Goal: Transaction & Acquisition: Purchase product/service

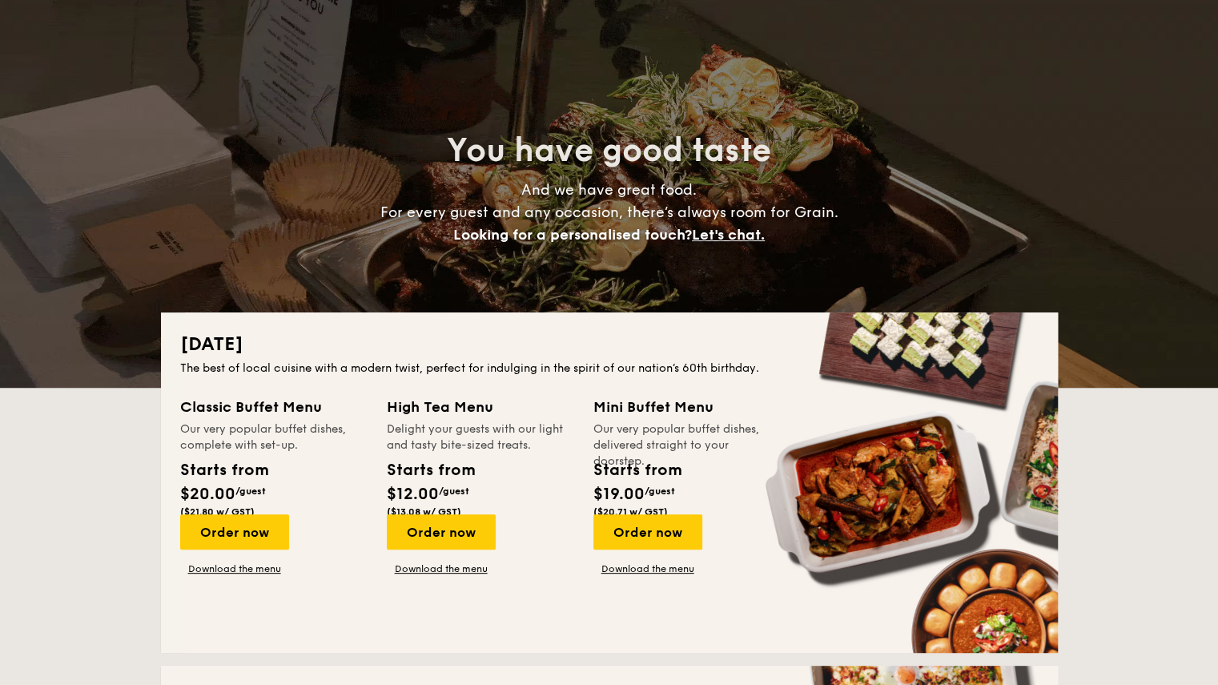
scroll to position [80, 0]
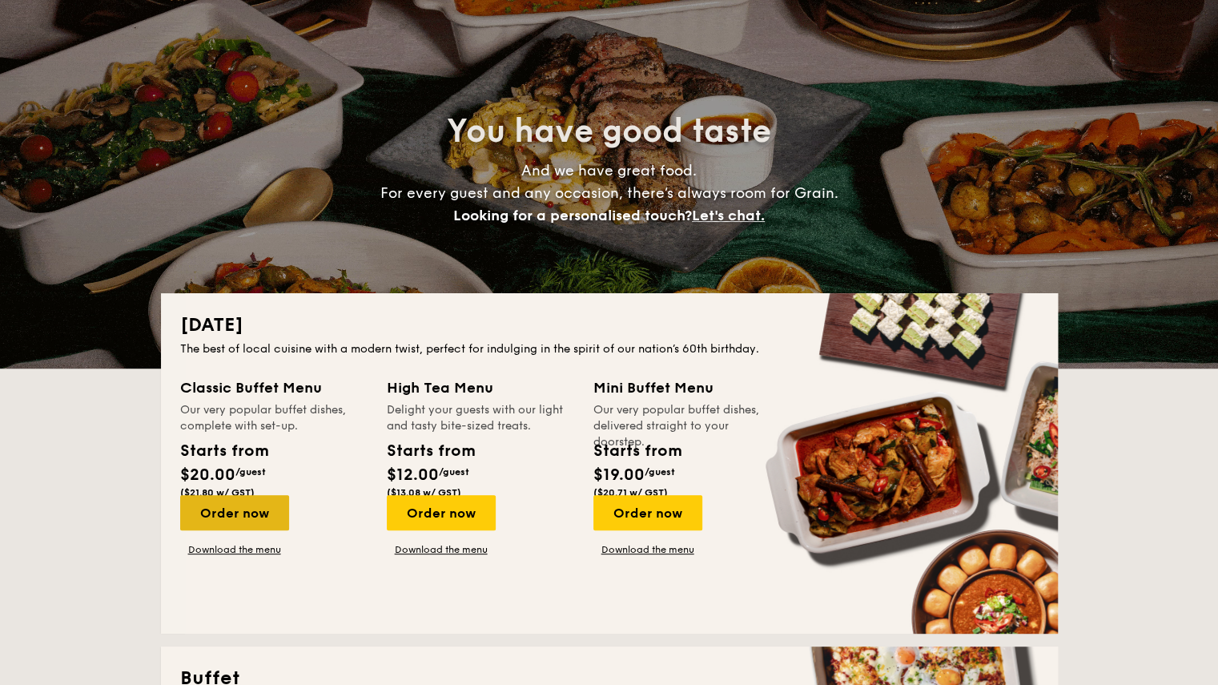
click at [289, 495] on div "Order now" at bounding box center [234, 512] width 109 height 35
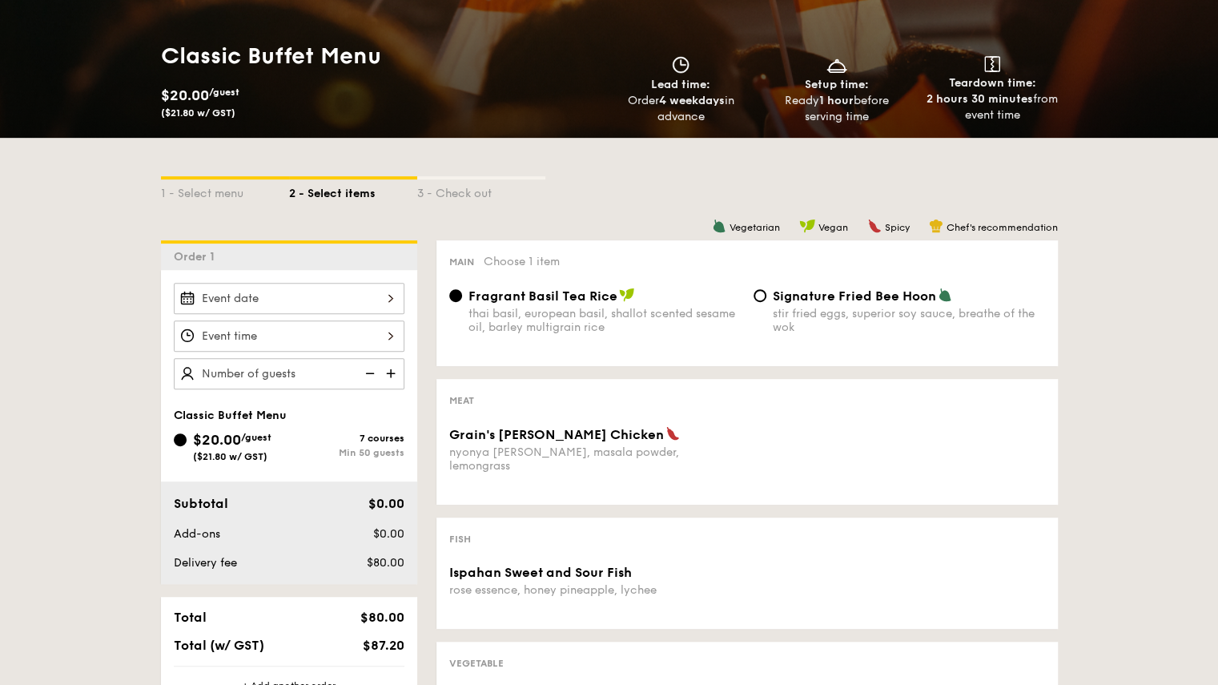
scroll to position [240, 0]
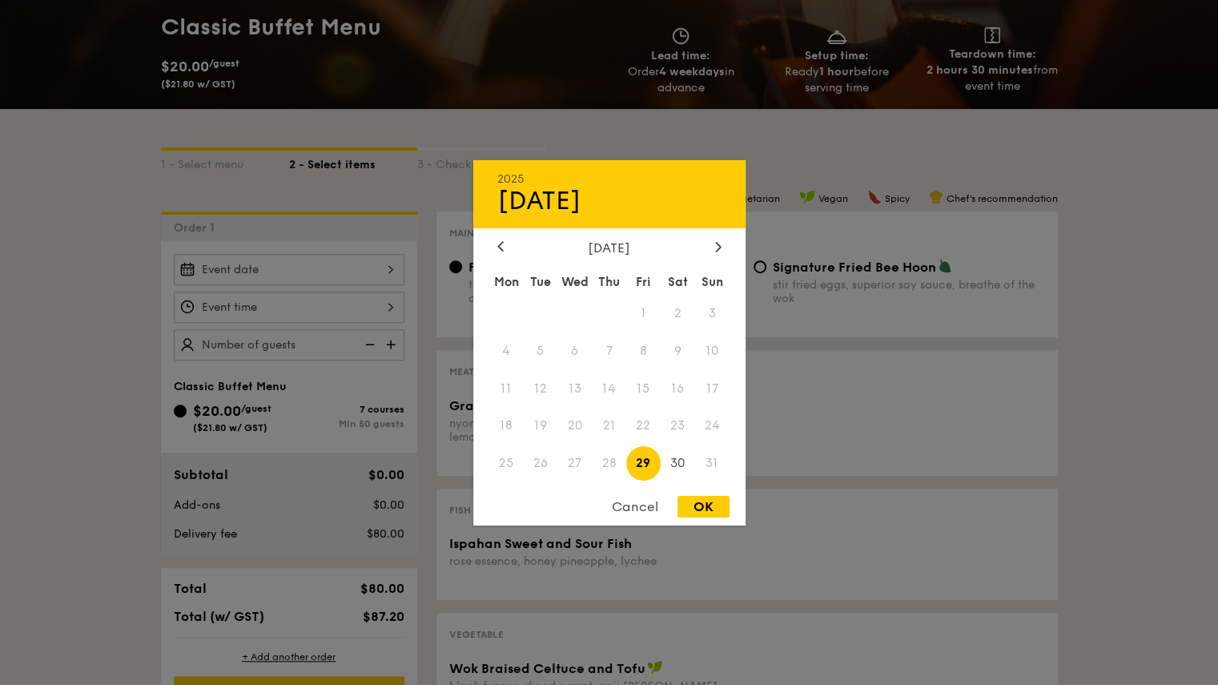
click at [405, 254] on div "2025 Aug [DATE] Tue Wed Thu Fri Sat Sun 1 2 3 4 5 6 7 8 9 10 11 12 13 14 15 16 …" at bounding box center [289, 269] width 231 height 31
click at [718, 248] on icon at bounding box center [718, 246] width 6 height 10
click at [504, 245] on div at bounding box center [500, 247] width 14 height 15
click at [682, 454] on span "30" at bounding box center [678, 463] width 34 height 34
click at [717, 510] on div "OK" at bounding box center [704, 507] width 52 height 22
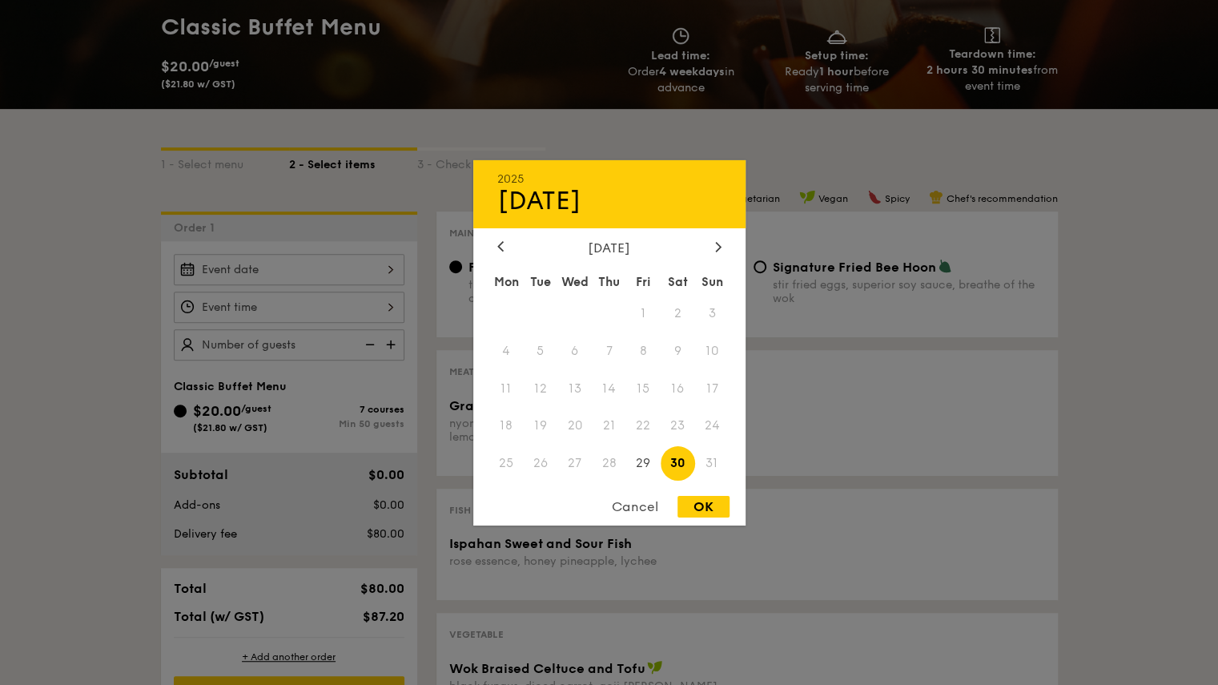
type input "Aug 30, 2025"
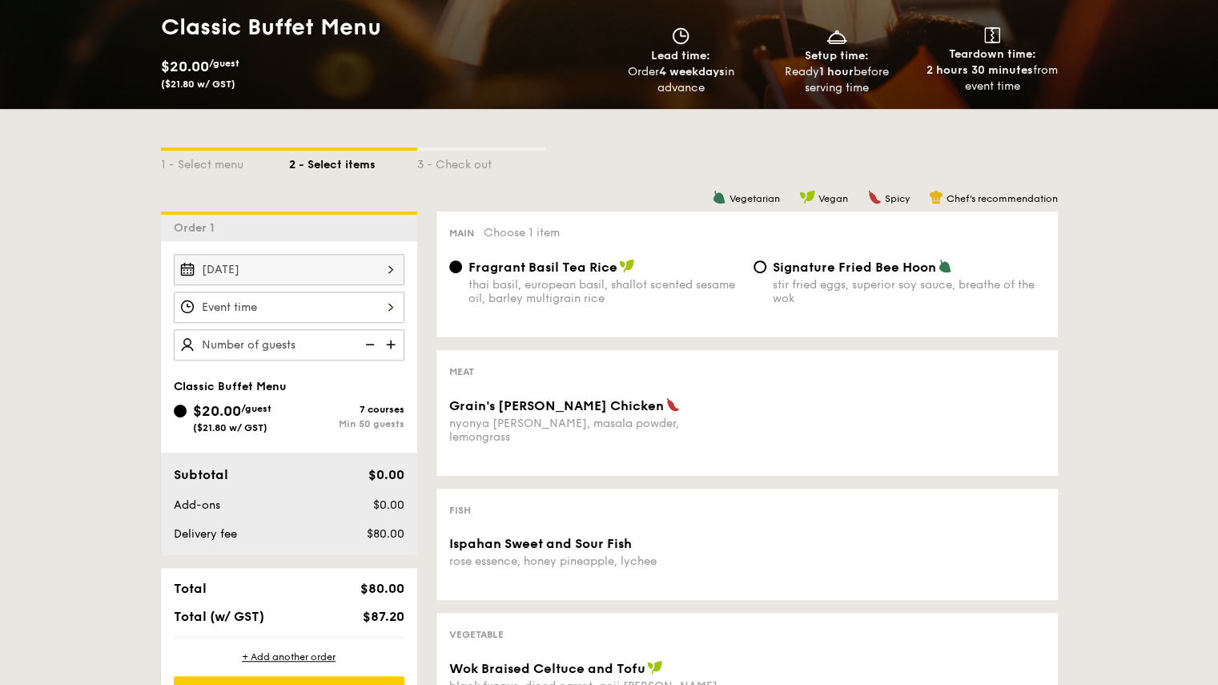
click at [385, 292] on div at bounding box center [289, 307] width 231 height 31
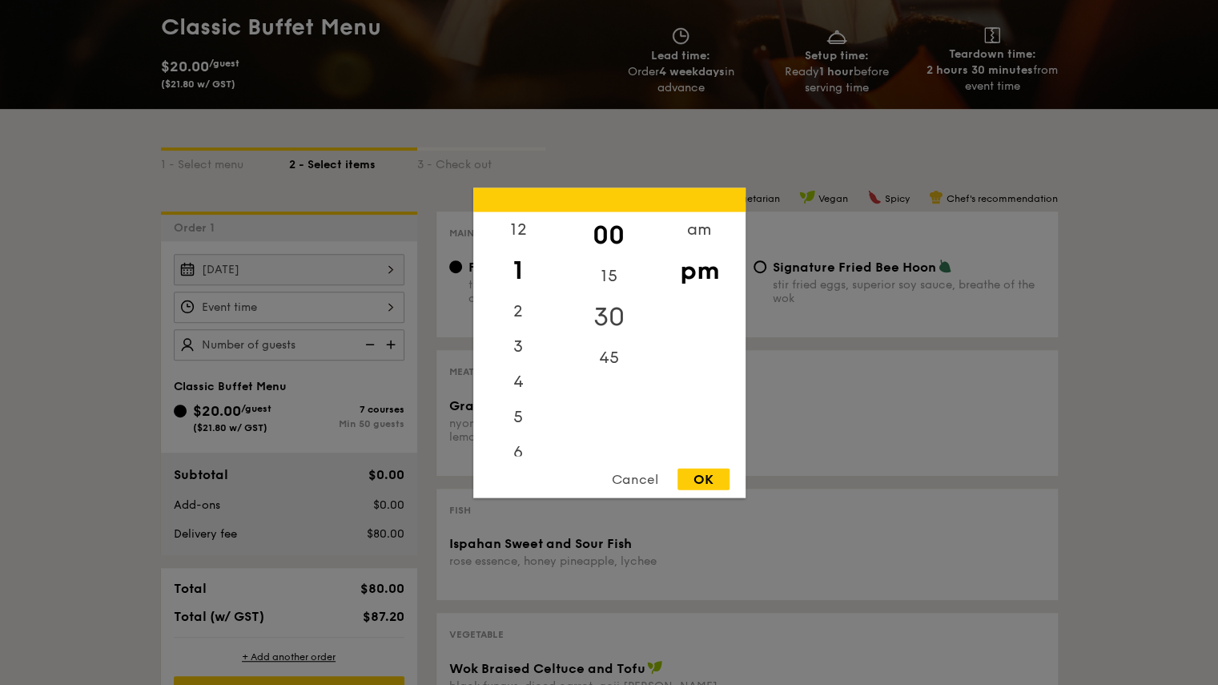
click at [614, 320] on div "30" at bounding box center [609, 316] width 91 height 46
click at [524, 225] on div "12" at bounding box center [518, 234] width 91 height 46
click at [717, 480] on div "OK" at bounding box center [704, 479] width 52 height 22
type input "12:30PM"
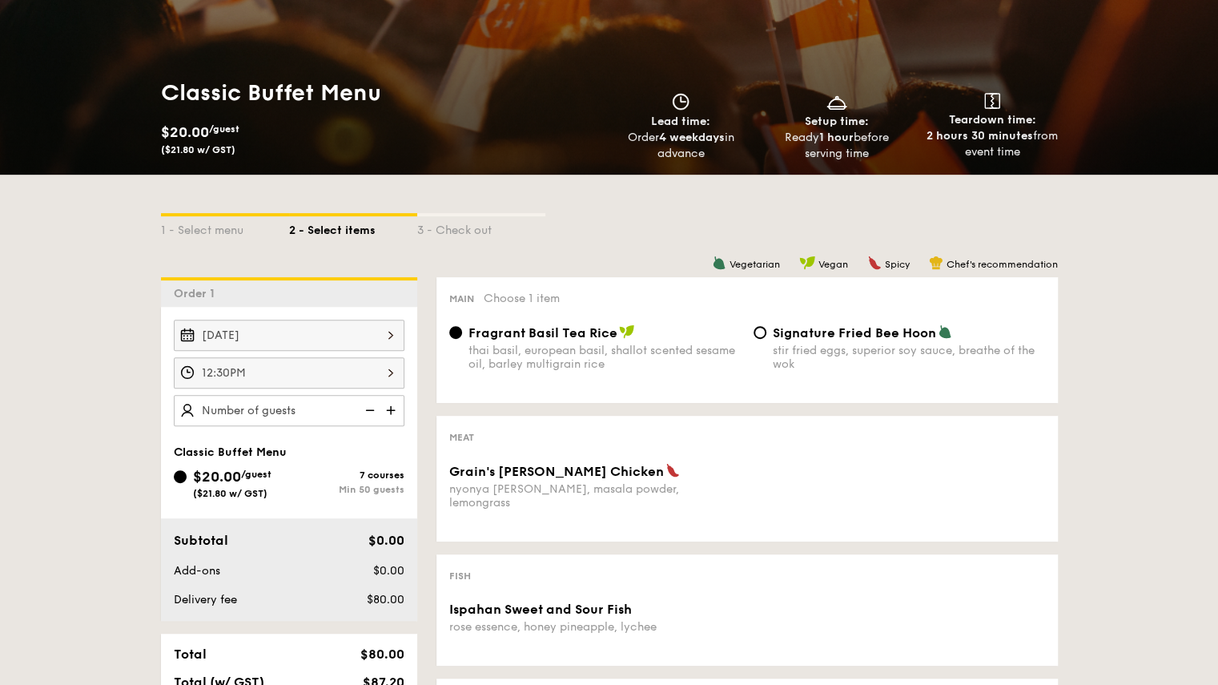
scroll to position [0, 0]
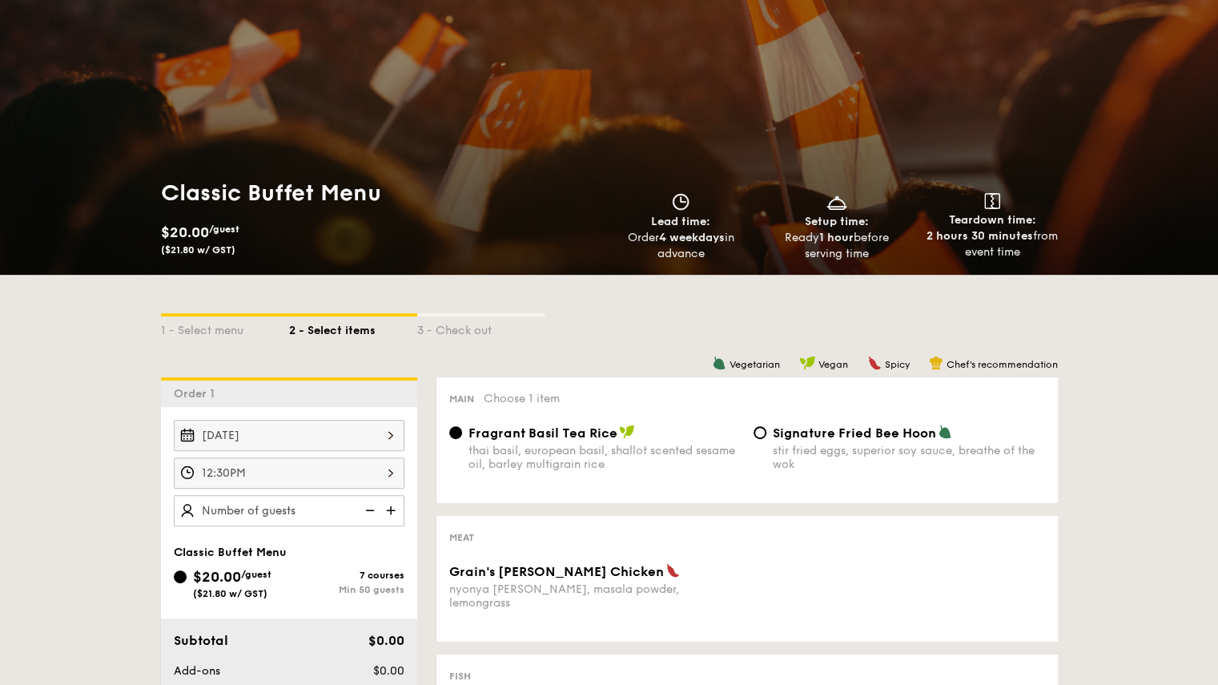
scroll to position [160, 0]
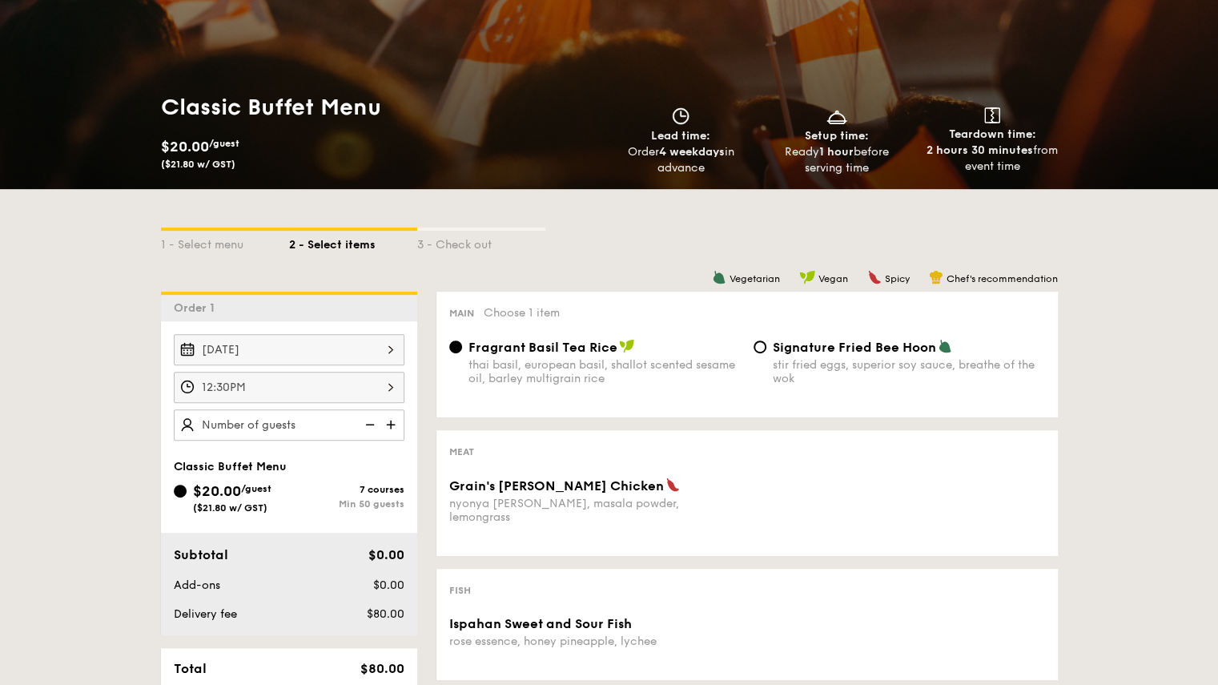
click at [405, 409] on img at bounding box center [392, 424] width 24 height 30
click at [380, 409] on img at bounding box center [368, 424] width 24 height 30
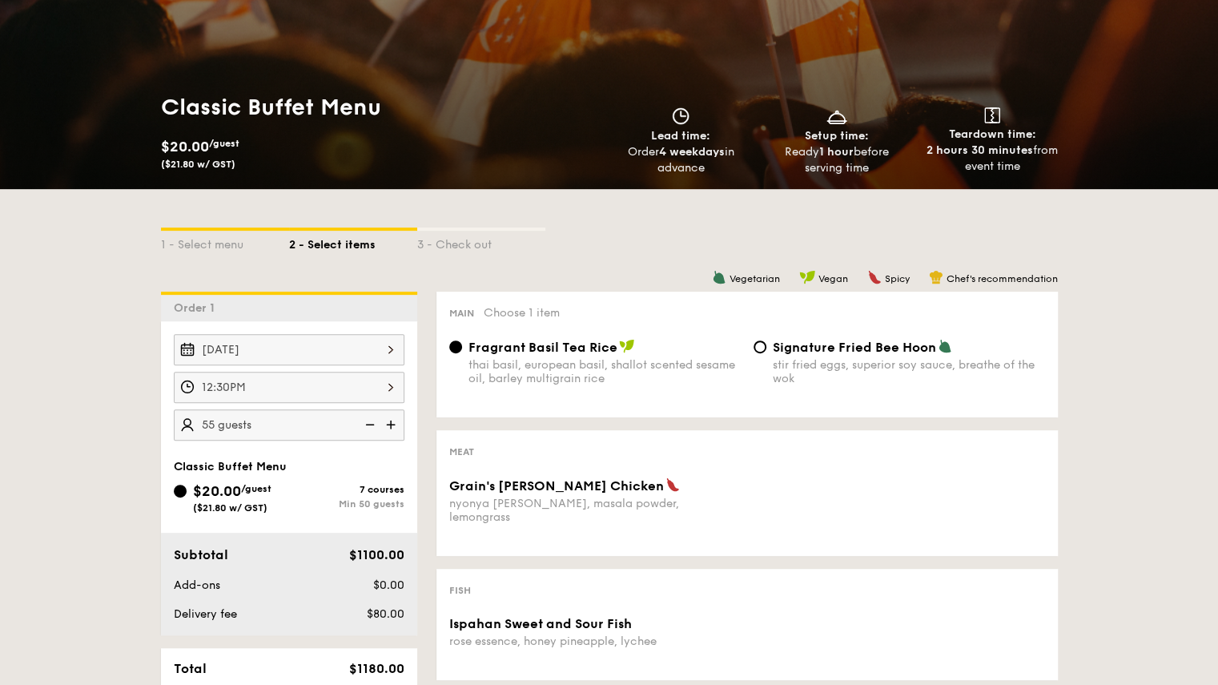
type input "50 guests"
click at [380, 409] on img at bounding box center [368, 424] width 24 height 30
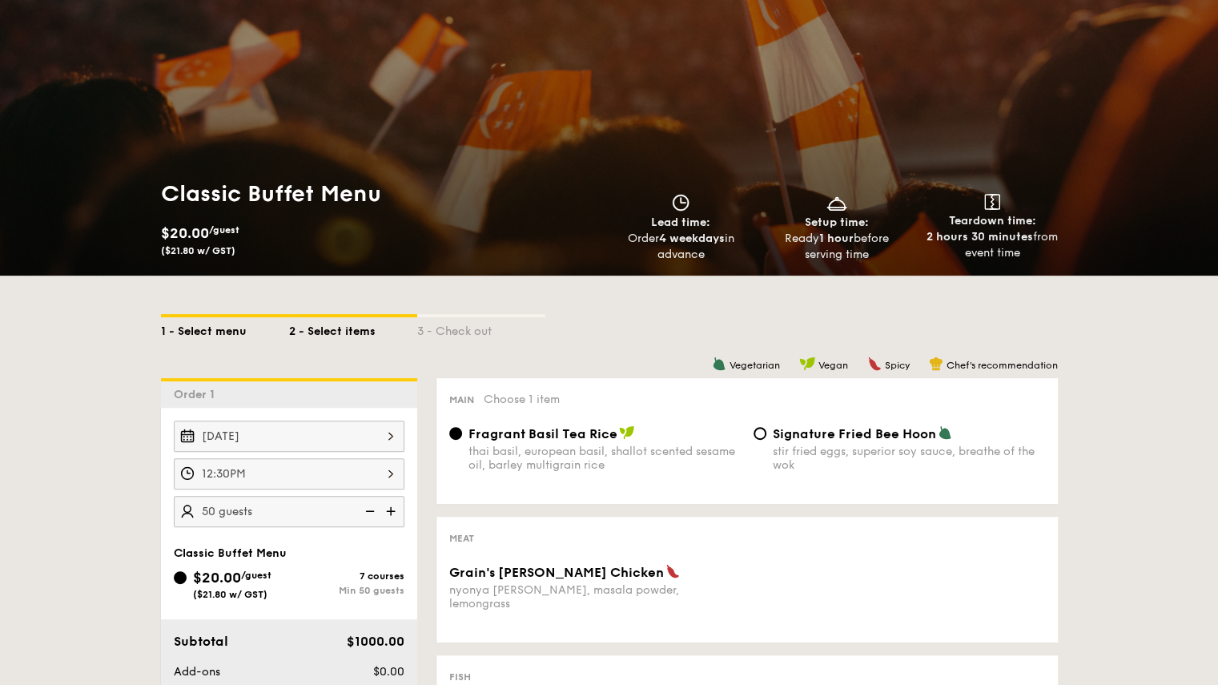
scroll to position [0, 0]
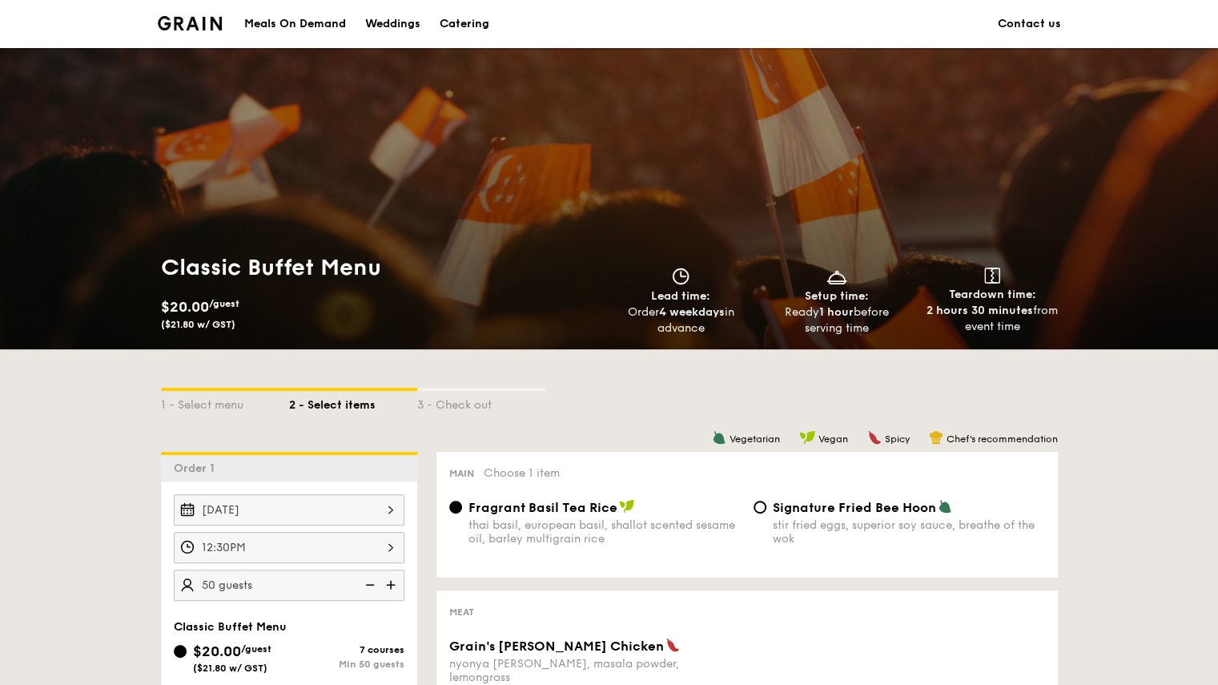
click at [346, 24] on div "Meals On Demand" at bounding box center [295, 24] width 102 height 48
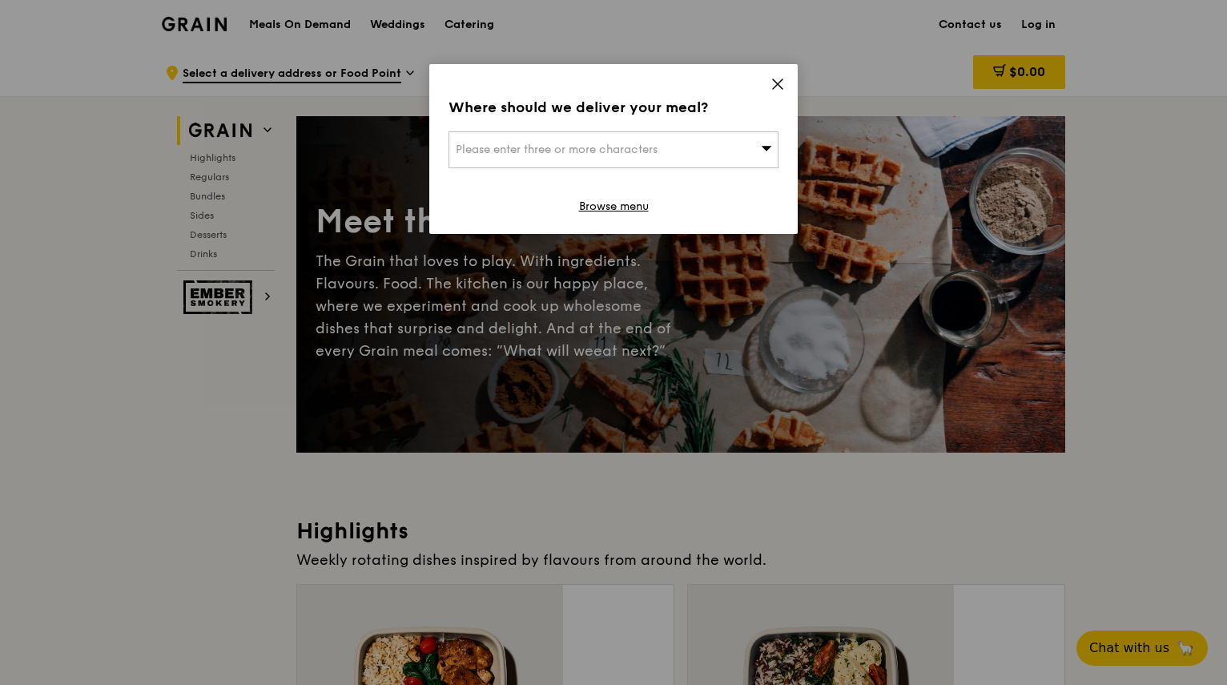
click at [645, 131] on div "Please enter three or more characters" at bounding box center [614, 149] width 330 height 37
click at [779, 78] on span at bounding box center [778, 87] width 14 height 18
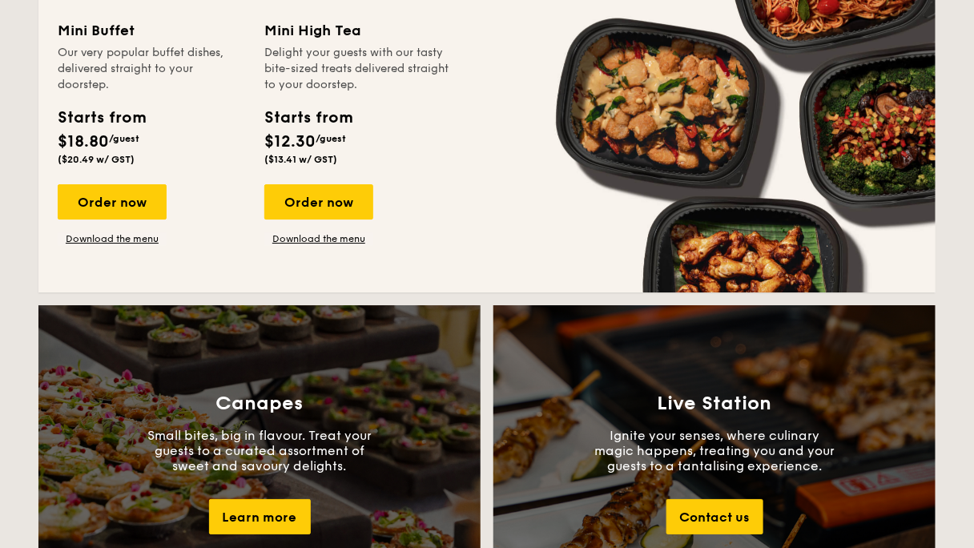
scroll to position [1282, 0]
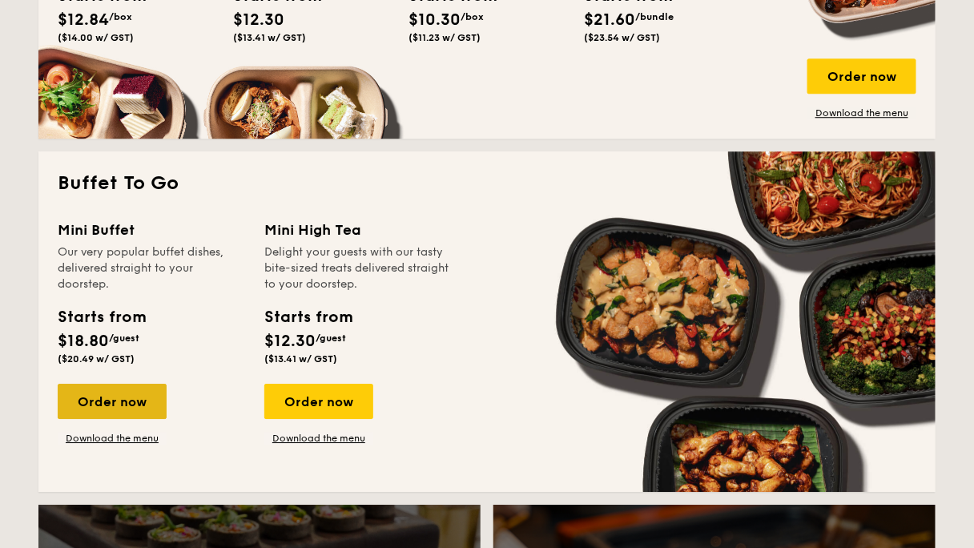
click at [167, 384] on div "Order now" at bounding box center [112, 401] width 109 height 35
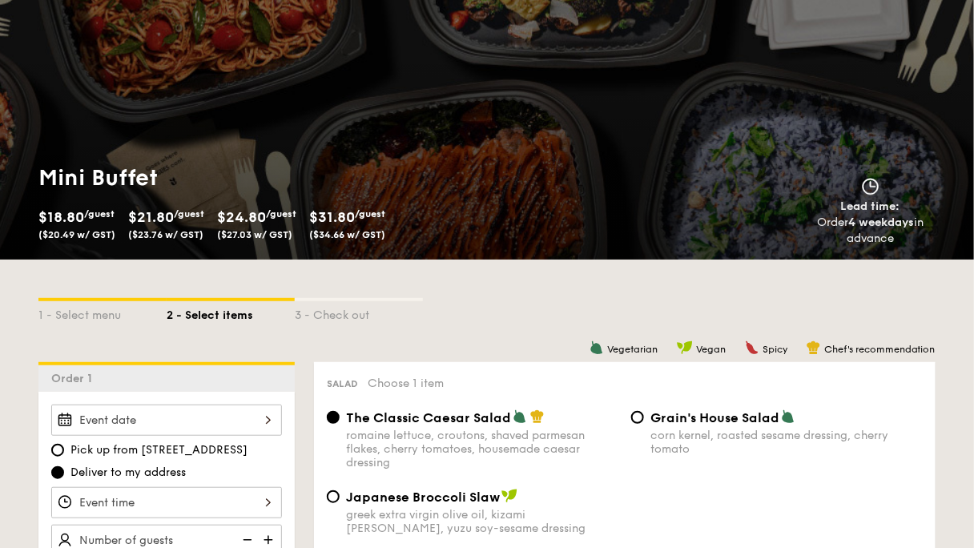
scroll to position [192, 0]
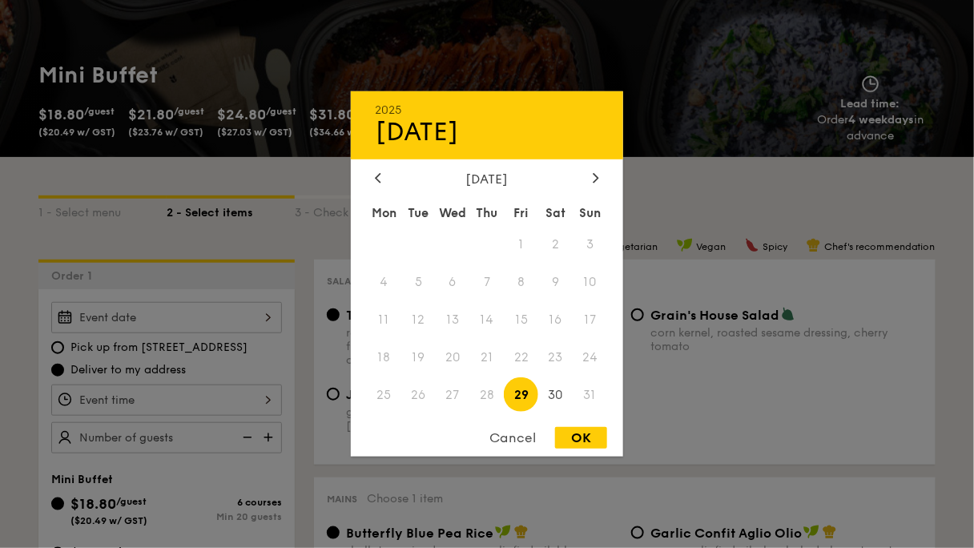
click at [282, 302] on div "2025 Aug 29 August 2025 Mon Tue Wed Thu Fri Sat Sun 1 2 3 4 5 6 7 8 9 10 11 12 …" at bounding box center [166, 317] width 231 height 31
click at [558, 392] on span "30" at bounding box center [555, 394] width 34 height 34
click at [583, 432] on div "OK" at bounding box center [581, 438] width 52 height 22
type input "Aug 30, 2025"
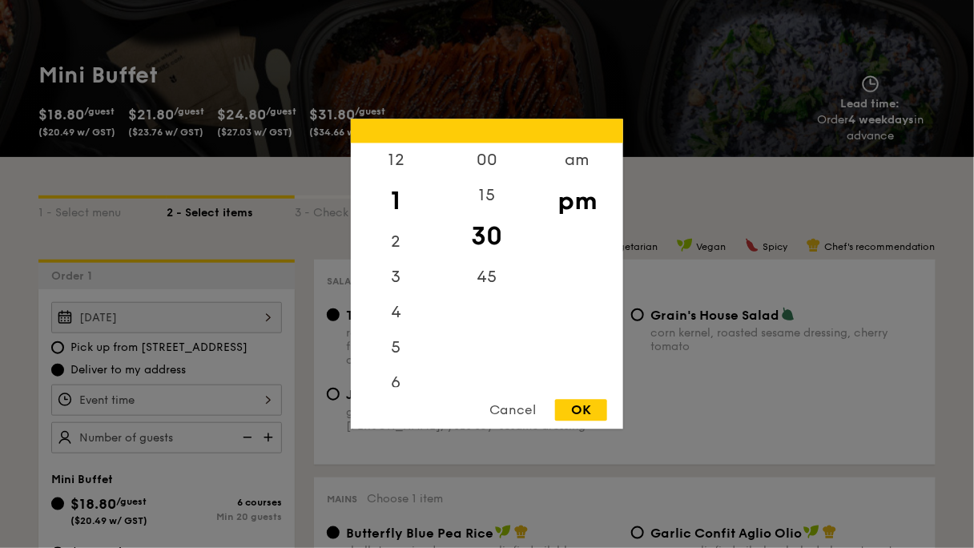
click at [241, 384] on div "12 1 2 3 4 5 6 7 8 9 10 11 00 15 30 45 am pm Cancel OK" at bounding box center [166, 399] width 231 height 31
click at [393, 170] on div "12" at bounding box center [396, 166] width 91 height 46
click at [585, 409] on div "OK" at bounding box center [581, 411] width 52 height 22
type input "12:30PM"
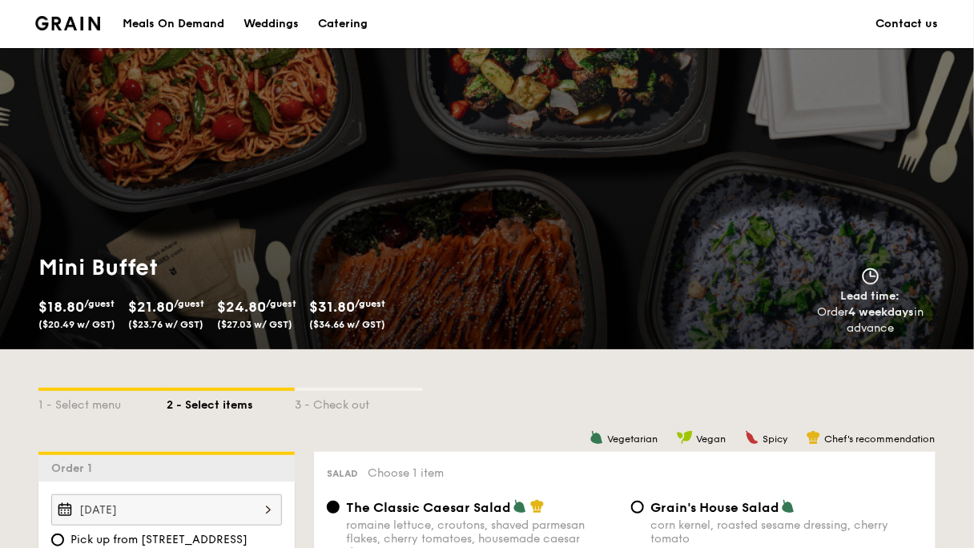
scroll to position [384, 0]
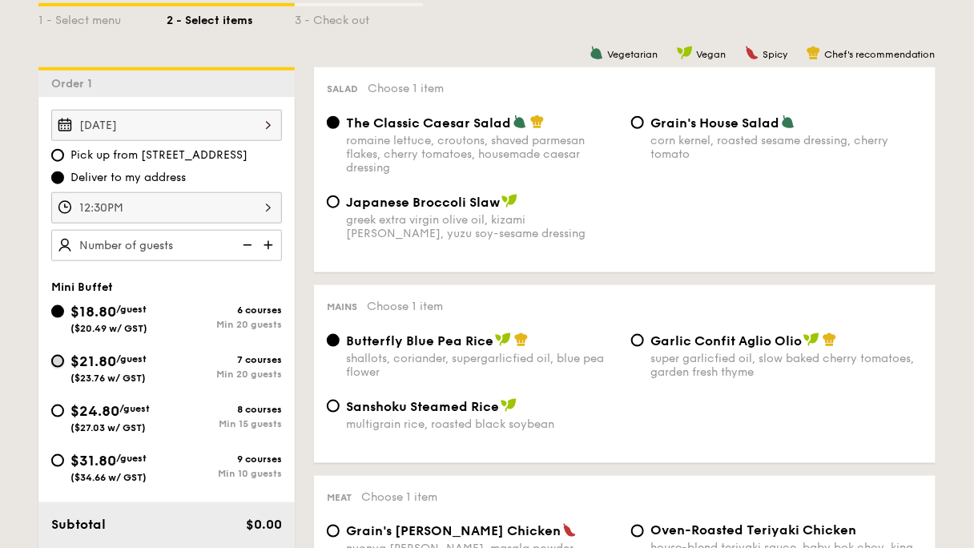
click at [64, 355] on input "$21.80 /guest ($23.76 w/ GST) 7 courses Min 20 guests" at bounding box center [57, 361] width 13 height 13
radio input "true"
radio input "false"
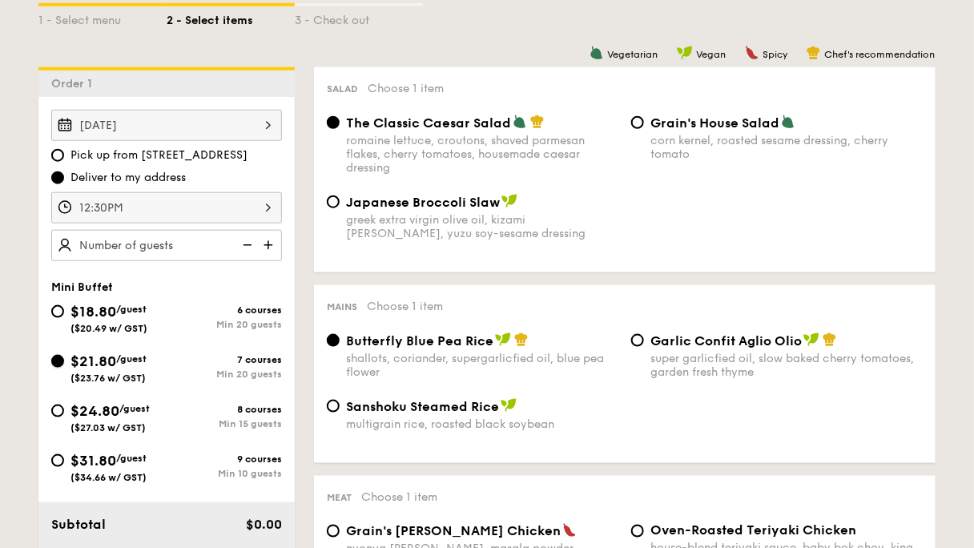
radio input "true"
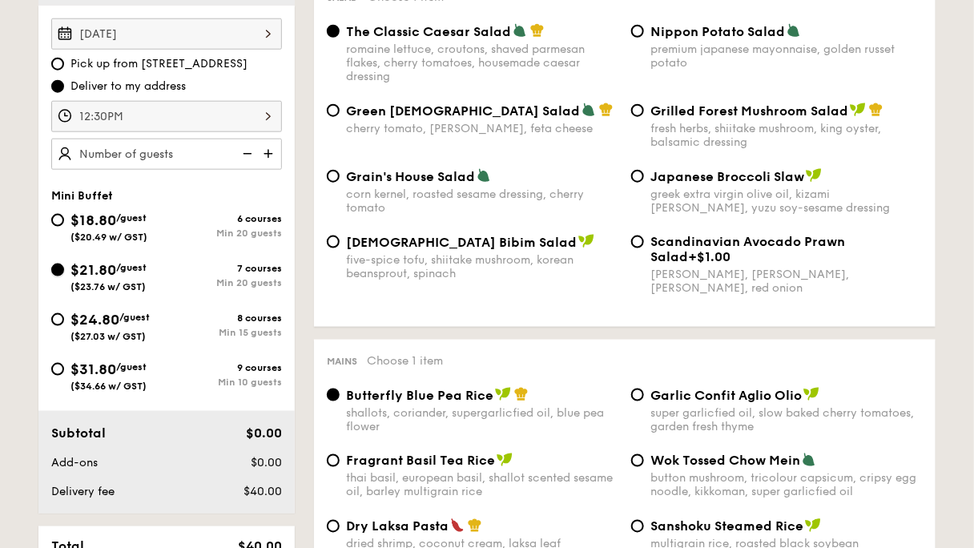
scroll to position [449, 0]
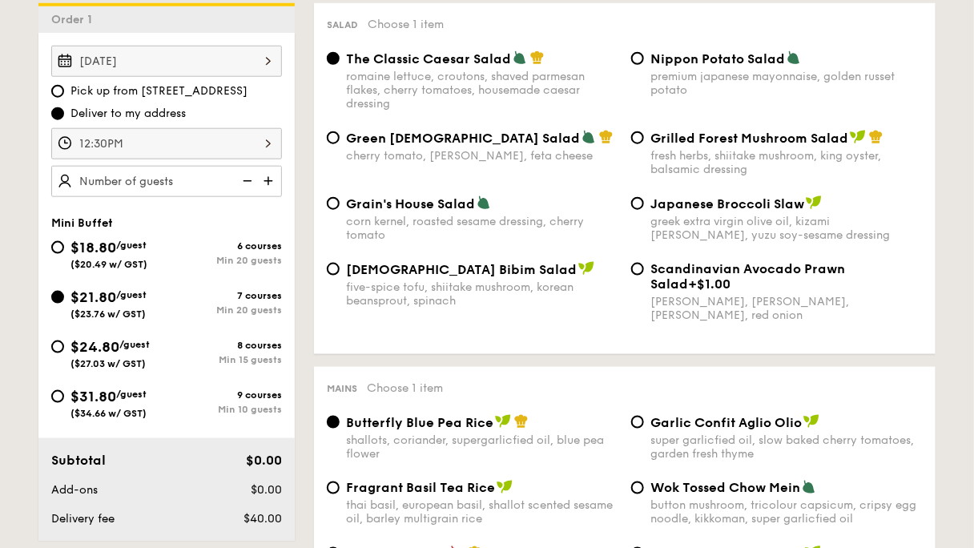
click at [282, 166] on img at bounding box center [270, 181] width 24 height 30
type input "20 guests"
click at [64, 340] on input "$24.80 /guest ($27.03 w/ GST) 8 courses Min 15 guests" at bounding box center [57, 346] width 13 height 13
radio input "true"
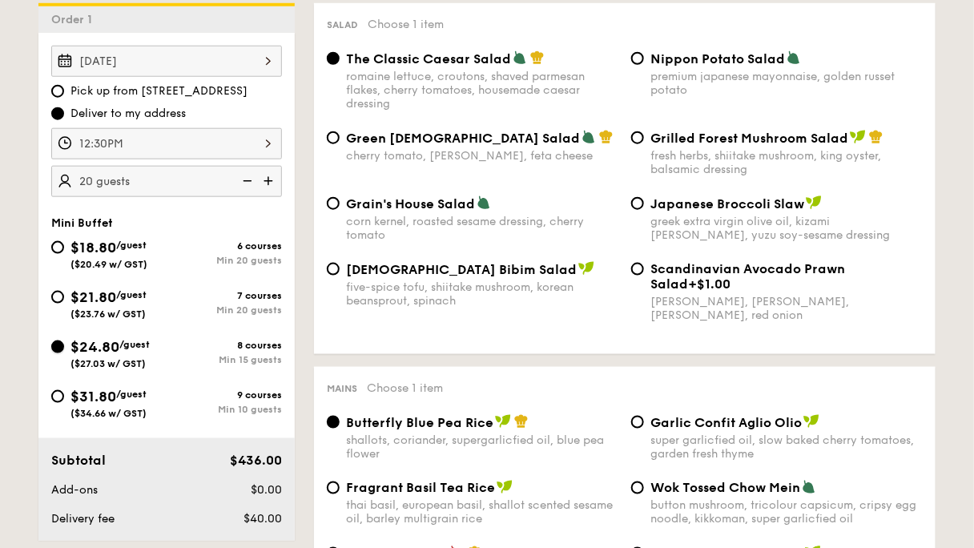
radio input "true"
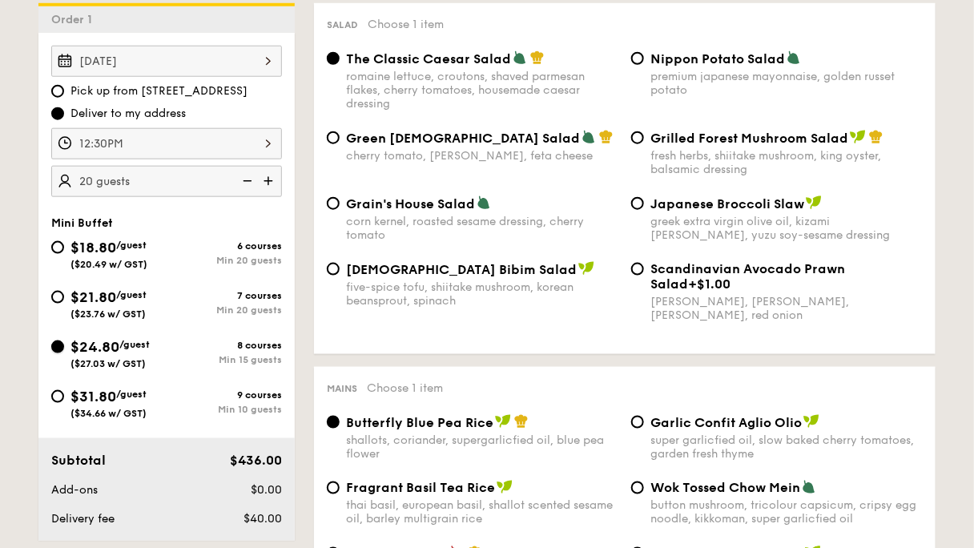
radio input "true"
click at [282, 166] on img at bounding box center [270, 181] width 24 height 30
click at [258, 166] on img at bounding box center [246, 181] width 24 height 30
type input "20 guests"
click at [64, 291] on input "$21.80 /guest ($23.76 w/ GST) 7 courses Min 20 guests" at bounding box center [57, 297] width 13 height 13
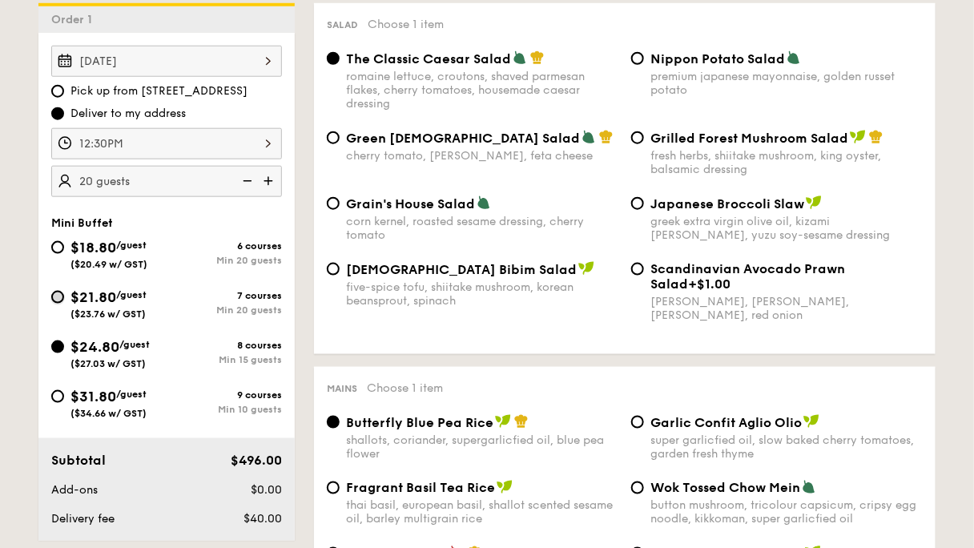
radio input "true"
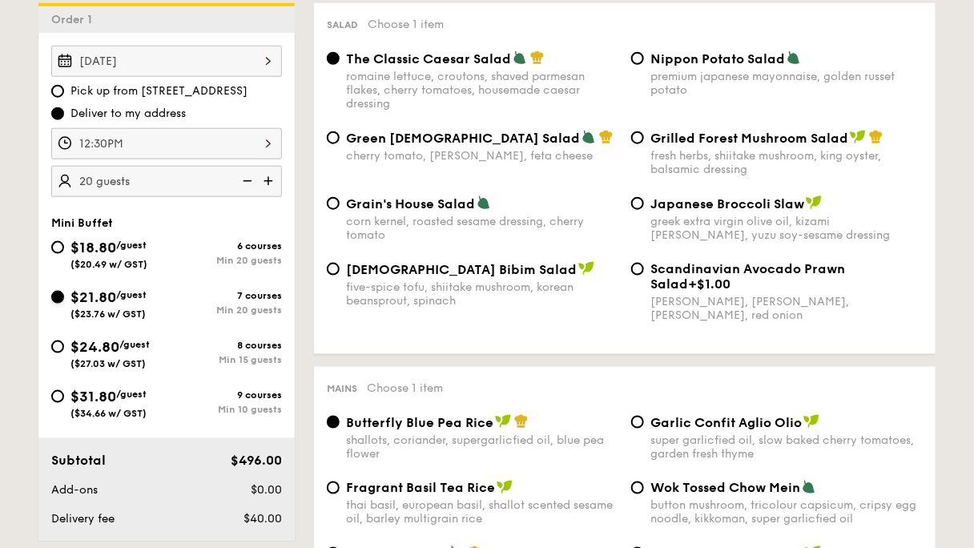
radio input "true"
click at [64, 340] on input "$24.80 /guest ($27.03 w/ GST) 8 courses Min 15 guests" at bounding box center [57, 346] width 13 height 13
radio input "true"
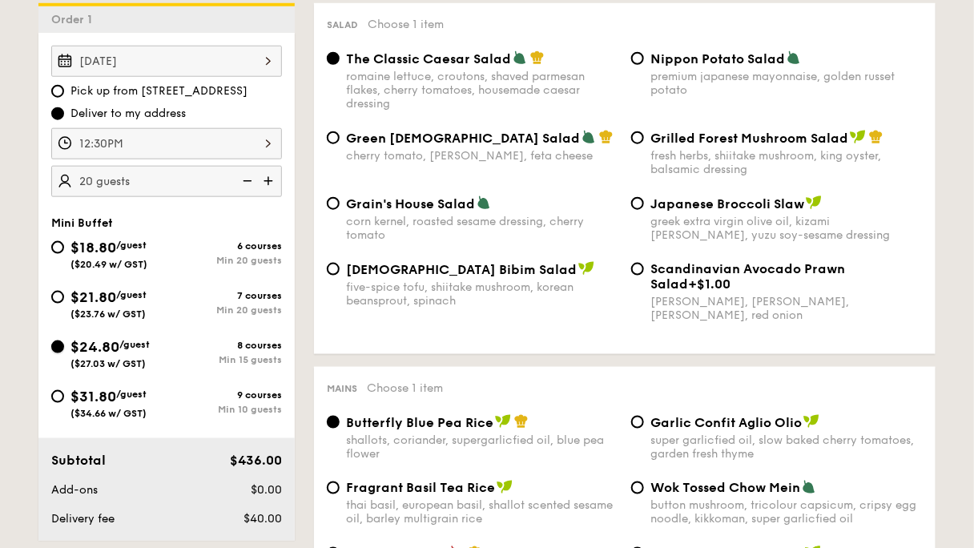
radio input "true"
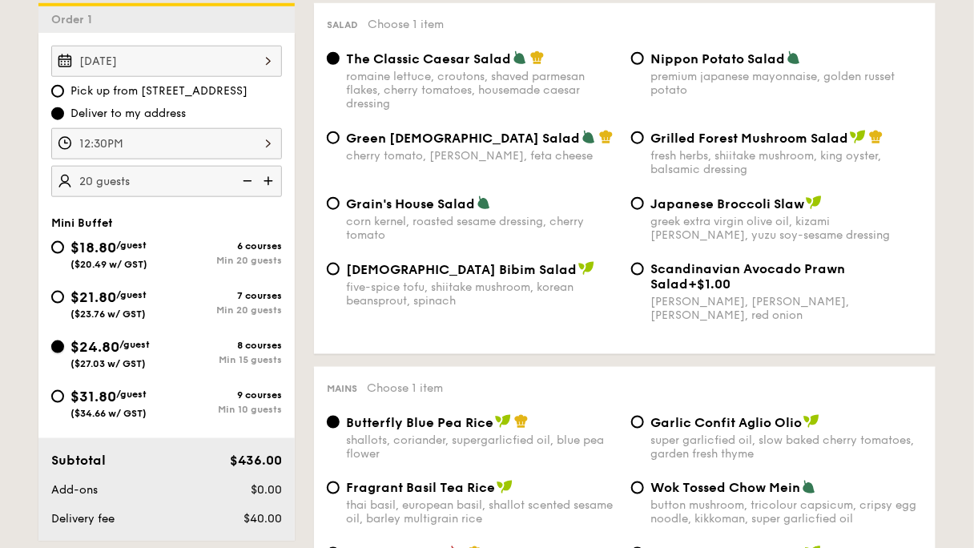
radio input "true"
click at [64, 291] on input "$21.80 /guest ($23.76 w/ GST) 7 courses Min 20 guests" at bounding box center [57, 297] width 13 height 13
radio input "true"
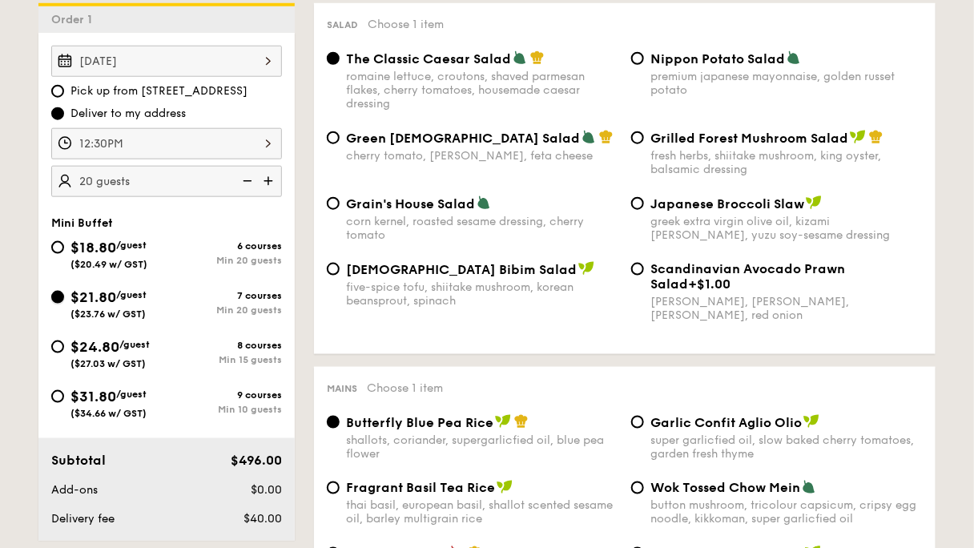
radio input "true"
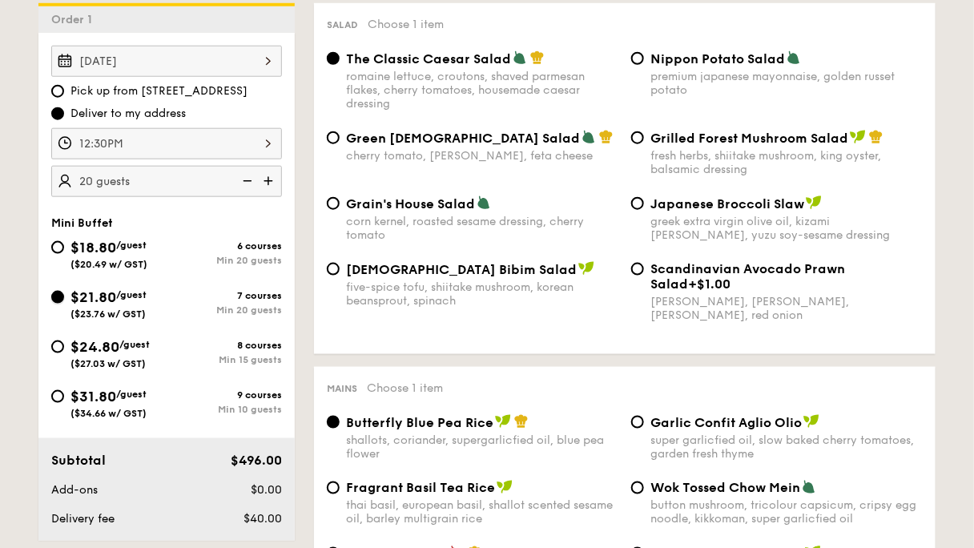
radio input "true"
click at [147, 240] on span "/guest" at bounding box center [131, 245] width 30 height 11
click at [64, 241] on input "$18.80 /guest ($20.49 w/ GST) 6 courses Min 20 guests" at bounding box center [57, 247] width 13 height 13
radio input "true"
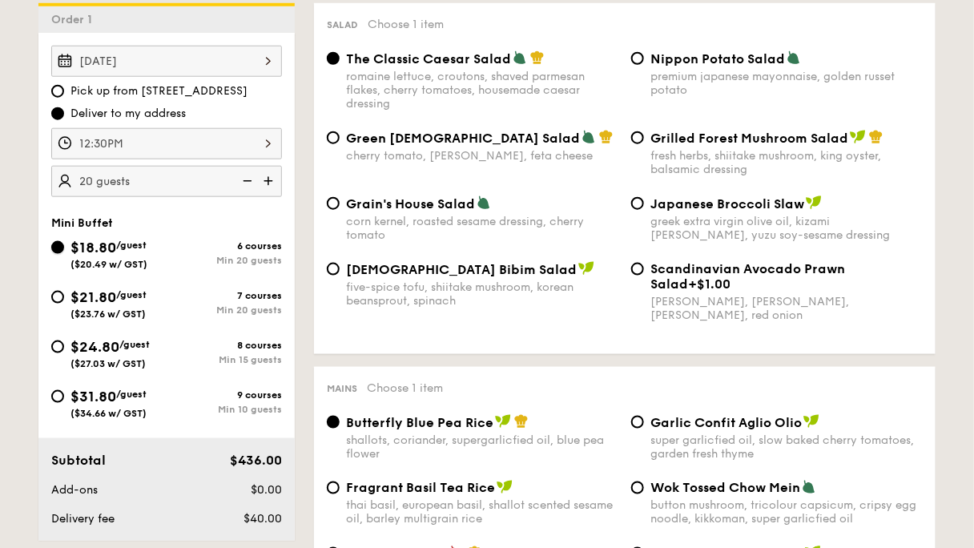
radio input "true"
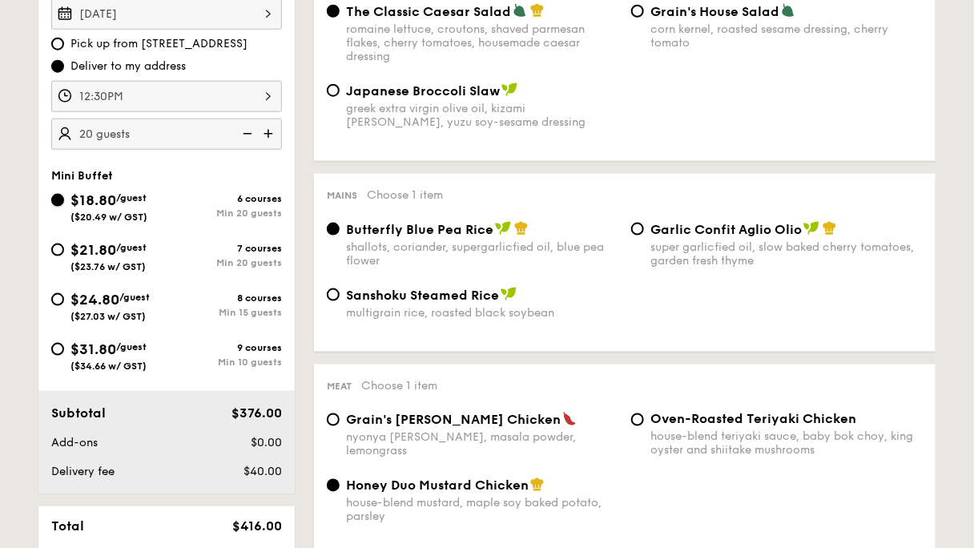
scroll to position [513, 0]
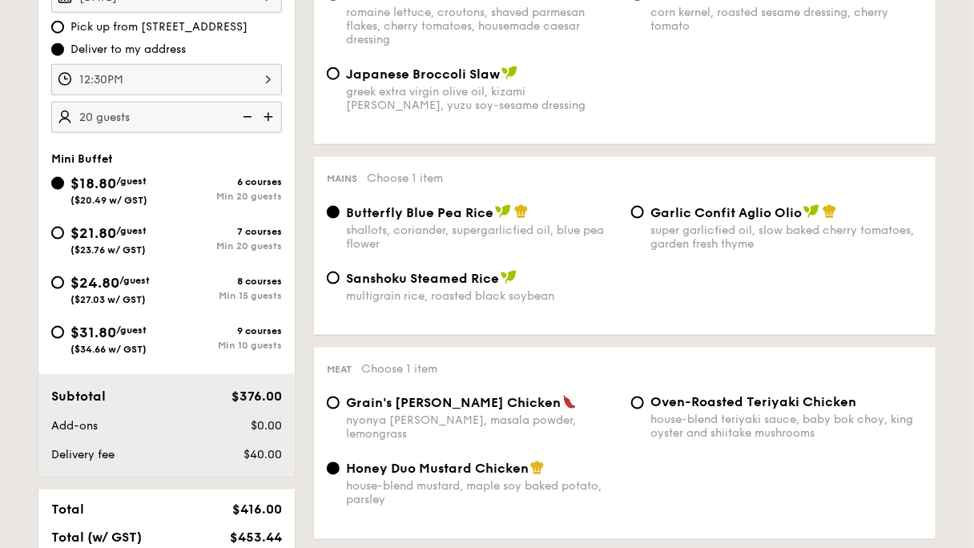
click at [116, 224] on span "$21.80" at bounding box center [93, 233] width 46 height 18
click at [64, 227] on input "$21.80 /guest ($23.76 w/ GST) 7 courses Min 20 guests" at bounding box center [57, 233] width 13 height 13
radio input "true"
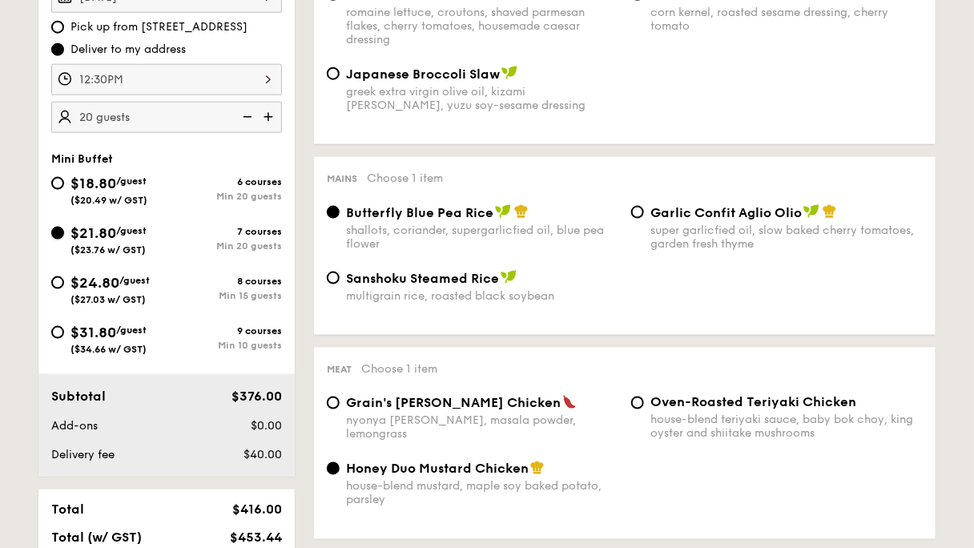
radio input "false"
radio input "true"
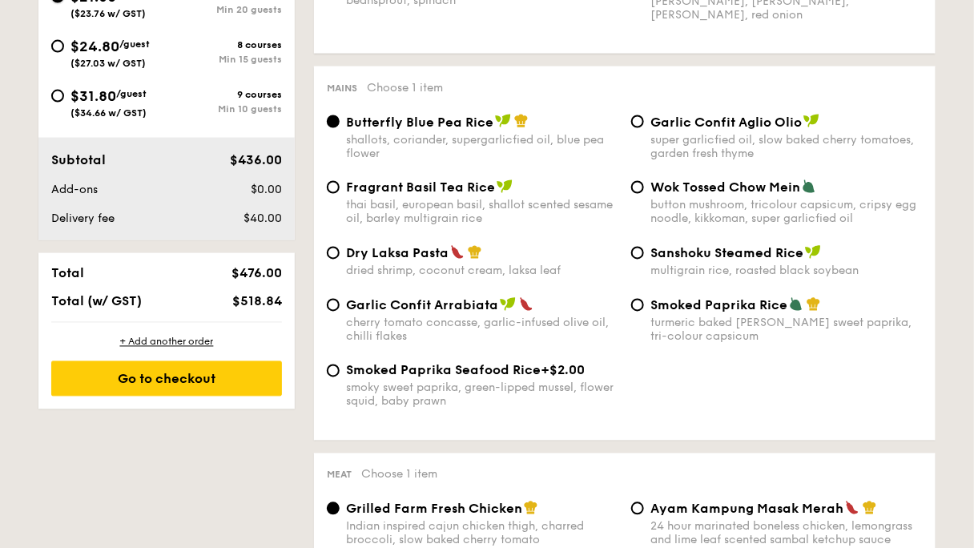
scroll to position [769, 0]
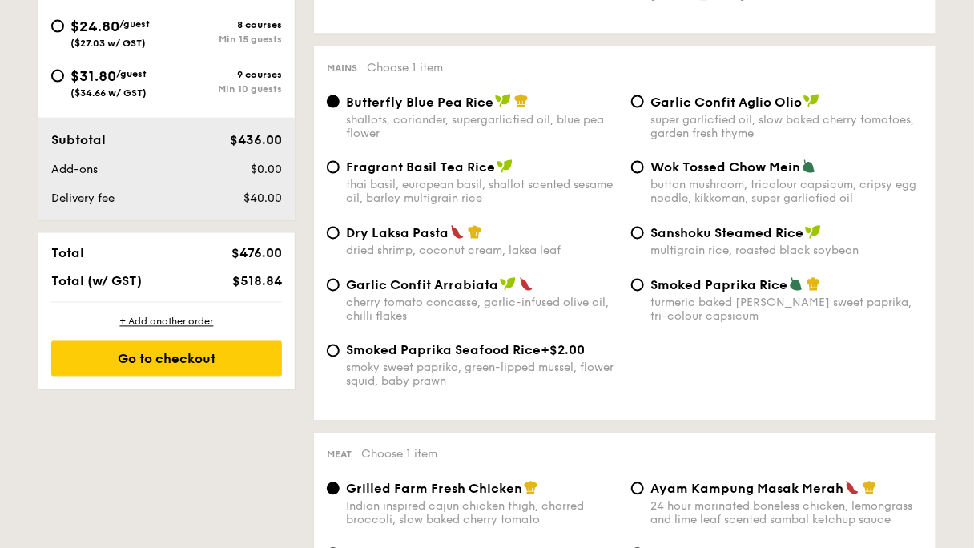
click at [461, 258] on div "Dry Laksa Pasta dried shrimp, coconut cream, laksa leaf" at bounding box center [472, 241] width 304 height 33
click at [340, 240] on input "Dry Laksa Pasta dried shrimp, coconut cream, laksa leaf" at bounding box center [333, 233] width 13 height 13
radio input "true"
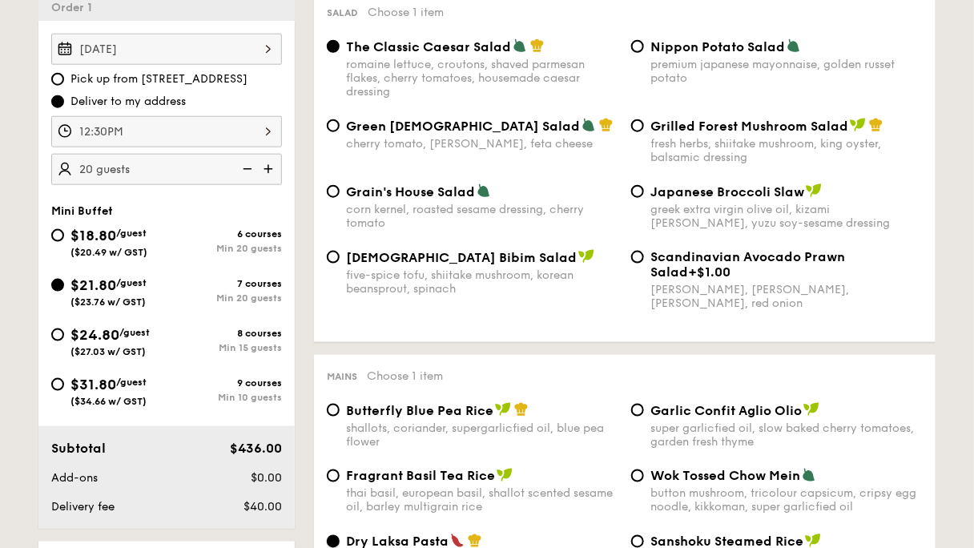
scroll to position [384, 0]
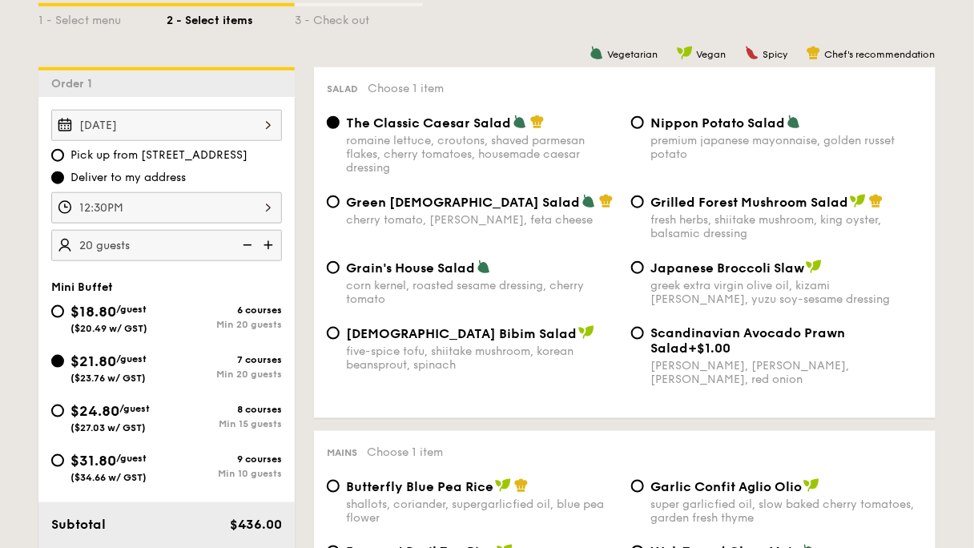
click at [695, 240] on div "fresh herbs, shiitake mushroom, king oyster, balsamic dressing" at bounding box center [786, 226] width 272 height 27
click at [644, 208] on input "Grilled Forest Mushroom Salad fresh herbs, shiitake mushroom, king oyster, bals…" at bounding box center [637, 201] width 13 height 13
radio input "true"
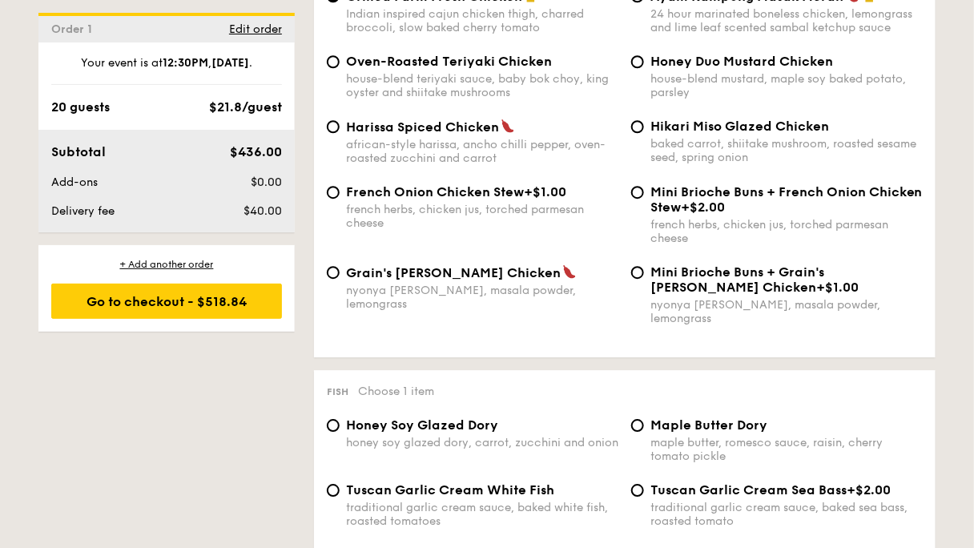
scroll to position [1282, 0]
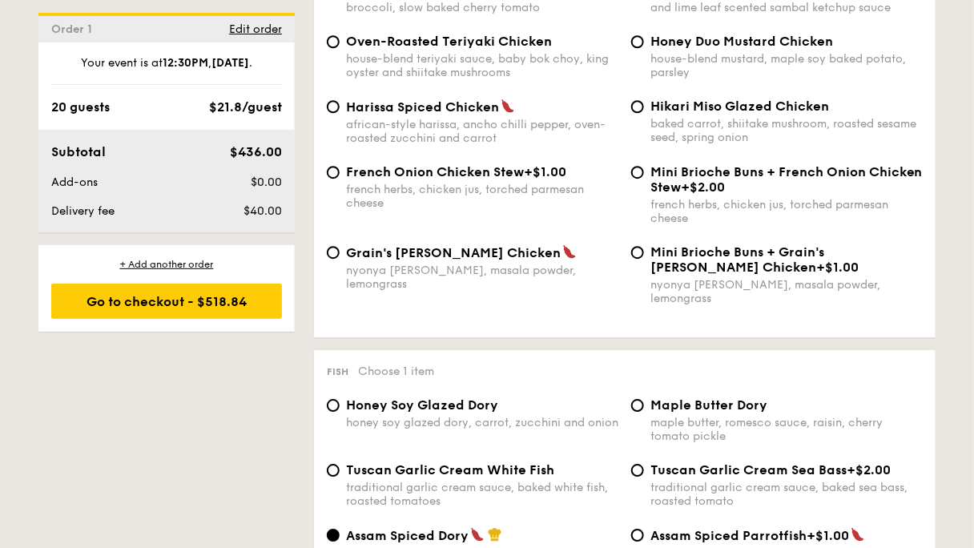
click at [650, 49] on span "Honey Duo Mustard Chicken" at bounding box center [741, 41] width 183 height 15
click at [638, 48] on input "Honey Duo Mustard Chicken house-blend mustard, maple soy baked potato, parsley" at bounding box center [637, 41] width 13 height 13
radio input "true"
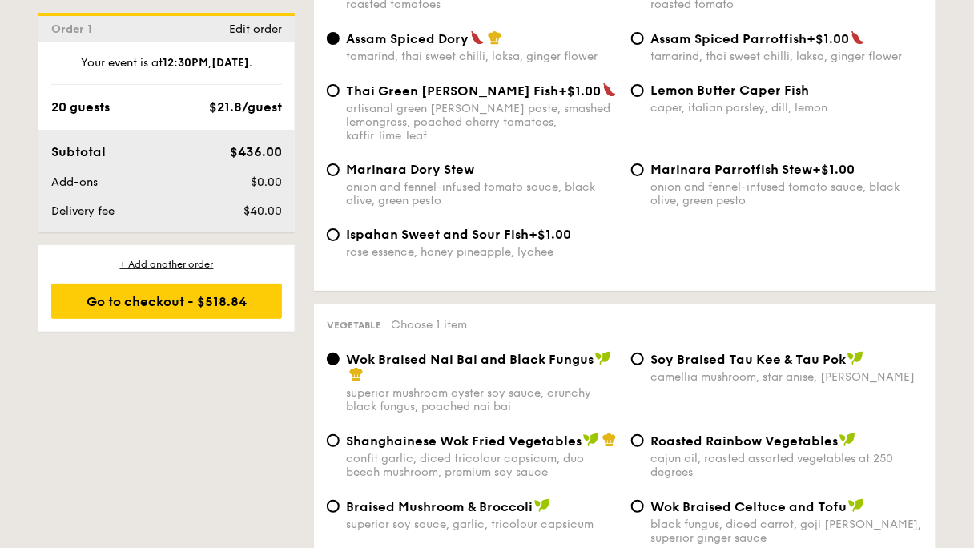
scroll to position [1794, 0]
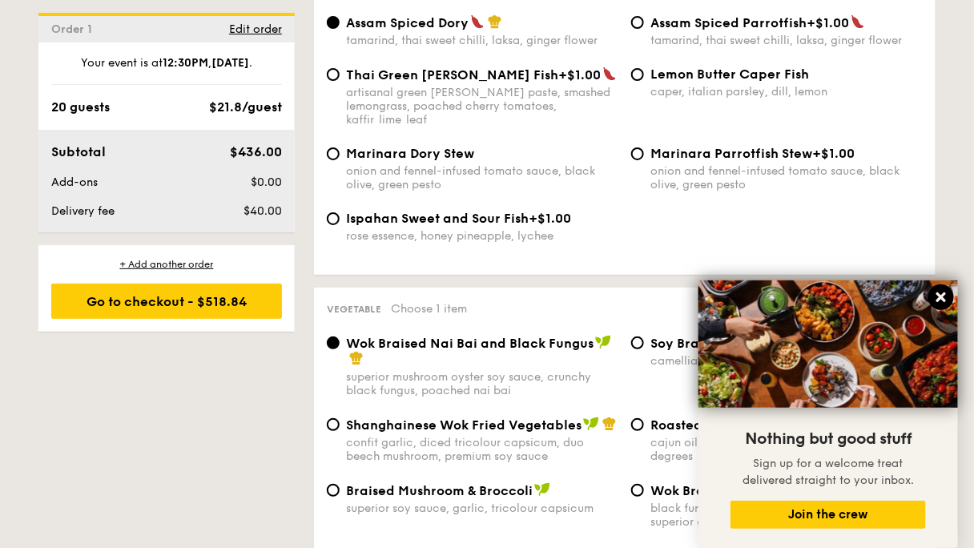
click at [943, 298] on icon at bounding box center [941, 297] width 10 height 10
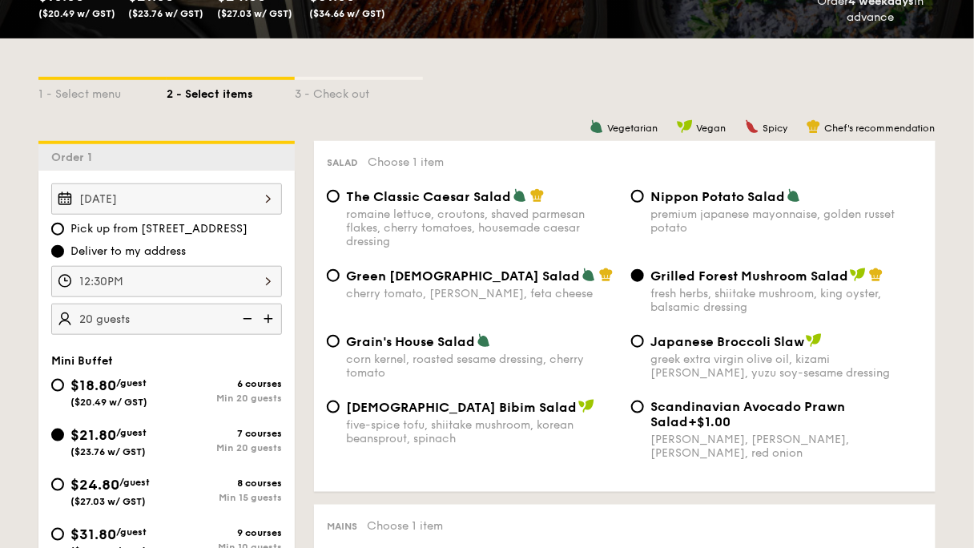
scroll to position [449, 0]
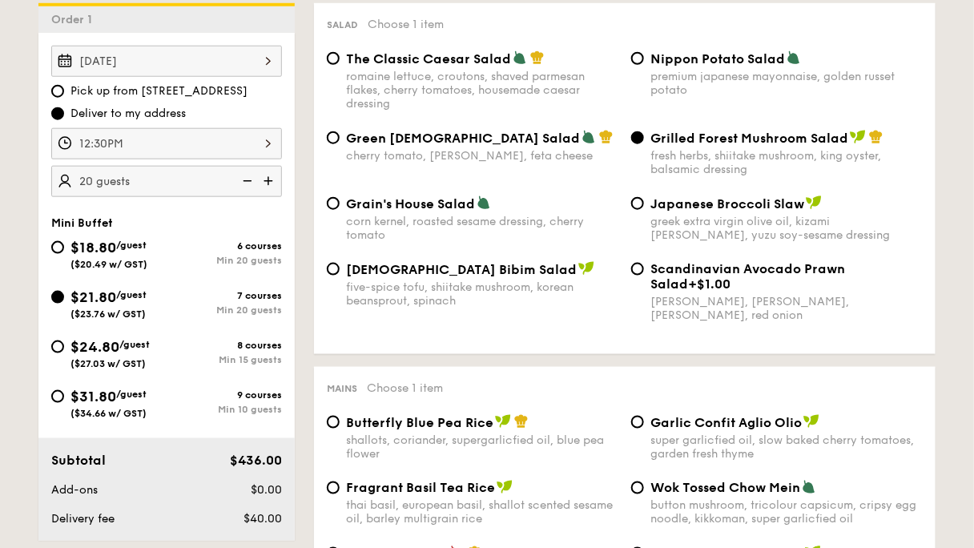
click at [282, 166] on img at bounding box center [270, 181] width 24 height 30
click at [258, 166] on img at bounding box center [246, 181] width 24 height 30
type input "20 guests"
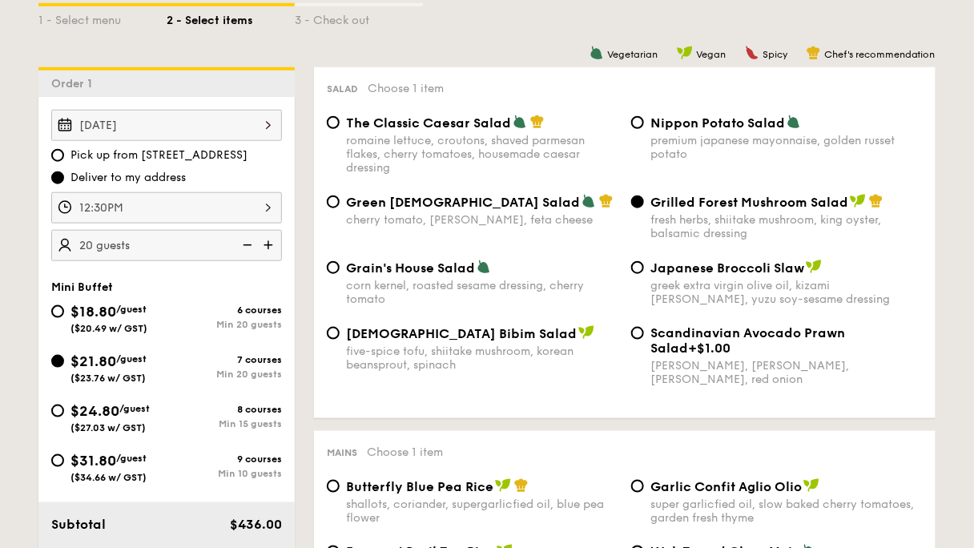
click at [147, 304] on span "/guest" at bounding box center [131, 309] width 30 height 11
click at [64, 305] on input "$18.80 /guest ($20.49 w/ GST) 6 courses Min 20 guests" at bounding box center [57, 311] width 13 height 13
radio input "true"
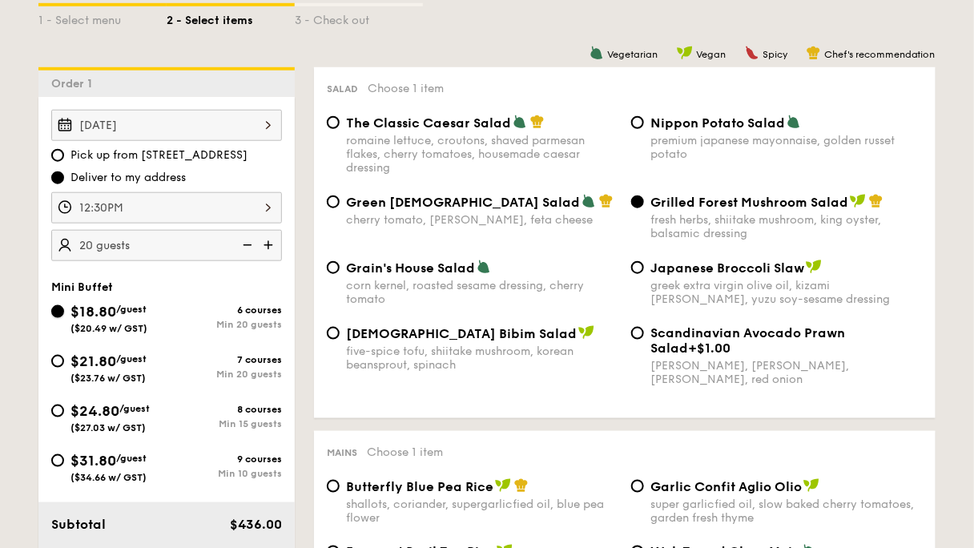
radio input "true"
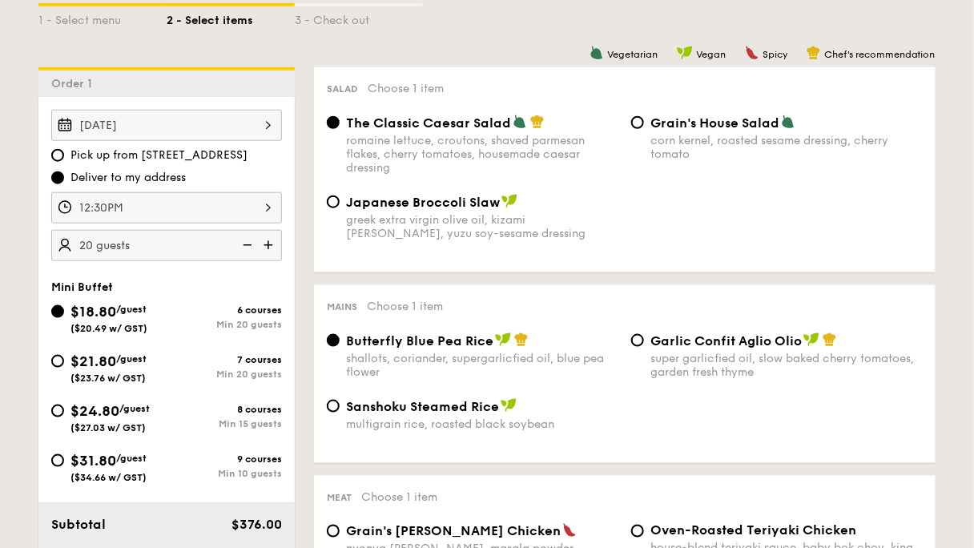
click at [116, 352] on span "$21.80" at bounding box center [93, 361] width 46 height 18
click at [64, 355] on input "$21.80 /guest ($23.76 w/ GST) 7 courses Min 20 guests" at bounding box center [57, 361] width 13 height 13
radio input "true"
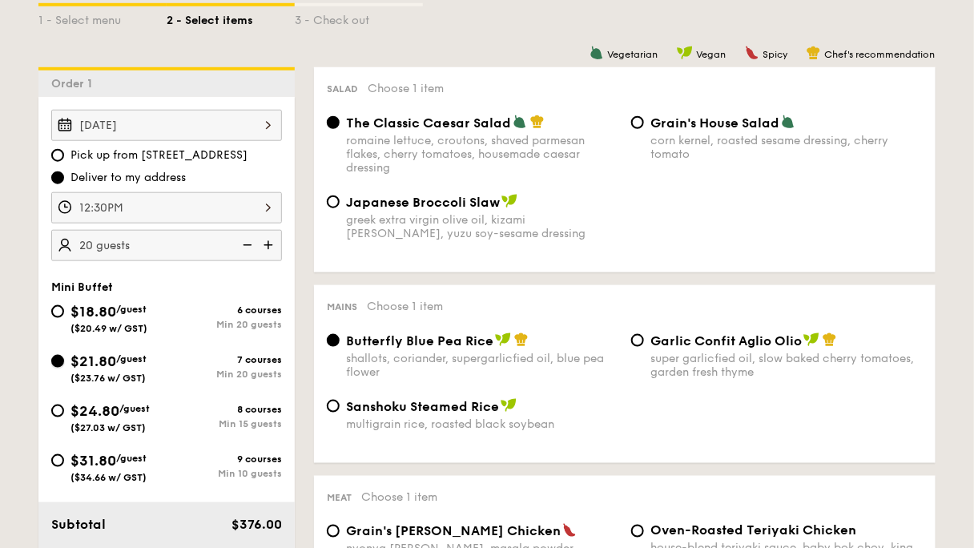
radio input "false"
radio input "true"
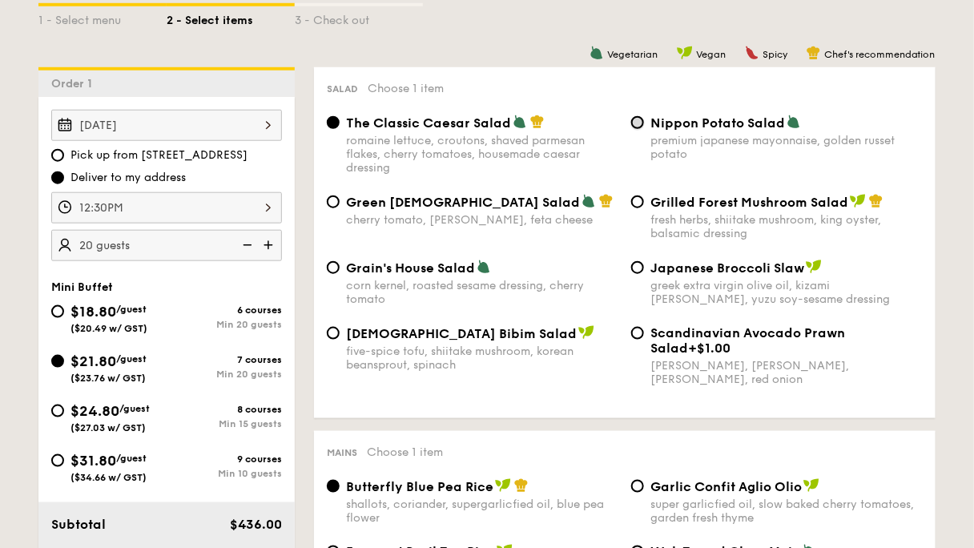
click at [636, 116] on input "Nippon Potato Salad premium japanese mayonnaise, golden russet potato" at bounding box center [637, 122] width 13 height 13
radio input "true"
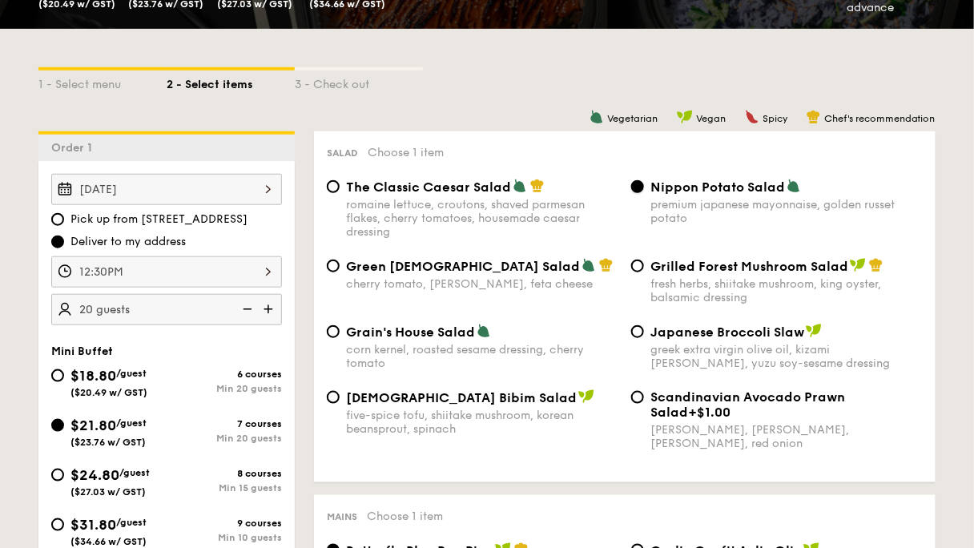
scroll to position [0, 0]
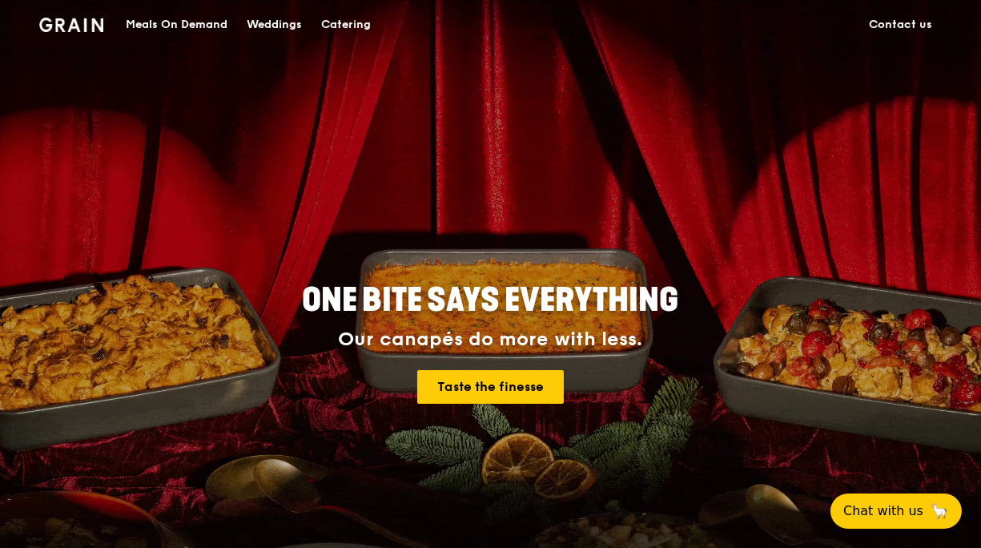
click at [371, 24] on div "Catering" at bounding box center [346, 25] width 50 height 48
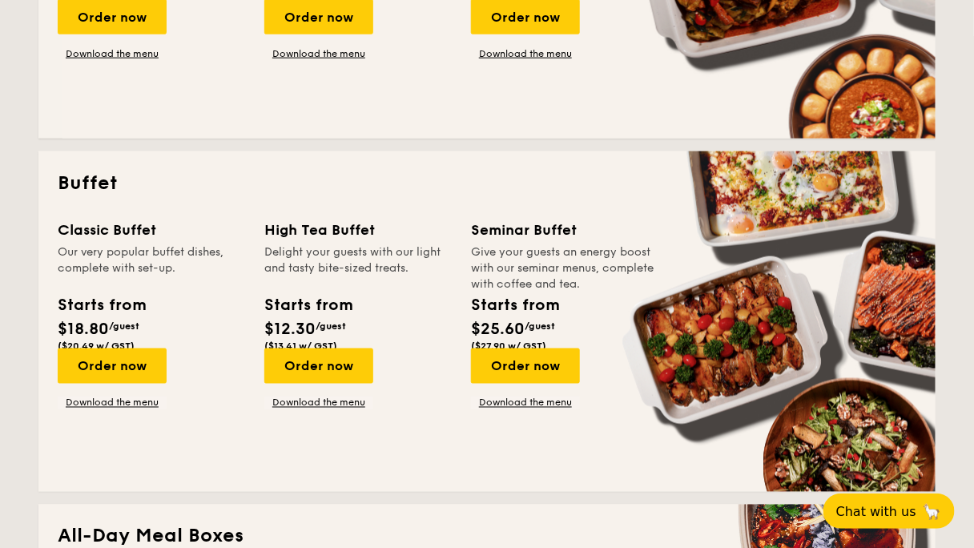
scroll to position [641, 0]
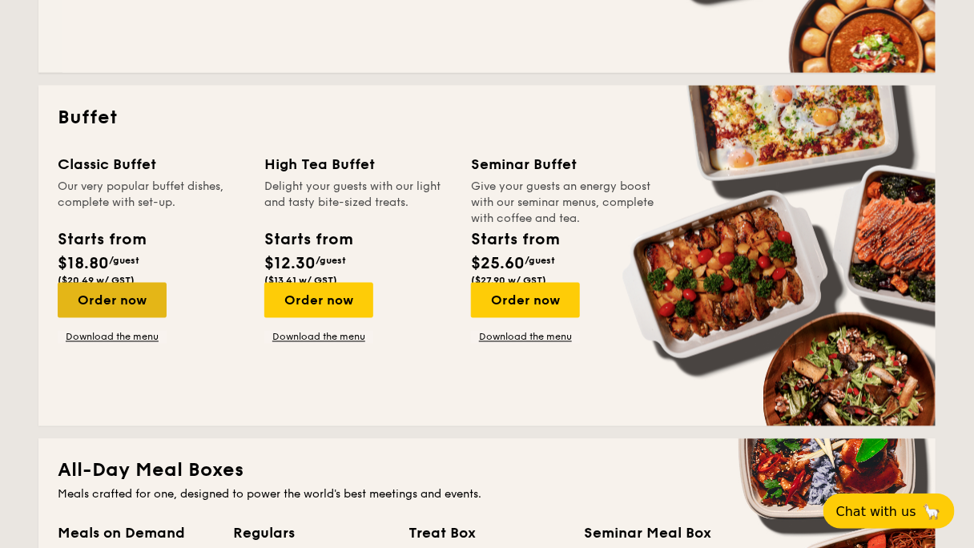
click at [167, 283] on div "Order now" at bounding box center [112, 300] width 109 height 35
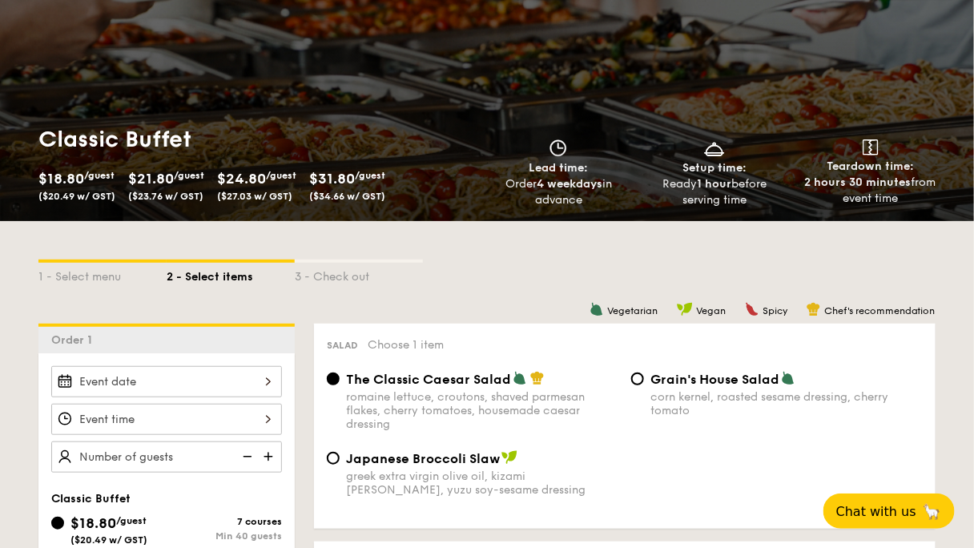
scroll to position [256, 0]
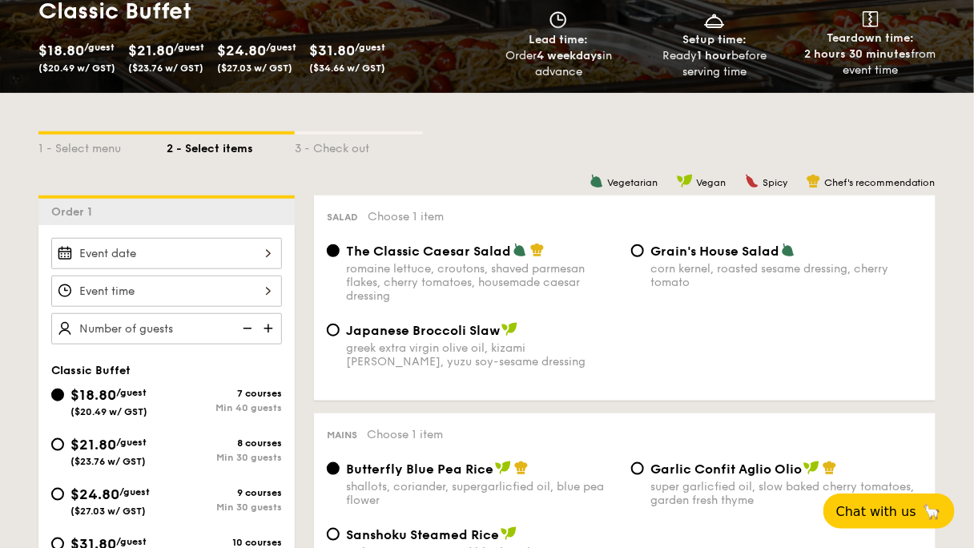
click at [147, 437] on span "/guest" at bounding box center [131, 442] width 30 height 11
click at [64, 438] on input "$21.80 /guest ($23.76 w/ GST) 8 courses Min 30 guests" at bounding box center [57, 444] width 13 height 13
radio input "true"
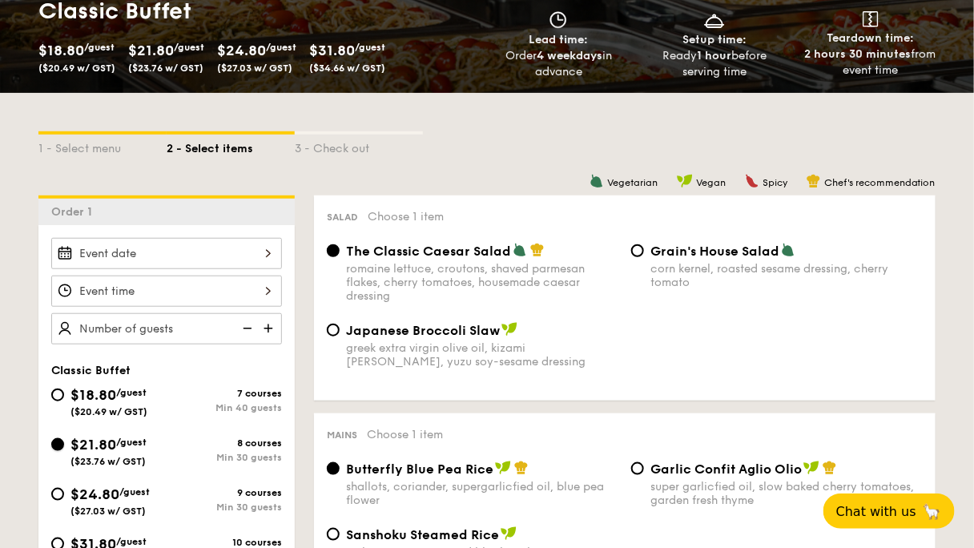
radio input "true"
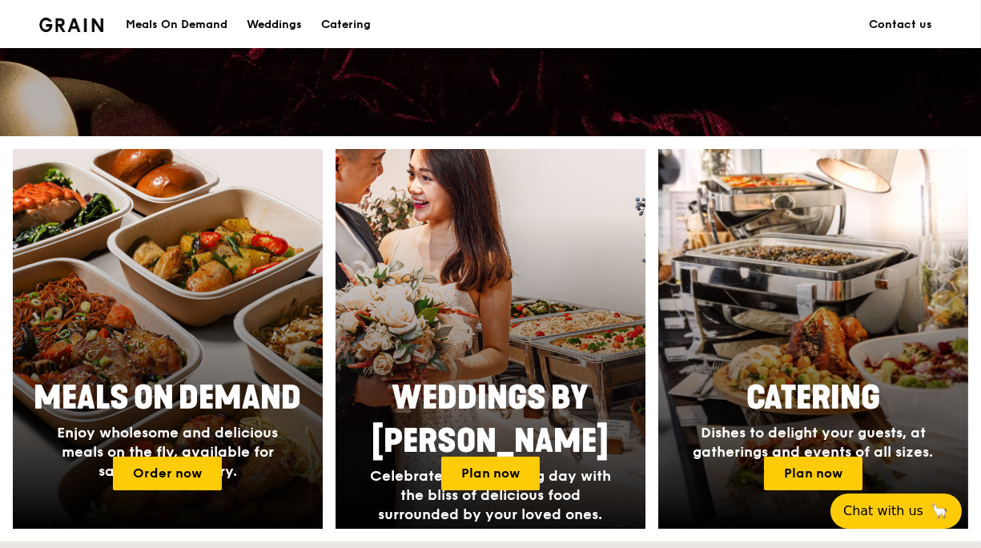
scroll to position [577, 0]
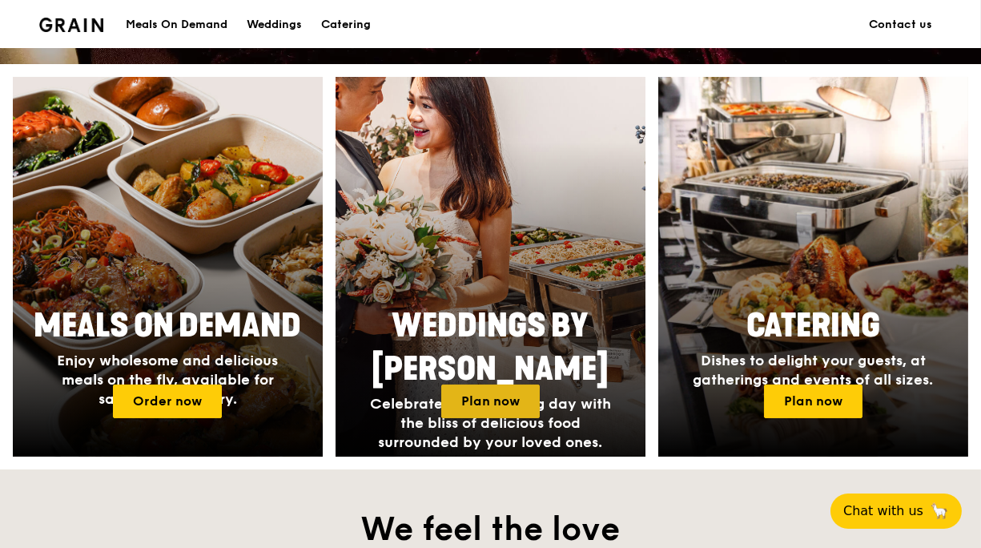
click at [497, 384] on link "Plan now" at bounding box center [490, 401] width 99 height 34
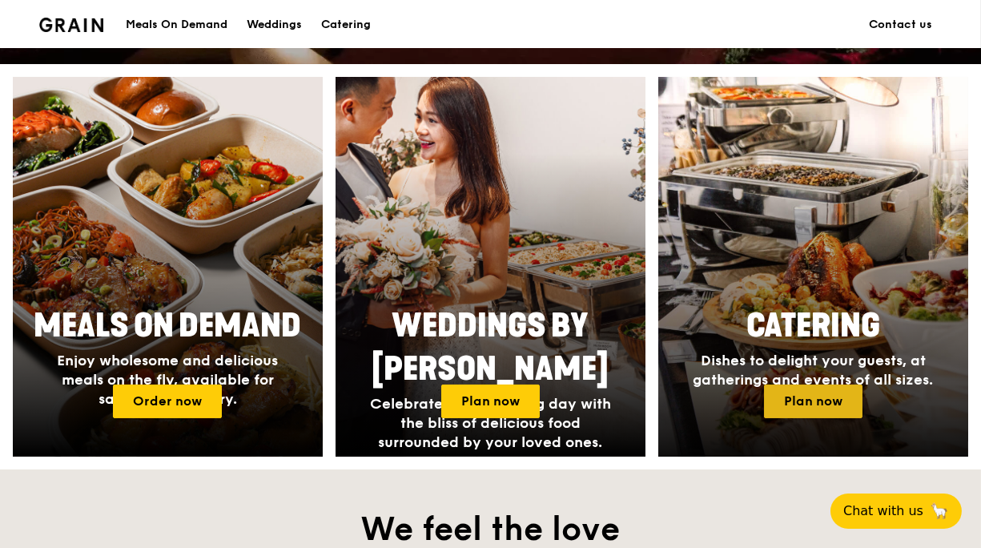
click at [815, 384] on link "Plan now" at bounding box center [813, 401] width 99 height 34
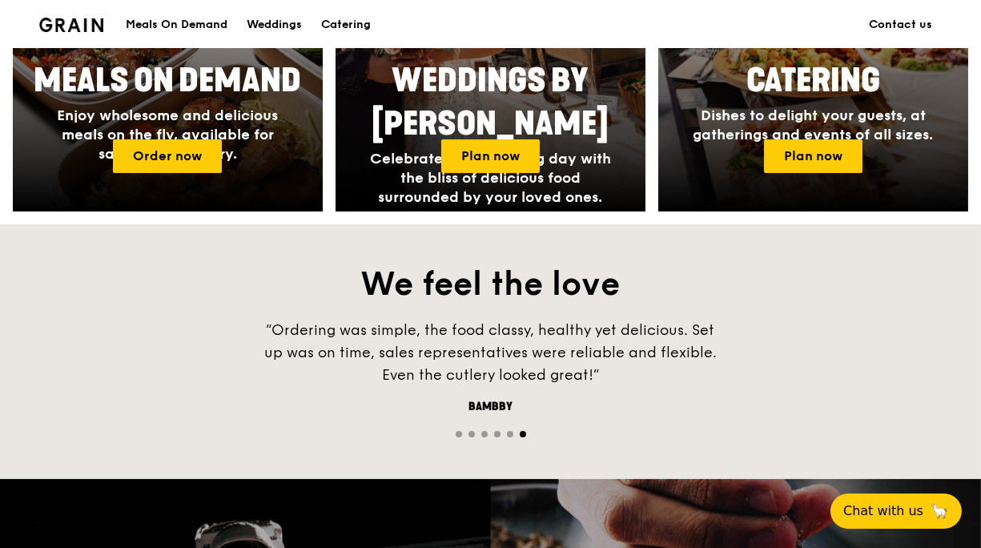
scroll to position [1089, 0]
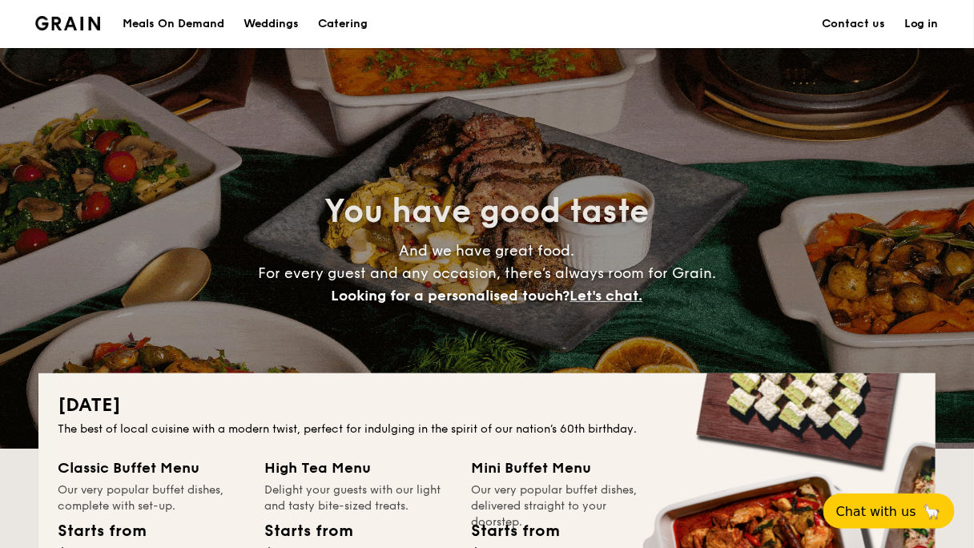
click at [368, 19] on h1 "Catering" at bounding box center [343, 24] width 50 height 48
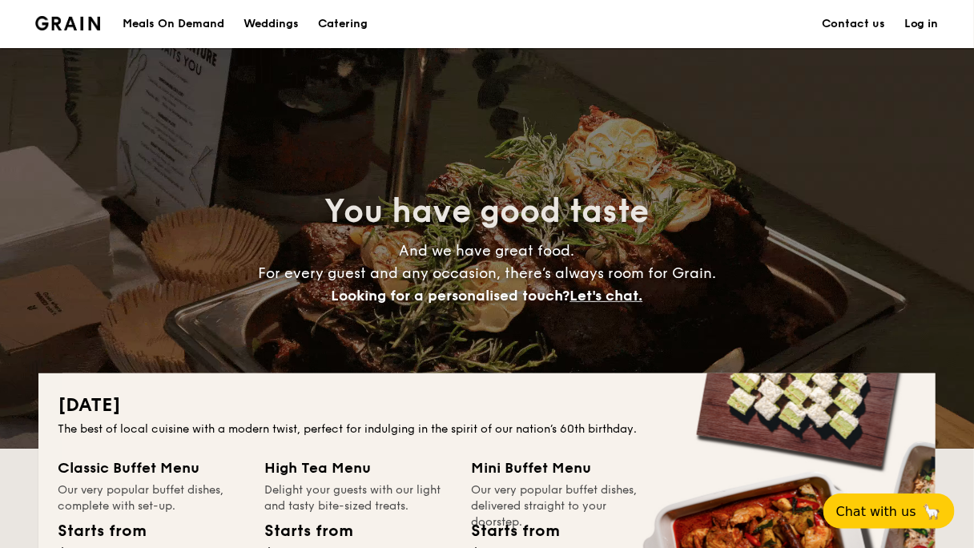
click at [368, 23] on h1 "Catering" at bounding box center [343, 24] width 50 height 48
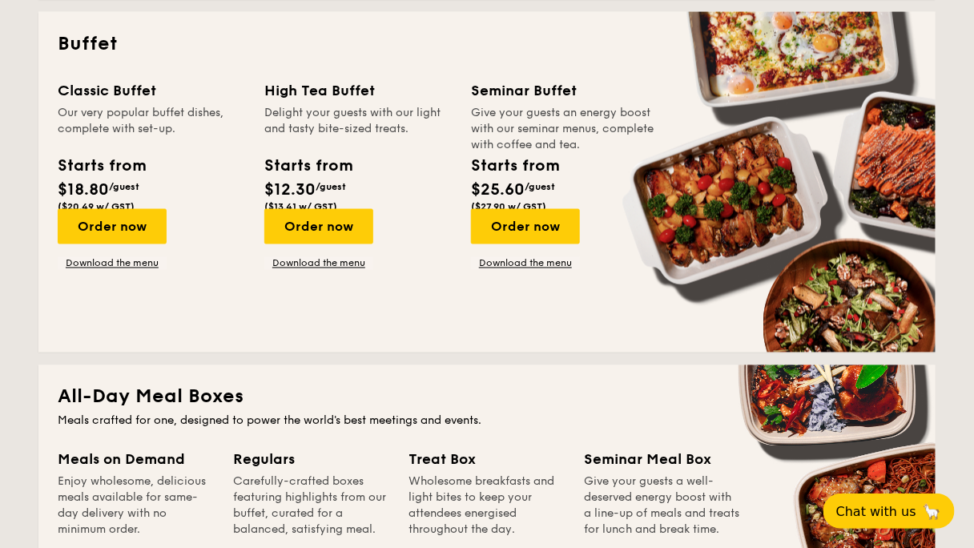
scroll to position [705, 0]
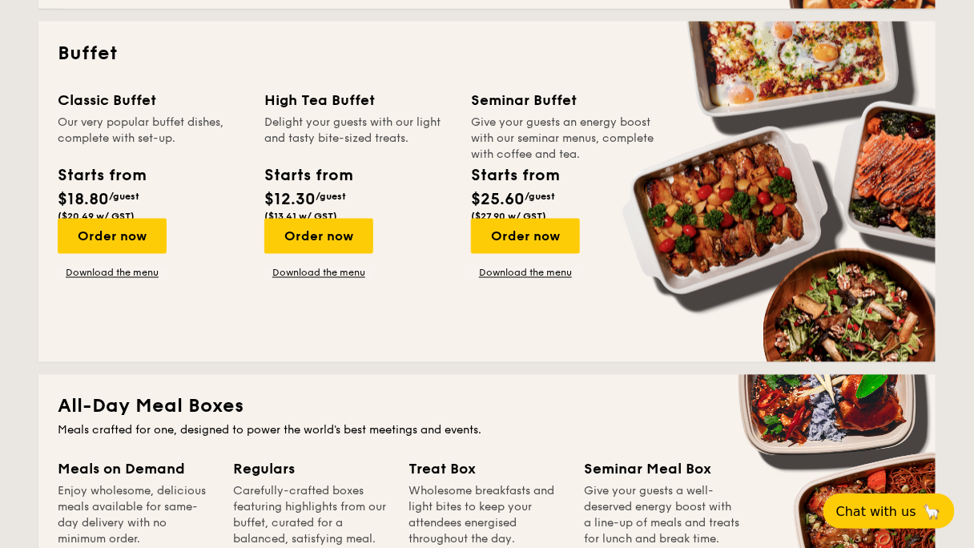
drag, startPoint x: 219, startPoint y: 210, endPoint x: 124, endPoint y: 286, distance: 121.3
click at [167, 219] on div "Order now" at bounding box center [112, 236] width 109 height 35
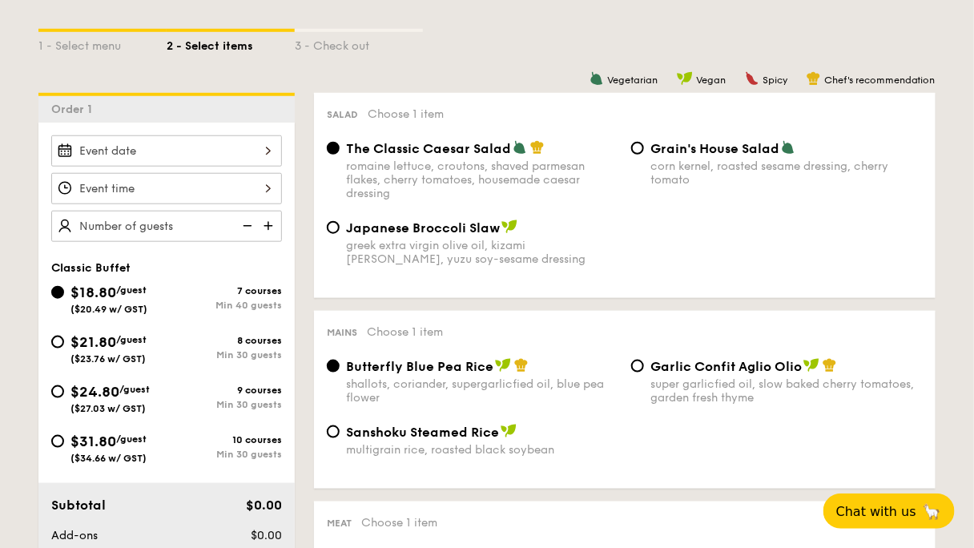
scroll to position [384, 0]
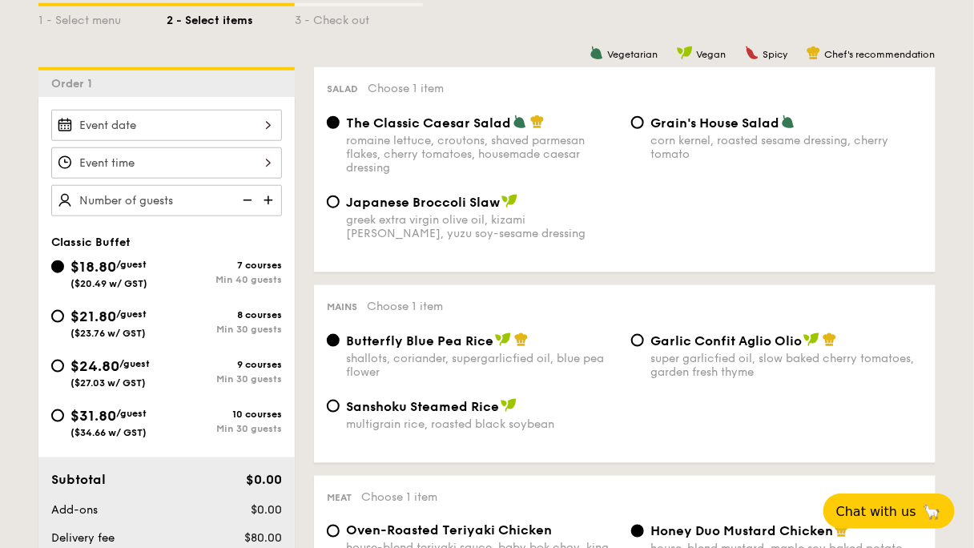
click at [282, 185] on img at bounding box center [270, 200] width 24 height 30
click at [258, 185] on img at bounding box center [246, 200] width 24 height 30
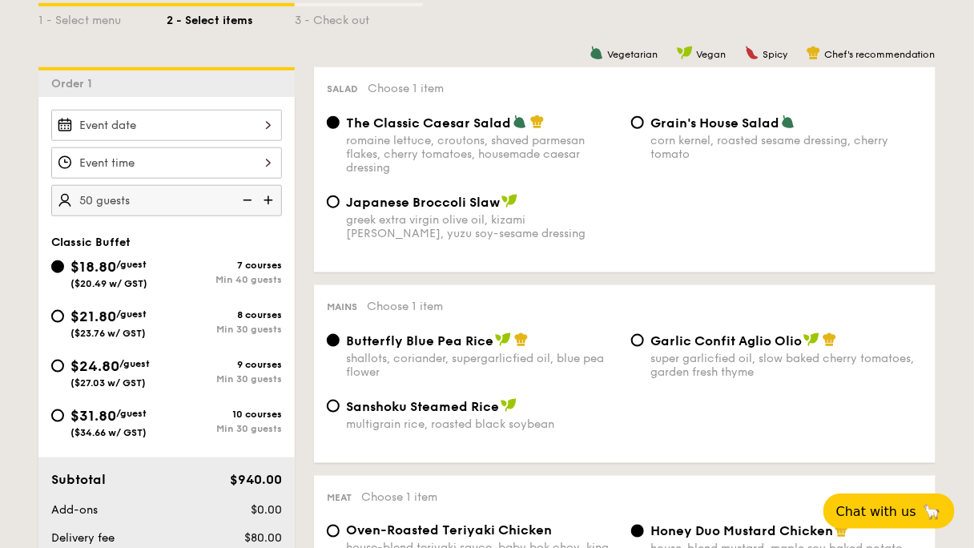
click at [258, 185] on img at bounding box center [246, 200] width 24 height 30
type input "40 guests"
click at [64, 310] on input "$21.80 /guest ($23.76 w/ GST) 8 courses Min 30 guests" at bounding box center [57, 316] width 13 height 13
radio input "true"
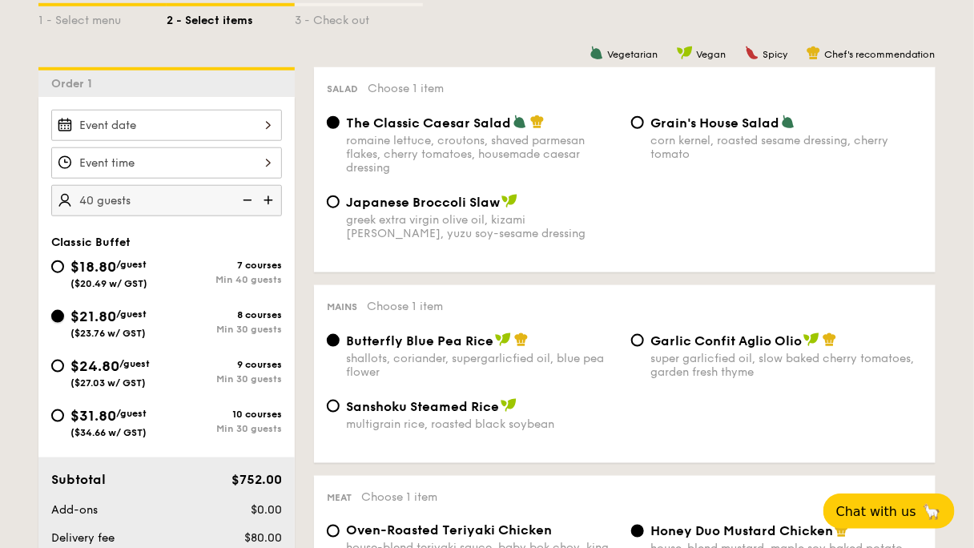
radio input "true"
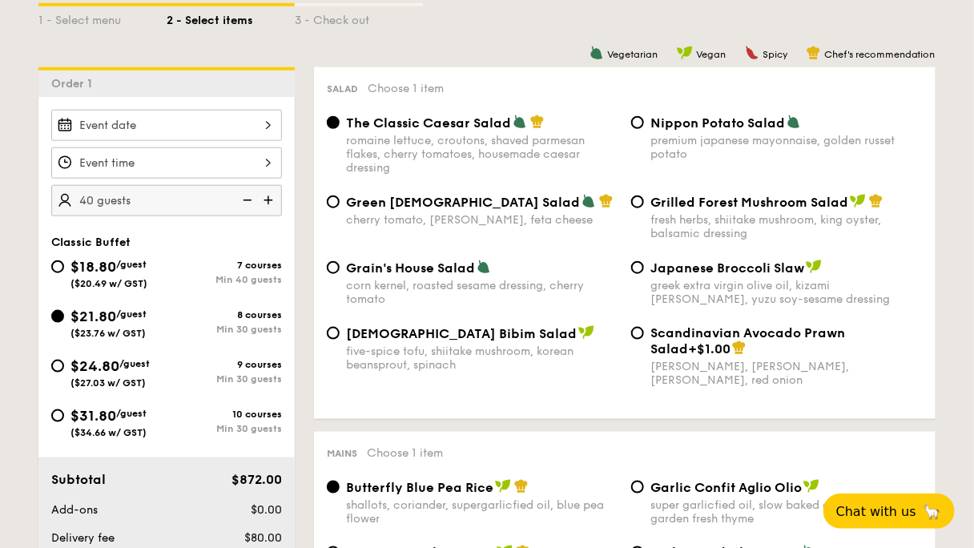
click at [258, 185] on img at bounding box center [246, 200] width 24 height 30
type input "30 guests"
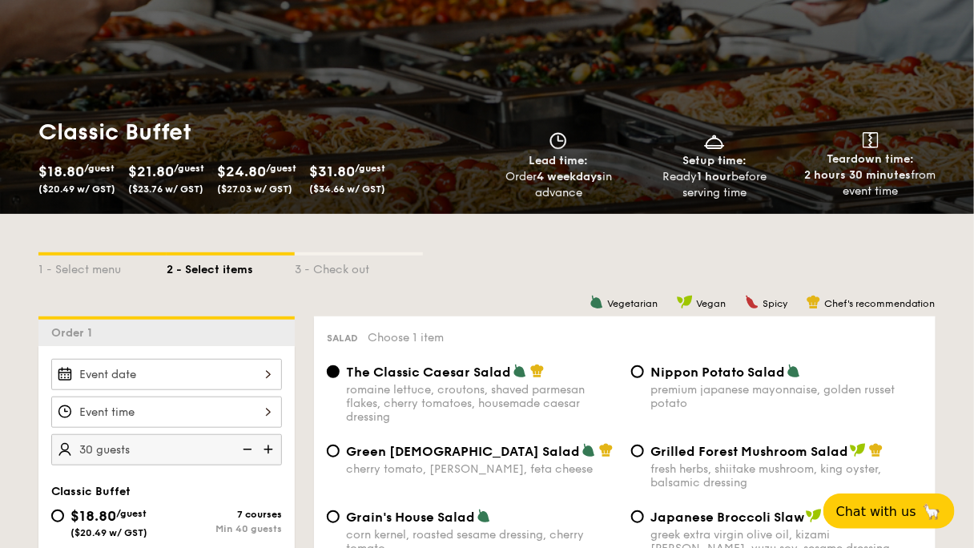
scroll to position [0, 0]
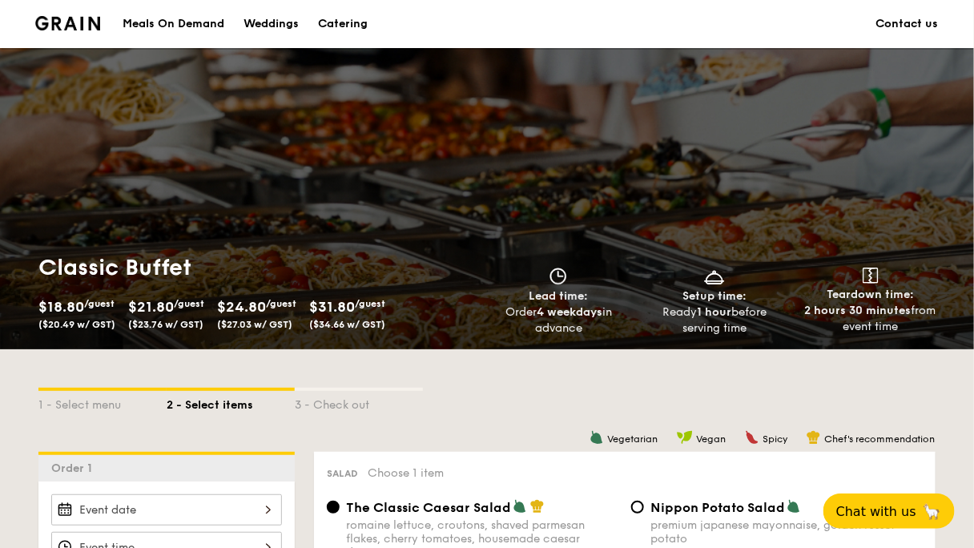
click at [368, 27] on div "Catering" at bounding box center [343, 24] width 50 height 48
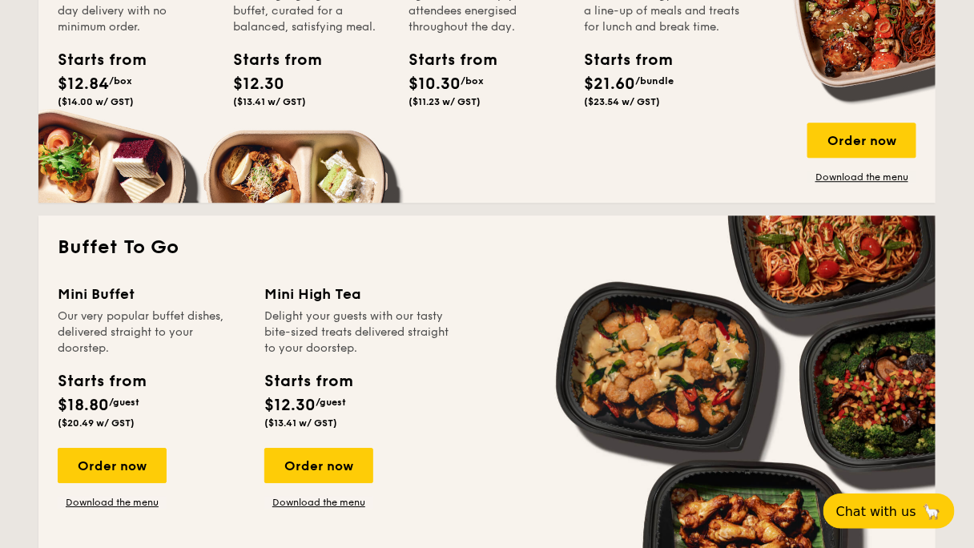
scroll to position [1282, 0]
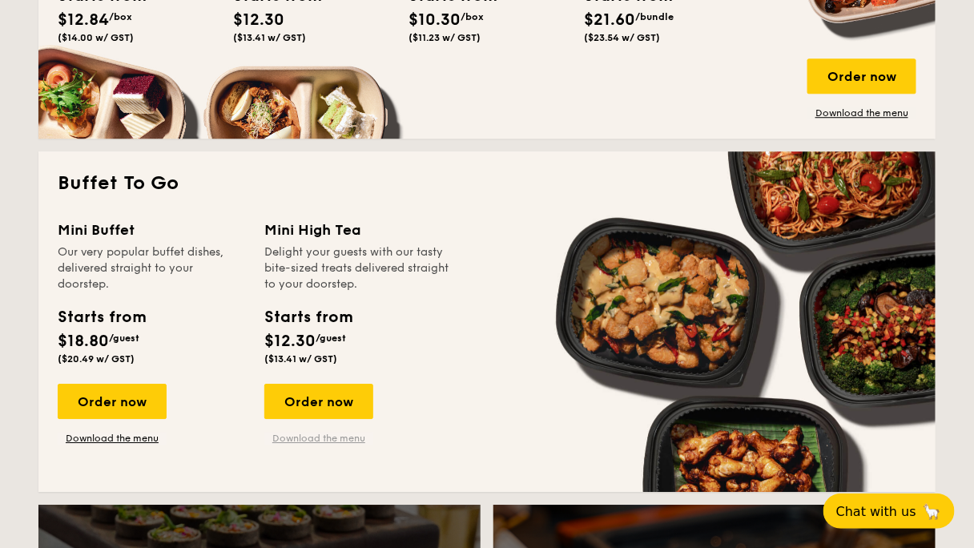
click at [373, 432] on link "Download the menu" at bounding box center [318, 438] width 109 height 13
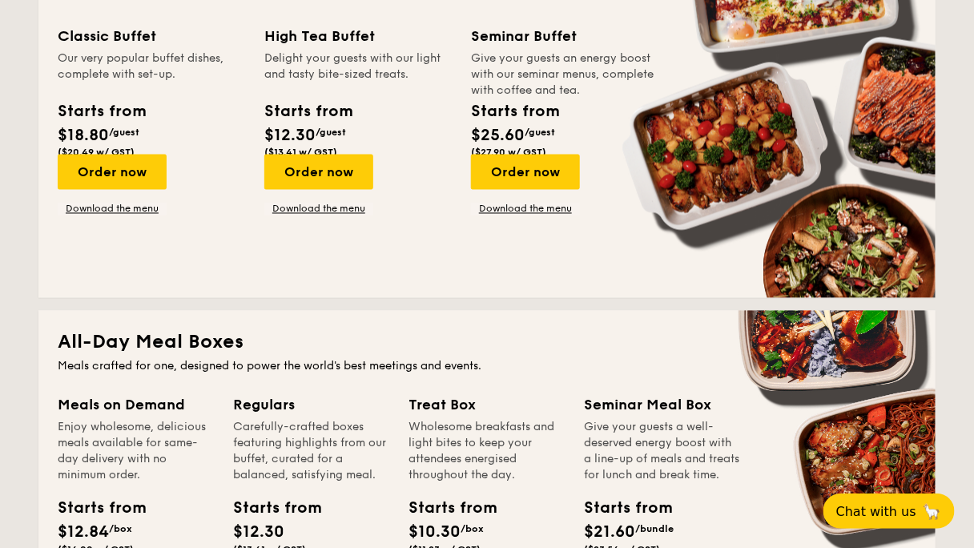
scroll to position [705, 0]
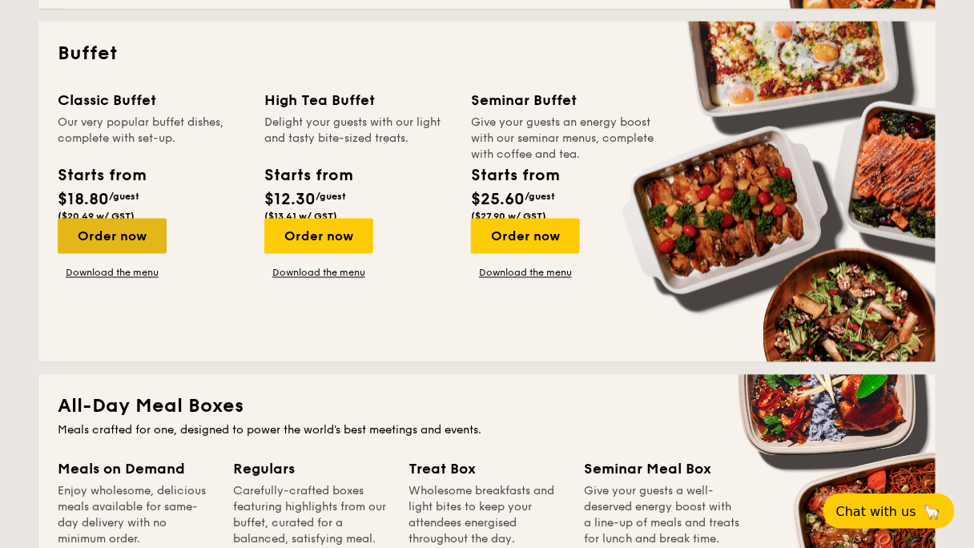
click at [167, 219] on div "Order now" at bounding box center [112, 236] width 109 height 35
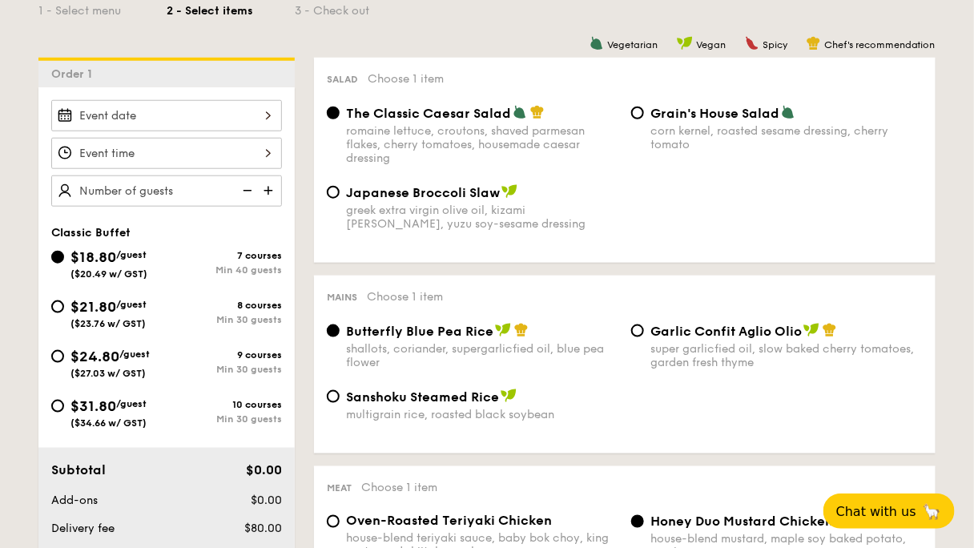
scroll to position [449, 0]
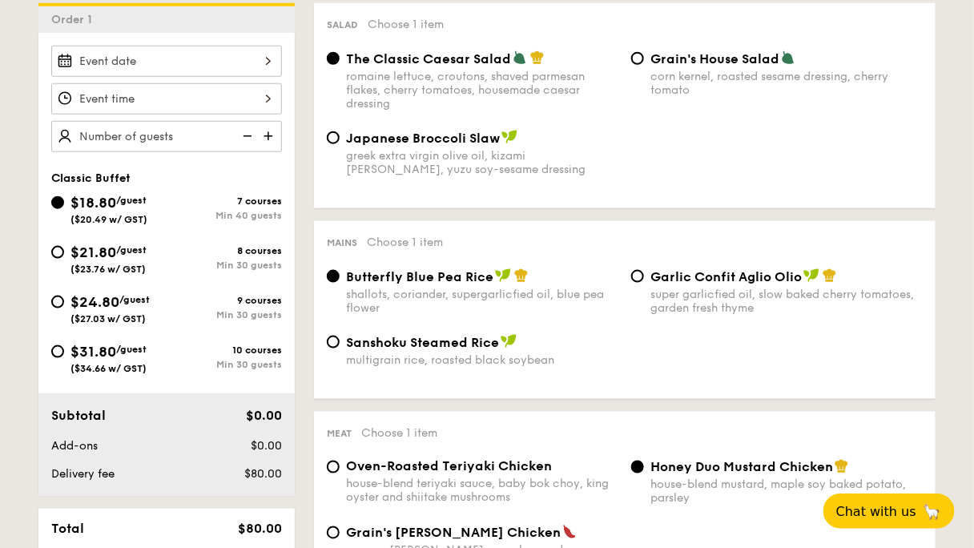
click at [282, 121] on img at bounding box center [270, 136] width 24 height 30
type input "40 guests"
click at [258, 121] on img at bounding box center [246, 136] width 24 height 30
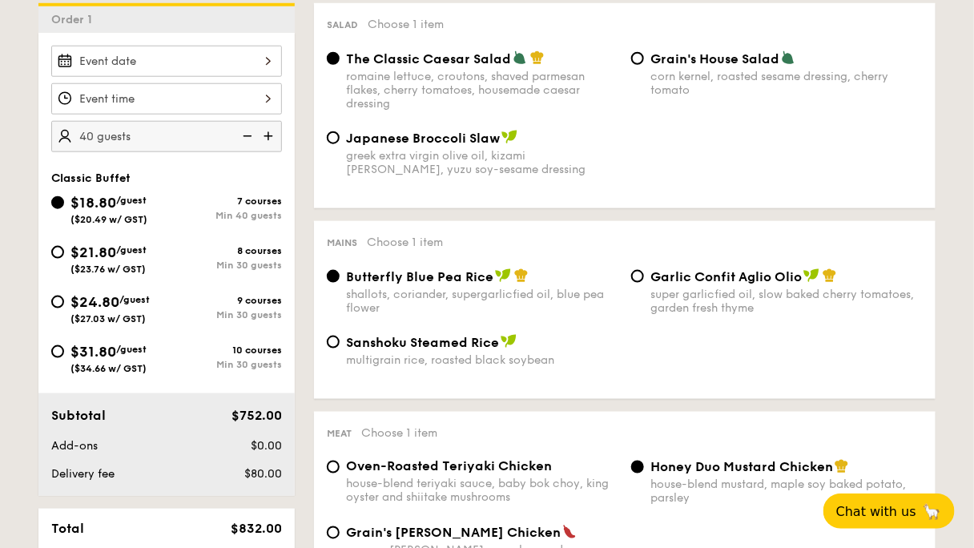
click at [258, 121] on img at bounding box center [246, 136] width 24 height 30
click at [64, 246] on input "$21.80 /guest ($23.76 w/ GST) 8 courses Min 30 guests" at bounding box center [57, 252] width 13 height 13
radio input "true"
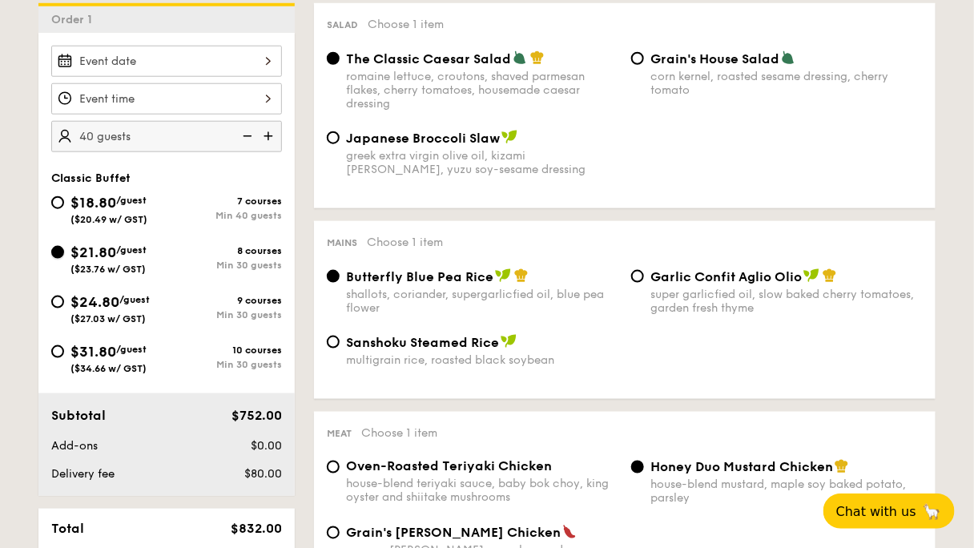
radio input "true"
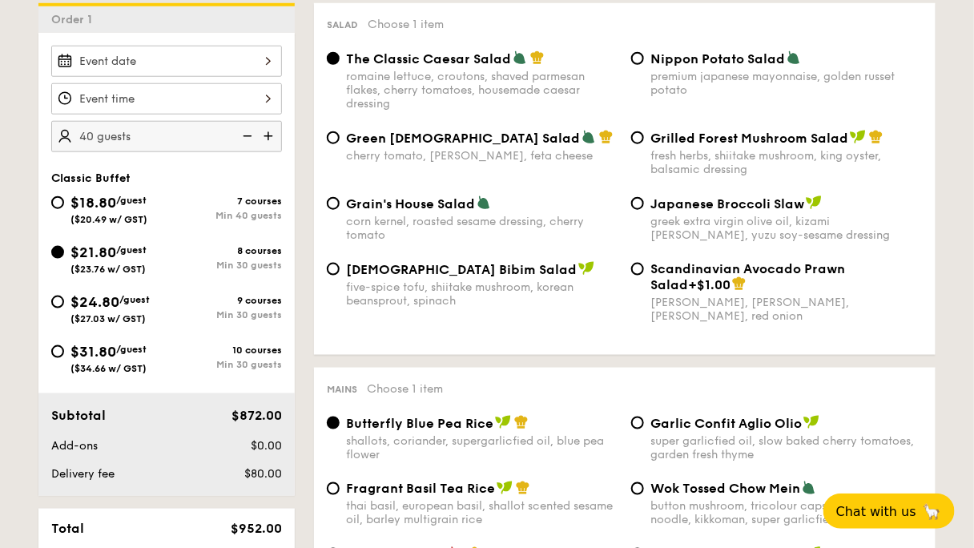
click at [258, 121] on img at bounding box center [246, 136] width 24 height 30
type input "30 guests"
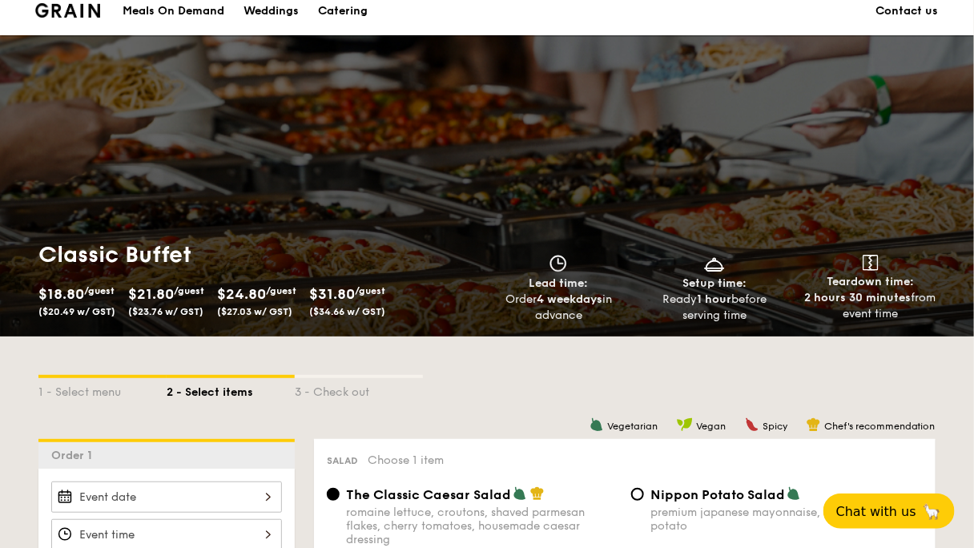
scroll to position [0, 0]
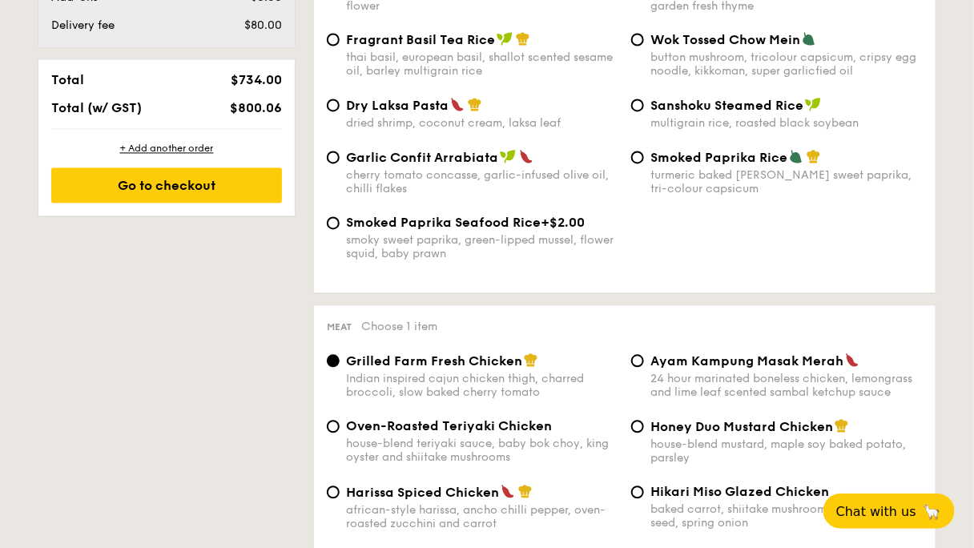
scroll to position [1153, 0]
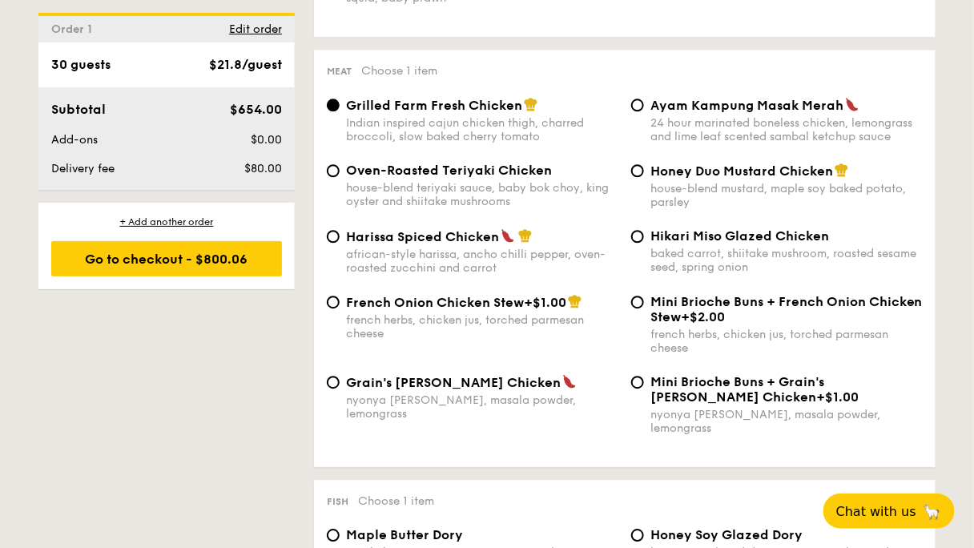
click at [641, 209] on label "Honey Duo Mustard Chicken house-blend mustard, maple soy baked potato, parsley" at bounding box center [777, 201] width 292 height 15
click at [641, 177] on input "Honey Duo Mustard Chicken house-blend mustard, maple soy baked potato, parsley" at bounding box center [637, 170] width 13 height 13
radio input "true"
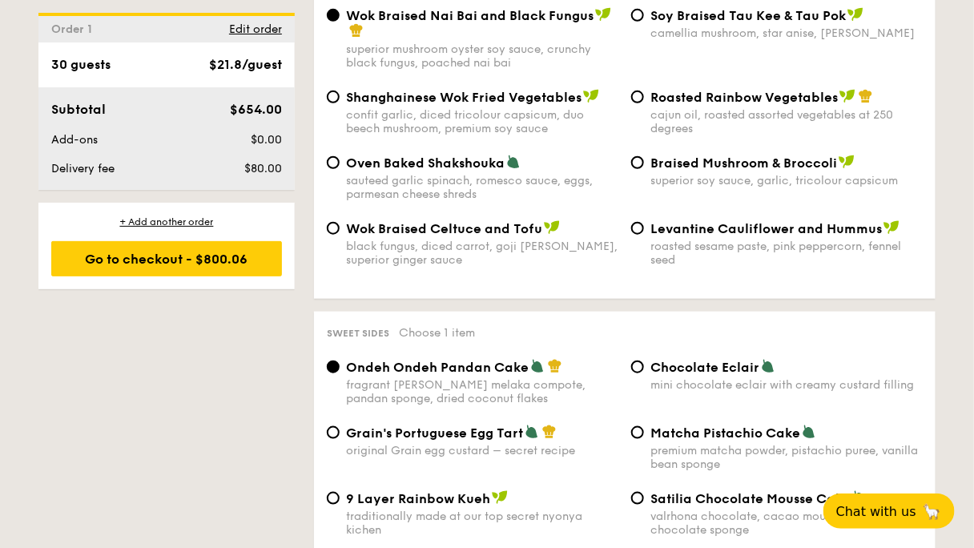
scroll to position [2179, 0]
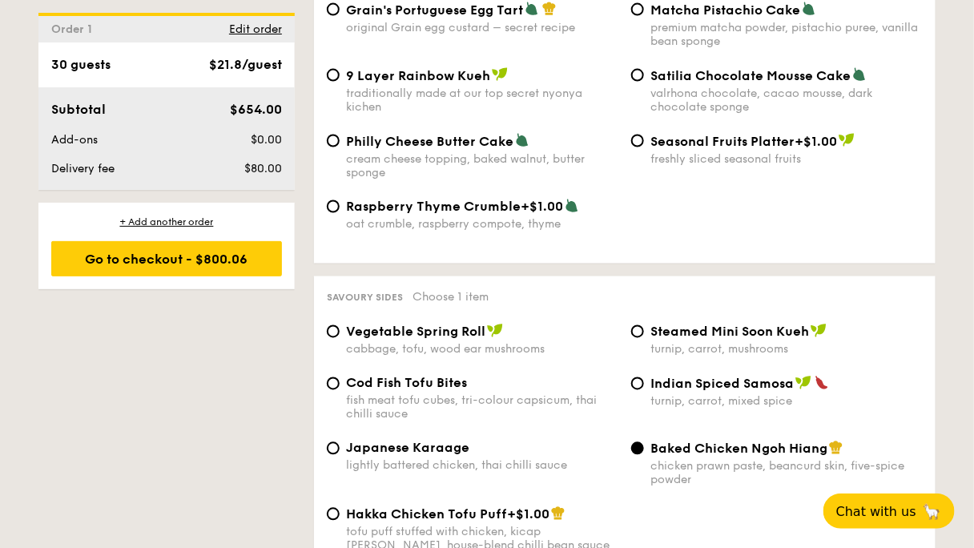
scroll to position [2627, 0]
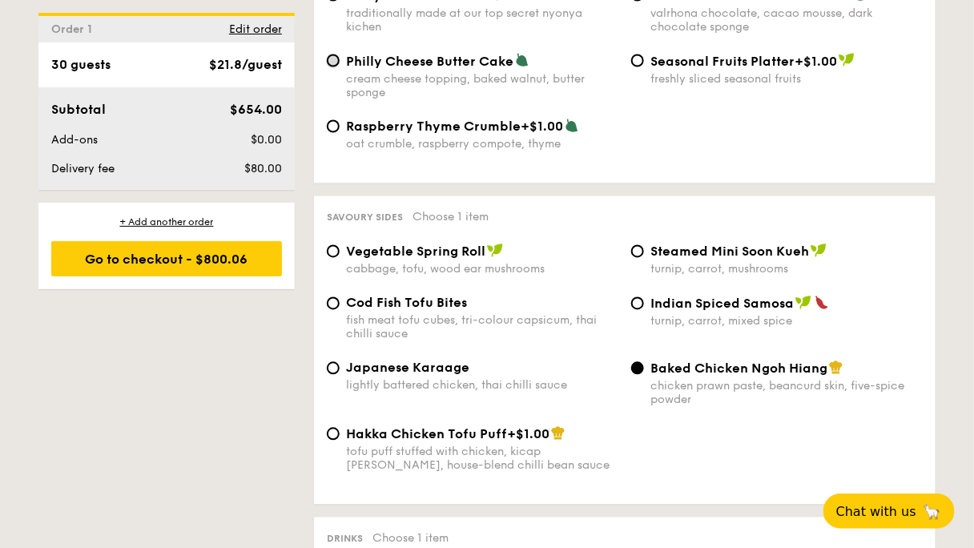
click at [340, 67] on input "Philly Cheese Butter Cake cream cheese topping, baked walnut, butter sponge" at bounding box center [333, 60] width 13 height 13
radio input "true"
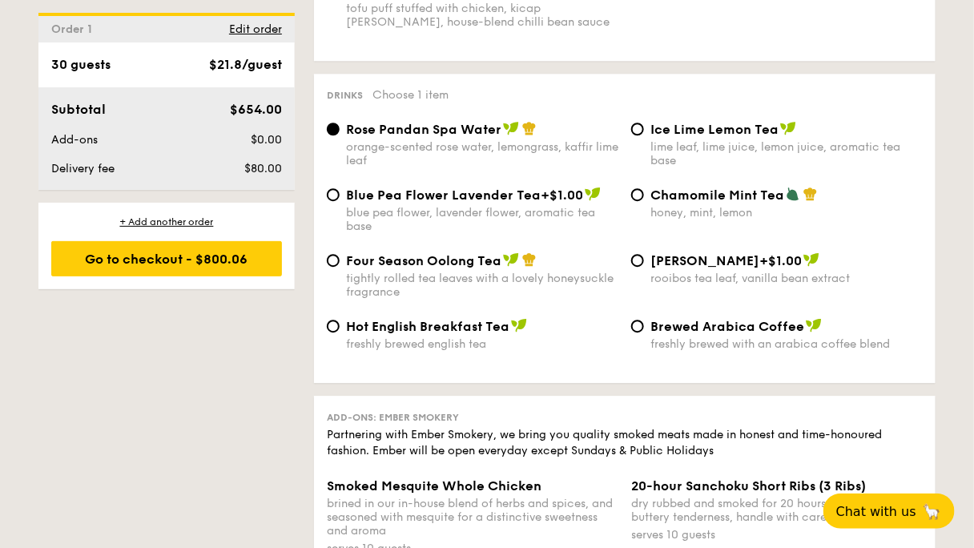
scroll to position [3076, 0]
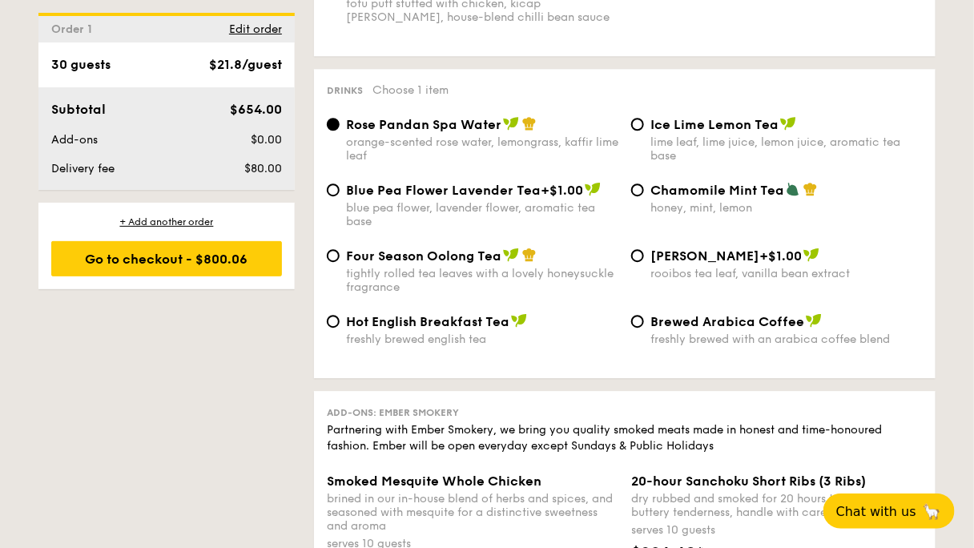
click at [677, 43] on div "Hakka Chicken Tofu Puff +$1.00 tofu puff stuffed with chicken, kicap manis, hou…" at bounding box center [624, 11] width 609 height 66
radio input "true"
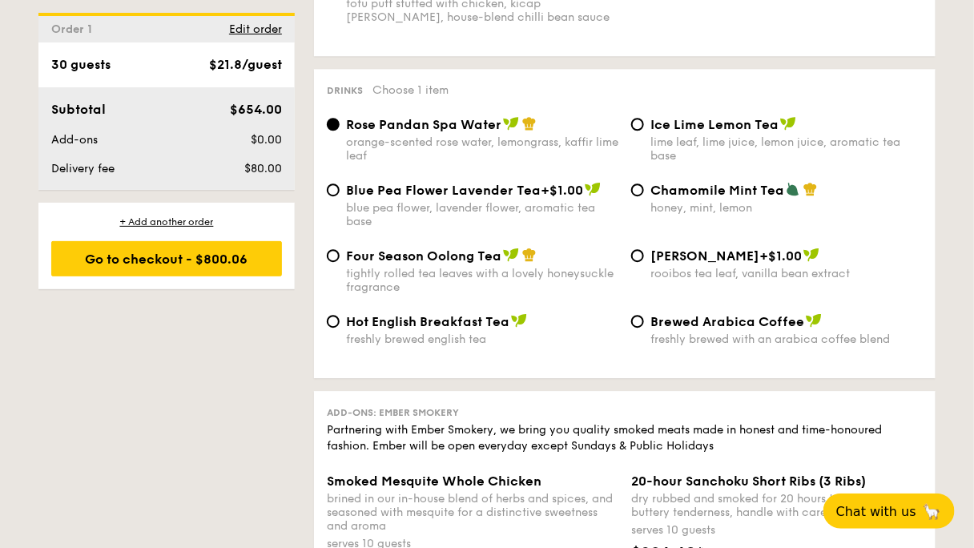
radio input "true"
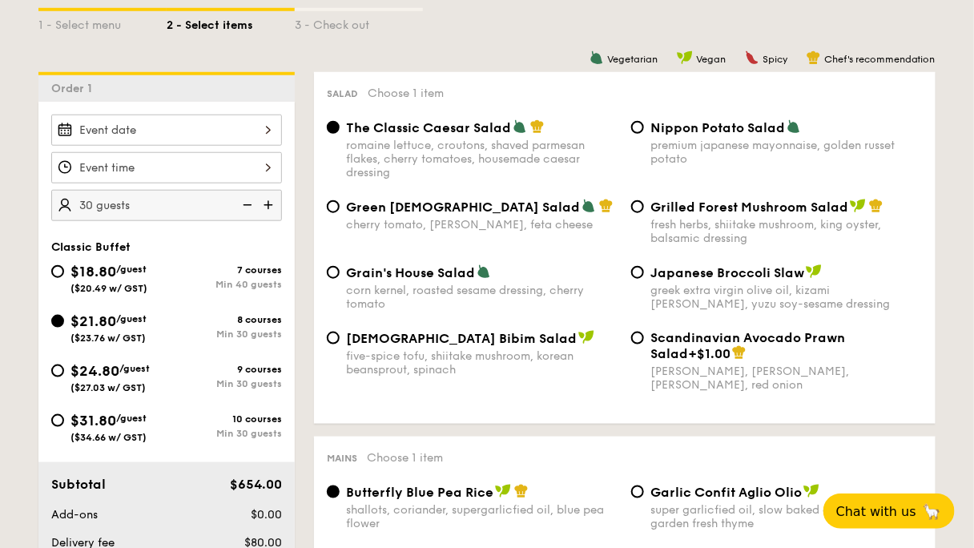
scroll to position [384, 0]
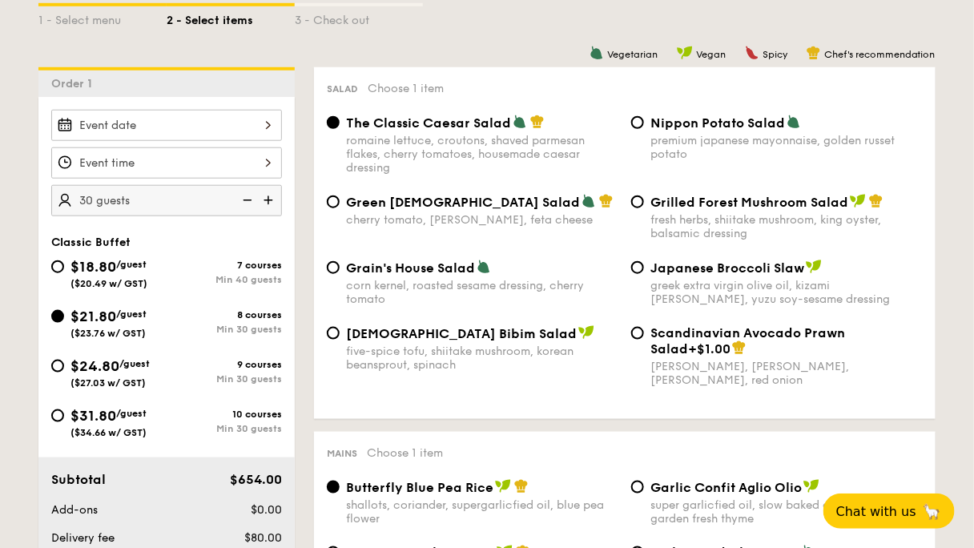
click at [116, 258] on span "$18.80" at bounding box center [93, 267] width 46 height 18
click at [64, 260] on input "$18.80 /guest ($20.49 w/ GST) 7 courses Min 40 guests" at bounding box center [57, 266] width 13 height 13
radio input "true"
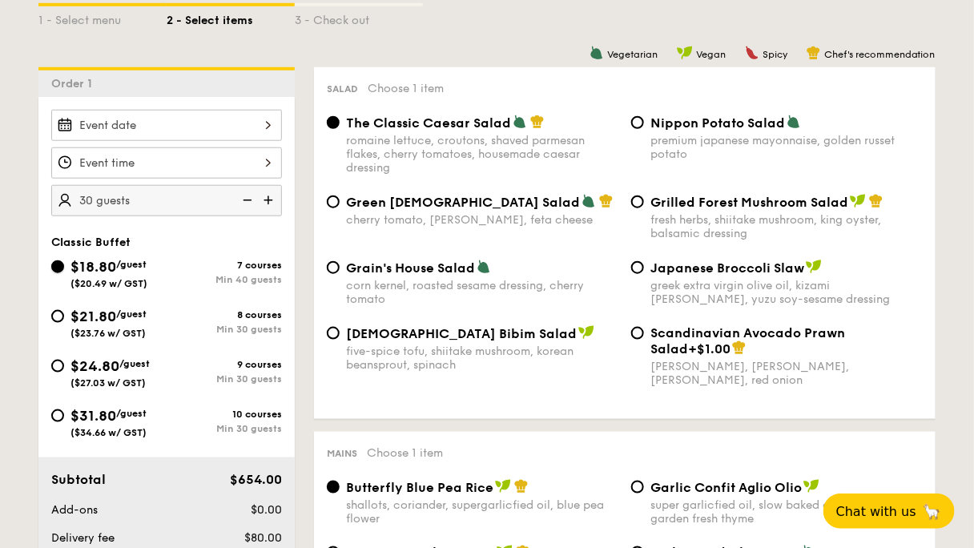
radio input "true"
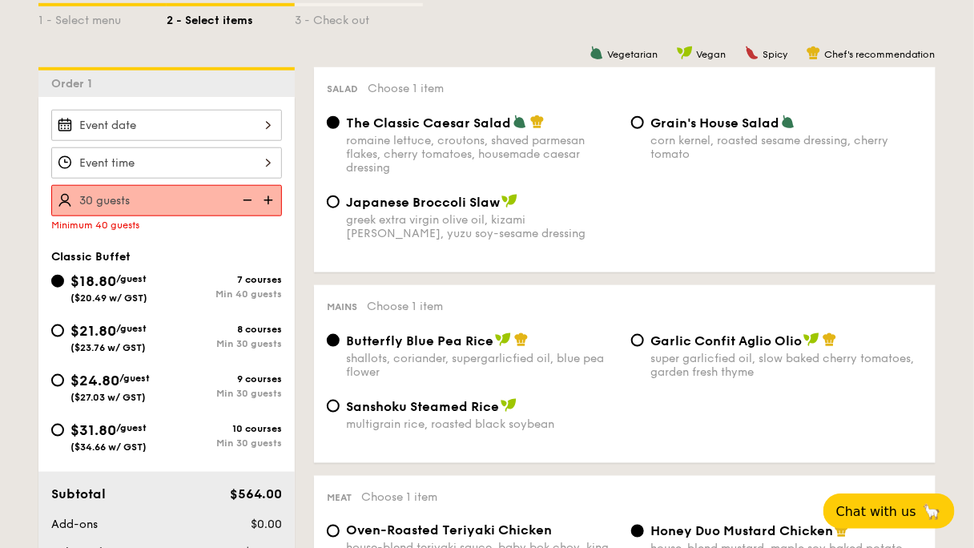
click at [147, 292] on span "($20.49 w/ GST)" at bounding box center [108, 297] width 77 height 11
click at [64, 275] on input "$18.80 /guest ($20.49 w/ GST) 7 courses Min 40 guests" at bounding box center [57, 281] width 13 height 13
click at [712, 224] on div "Japanese Broccoli Slaw greek extra virgin olive oil, kizami nori, ginger, yuzu …" at bounding box center [624, 227] width 609 height 66
click at [340, 195] on input "Japanese Broccoli Slaw greek extra virgin olive oil, kizami nori, ginger, yuzu …" at bounding box center [333, 201] width 13 height 13
radio input "true"
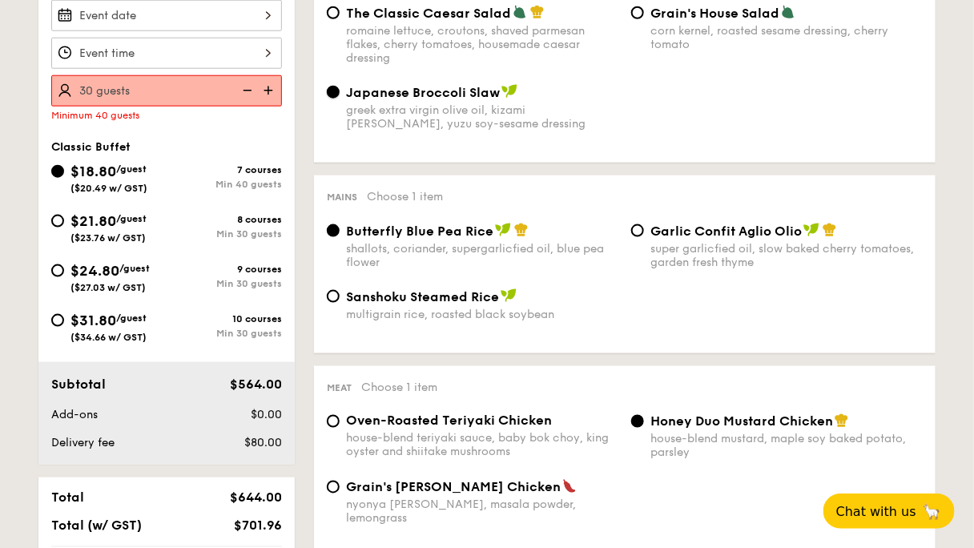
scroll to position [513, 0]
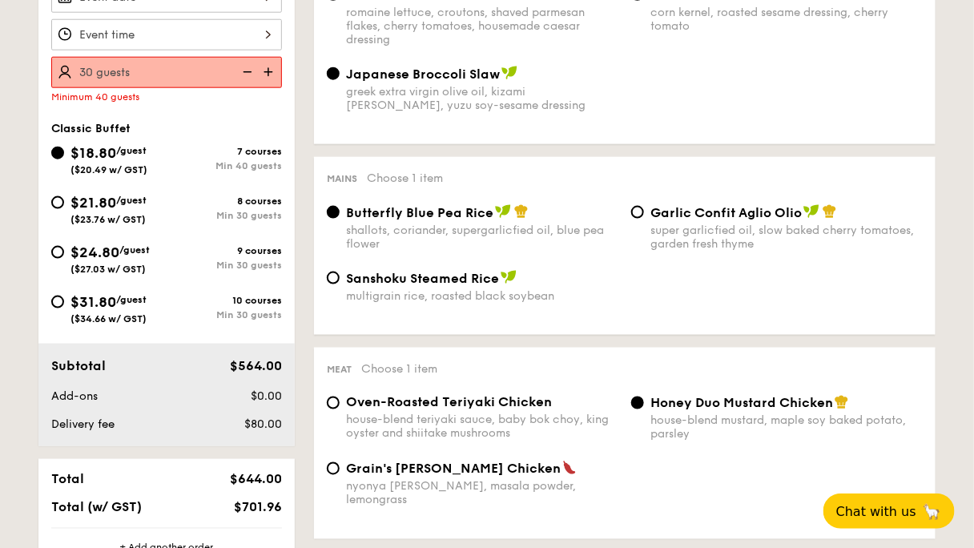
click at [650, 204] on div "Garlic Confit Aglio Olio" at bounding box center [786, 212] width 272 height 16
click at [635, 206] on input "Garlic Confit Aglio Olio super garlicfied oil, slow baked cherry tomatoes, gard…" at bounding box center [637, 212] width 13 height 13
radio input "true"
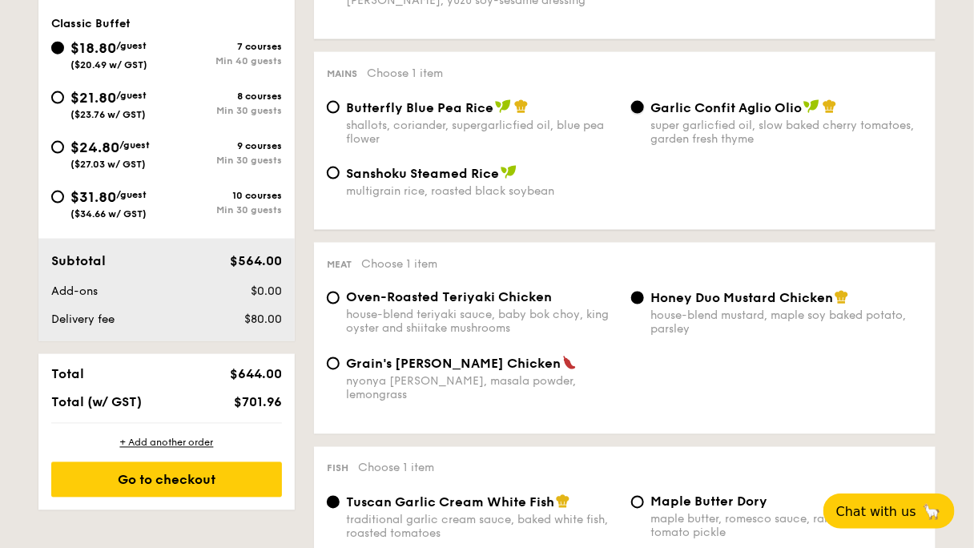
scroll to position [705, 0]
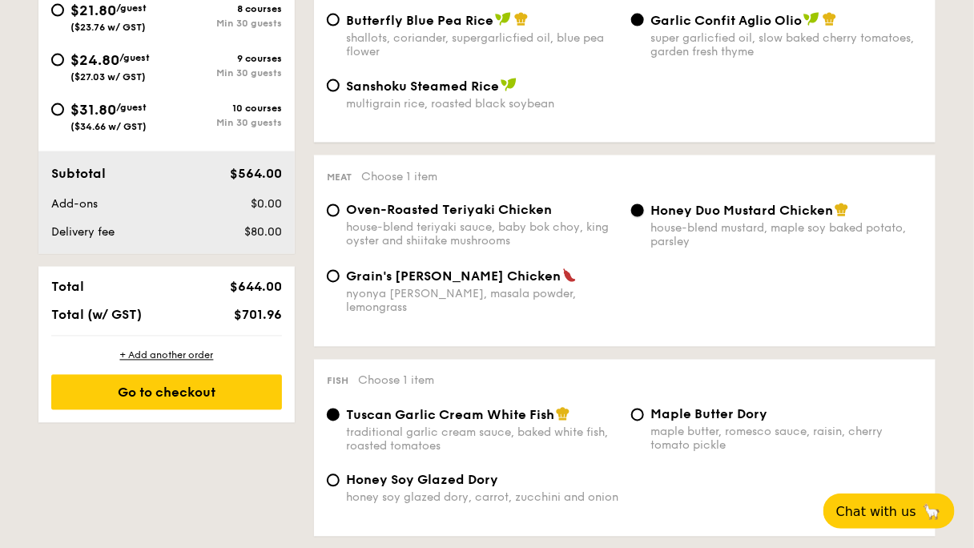
click at [636, 217] on input "Honey Duo Mustard Chicken house-blend mustard, maple soy baked potato, parsley" at bounding box center [637, 210] width 13 height 13
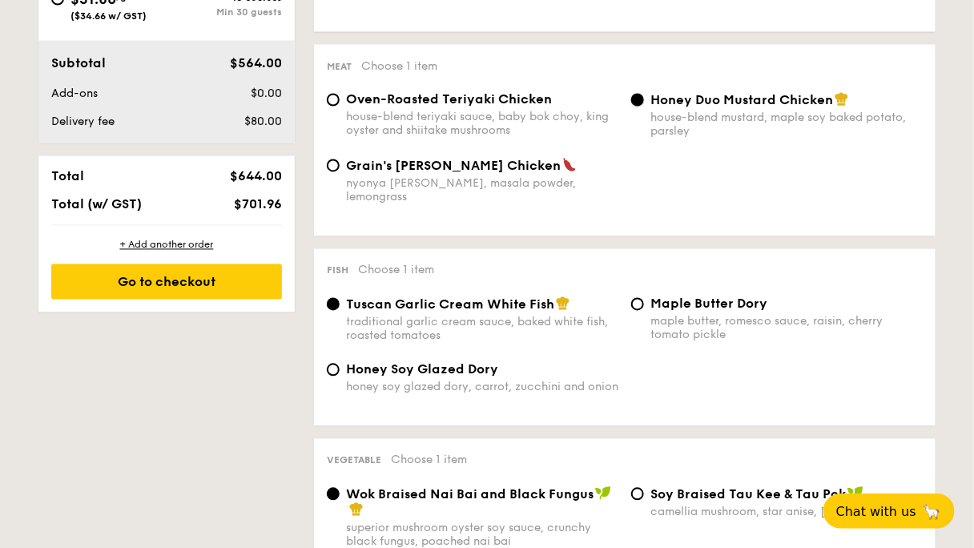
scroll to position [833, 0]
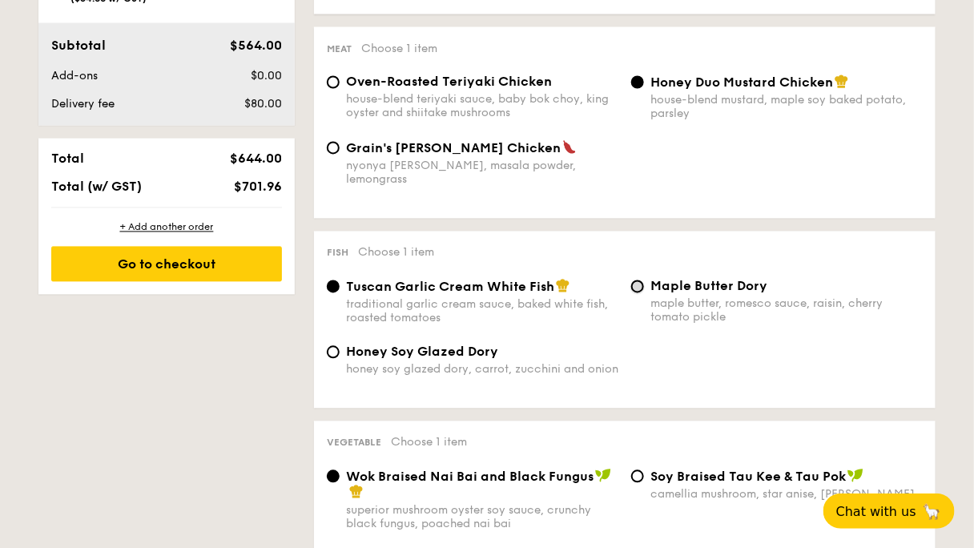
click at [637, 293] on input "Maple Butter Dory maple butter, romesco sauce, raisin, cherry tomato pickle" at bounding box center [637, 286] width 13 height 13
radio input "true"
click at [340, 293] on input "Tuscan Garlic Cream White Fish traditional garlic cream sauce, baked white fish…" at bounding box center [333, 286] width 13 height 13
radio input "true"
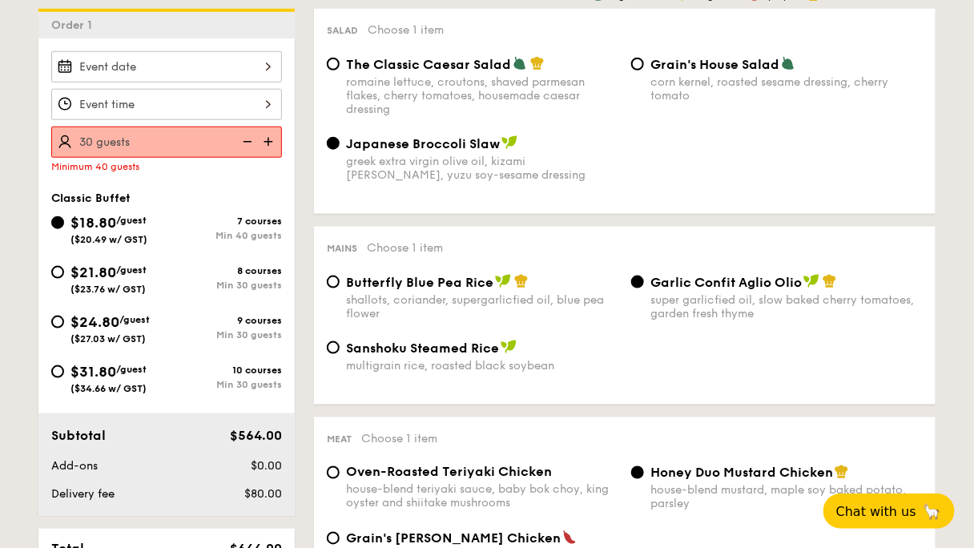
scroll to position [320, 0]
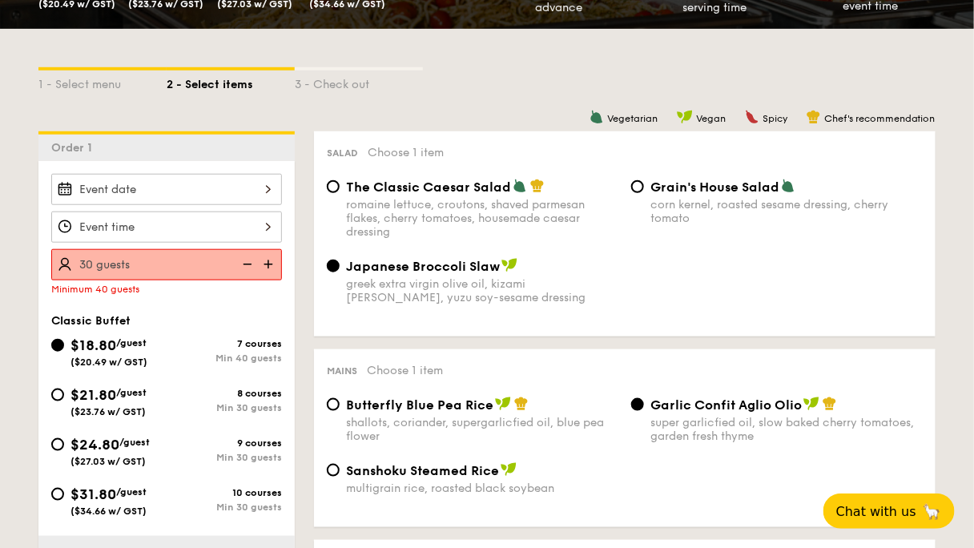
click at [282, 249] on img at bounding box center [270, 264] width 24 height 30
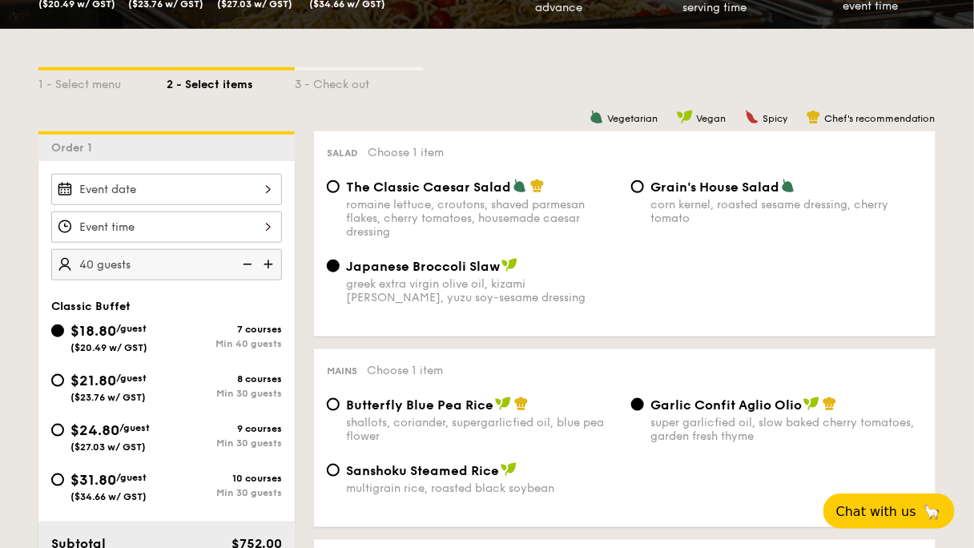
click at [282, 249] on img at bounding box center [270, 264] width 24 height 30
click at [258, 249] on img at bounding box center [246, 264] width 24 height 30
type input "40 guests"
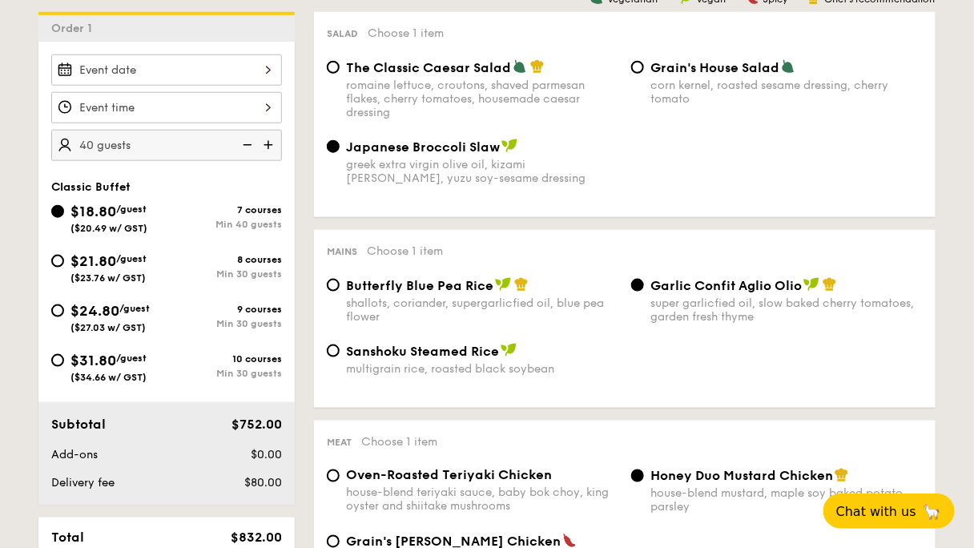
scroll to position [513, 0]
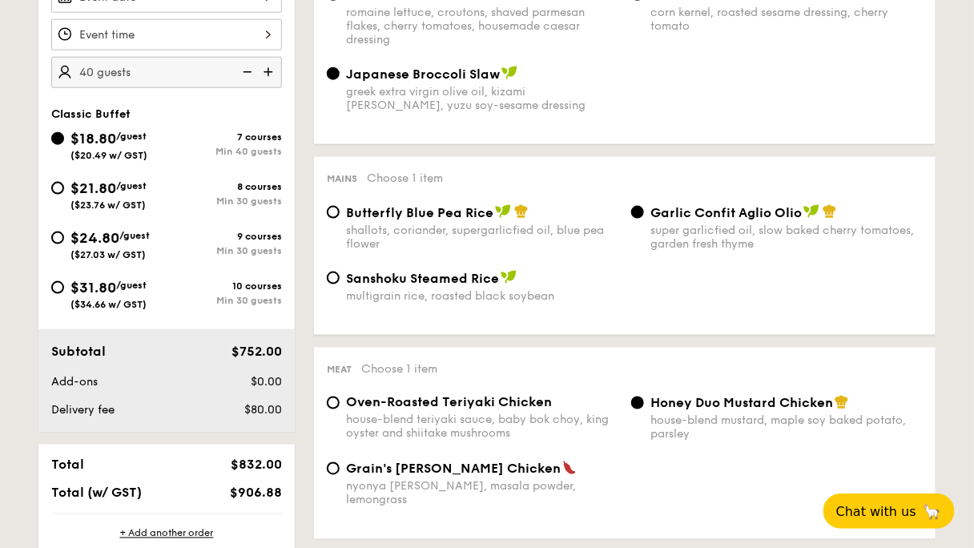
click at [167, 177] on div "$21.80 /guest ($23.76 w/ GST)" at bounding box center [108, 194] width 115 height 34
click at [64, 182] on input "$21.80 /guest ($23.76 w/ GST) 8 courses Min 30 guests" at bounding box center [57, 188] width 13 height 13
radio input "true"
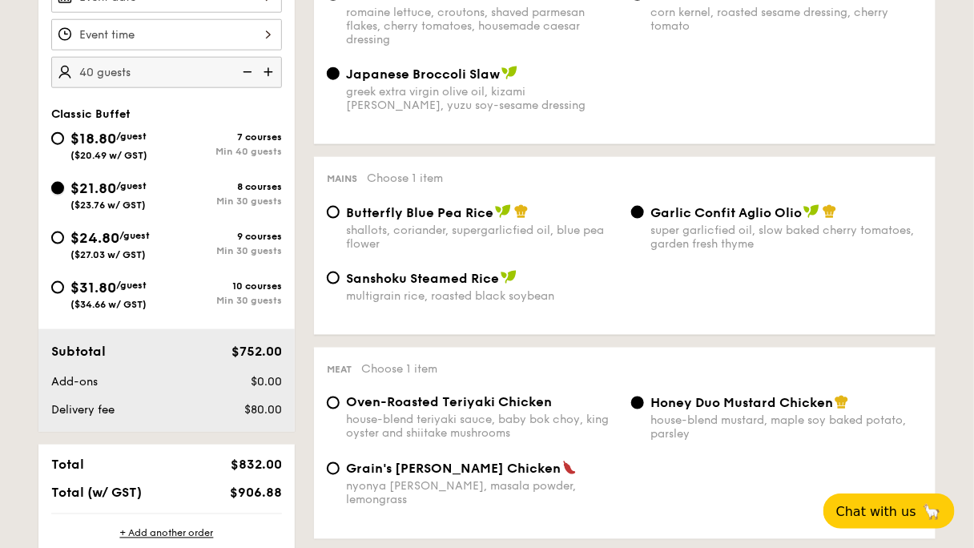
radio input "true"
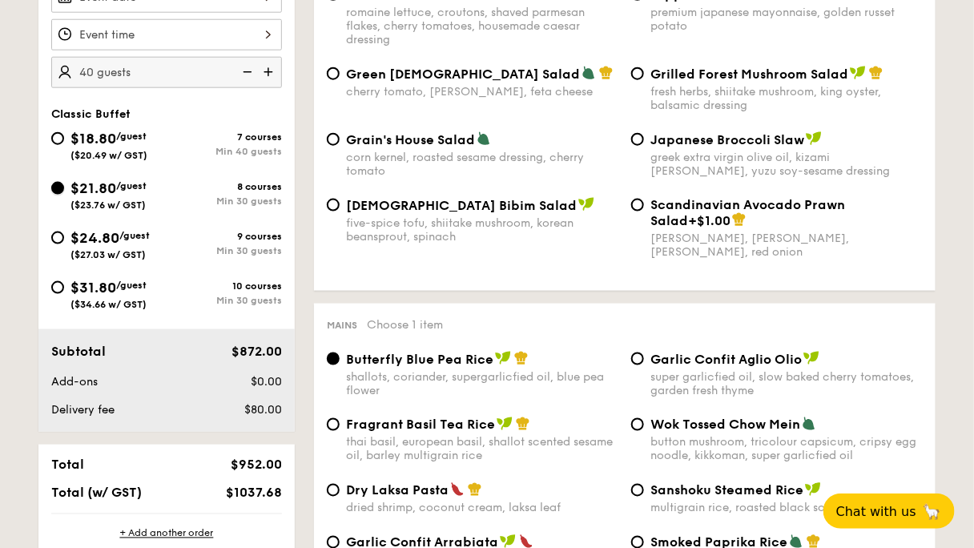
scroll to position [384, 0]
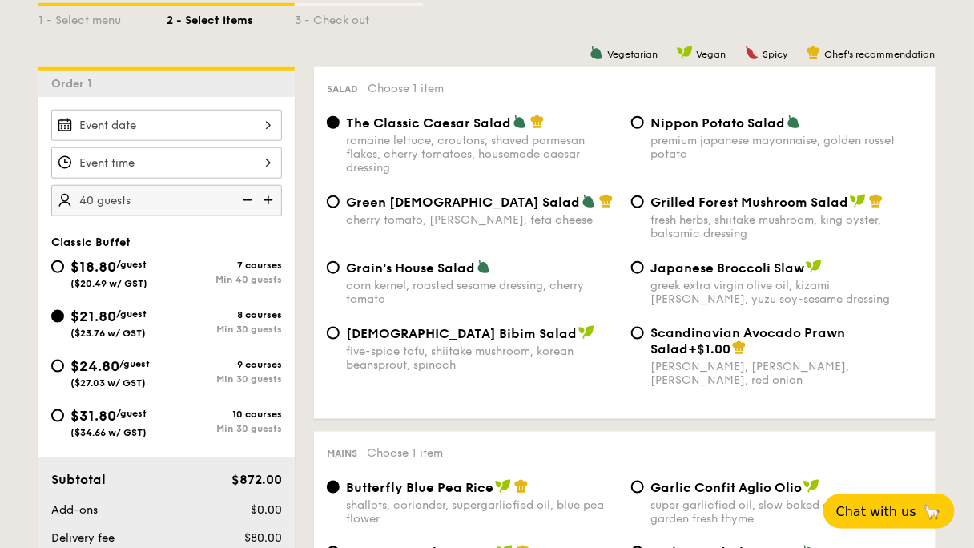
click at [258, 185] on img at bounding box center [246, 200] width 24 height 30
type input "30 guests"
click at [631, 116] on input "Nippon Potato Salad premium japanese mayonnaise, golden russet potato" at bounding box center [637, 122] width 13 height 13
radio input "true"
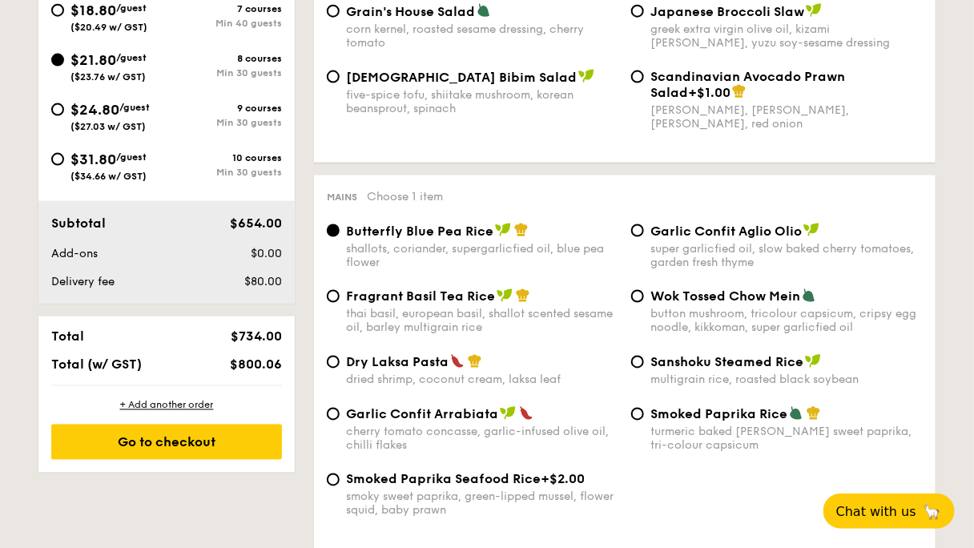
click at [449, 370] on span "Dry Laksa Pasta" at bounding box center [397, 362] width 103 height 15
click at [340, 368] on input "Dry Laksa Pasta dried shrimp, coconut cream, laksa leaf" at bounding box center [333, 362] width 13 height 13
radio input "true"
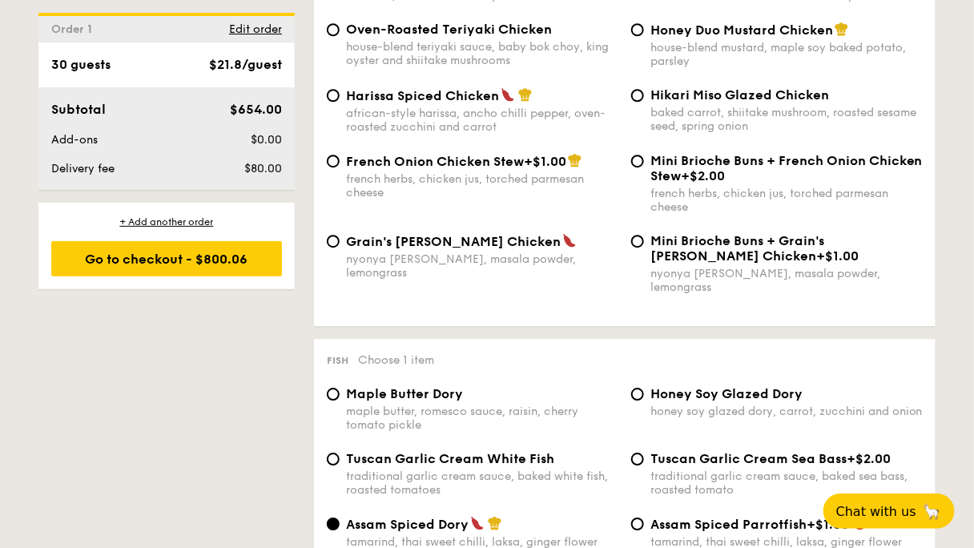
scroll to position [1282, 0]
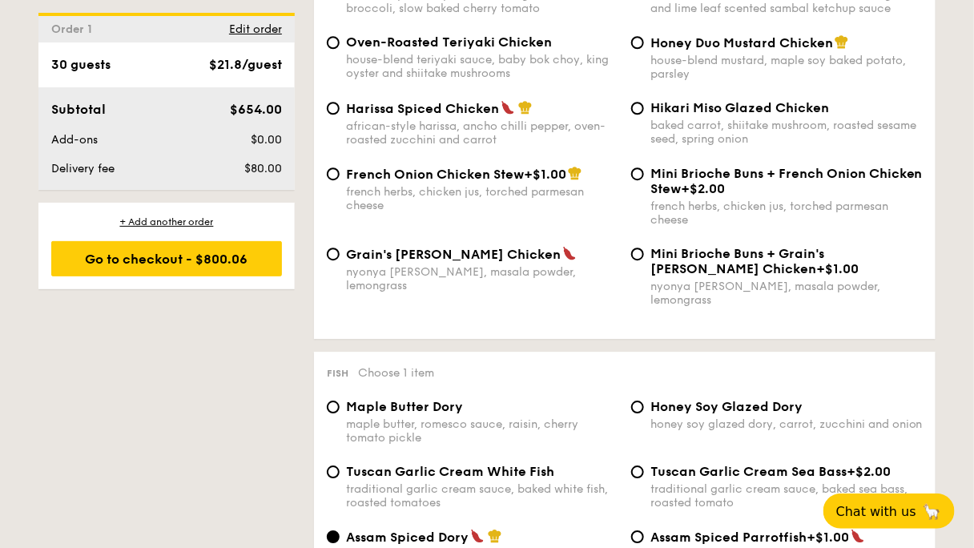
click at [650, 146] on div "Hikari Miso Glazed Chicken baked carrot, shiitake mushroom, roasted sesame seed…" at bounding box center [786, 123] width 272 height 46
click at [644, 115] on input "Hikari Miso Glazed Chicken baked carrot, shiitake mushroom, roasted sesame seed…" at bounding box center [637, 108] width 13 height 13
radio input "true"
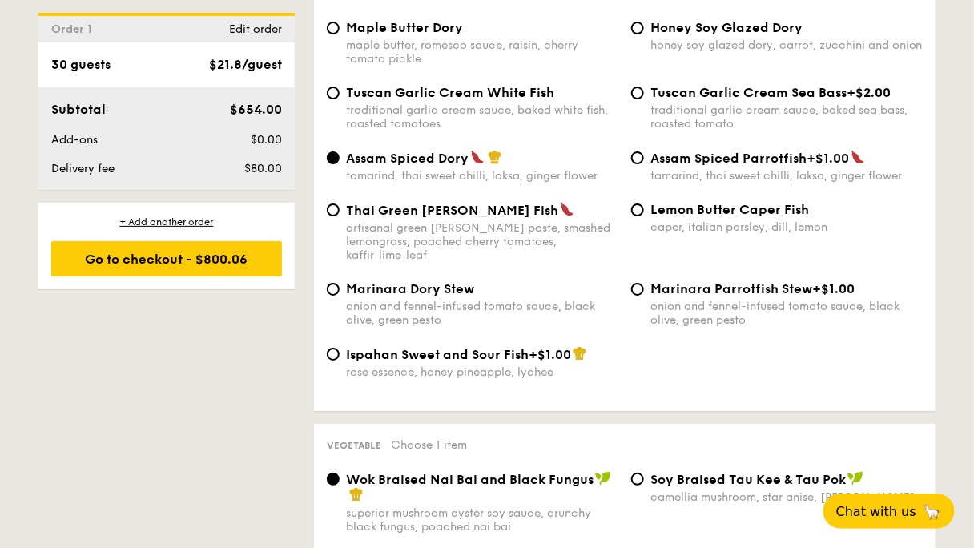
scroll to position [1666, 0]
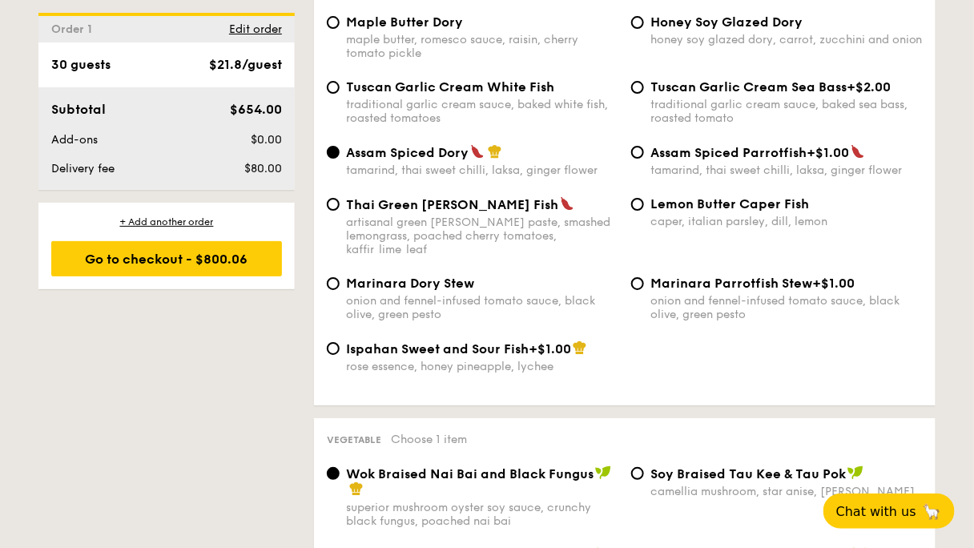
click at [524, 125] on div "traditional garlic cream sauce, baked white fish, roasted tomatoes" at bounding box center [482, 111] width 272 height 27
click at [340, 94] on input "Tuscan Garlic Cream White Fish traditional garlic cream sauce, baked white fish…" at bounding box center [333, 87] width 13 height 13
radio input "true"
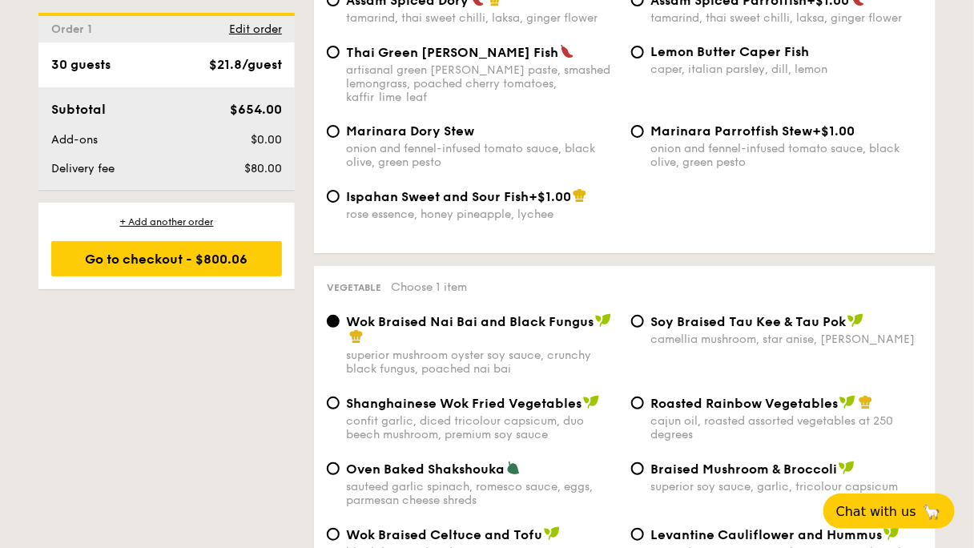
scroll to position [1794, 0]
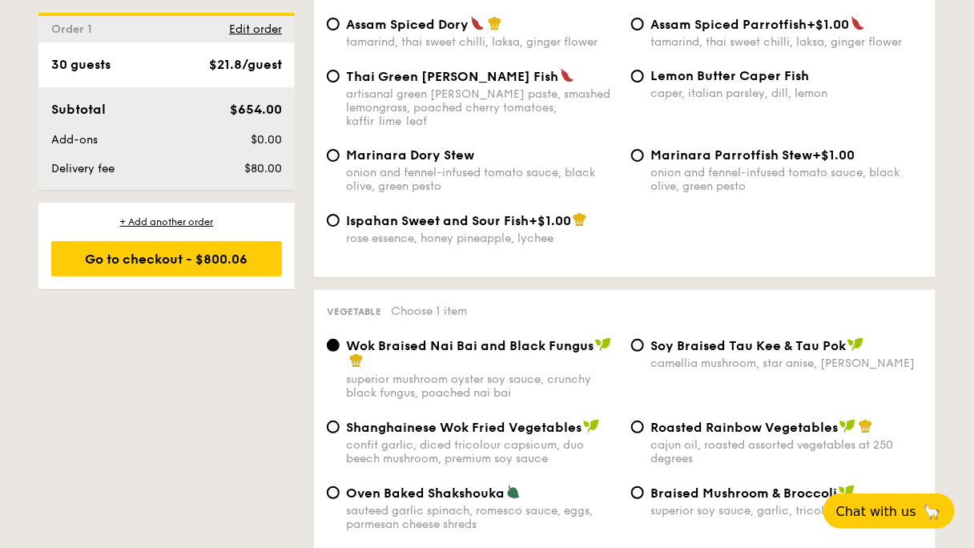
click at [516, 84] on span "Thai Green Curry Fish" at bounding box center [452, 76] width 212 height 15
click at [340, 83] on input "Thai Green Curry Fish artisanal green curry paste, smashed lemongrass, poached …" at bounding box center [333, 76] width 13 height 13
radio input "true"
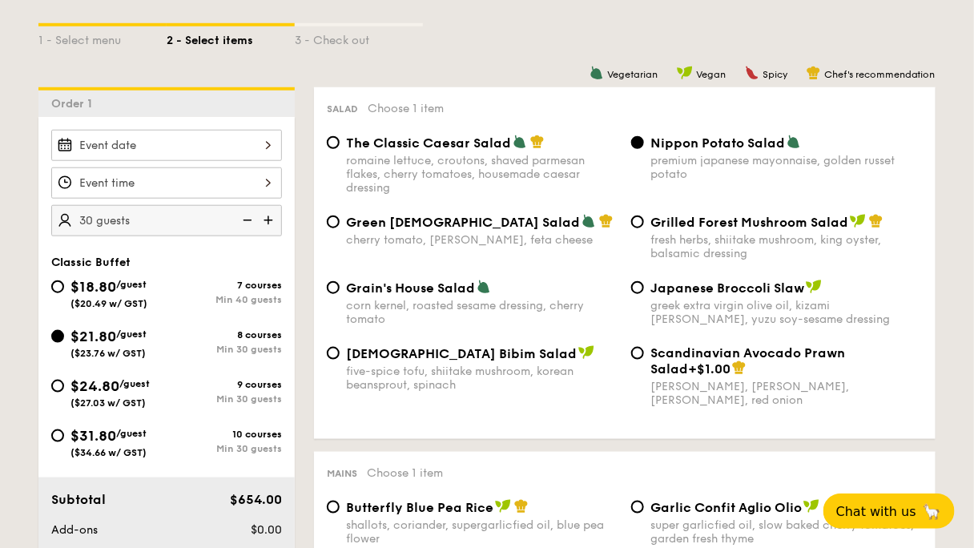
scroll to position [384, 0]
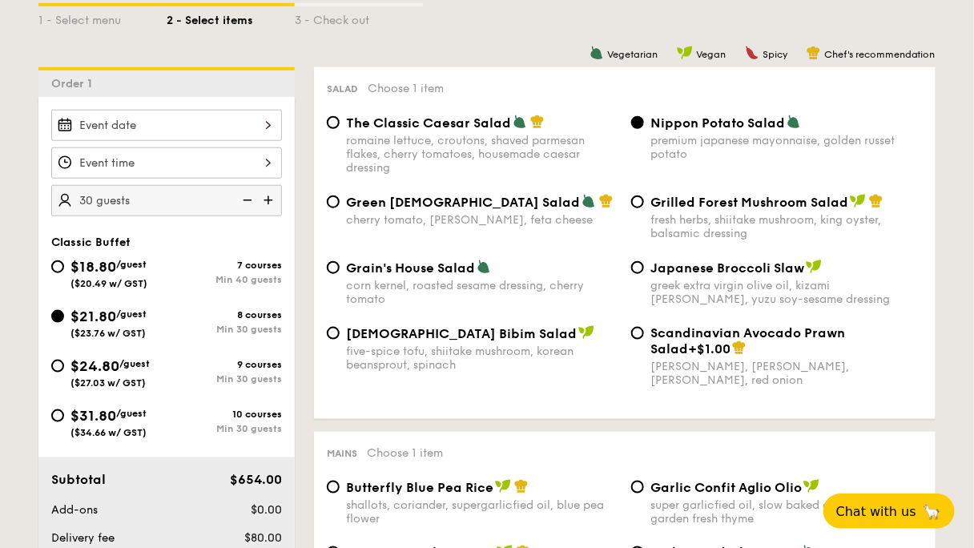
click at [116, 258] on span "$18.80" at bounding box center [93, 267] width 46 height 18
click at [64, 260] on input "$18.80 /guest ($20.49 w/ GST) 7 courses Min 40 guests" at bounding box center [57, 266] width 13 height 13
radio input "true"
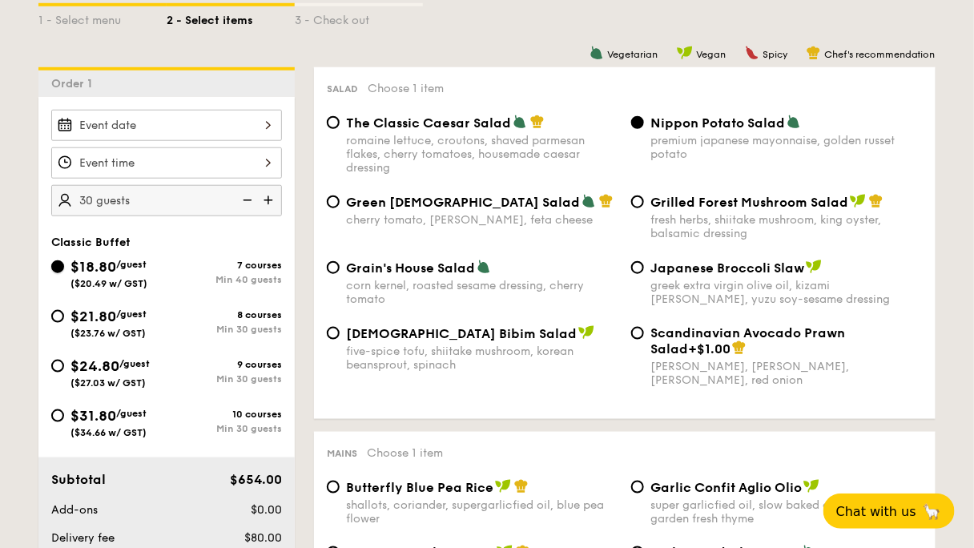
radio input "true"
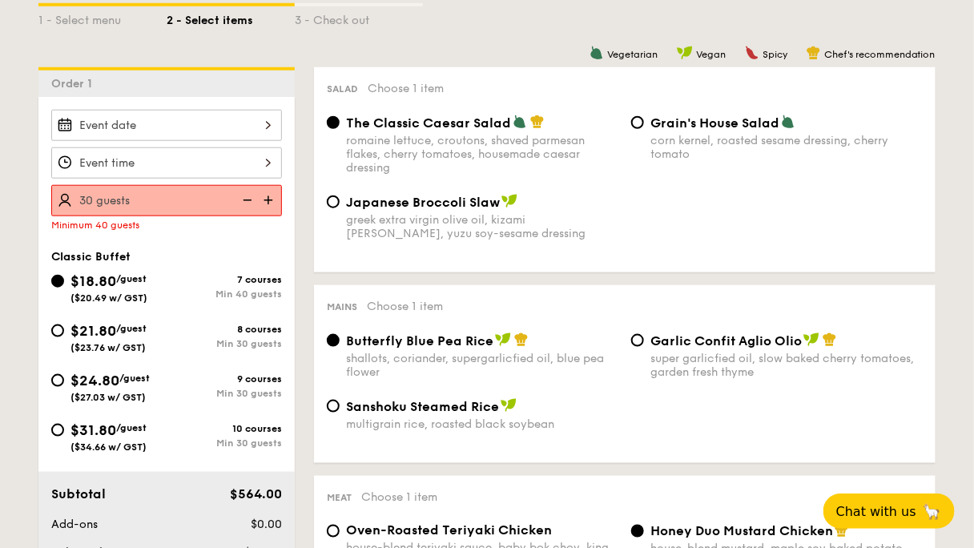
click at [282, 185] on img at bounding box center [270, 200] width 24 height 30
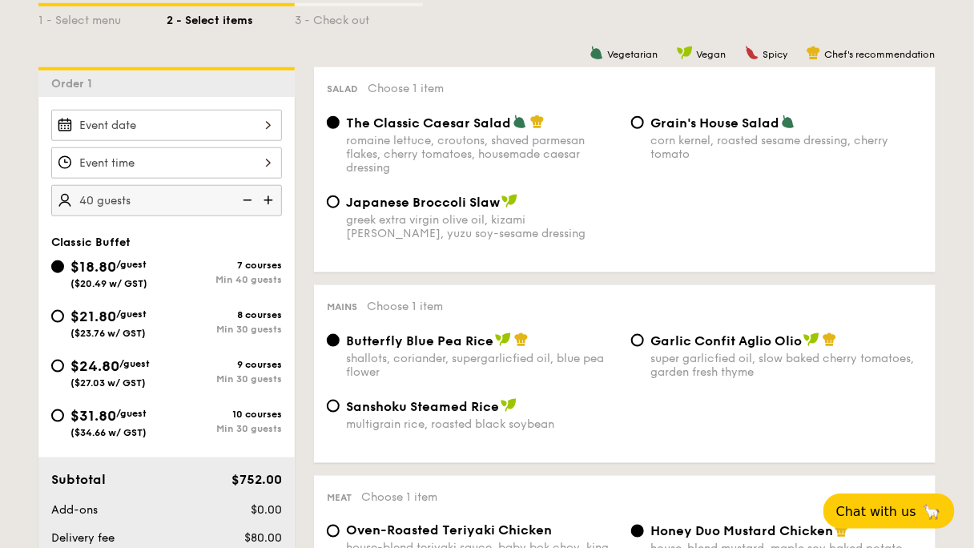
click at [282, 185] on img at bounding box center [270, 200] width 24 height 30
click at [258, 185] on img at bounding box center [246, 200] width 24 height 30
type input "40 guests"
click at [116, 308] on span "$21.80" at bounding box center [93, 317] width 46 height 18
click at [64, 310] on input "$21.80 /guest ($23.76 w/ GST) 8 courses Min 30 guests" at bounding box center [57, 316] width 13 height 13
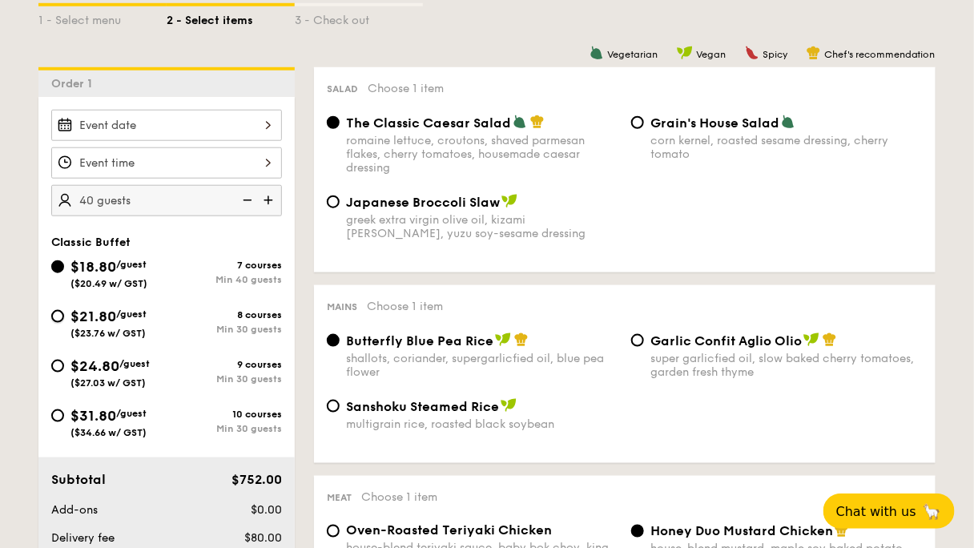
radio input "true"
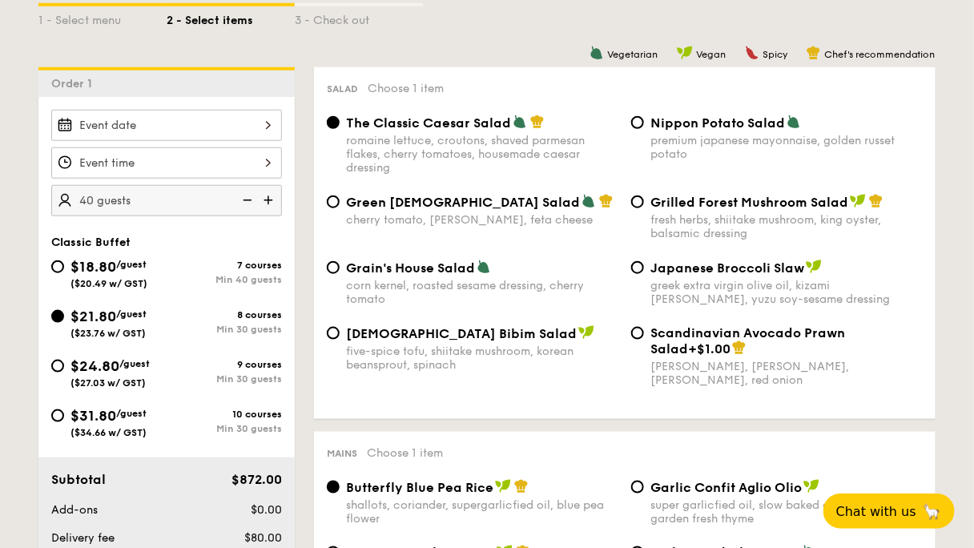
click at [150, 358] on span "/guest" at bounding box center [134, 363] width 30 height 11
click at [64, 360] on input "$24.80 /guest ($27.03 w/ GST) 9 courses Min 30 guests" at bounding box center [57, 366] width 13 height 13
radio input "true"
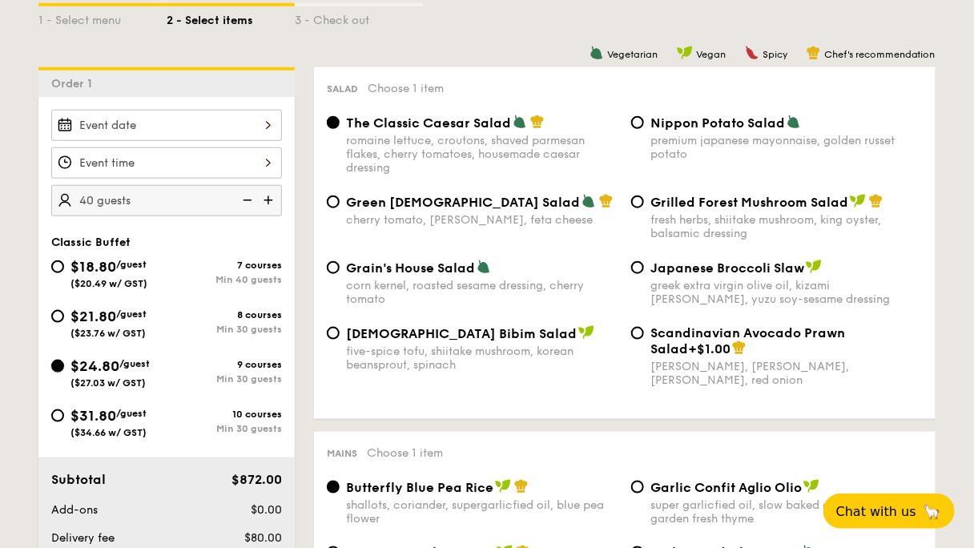
radio input "true"
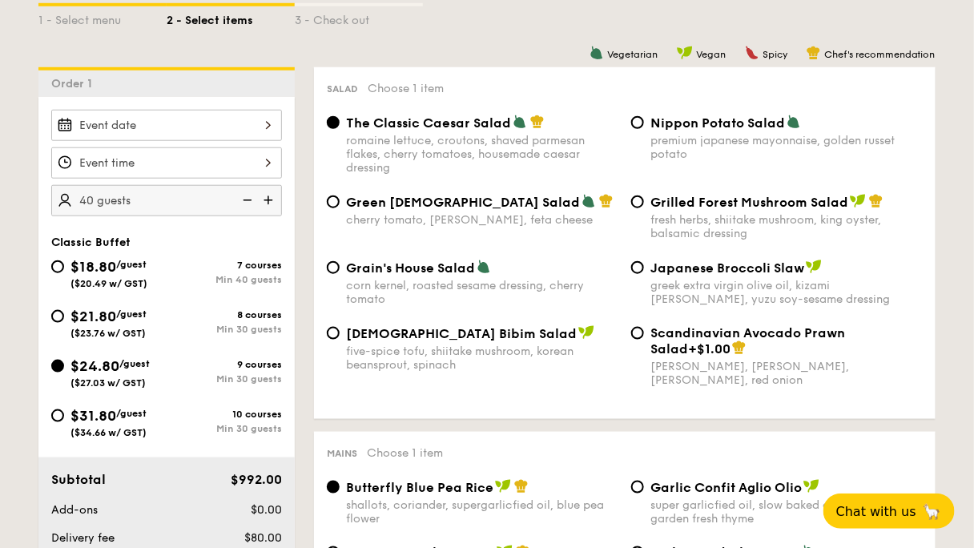
click at [258, 185] on img at bounding box center [246, 200] width 24 height 30
type input "30 guests"
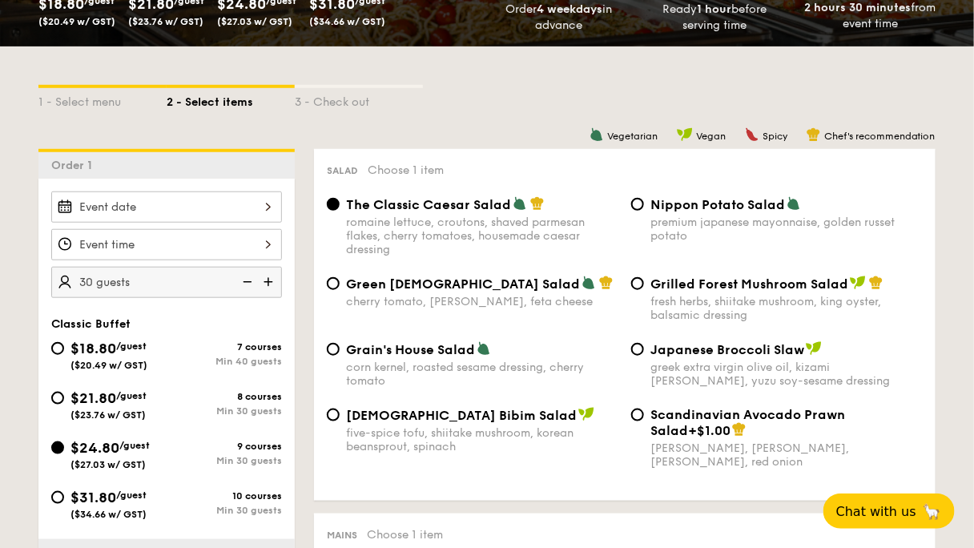
scroll to position [320, 0]
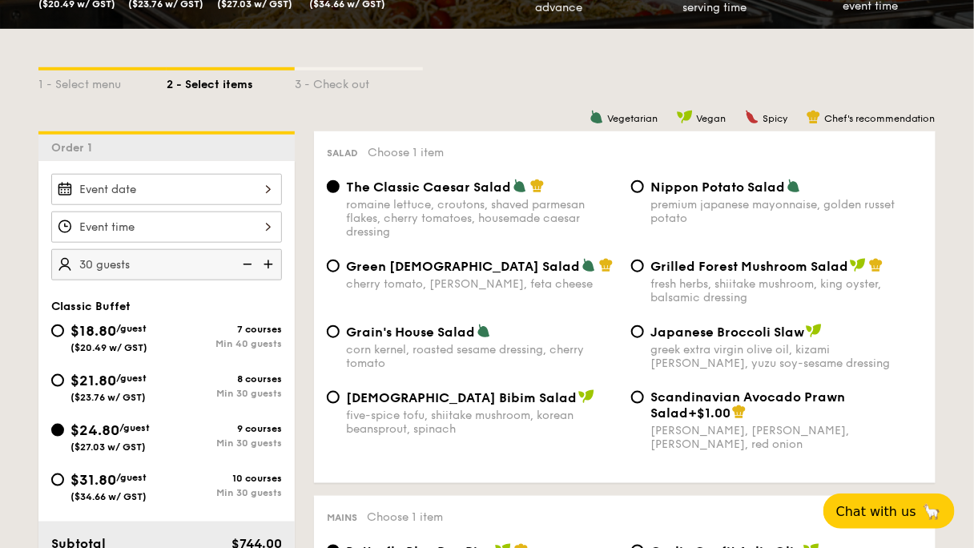
click at [147, 369] on div "$21.80 /guest ($23.76 w/ GST)" at bounding box center [108, 386] width 76 height 34
click at [64, 374] on input "$21.80 /guest ($23.76 w/ GST) 8 courses Min 30 guests" at bounding box center [57, 380] width 13 height 13
radio input "true"
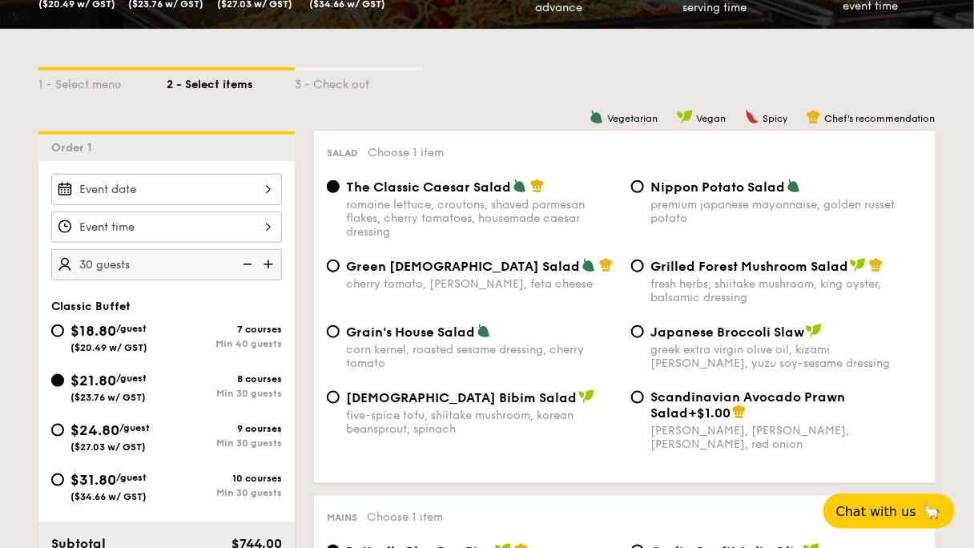
radio input "true"
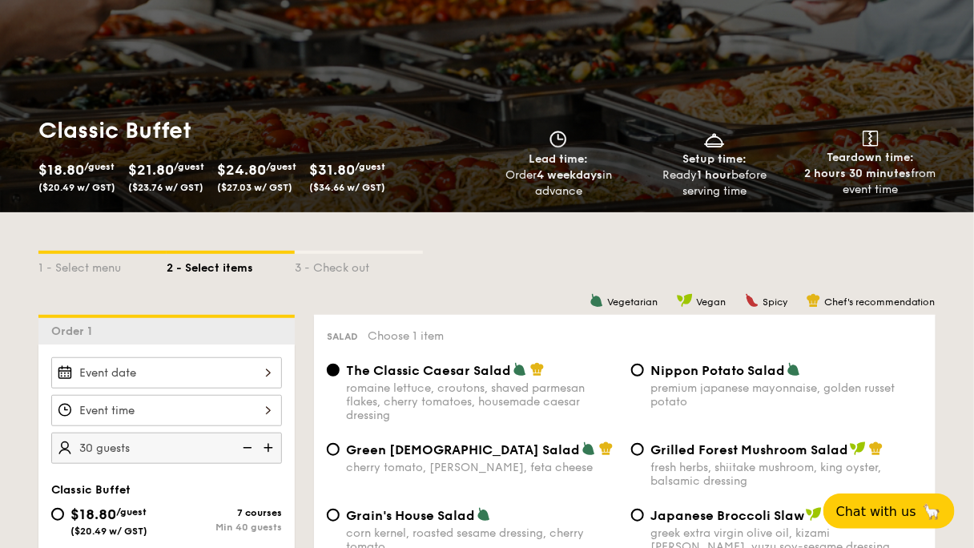
scroll to position [64, 0]
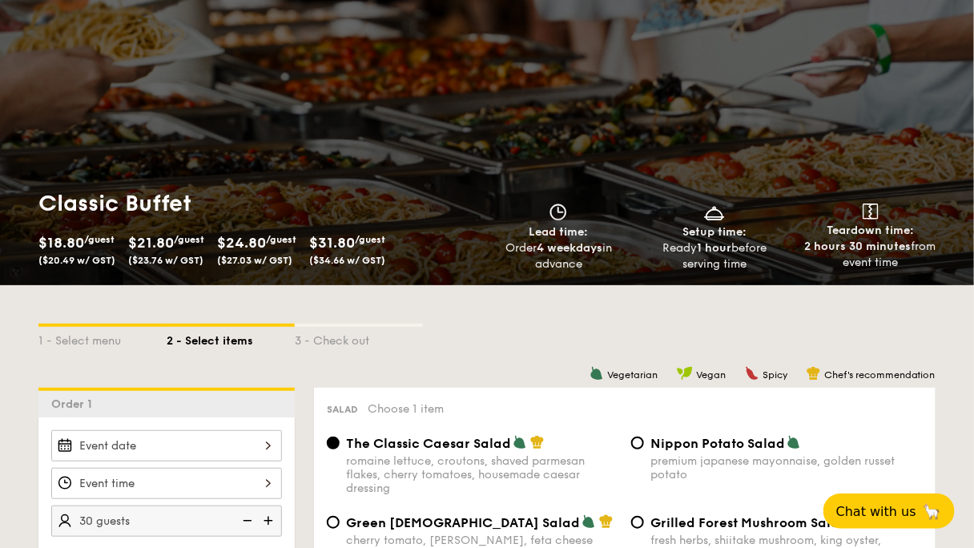
click at [900, 503] on span "Chat with us" at bounding box center [876, 511] width 84 height 16
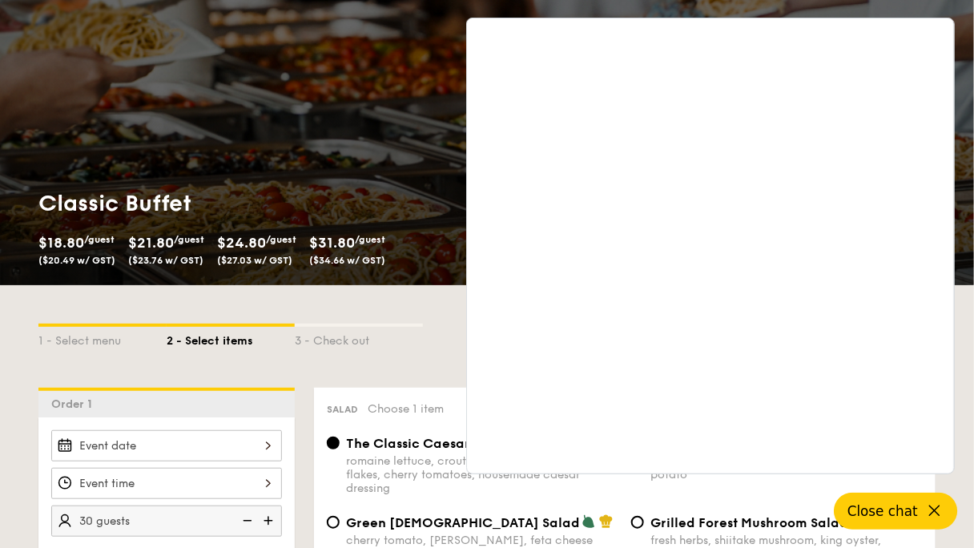
click at [353, 346] on div "1 - Select menu 2 - Select items 3 - Check out" at bounding box center [486, 336] width 897 height 103
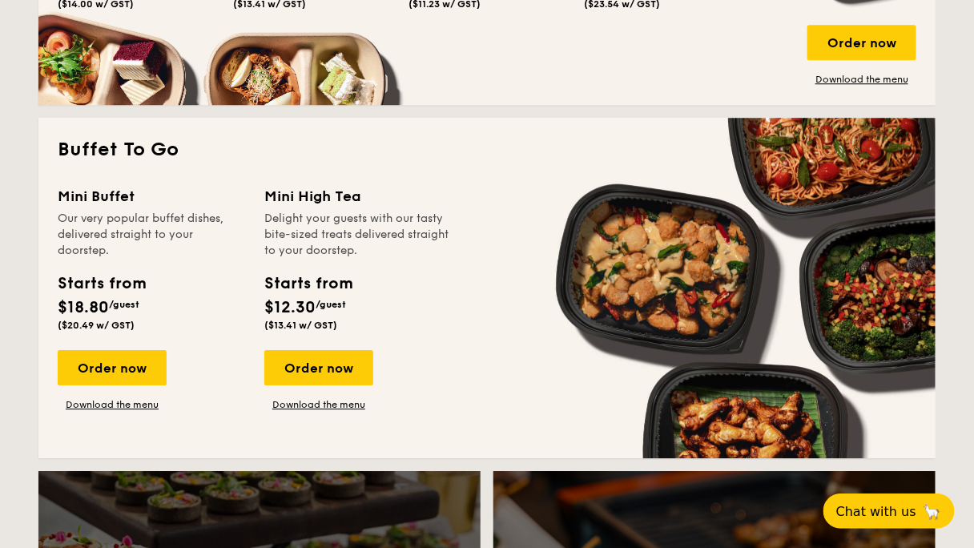
scroll to position [1282, 0]
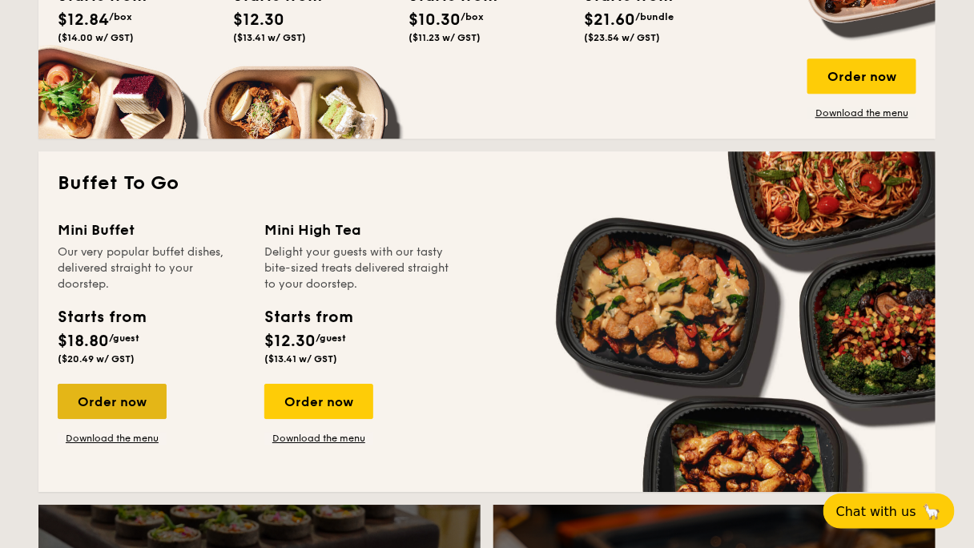
click at [167, 384] on div "Order now" at bounding box center [112, 401] width 109 height 35
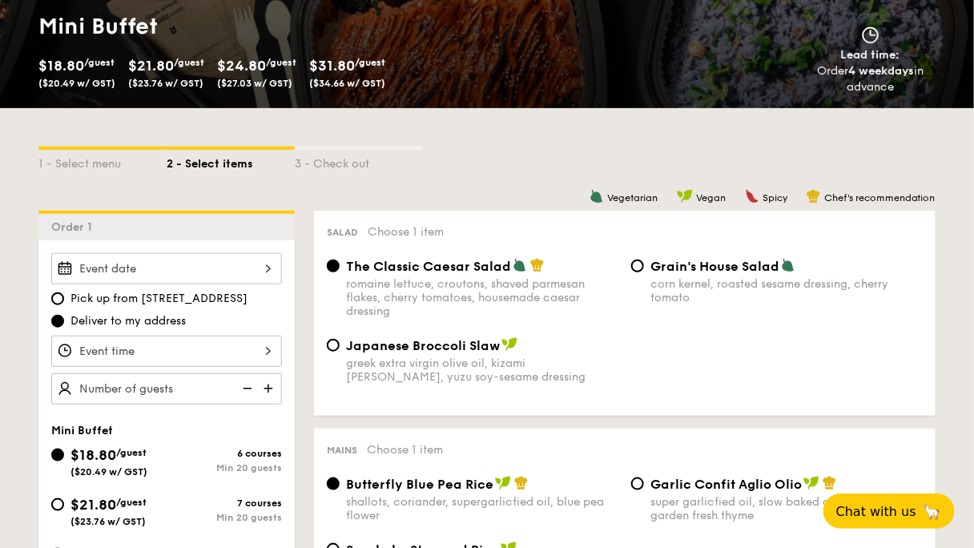
scroll to position [256, 0]
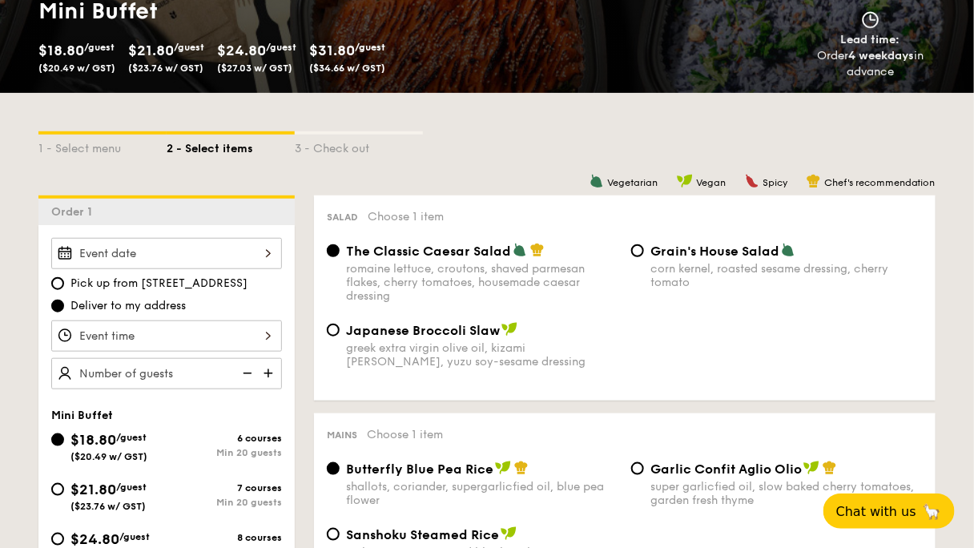
click at [282, 358] on img at bounding box center [270, 373] width 24 height 30
type input "25 guests"
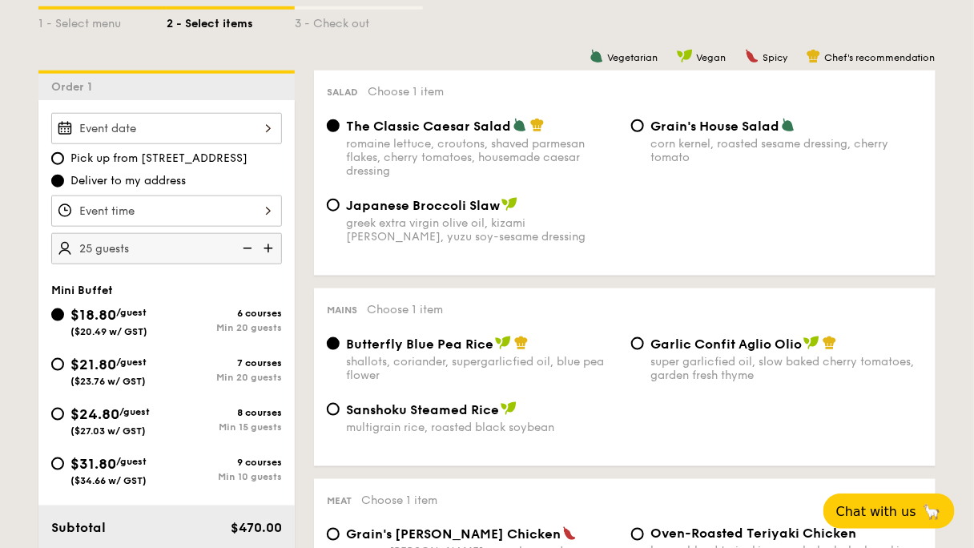
scroll to position [384, 0]
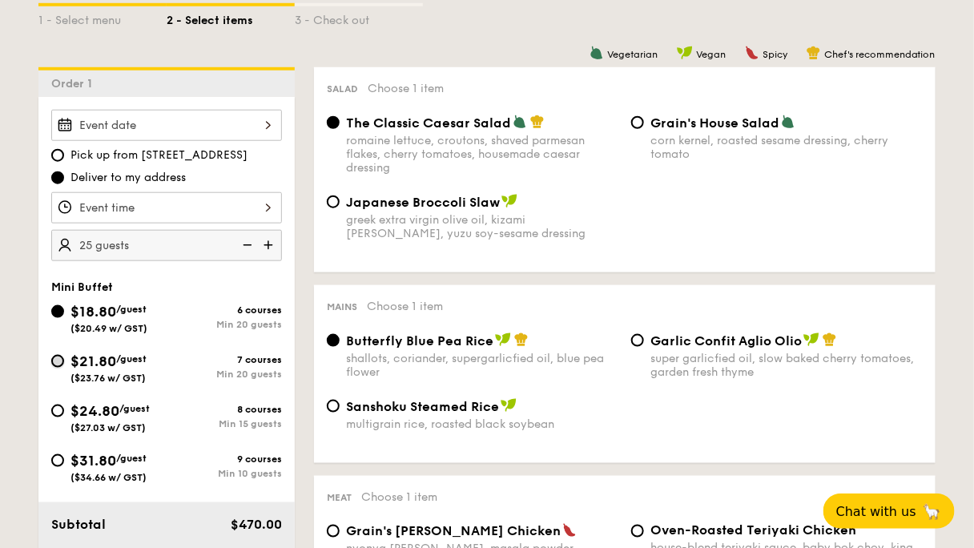
click at [64, 355] on input "$21.80 /guest ($23.76 w/ GST) 7 courses Min 20 guests" at bounding box center [57, 361] width 13 height 13
radio input "true"
radio input "false"
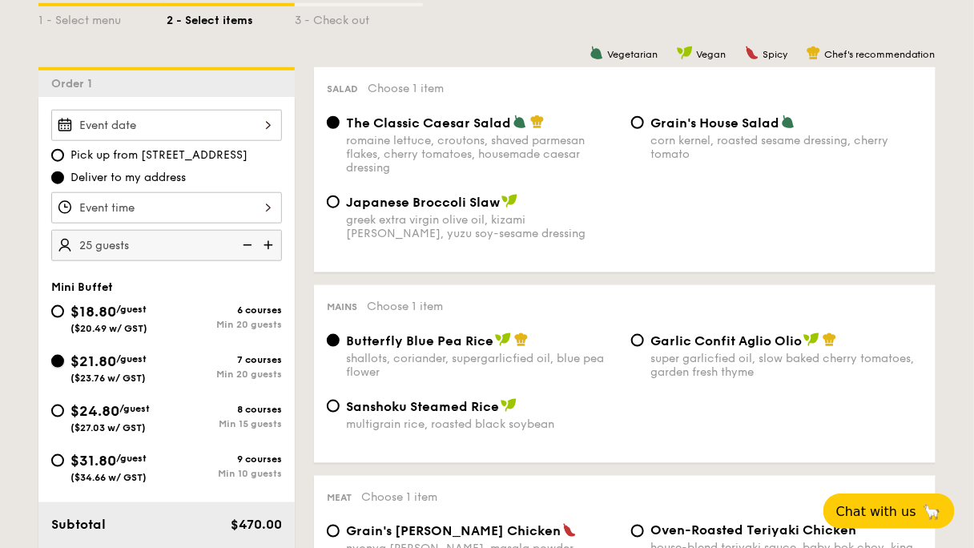
radio input "true"
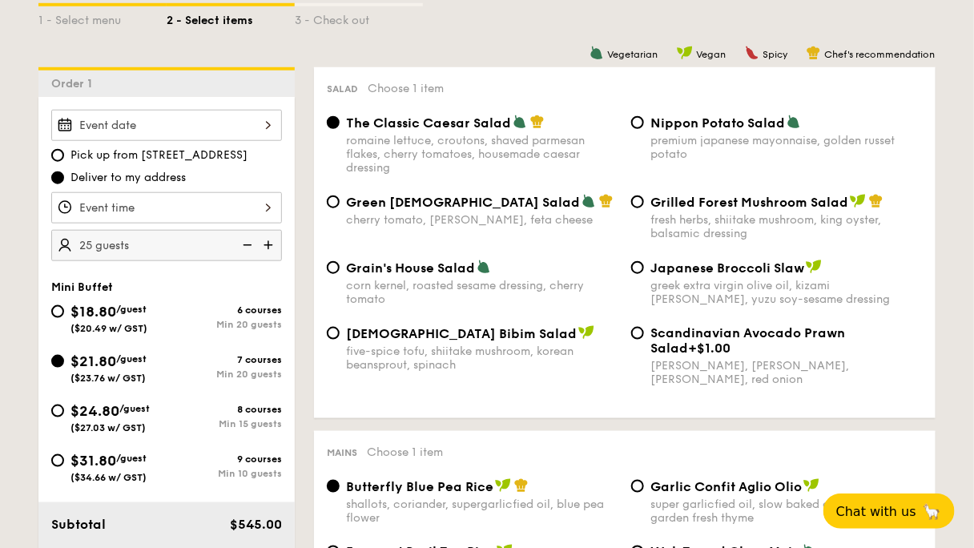
click at [282, 230] on img at bounding box center [270, 245] width 24 height 30
click at [258, 230] on img at bounding box center [246, 245] width 24 height 30
type input "25 guests"
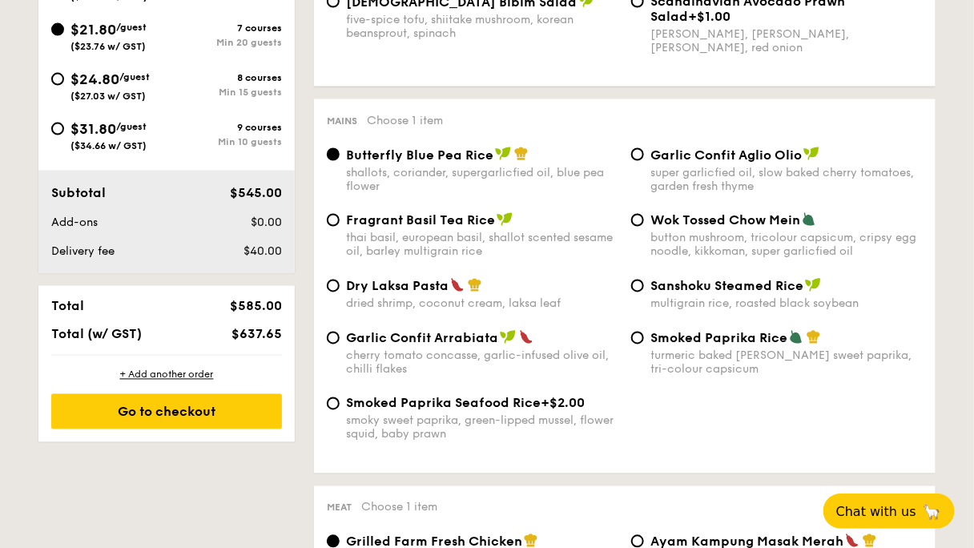
scroll to position [769, 0]
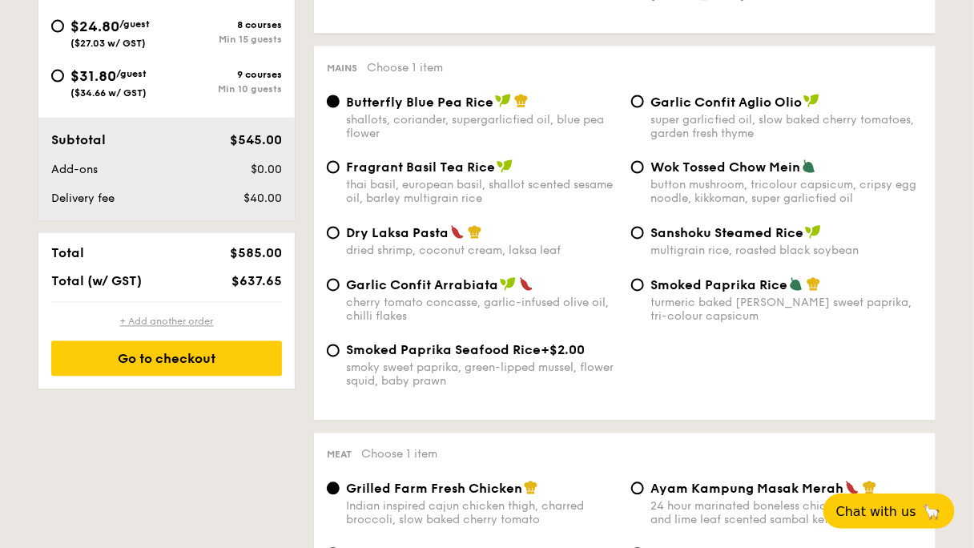
click at [282, 316] on div "+ Add another order" at bounding box center [166, 322] width 231 height 13
radio input "true"
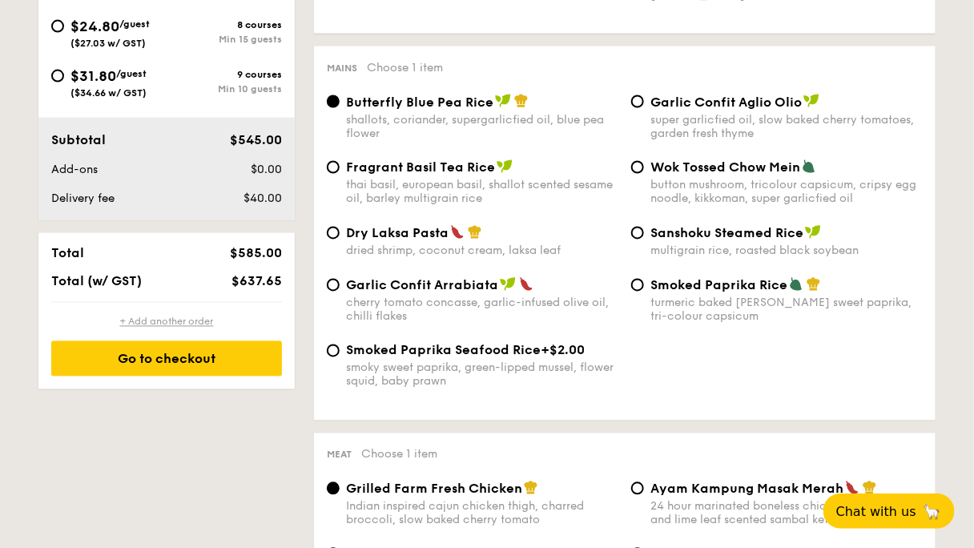
radio input "true"
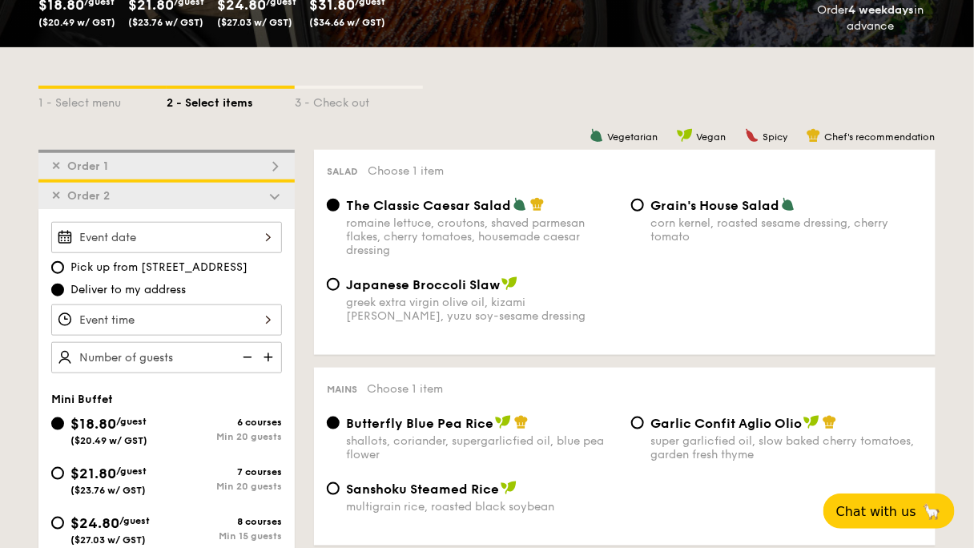
scroll to position [172, 0]
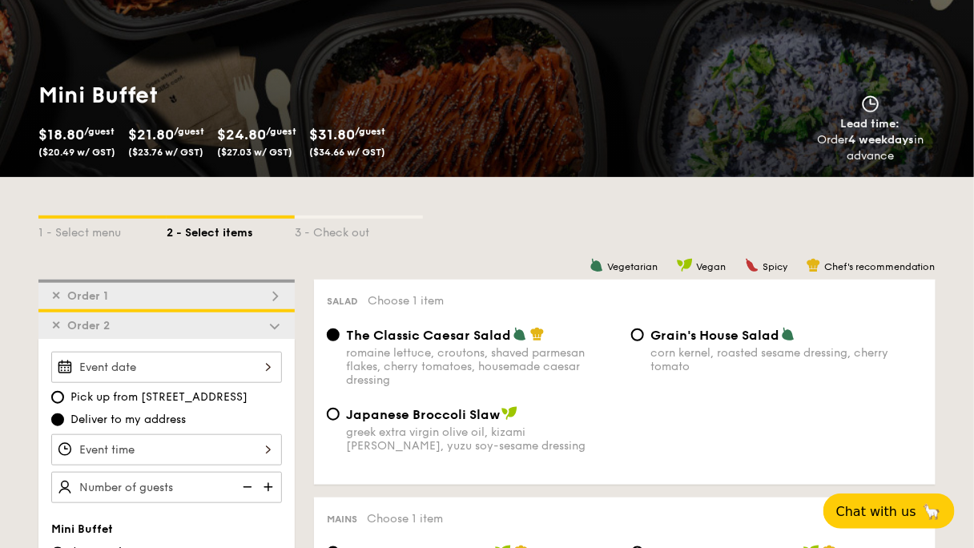
click at [61, 289] on span "✕" at bounding box center [56, 296] width 10 height 14
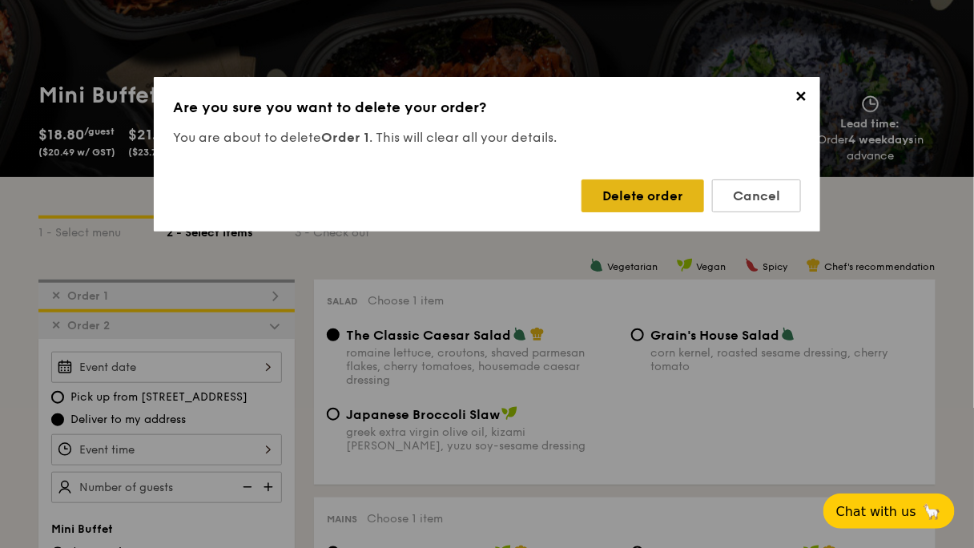
click at [614, 179] on div "Delete order" at bounding box center [643, 195] width 123 height 33
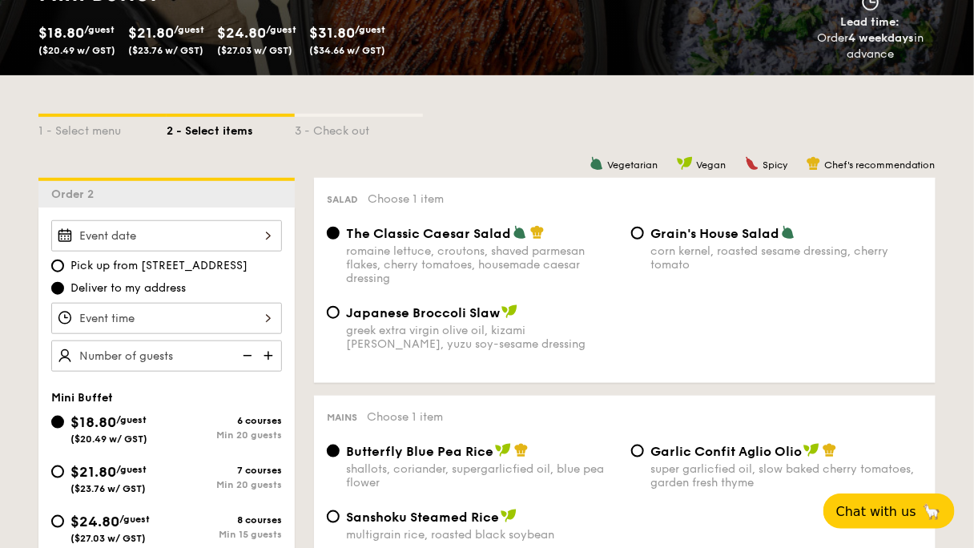
scroll to position [300, 0]
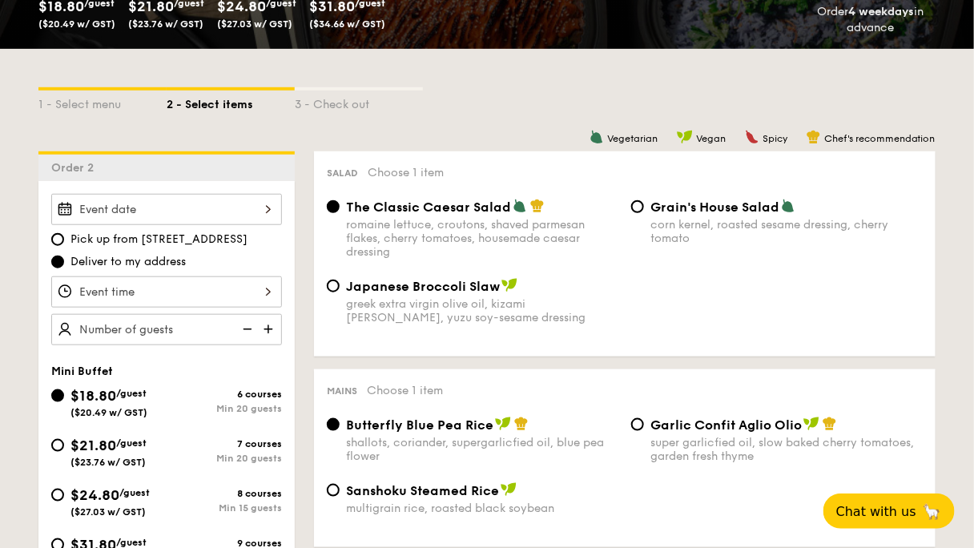
click at [468, 278] on div "Japanese Broccoli Slaw greek extra virgin olive oil, kizami nori, ginger, yuzu …" at bounding box center [472, 301] width 304 height 46
click at [452, 278] on div "Japanese Broccoli Slaw" at bounding box center [482, 286] width 272 height 16
click at [340, 280] on input "Japanese Broccoli Slaw greek extra virgin olive oil, kizami nori, ginger, yuzu …" at bounding box center [333, 286] width 13 height 13
radio input "true"
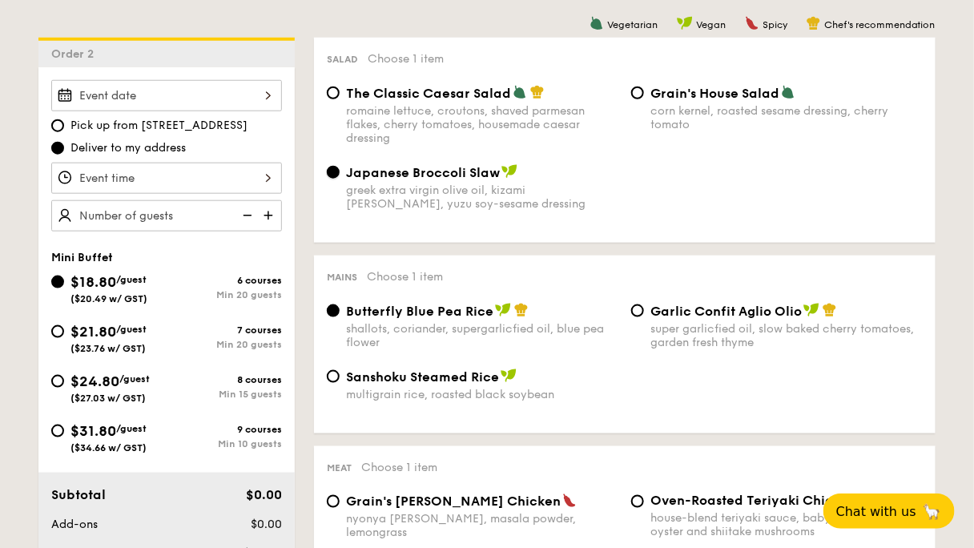
scroll to position [493, 0]
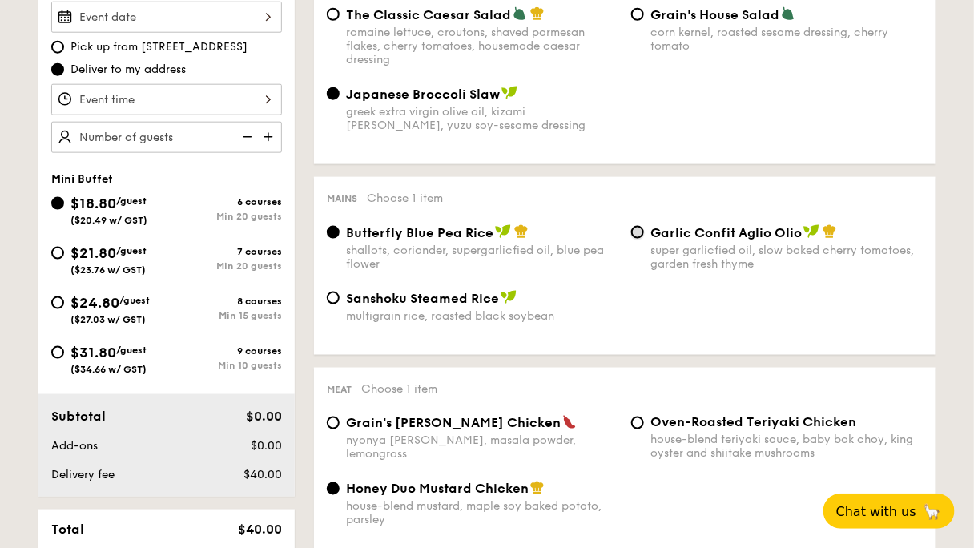
click at [637, 226] on input "Garlic Confit Aglio Olio super garlicfied oil, slow baked cherry tomatoes, gard…" at bounding box center [637, 232] width 13 height 13
radio input "true"
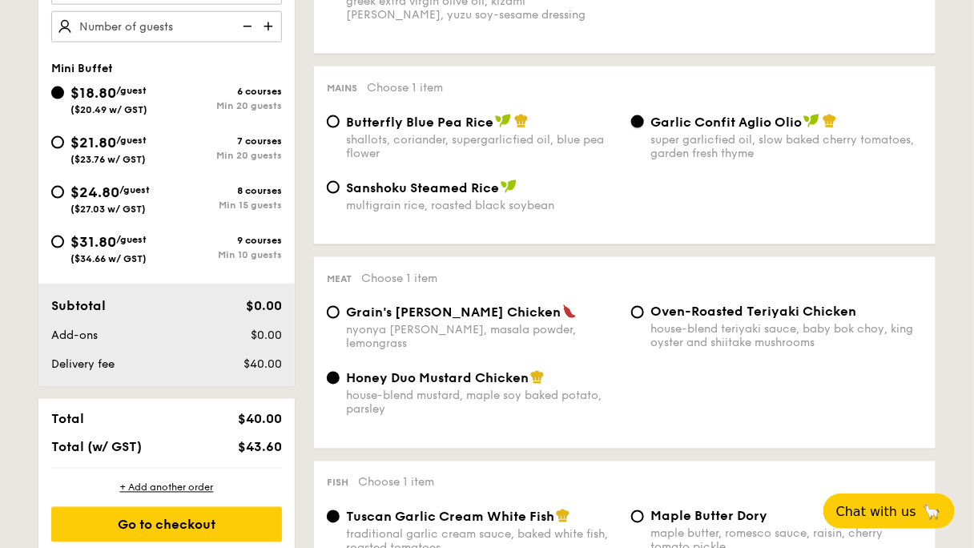
scroll to position [557, 0]
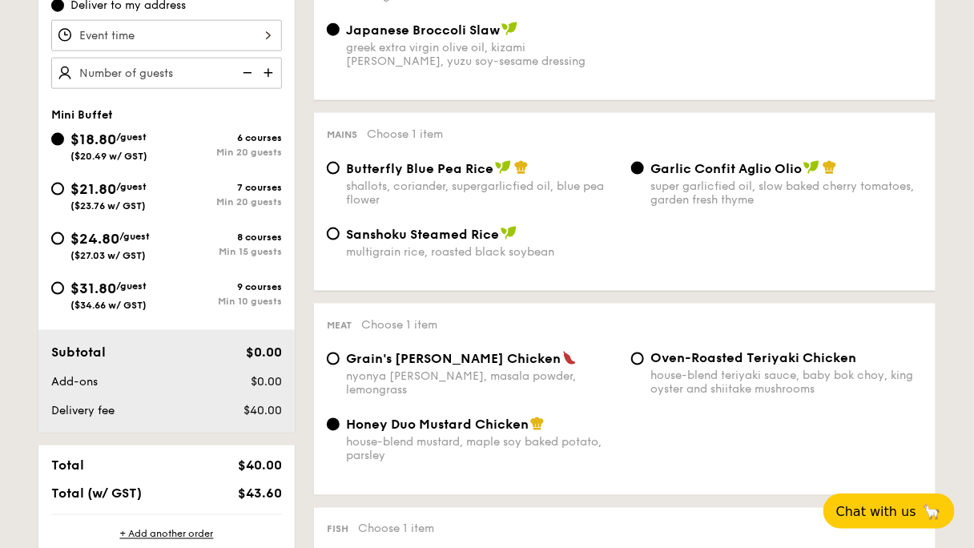
click at [147, 181] on span "/guest" at bounding box center [131, 186] width 30 height 11
click at [64, 183] on input "$21.80 /guest ($23.76 w/ GST) 7 courses Min 20 guests" at bounding box center [57, 189] width 13 height 13
radio input "true"
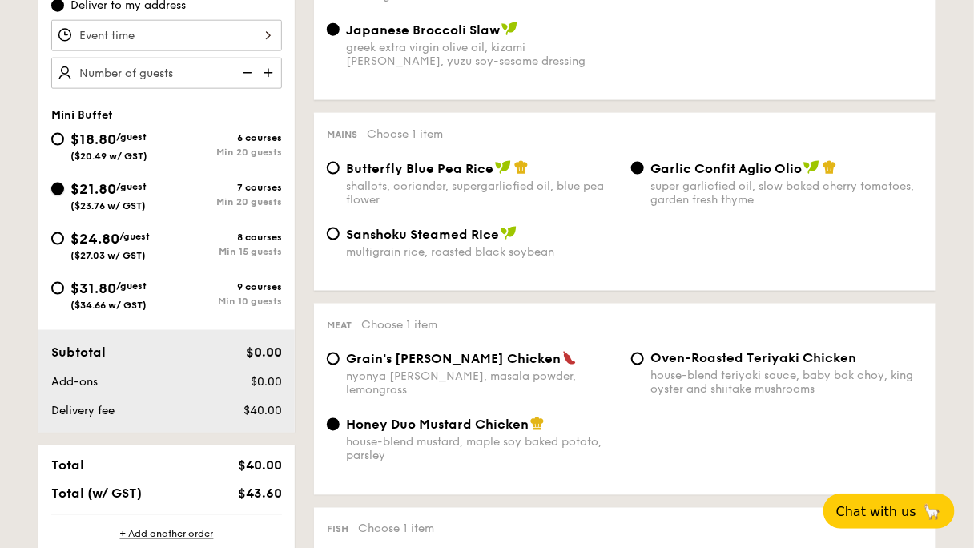
radio input "false"
radio input "true"
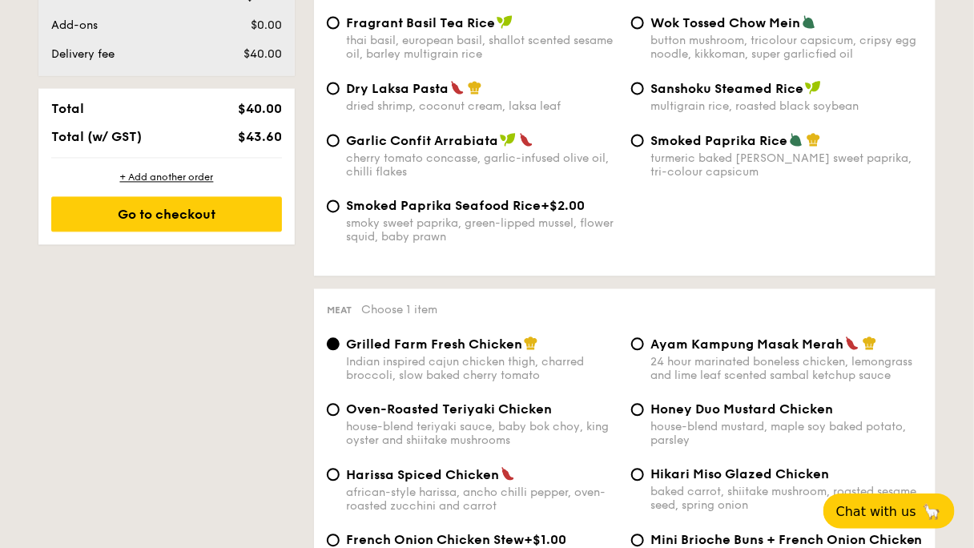
scroll to position [941, 0]
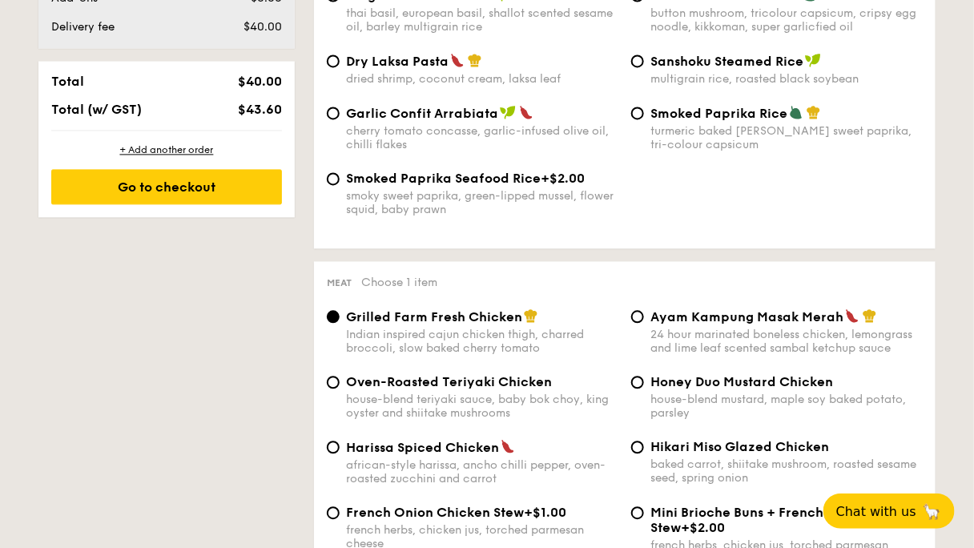
click at [449, 69] on span "Dry Laksa Pasta" at bounding box center [397, 61] width 103 height 15
click at [340, 67] on input "Dry Laksa Pasta dried shrimp, coconut cream, laksa leaf" at bounding box center [333, 60] width 13 height 13
radio input "true"
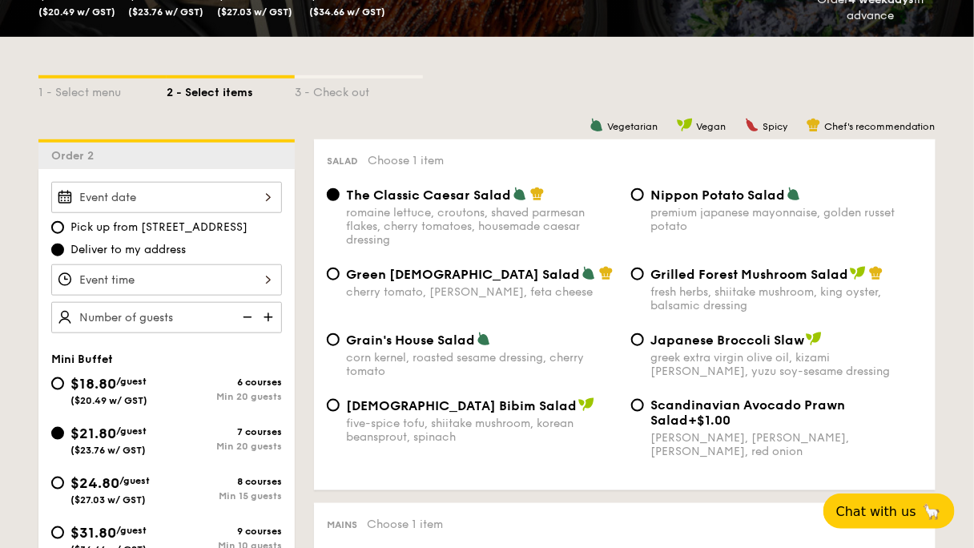
scroll to position [300, 0]
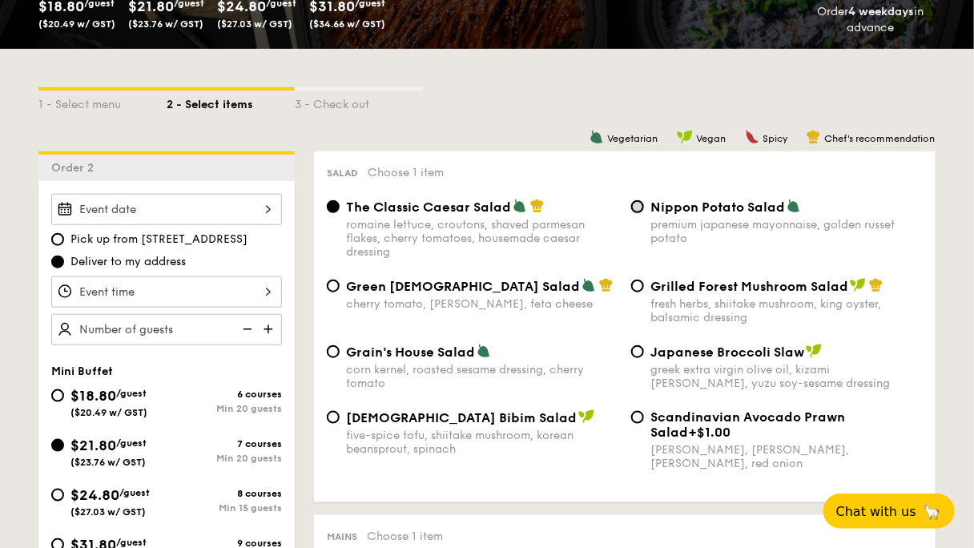
click at [632, 200] on input "Nippon Potato Salad premium japanese mayonnaise, golden russet potato" at bounding box center [637, 206] width 13 height 13
radio input "true"
click at [282, 314] on img at bounding box center [270, 329] width 24 height 30
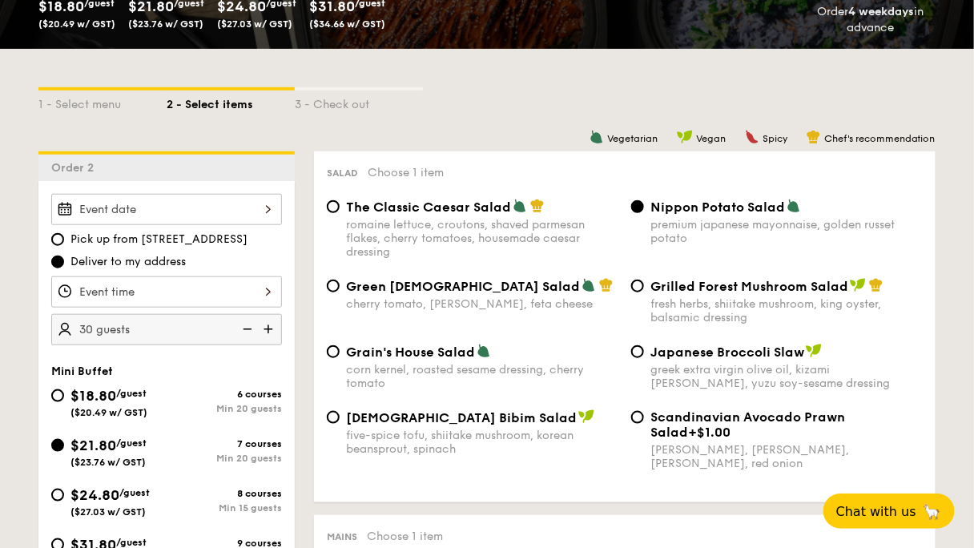
click at [258, 314] on img at bounding box center [246, 329] width 24 height 30
type input "25 guests"
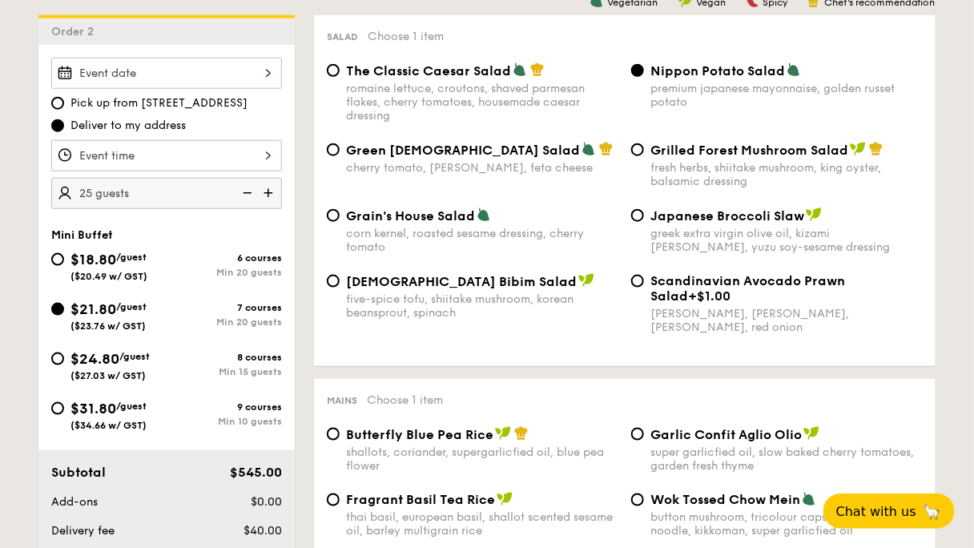
scroll to position [364, 0]
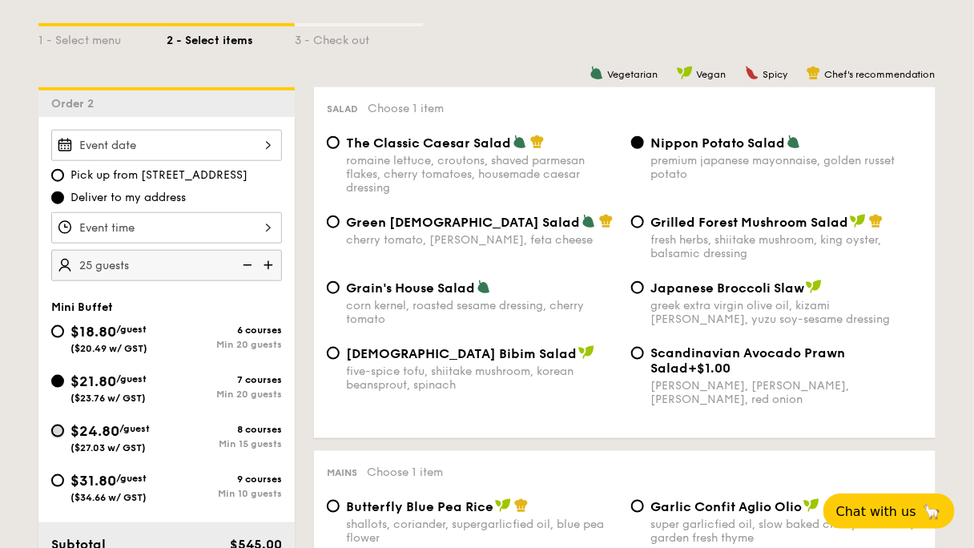
click at [64, 425] on input "$24.80 /guest ($27.03 w/ GST) 8 courses Min 15 guests" at bounding box center [57, 431] width 13 height 13
radio input "true"
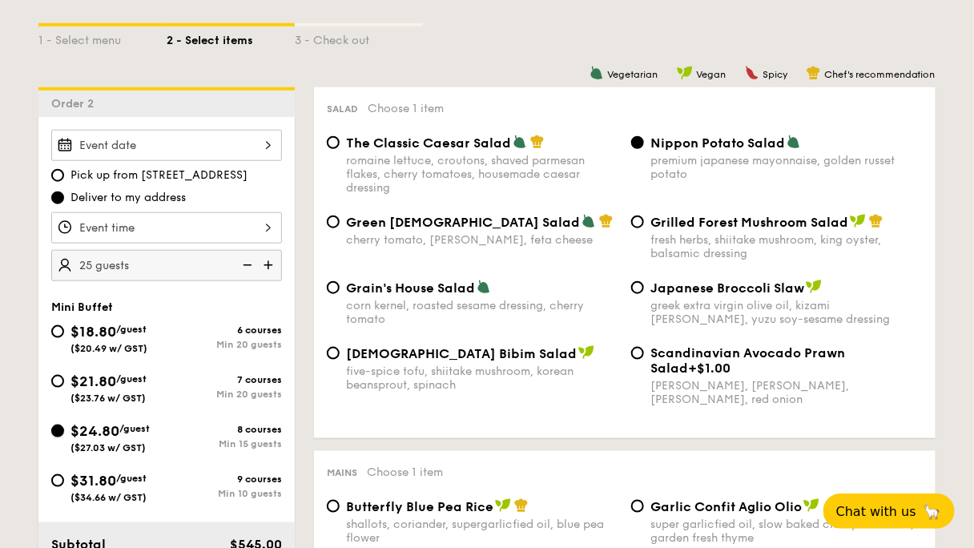
radio input "true"
click at [258, 250] on img at bounding box center [246, 265] width 24 height 30
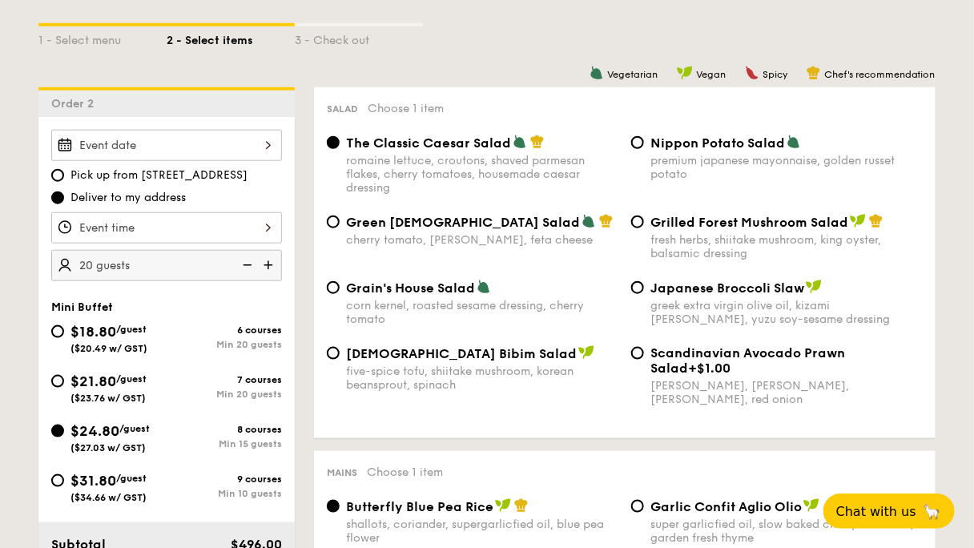
click at [258, 250] on img at bounding box center [246, 265] width 24 height 30
type input "15 guests"
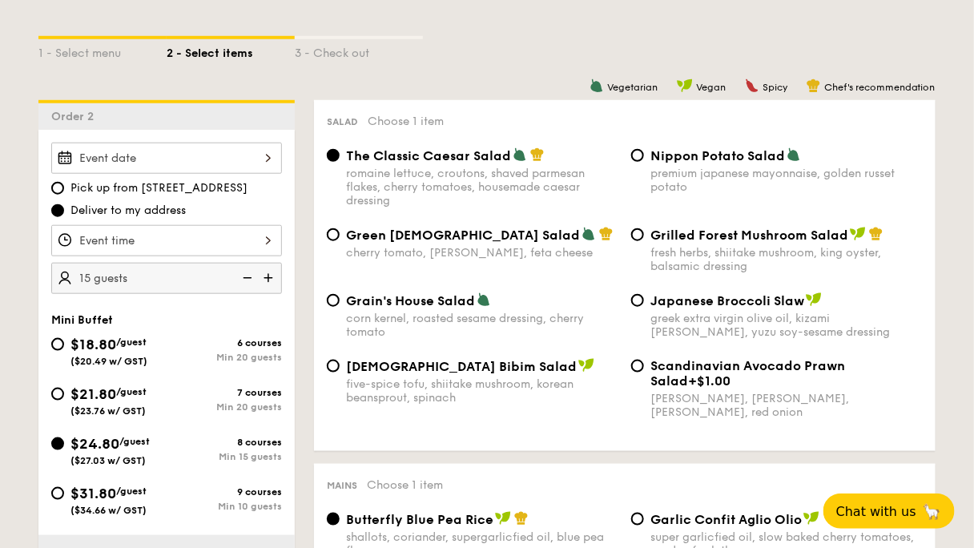
scroll to position [384, 0]
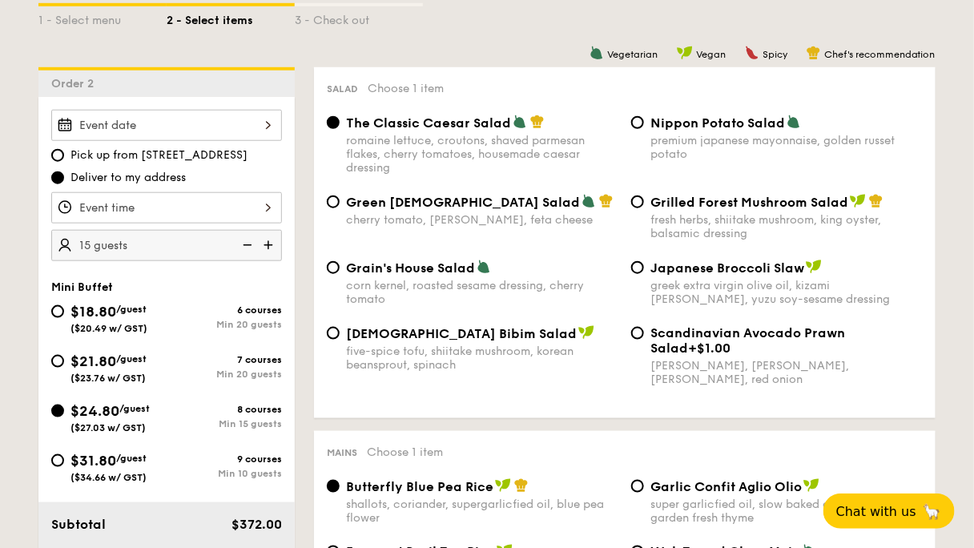
click at [146, 372] on span "($23.76 w/ GST)" at bounding box center [107, 377] width 75 height 11
click at [64, 355] on input "$21.80 /guest ($23.76 w/ GST) 7 courses Min 20 guests" at bounding box center [57, 361] width 13 height 13
radio input "true"
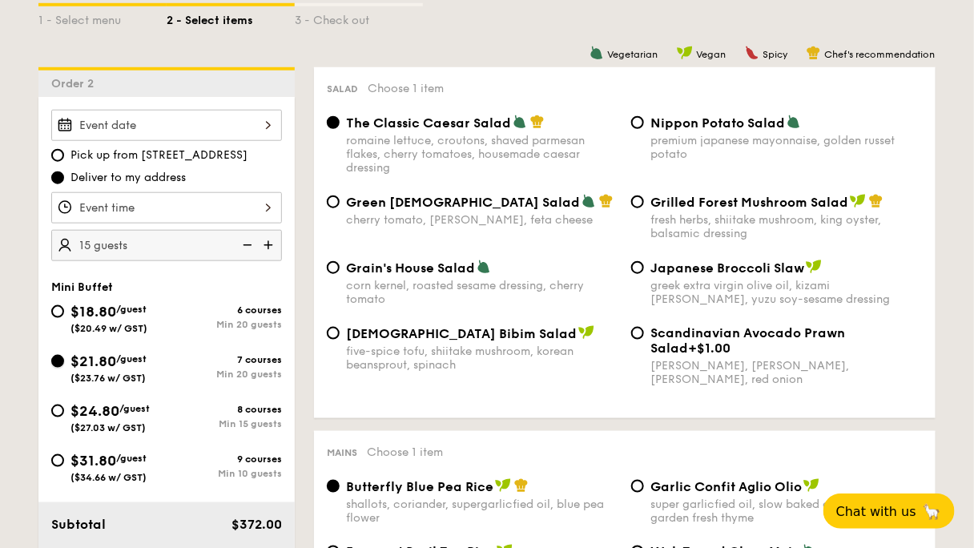
radio input "true"
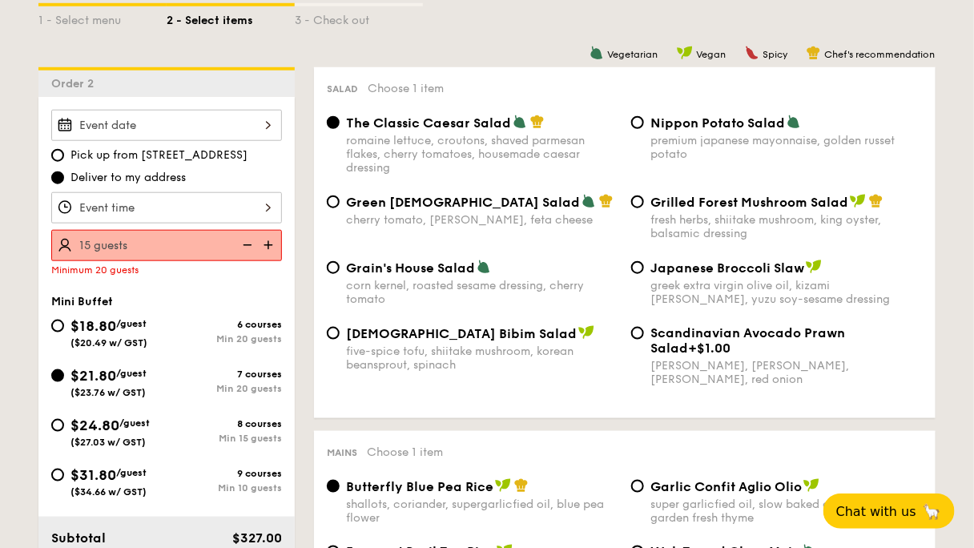
click at [282, 230] on img at bounding box center [270, 245] width 24 height 30
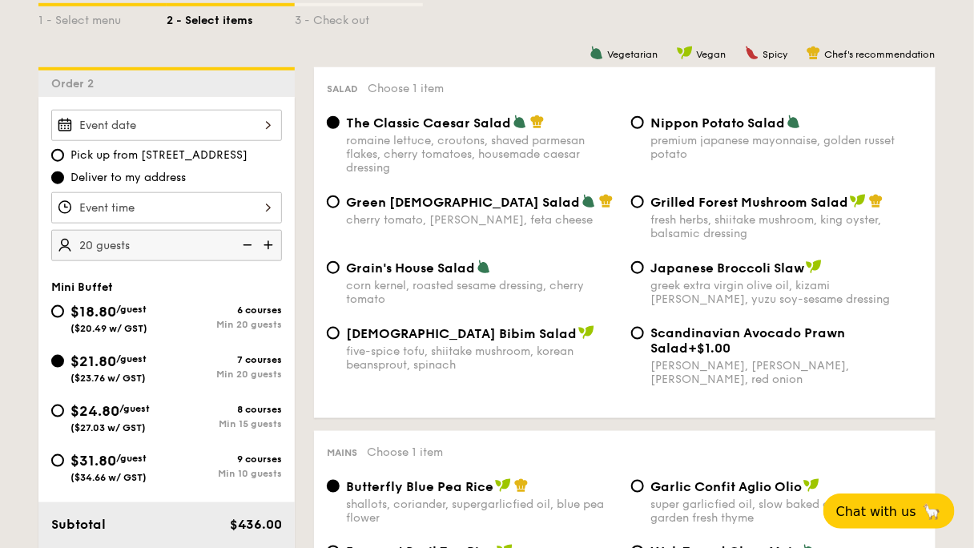
click at [282, 230] on img at bounding box center [270, 245] width 24 height 30
type input "25 guests"
click at [282, 110] on div at bounding box center [166, 125] width 231 height 31
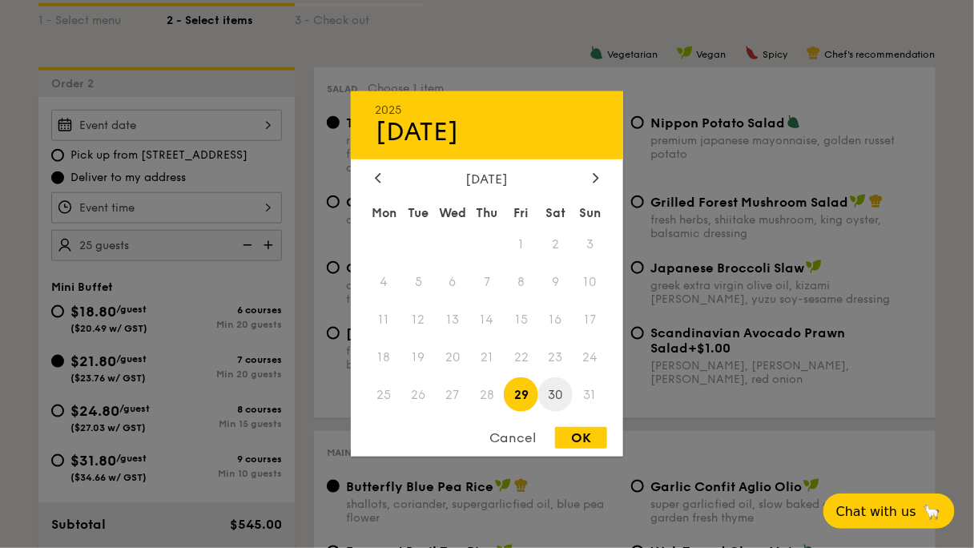
click at [562, 398] on span "30" at bounding box center [555, 394] width 34 height 34
click at [580, 431] on div "OK" at bounding box center [581, 438] width 52 height 22
type input "Aug 30, 2025"
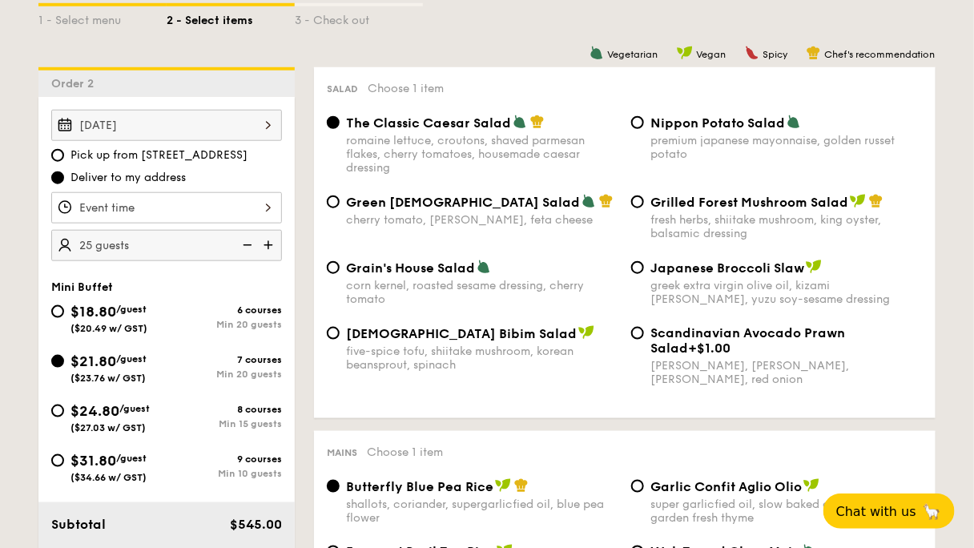
click at [254, 192] on div at bounding box center [166, 207] width 231 height 31
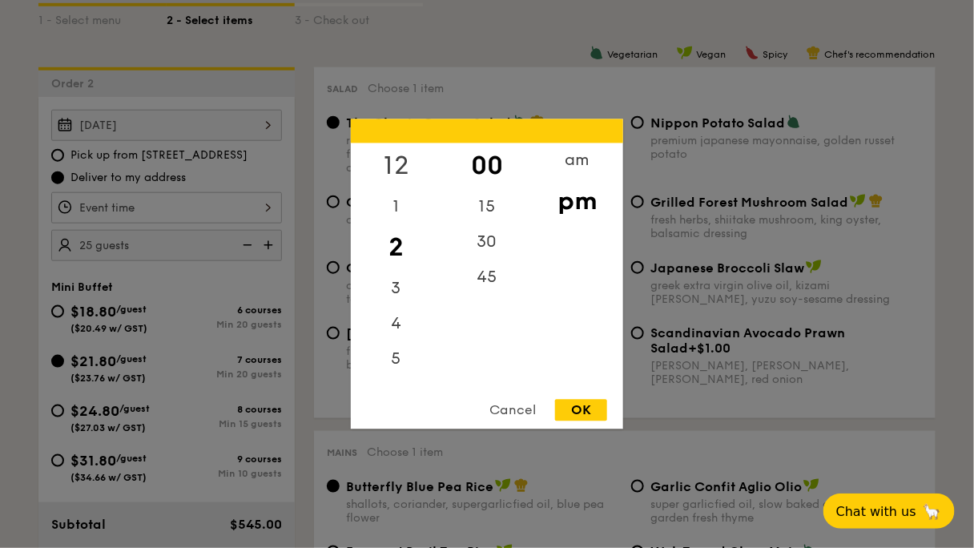
click at [402, 162] on div "12" at bounding box center [396, 166] width 91 height 46
click at [485, 245] on div "30" at bounding box center [486, 248] width 91 height 46
click at [586, 410] on div "OK" at bounding box center [581, 411] width 52 height 22
type input "12:30PM"
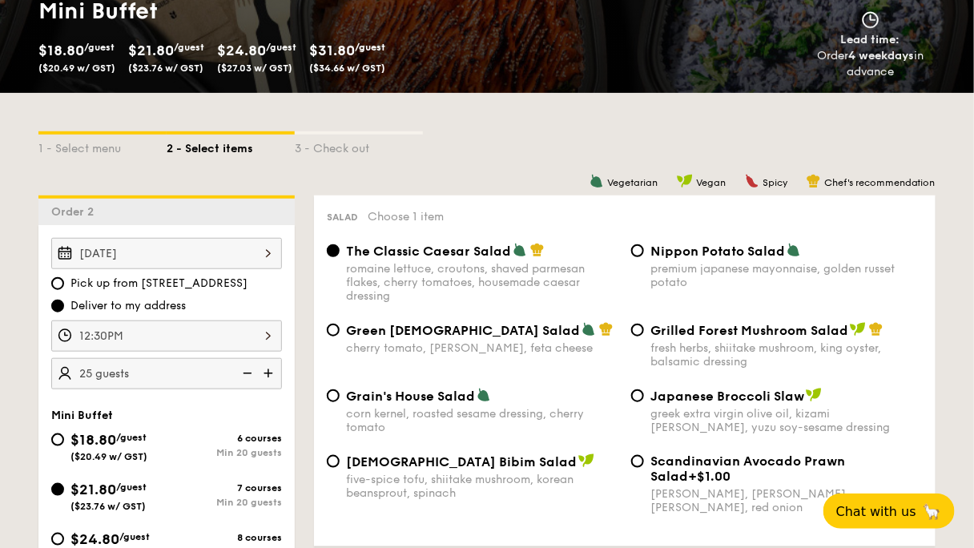
scroll to position [192, 0]
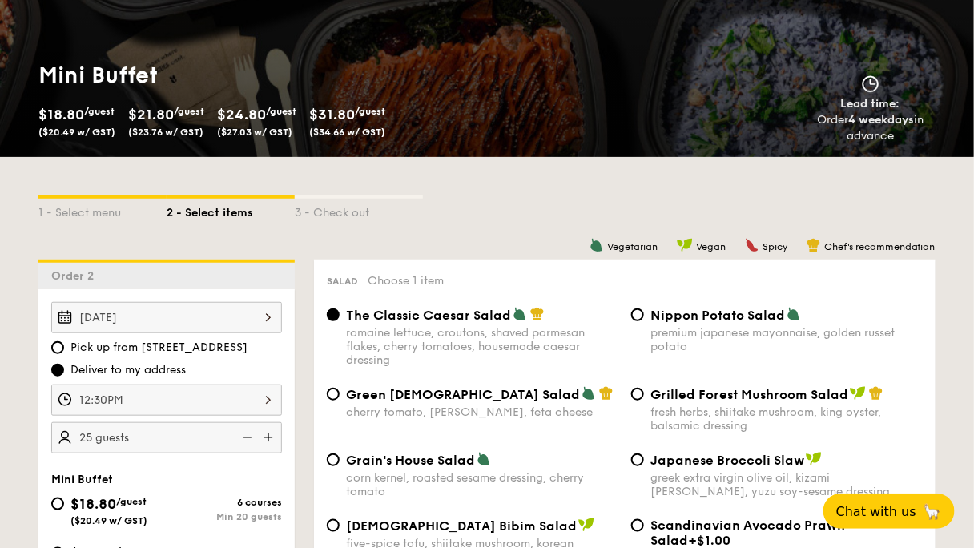
click at [167, 493] on div "$18.80 /guest ($20.49 w/ GST)" at bounding box center [108, 510] width 115 height 34
click at [64, 497] on input "$18.80 /guest ($20.49 w/ GST) 6 courses Min 20 guests" at bounding box center [57, 503] width 13 height 13
radio input "true"
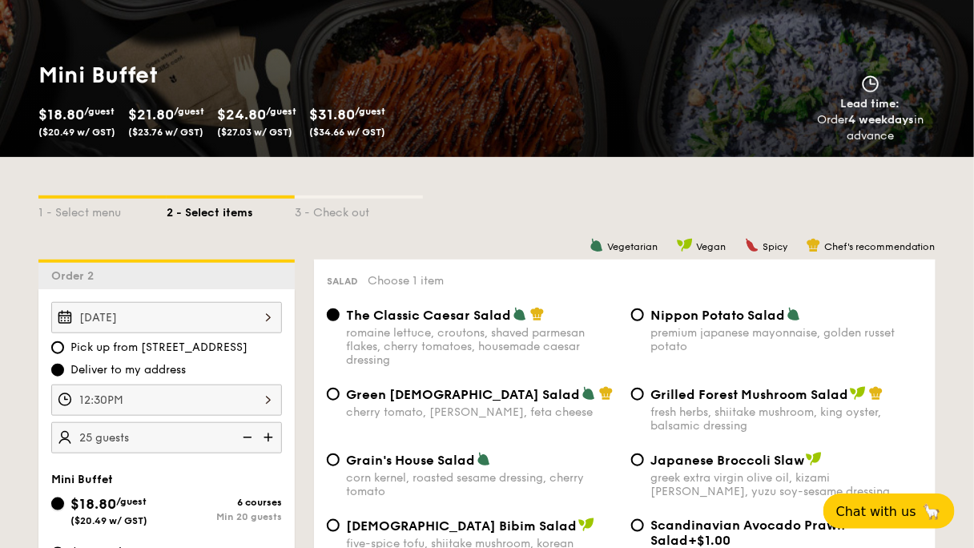
radio input "true"
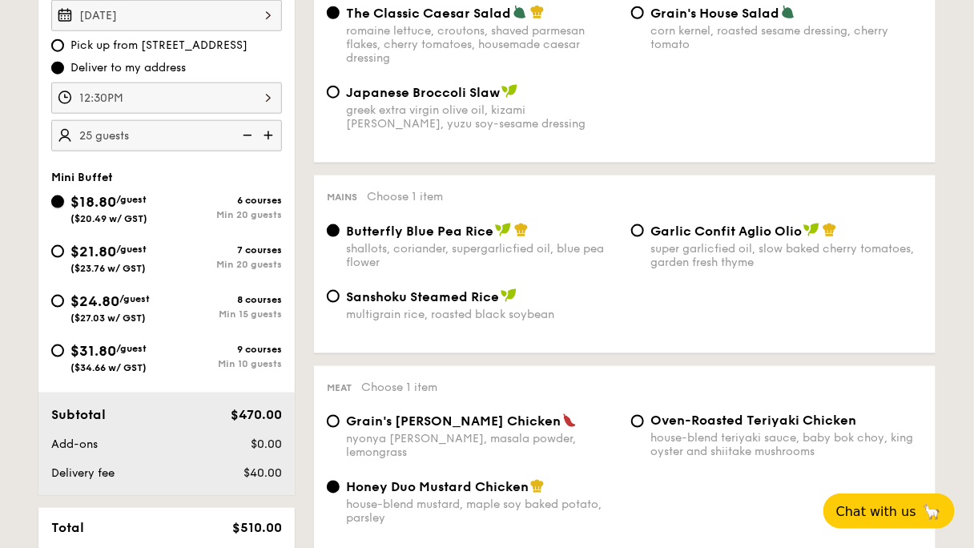
scroll to position [513, 0]
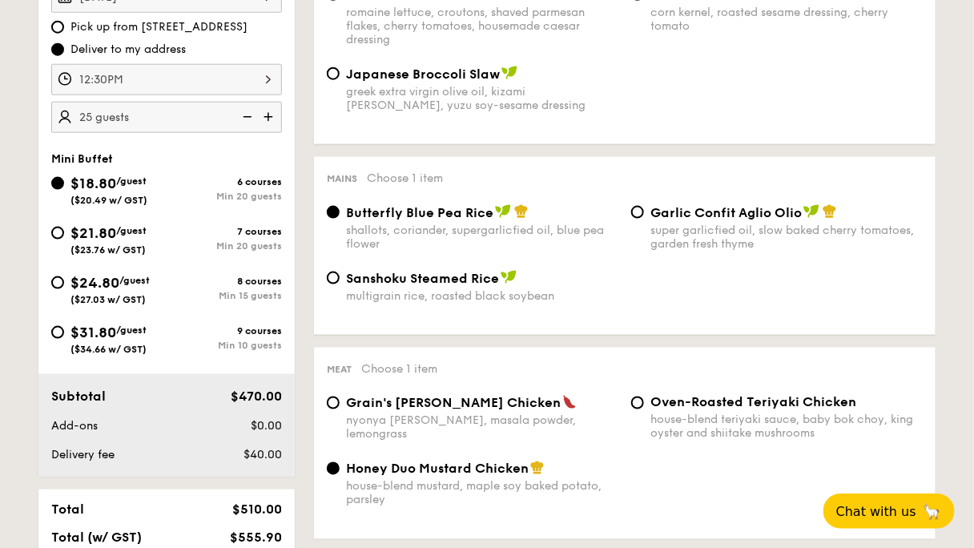
click at [650, 206] on span "Garlic Confit Aglio Olio" at bounding box center [725, 212] width 151 height 15
click at [641, 206] on input "Garlic Confit Aglio Olio super garlicfied oil, slow baked cherry tomatoes, gard…" at bounding box center [637, 212] width 13 height 13
radio input "true"
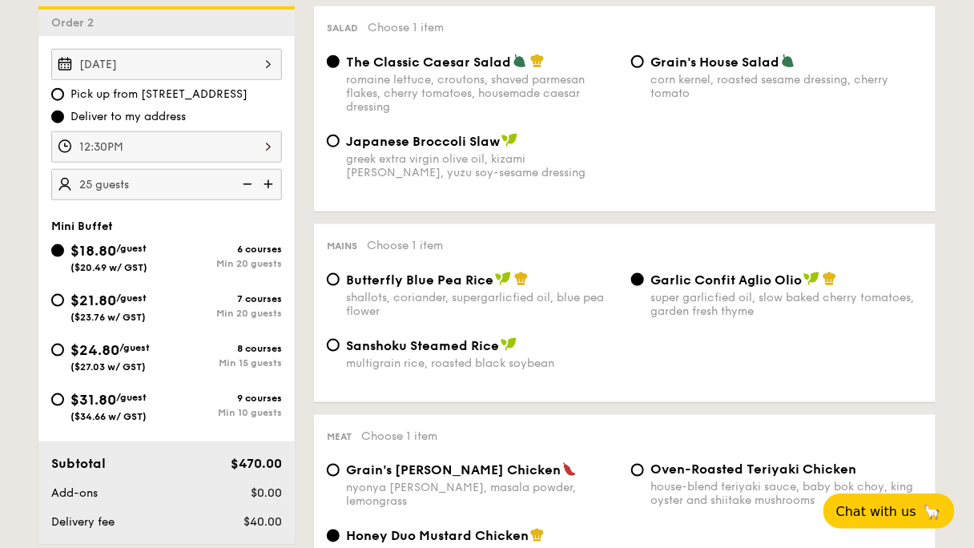
scroll to position [449, 0]
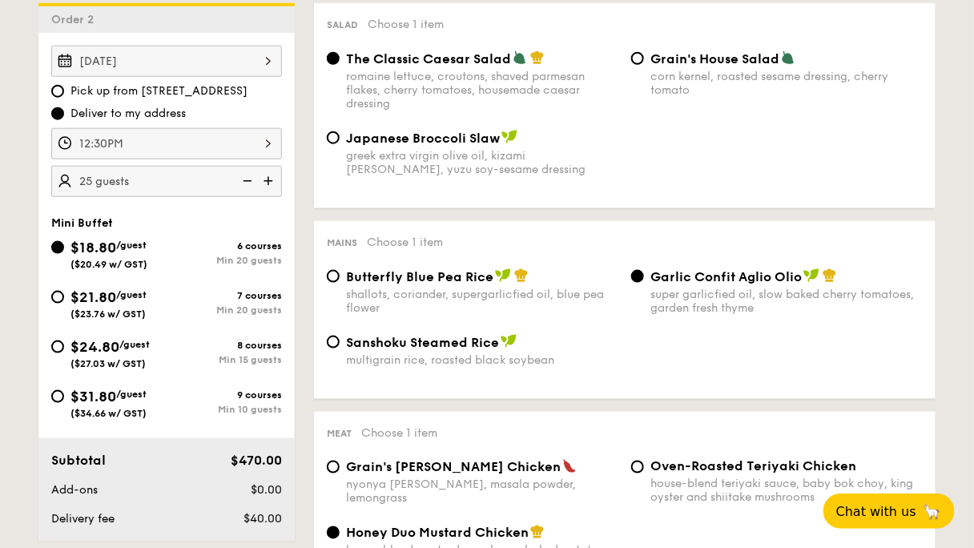
click at [282, 166] on img at bounding box center [270, 181] width 24 height 30
type input "30 guests"
click at [147, 286] on div "$21.80 /guest ($23.76 w/ GST)" at bounding box center [108, 303] width 76 height 34
click at [64, 291] on input "$21.80 /guest ($23.76 w/ GST) 7 courses Min 20 guests" at bounding box center [57, 297] width 13 height 13
radio input "true"
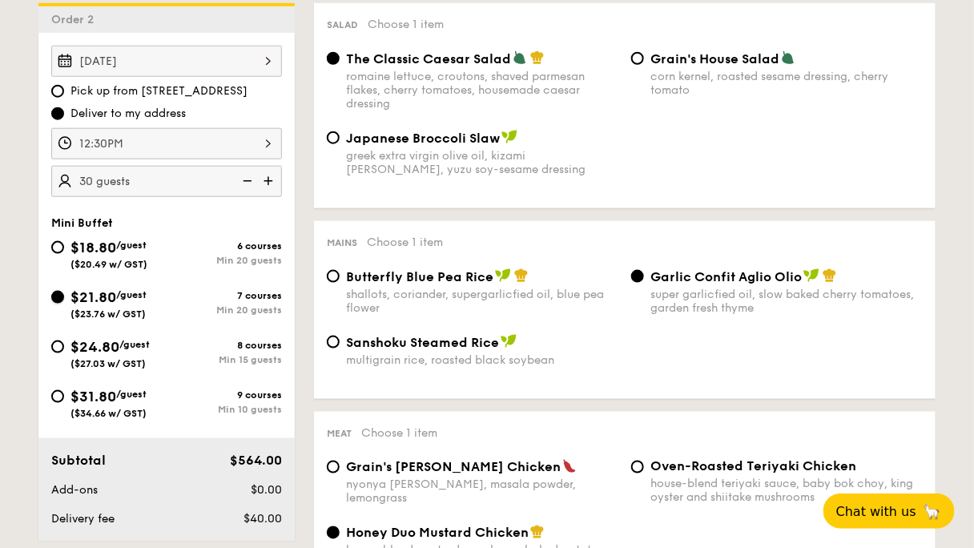
radio input "true"
radio input "false"
radio input "true"
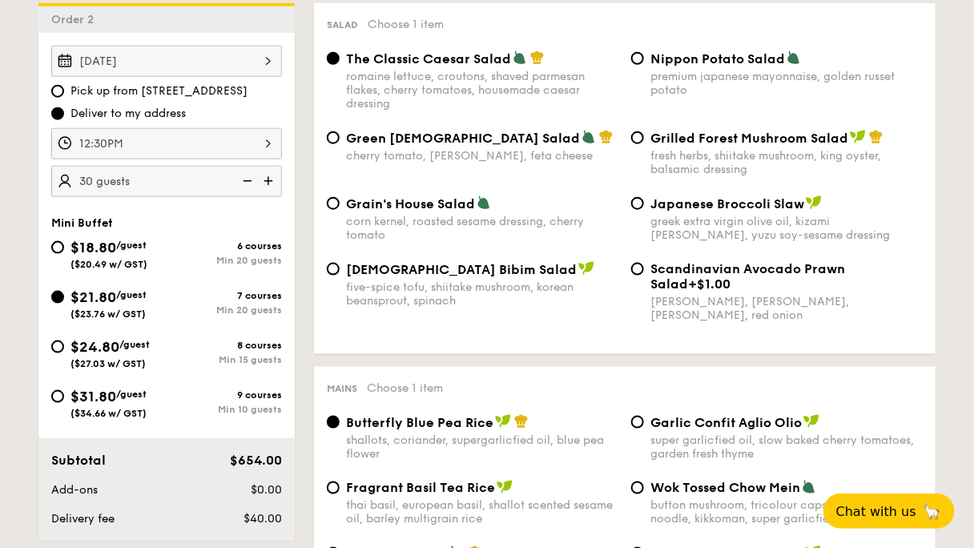
click at [258, 166] on img at bounding box center [246, 181] width 24 height 30
click at [295, 438] on div "Subtotal $545.00 Add-ons $0.00 Delivery fee $40.00" at bounding box center [166, 489] width 256 height 103
click at [282, 166] on img at bounding box center [270, 181] width 24 height 30
click at [258, 166] on img at bounding box center [246, 181] width 24 height 30
click at [282, 166] on img at bounding box center [270, 181] width 24 height 30
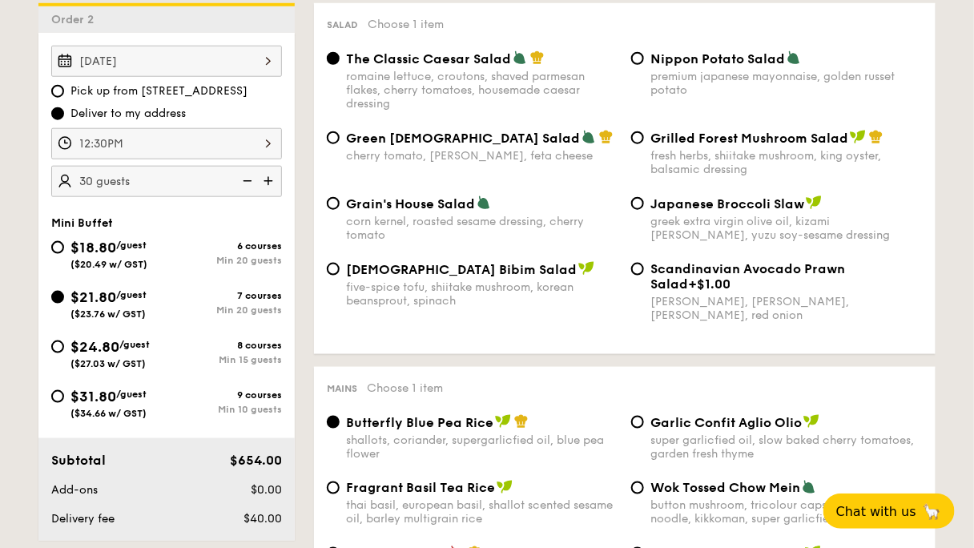
click at [282, 166] on img at bounding box center [270, 181] width 24 height 30
click at [258, 166] on img at bounding box center [246, 181] width 24 height 30
type input "30 guests"
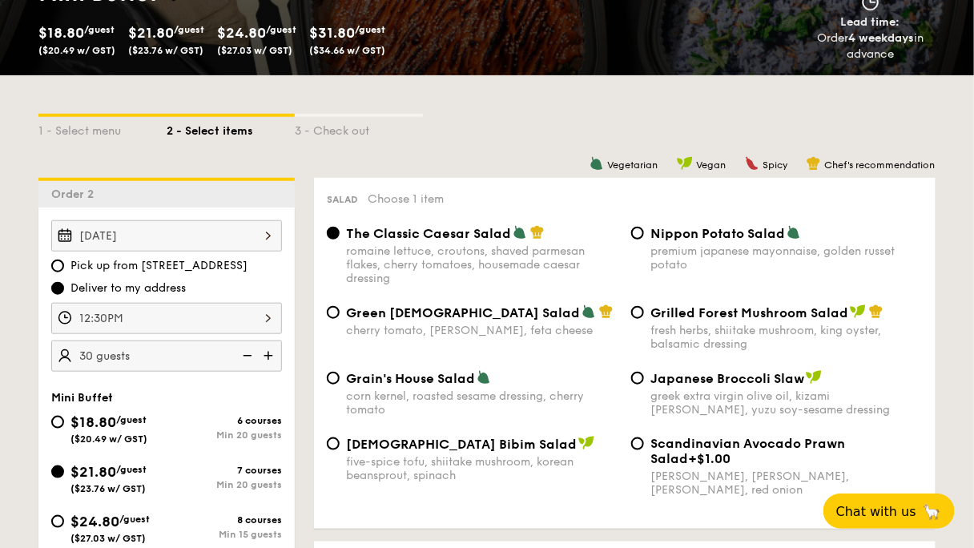
scroll to position [320, 0]
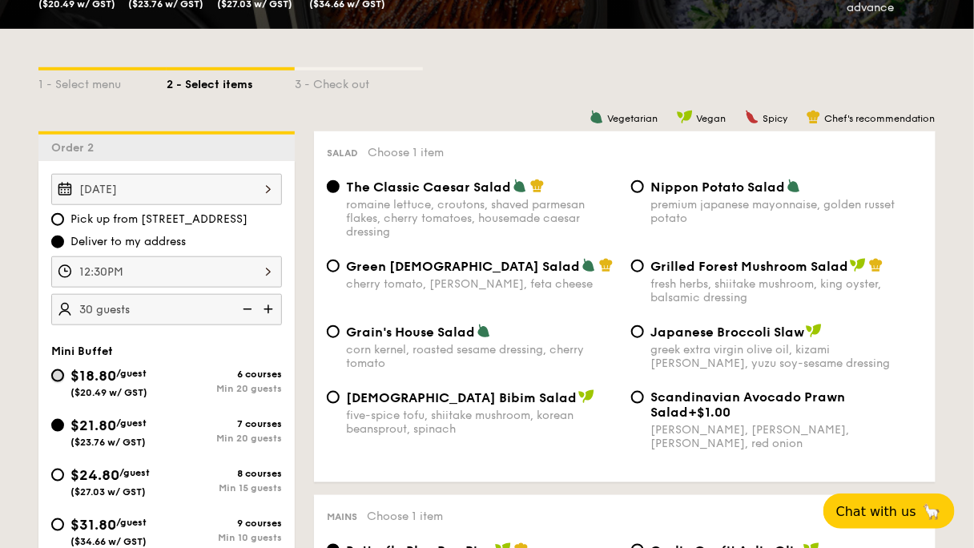
click at [64, 369] on input "$18.80 /guest ($20.49 w/ GST) 6 courses Min 20 guests" at bounding box center [57, 375] width 13 height 13
radio input "true"
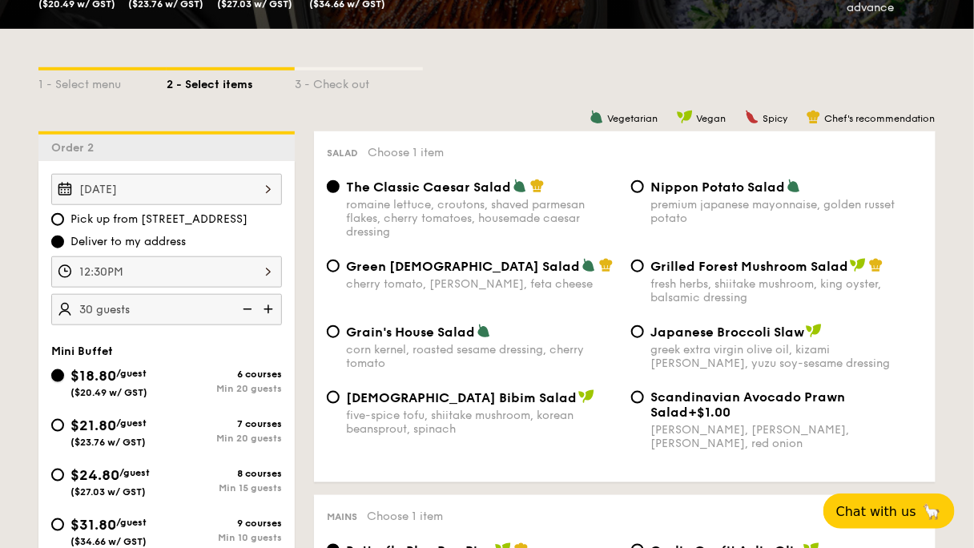
radio input "true"
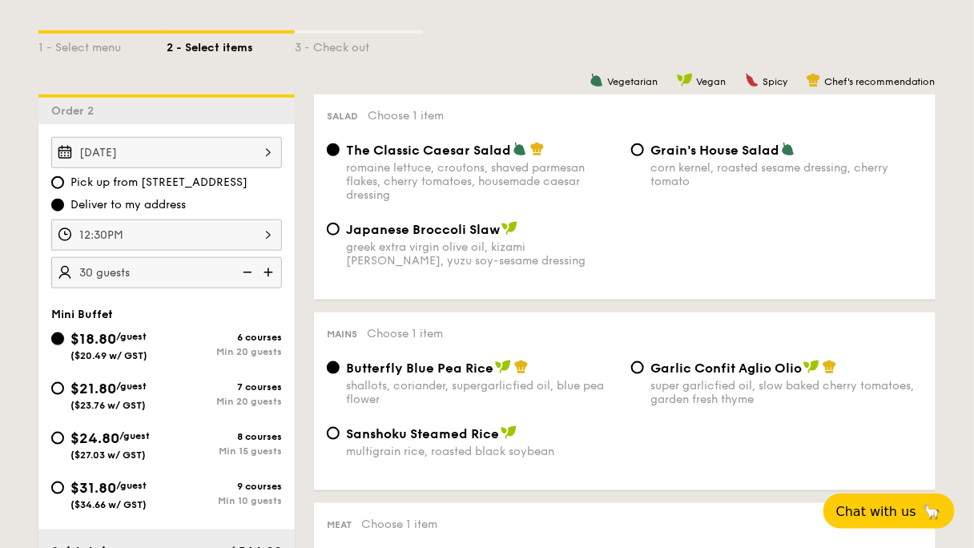
scroll to position [384, 0]
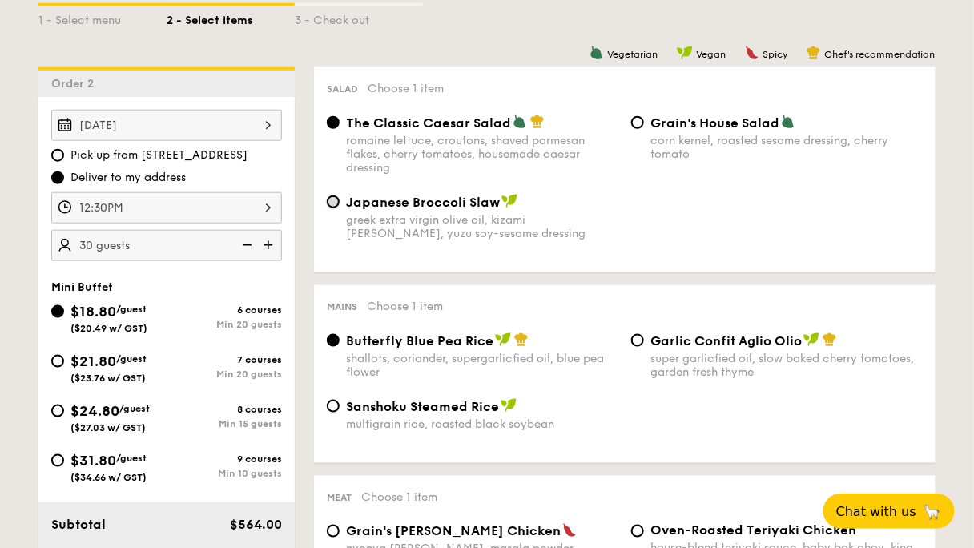
click at [340, 195] on input "Japanese Broccoli Slaw greek extra virgin olive oil, kizami nori, ginger, yuzu …" at bounding box center [333, 201] width 13 height 13
radio input "true"
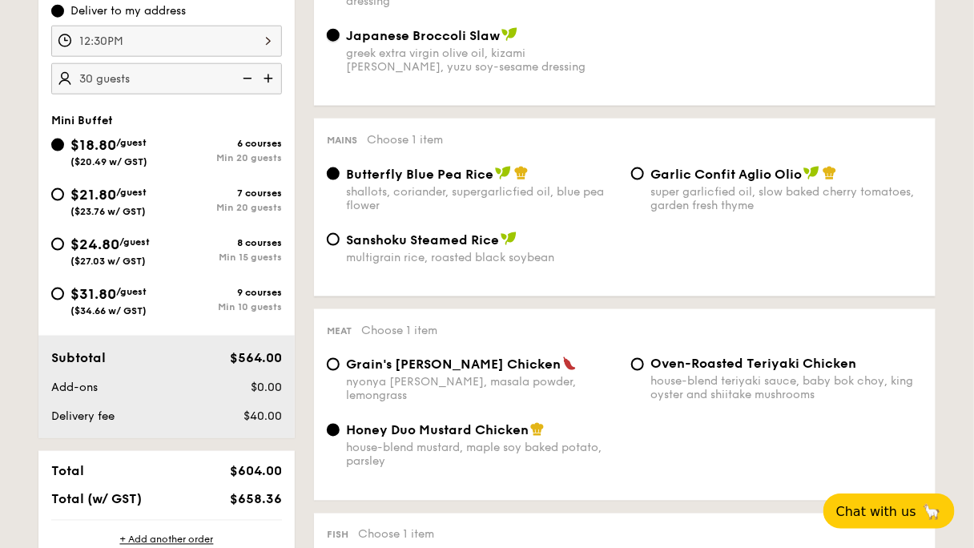
scroll to position [577, 0]
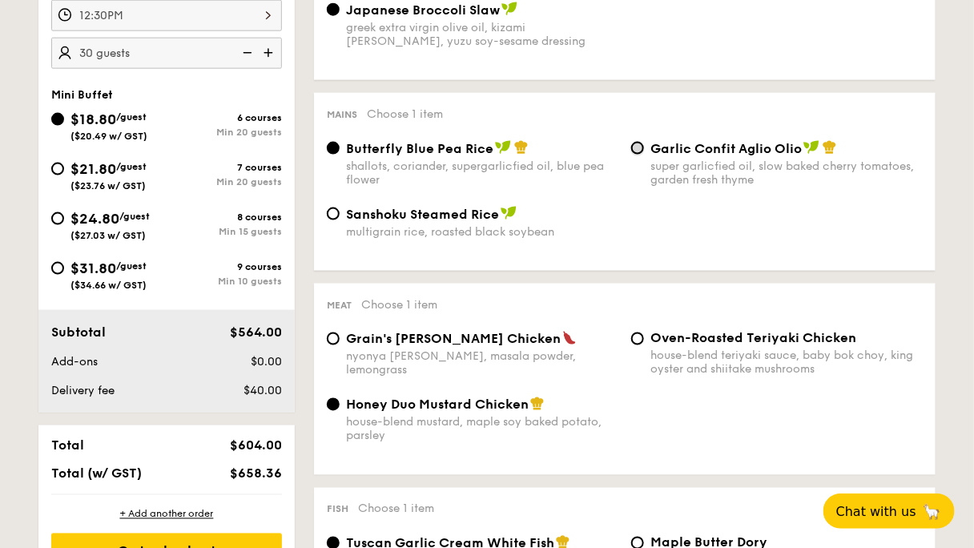
click at [633, 142] on input "Garlic Confit Aglio Olio super garlicfied oil, slow baked cherry tomatoes, gard…" at bounding box center [637, 148] width 13 height 13
radio input "true"
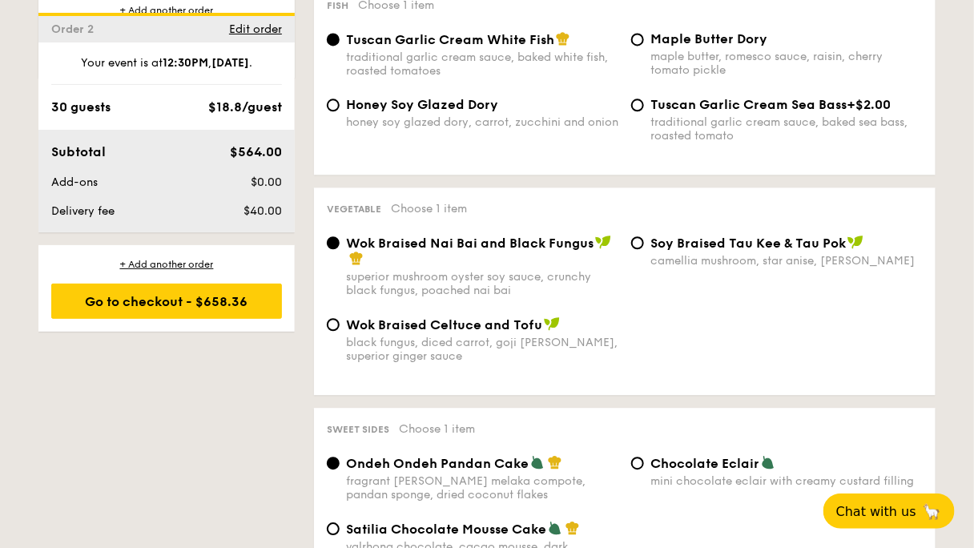
scroll to position [1089, 0]
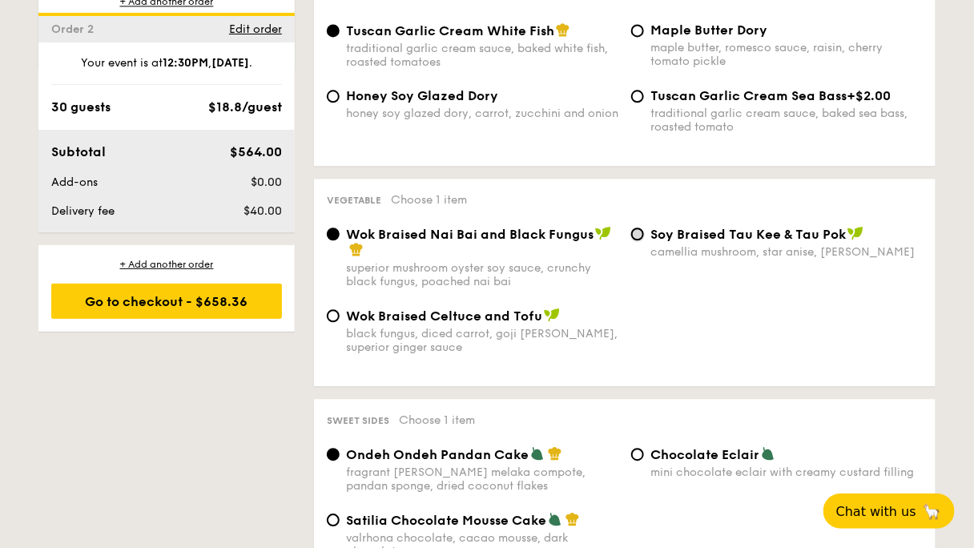
click at [631, 240] on input "⁠Soy Braised Tau Kee & Tau Pok camellia mushroom, star anise, goji berry" at bounding box center [637, 233] width 13 height 13
radio input "true"
click at [443, 354] on label "Wok Braised Celtuce and Tofu black fungus, diced carrot, goji berry, superior g…" at bounding box center [473, 346] width 292 height 15
click at [340, 322] on input "Wok Braised Celtuce and Tofu black fungus, diced carrot, goji berry, superior g…" at bounding box center [333, 315] width 13 height 13
radio input "true"
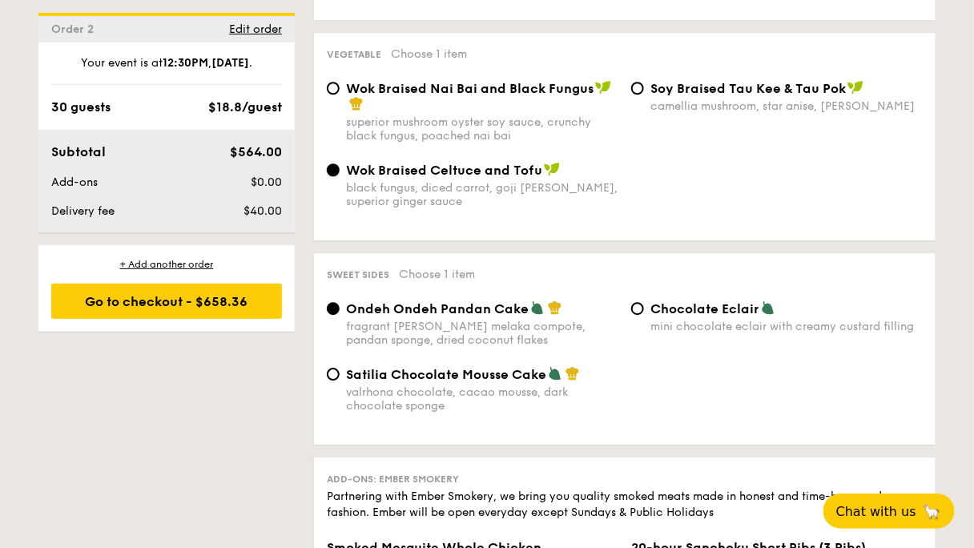
scroll to position [1282, 0]
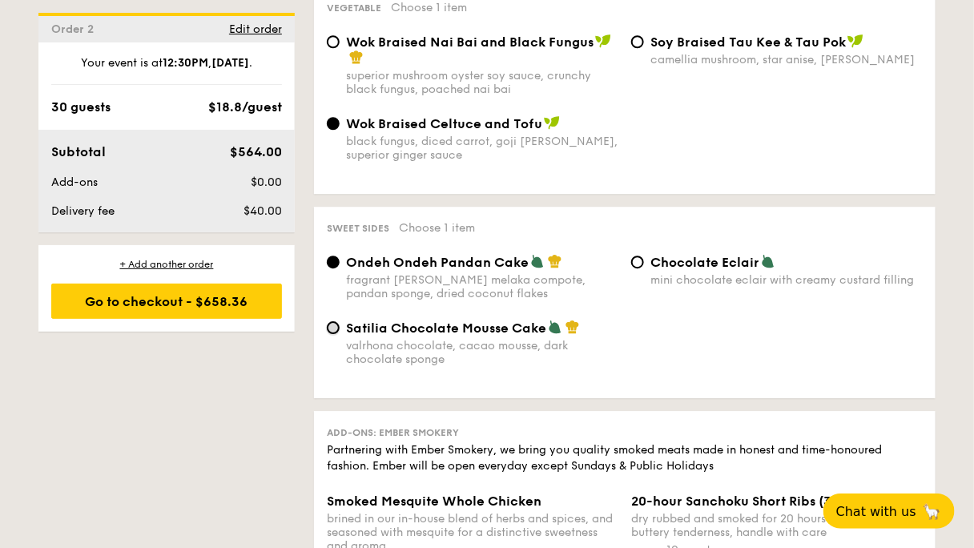
click at [340, 334] on input "Satilia Chocolate Mousse Cake valrhona chocolate, cacao mousse, dark chocolate …" at bounding box center [333, 327] width 13 height 13
radio input "true"
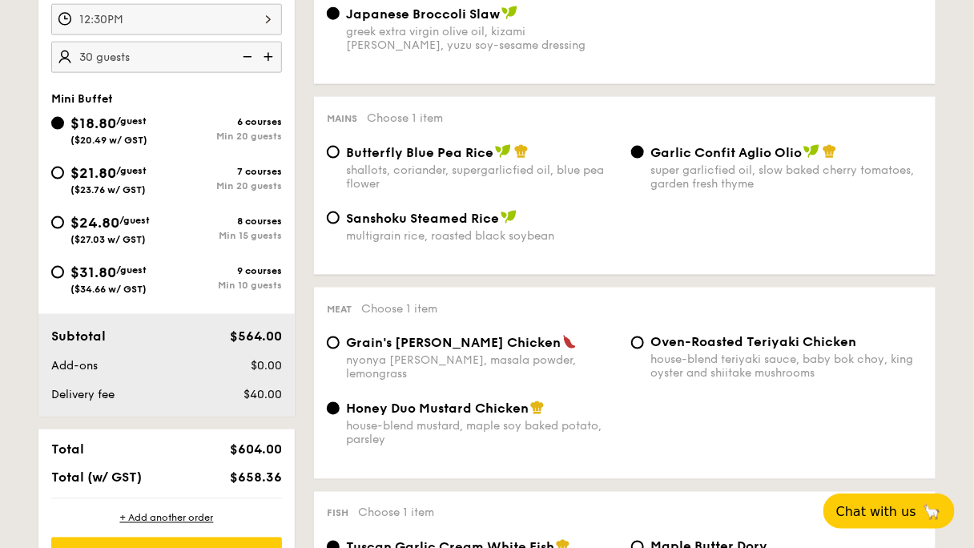
scroll to position [449, 0]
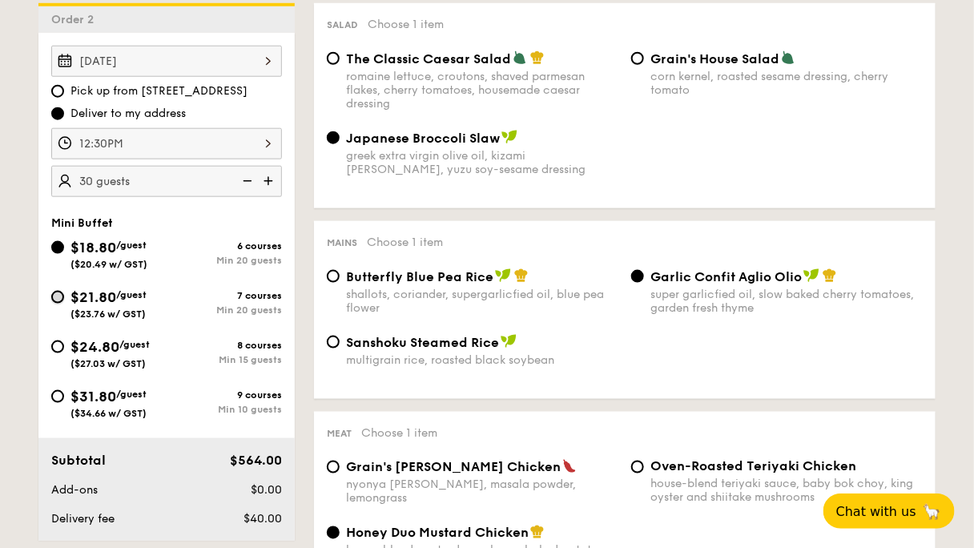
click at [64, 291] on input "$21.80 /guest ($23.76 w/ GST) 7 courses Min 20 guests" at bounding box center [57, 297] width 13 height 13
radio input "true"
radio input "false"
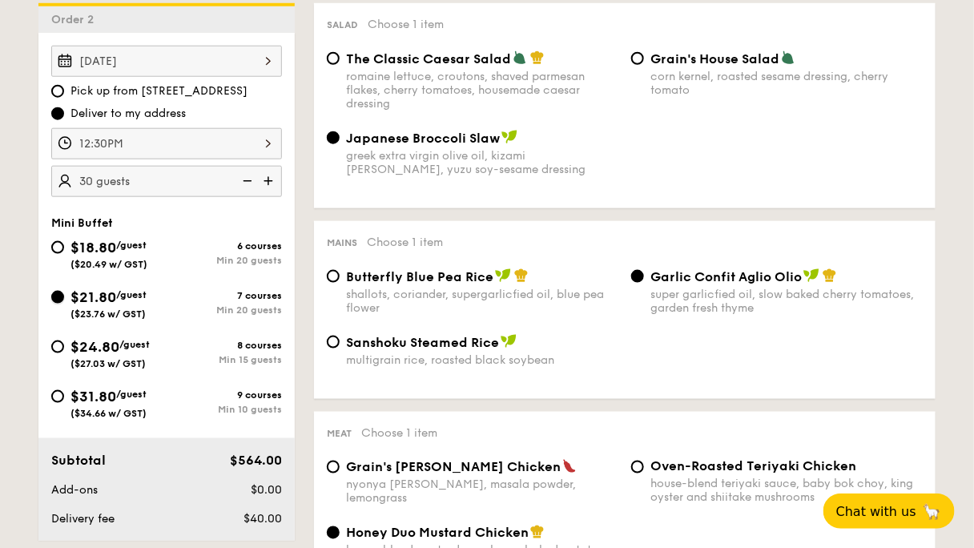
radio input "true"
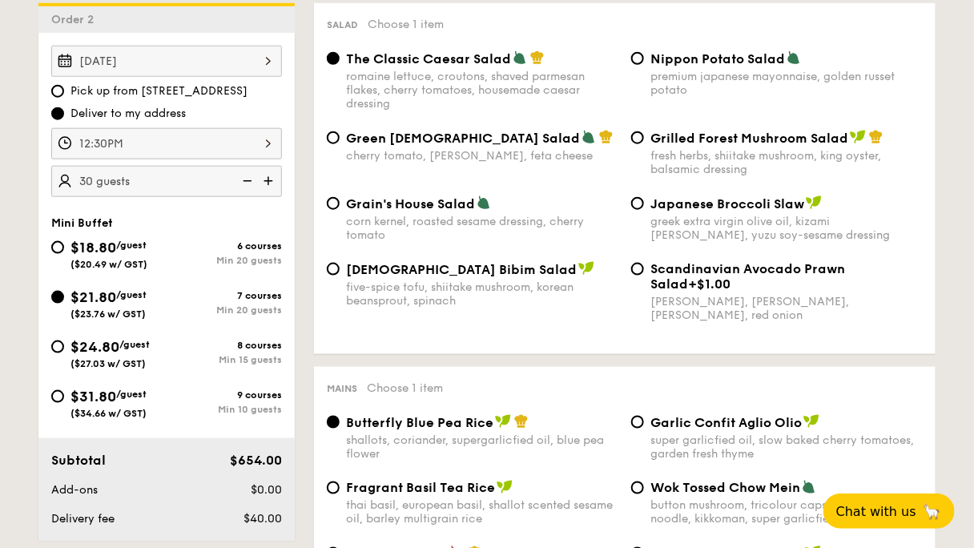
click at [258, 166] on img at bounding box center [246, 181] width 24 height 30
type input "25 guests"
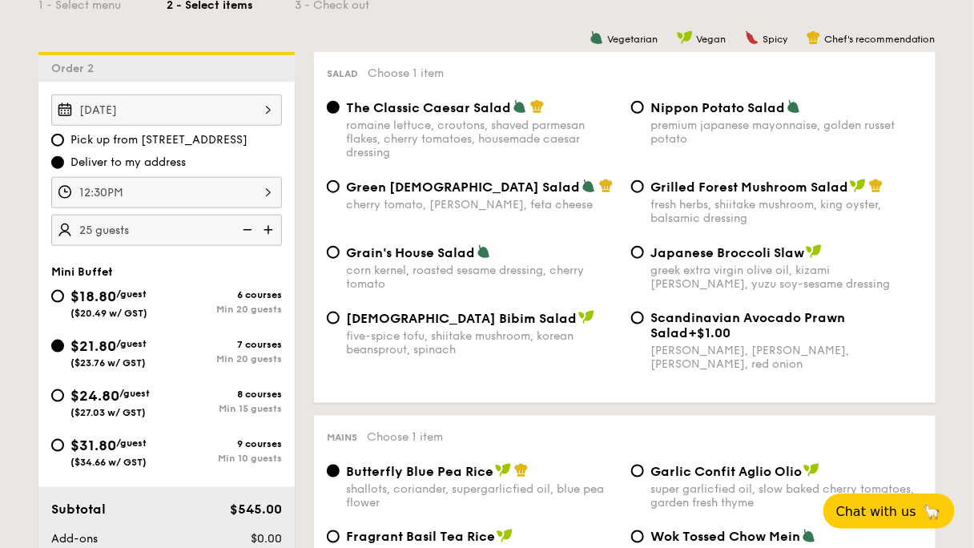
scroll to position [384, 0]
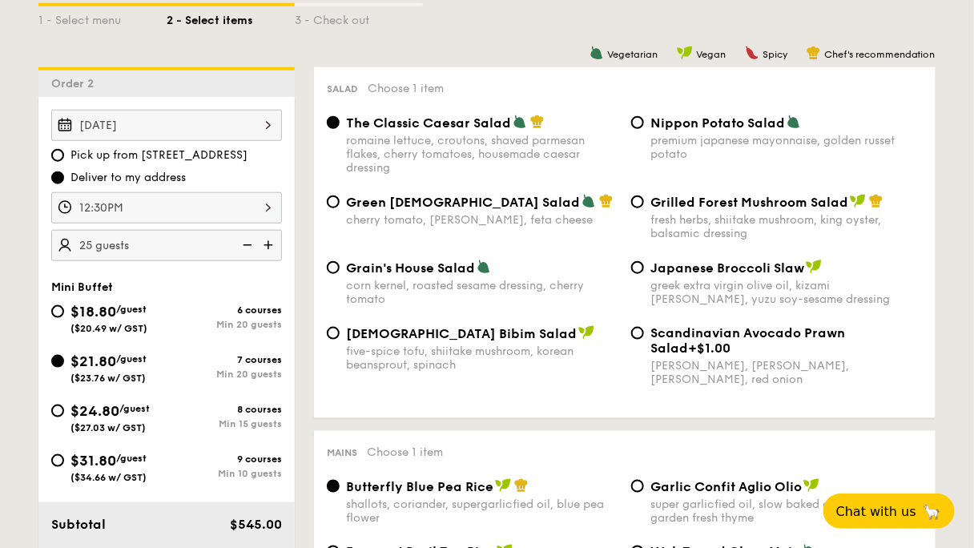
click at [640, 146] on label "Nippon Potato Salad premium japanese mayonnaise, golden russet potato" at bounding box center [777, 153] width 292 height 15
click at [640, 116] on input "Nippon Potato Salad premium japanese mayonnaise, golden russet potato" at bounding box center [637, 122] width 13 height 13
radio input "true"
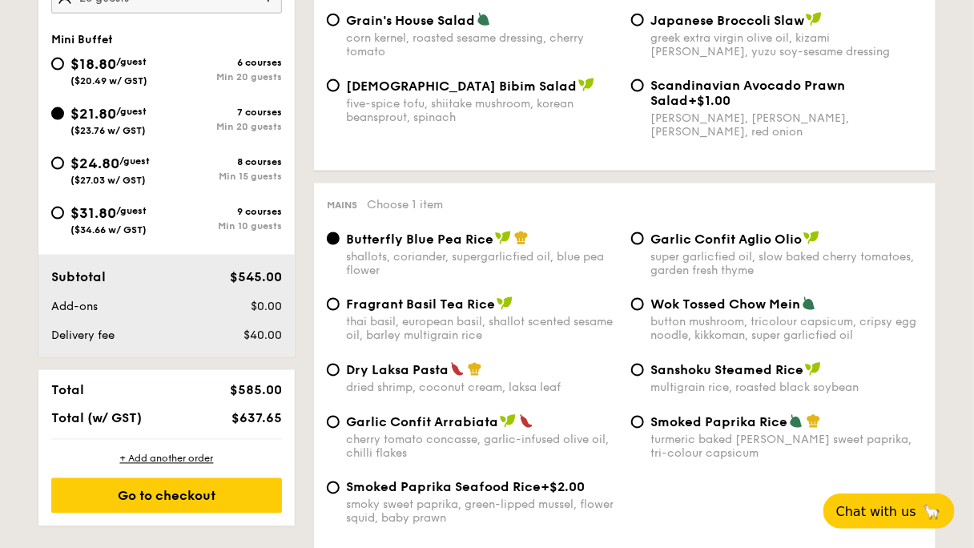
scroll to position [705, 0]
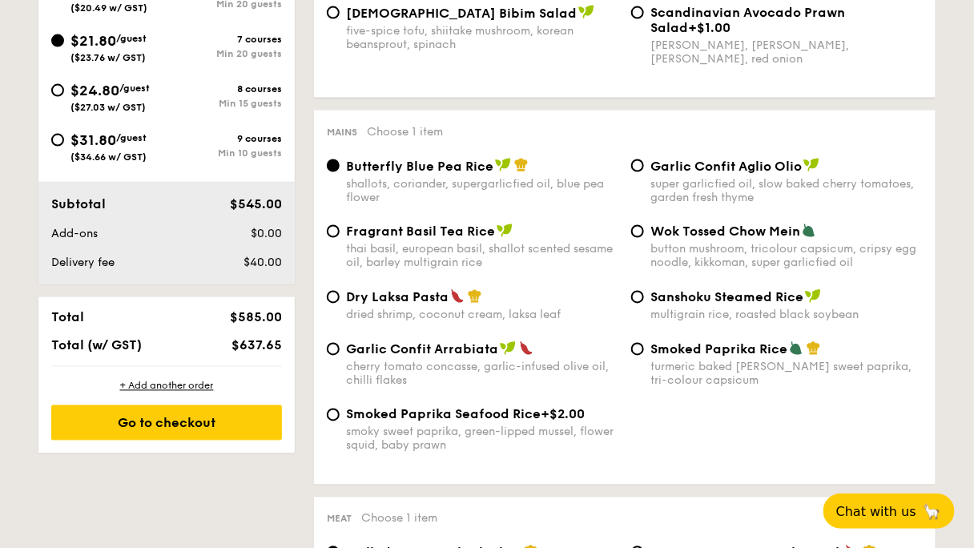
click at [445, 305] on div "Dry Laksa Pasta" at bounding box center [482, 297] width 272 height 16
click at [340, 304] on input "Dry Laksa Pasta dried shrimp, coconut cream, laksa leaf" at bounding box center [333, 297] width 13 height 13
radio input "true"
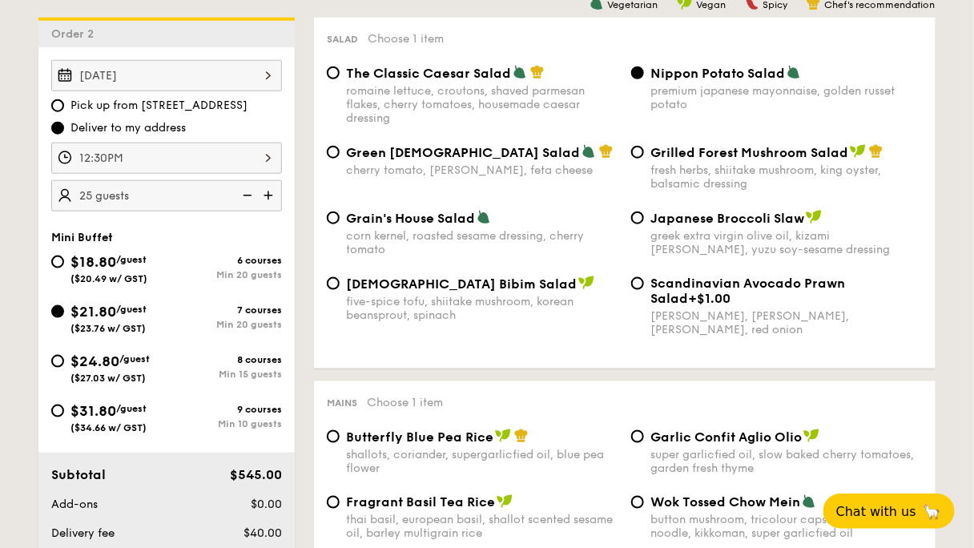
scroll to position [320, 0]
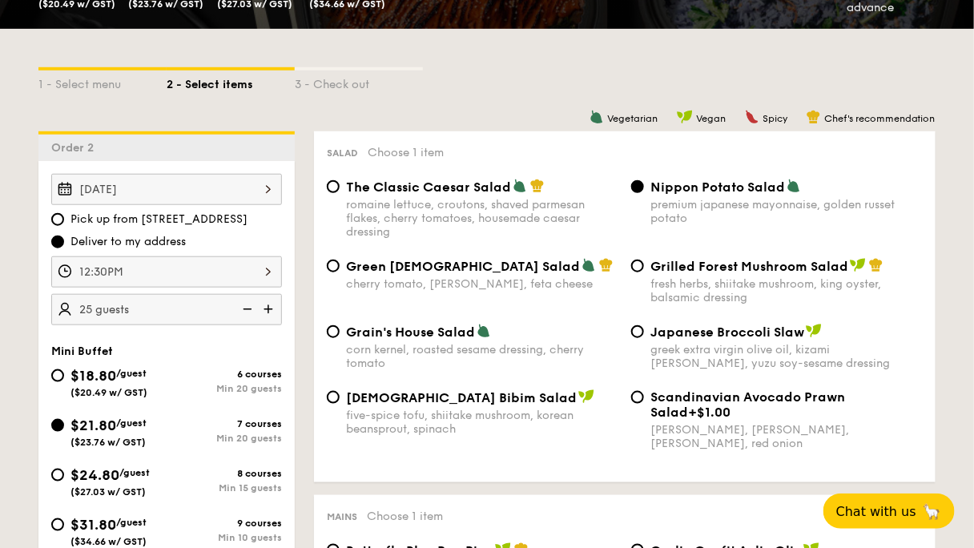
drag, startPoint x: 207, startPoint y: 308, endPoint x: 213, endPoint y: 298, distance: 11.6
click at [116, 367] on span "$18.80" at bounding box center [93, 376] width 46 height 18
click at [64, 369] on input "$18.80 /guest ($20.49 w/ GST) 6 courses Min 20 guests" at bounding box center [57, 375] width 13 height 13
radio input "true"
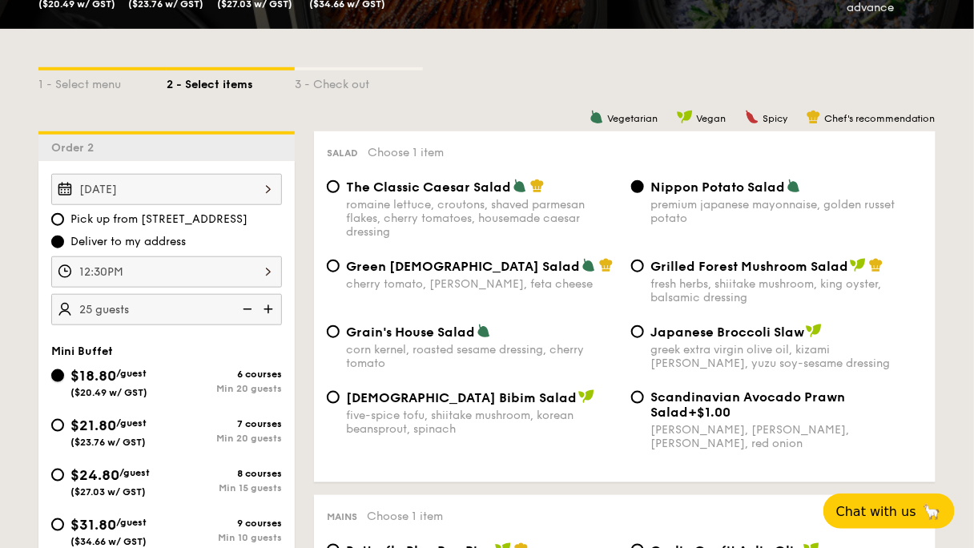
radio input "true"
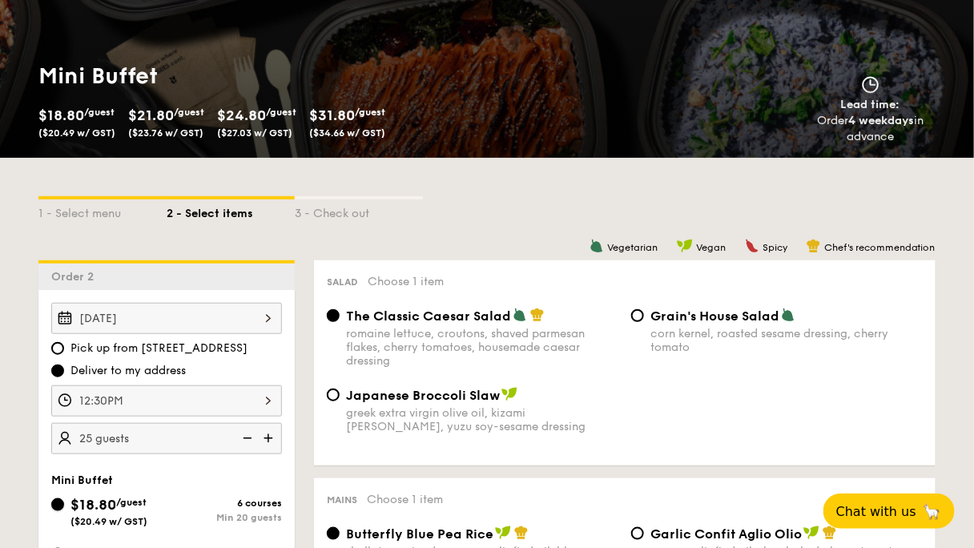
scroll to position [192, 0]
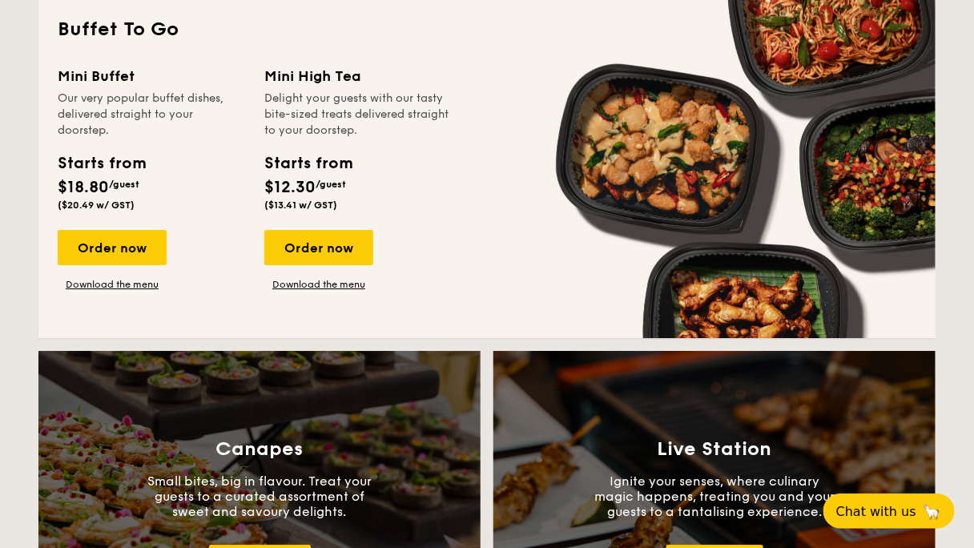
scroll to position [1410, 0]
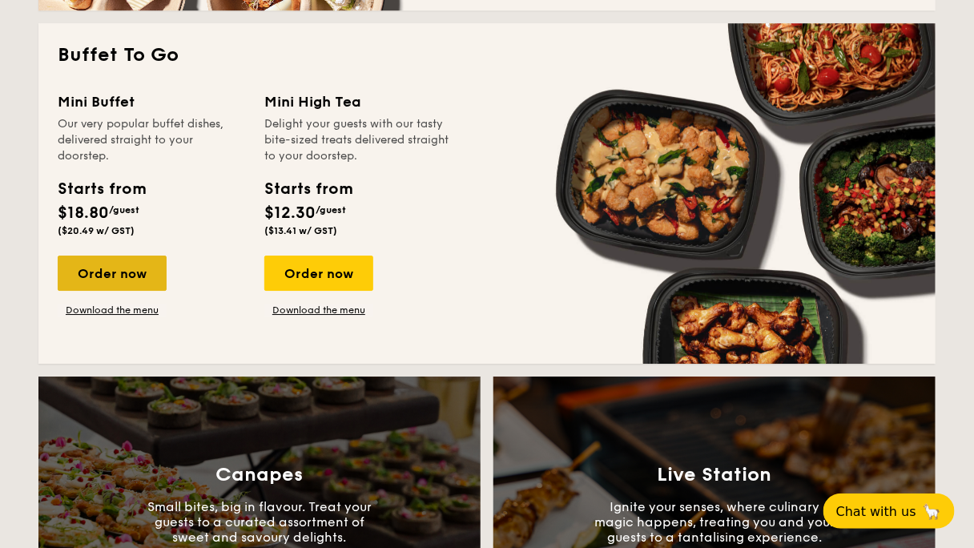
click at [167, 256] on div "Order now" at bounding box center [112, 273] width 109 height 35
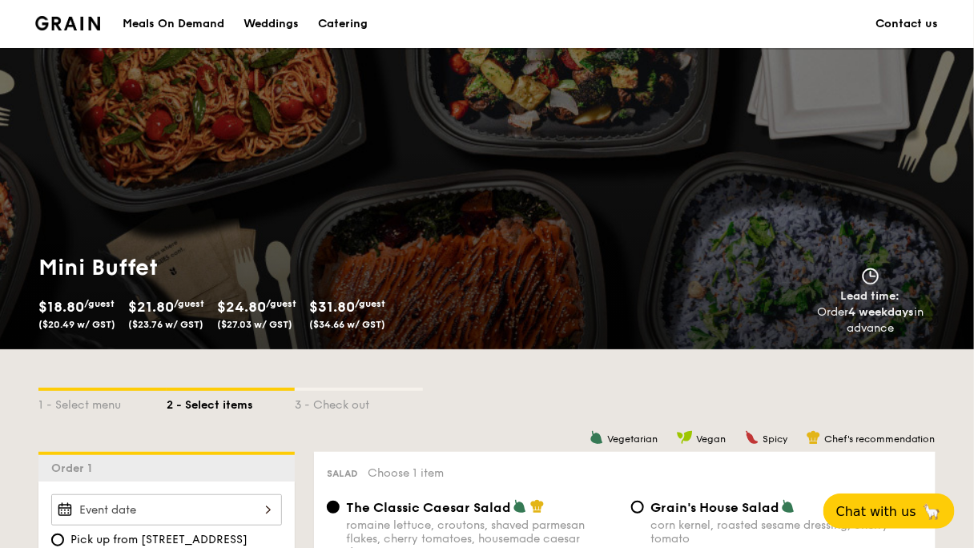
drag, startPoint x: 246, startPoint y: 216, endPoint x: 251, endPoint y: 207, distance: 10.0
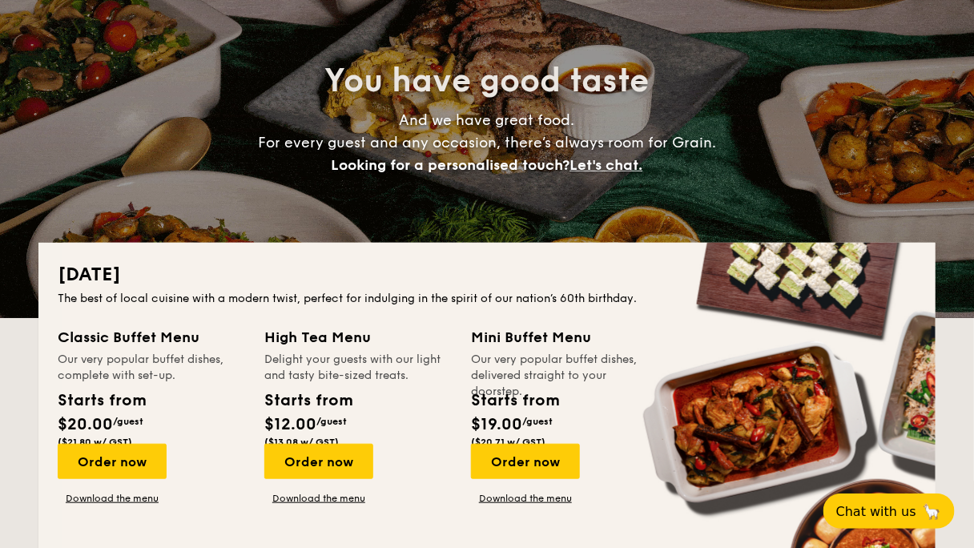
scroll to position [200, 0]
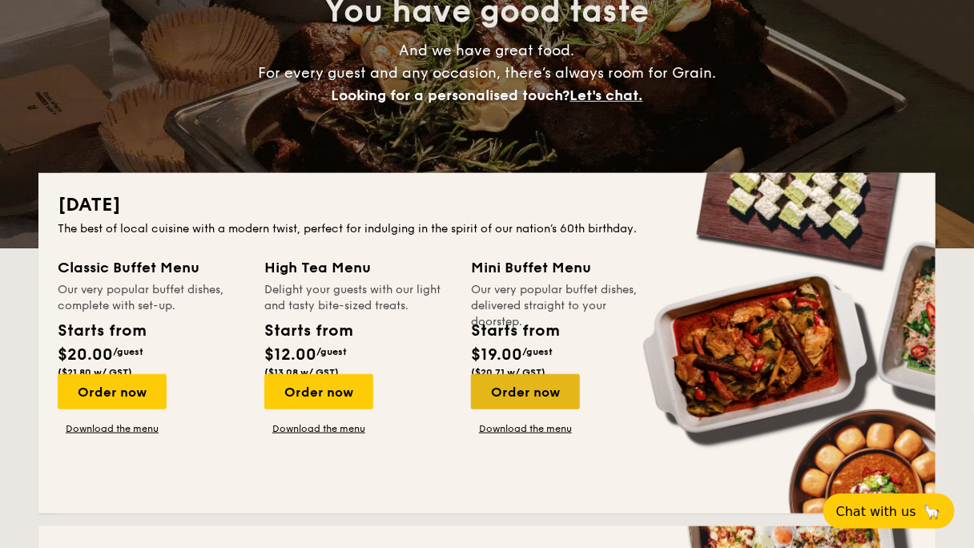
click at [580, 374] on div "Order now" at bounding box center [525, 391] width 109 height 35
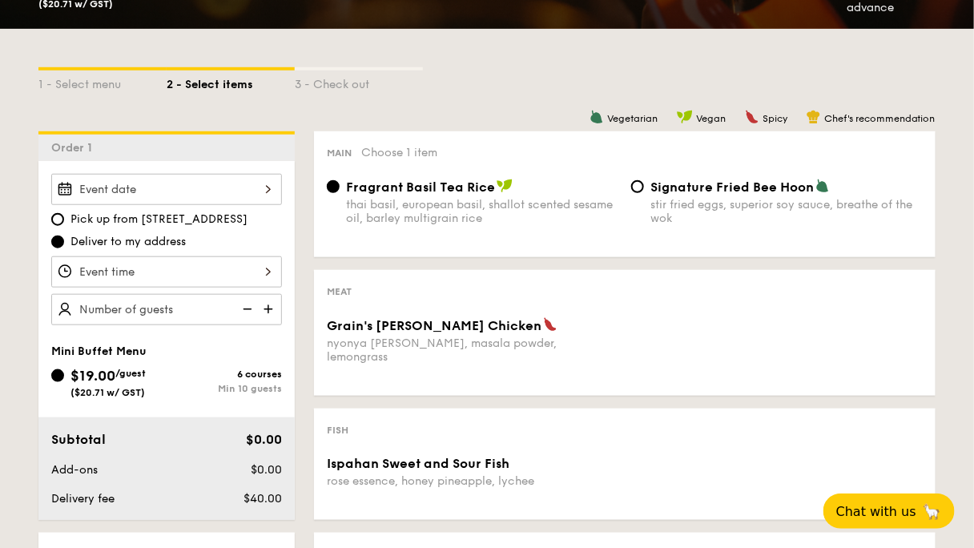
scroll to position [256, 0]
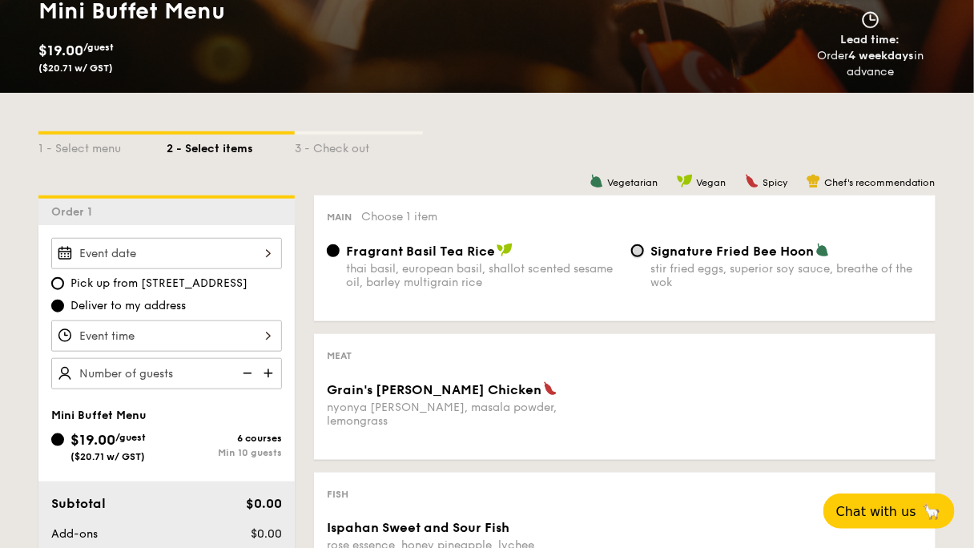
click at [636, 244] on input "Signature Fried Bee Hoon stir fried eggs, superior soy sauce, breathe of the wok" at bounding box center [637, 250] width 13 height 13
radio input "true"
click at [628, 381] on div "Grain's [PERSON_NAME] Chicken nyonya [PERSON_NAME], masala powder, lemongrass" at bounding box center [624, 414] width 609 height 66
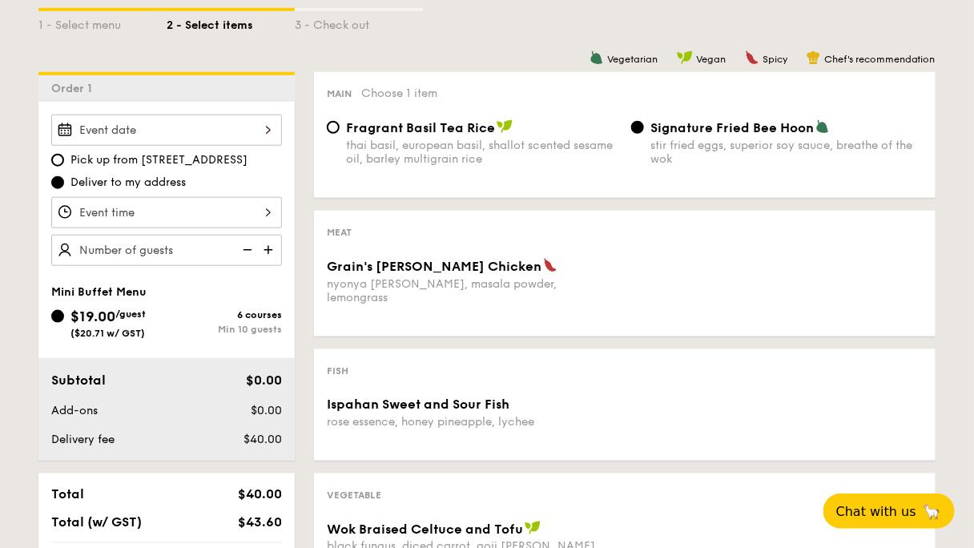
scroll to position [320, 0]
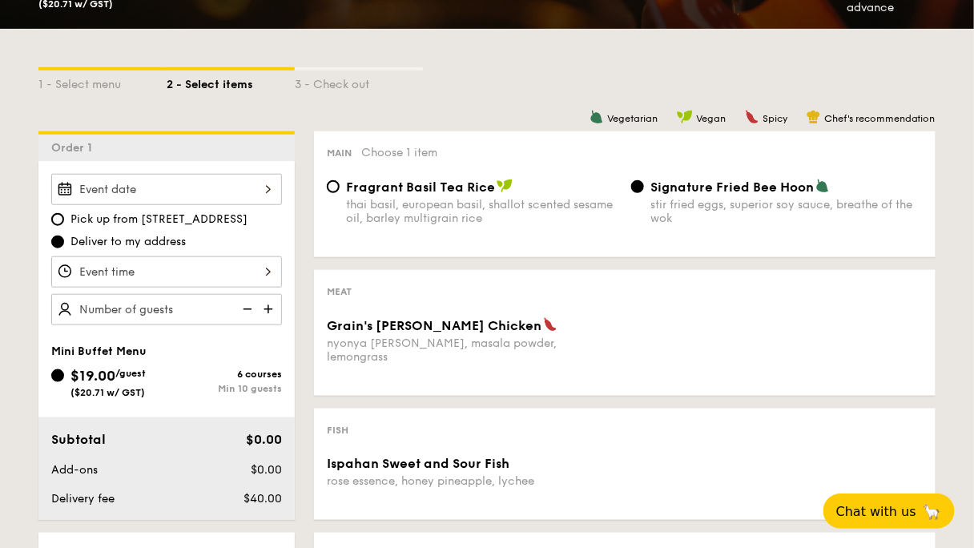
click at [282, 294] on img at bounding box center [270, 309] width 24 height 30
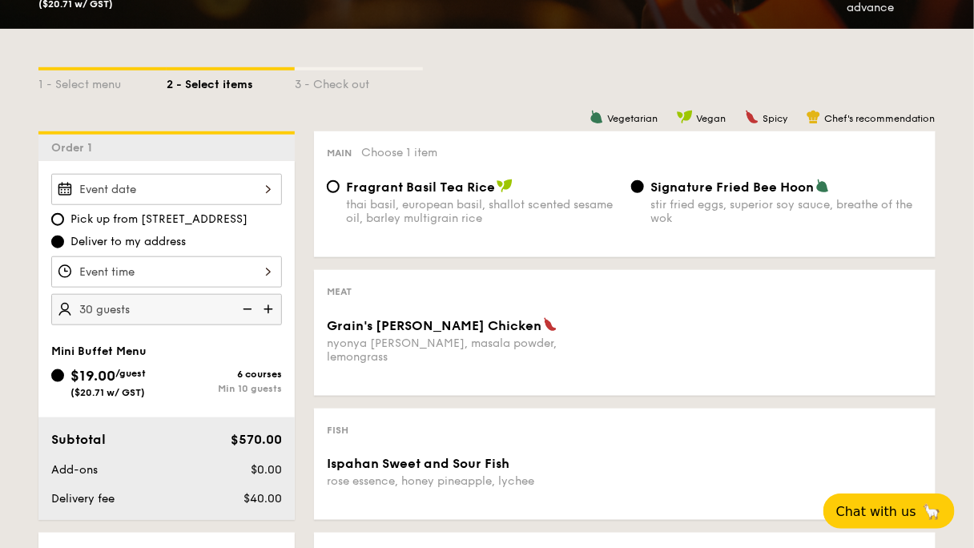
click at [282, 294] on img at bounding box center [270, 309] width 24 height 30
click at [258, 294] on img at bounding box center [246, 309] width 24 height 30
type input "30 guests"
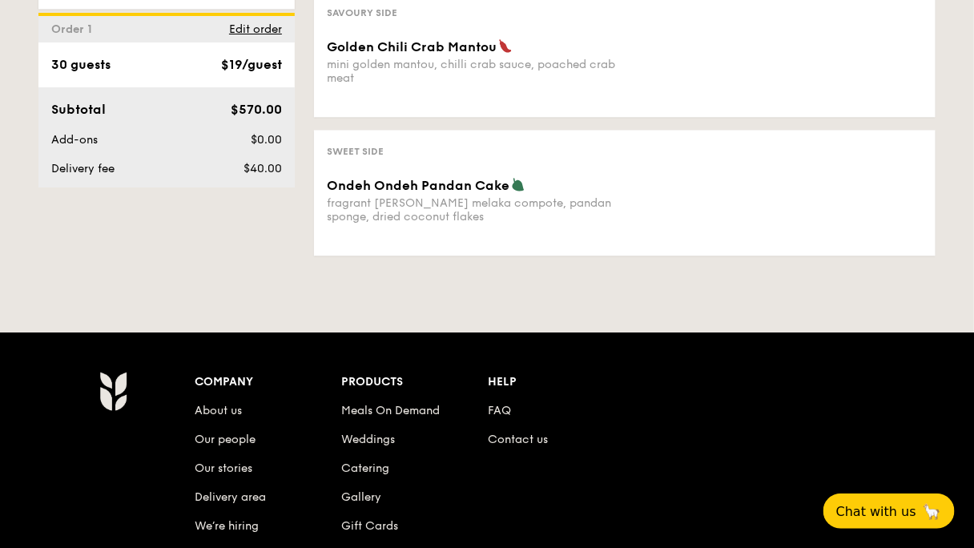
scroll to position [488, 0]
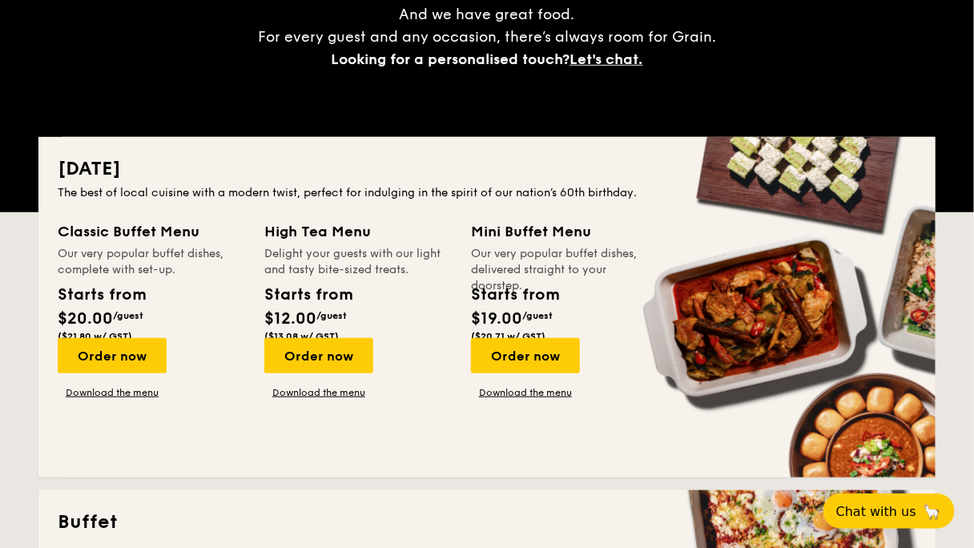
scroll to position [264, 0]
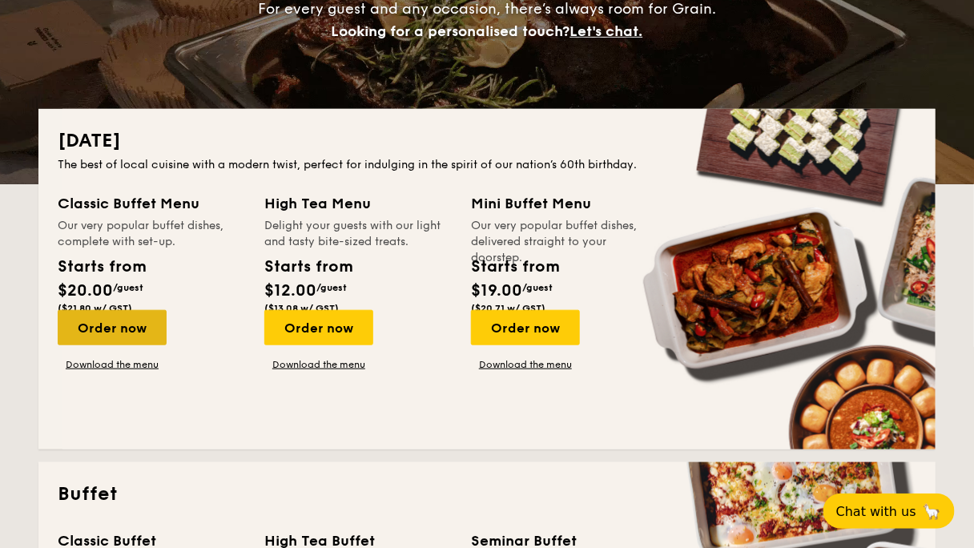
click at [167, 310] on div "Order now" at bounding box center [112, 327] width 109 height 35
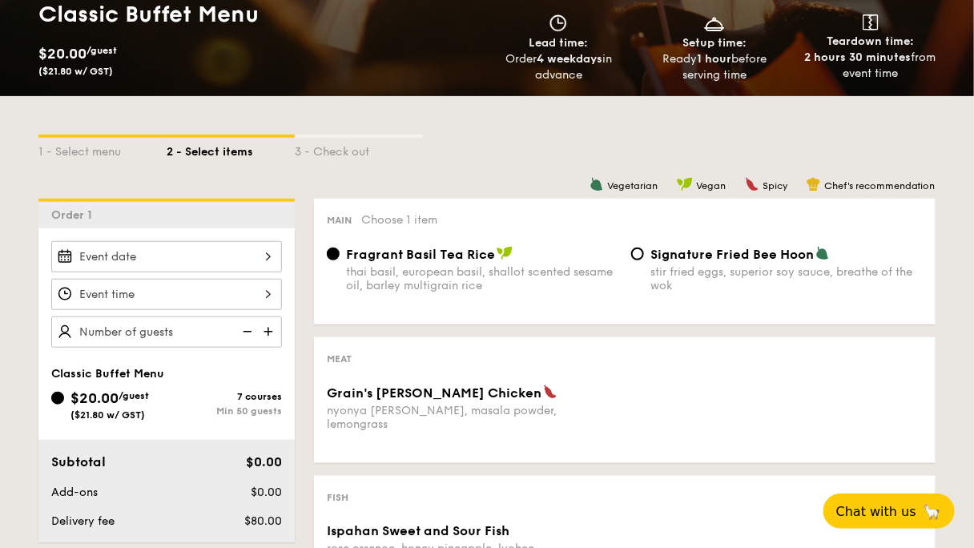
scroll to position [256, 0]
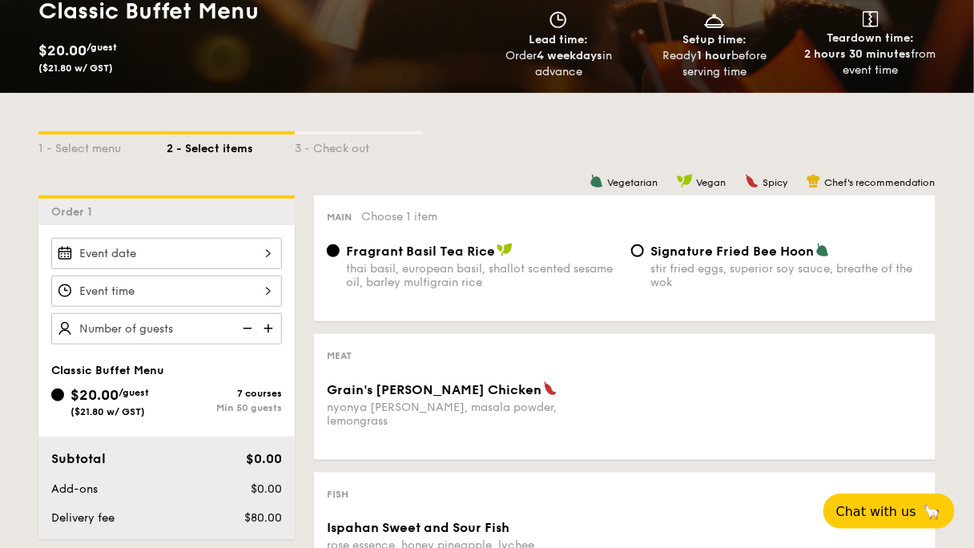
click at [282, 313] on img at bounding box center [270, 328] width 24 height 30
type input "65 guests"
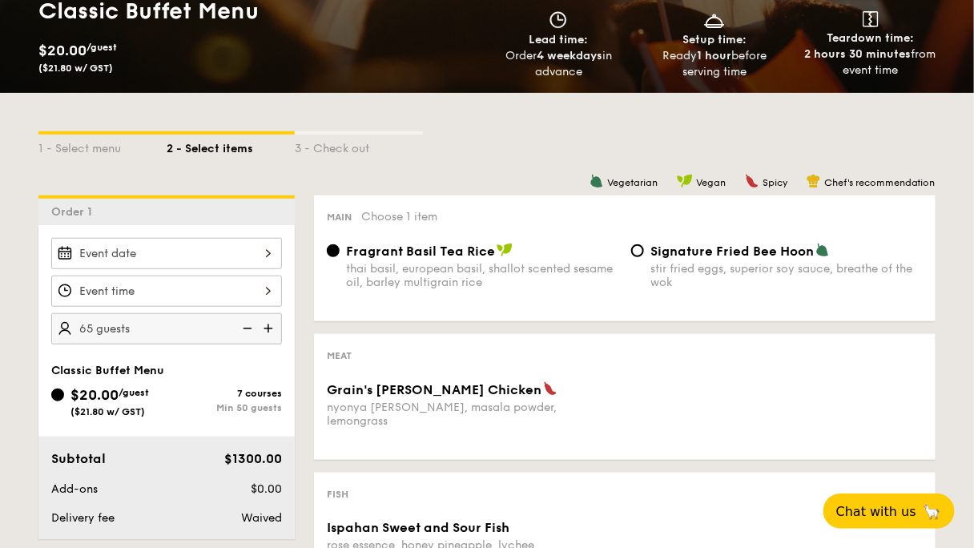
scroll to position [0, 0]
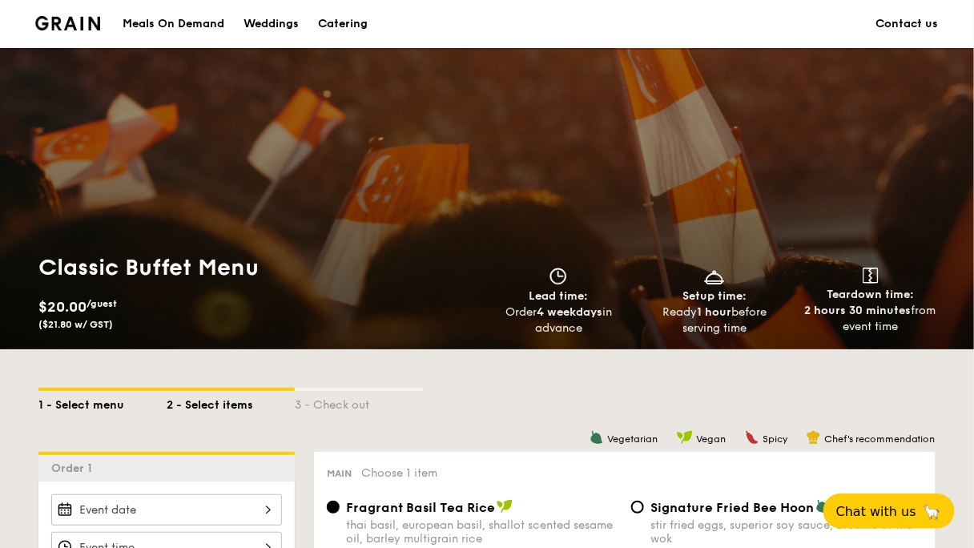
click at [167, 391] on div "1 - Select menu" at bounding box center [102, 402] width 128 height 22
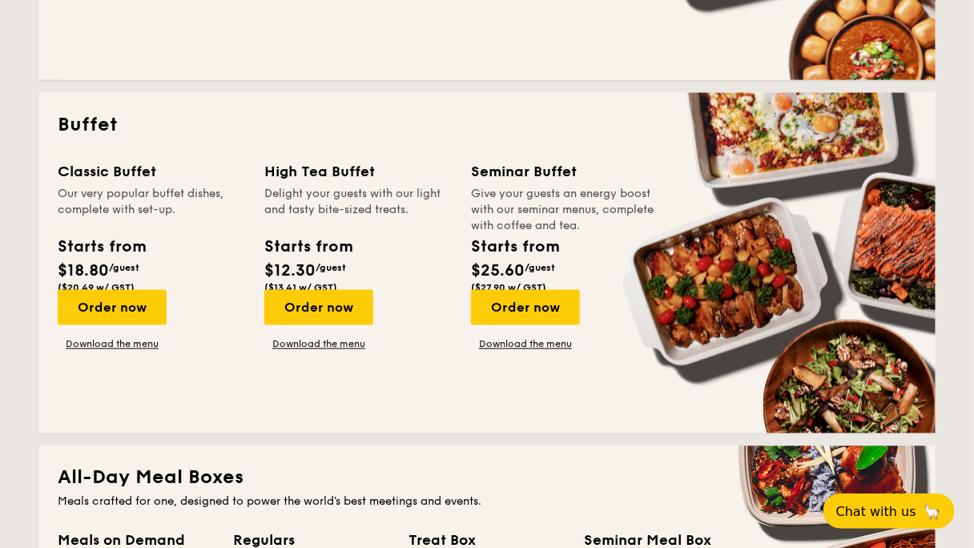
scroll to position [641, 0]
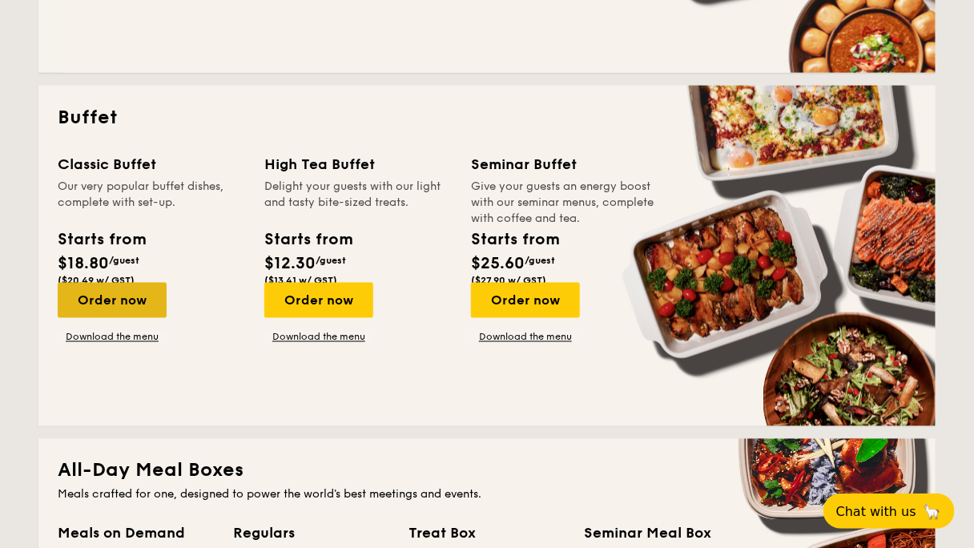
click at [167, 283] on div "Order now" at bounding box center [112, 300] width 109 height 35
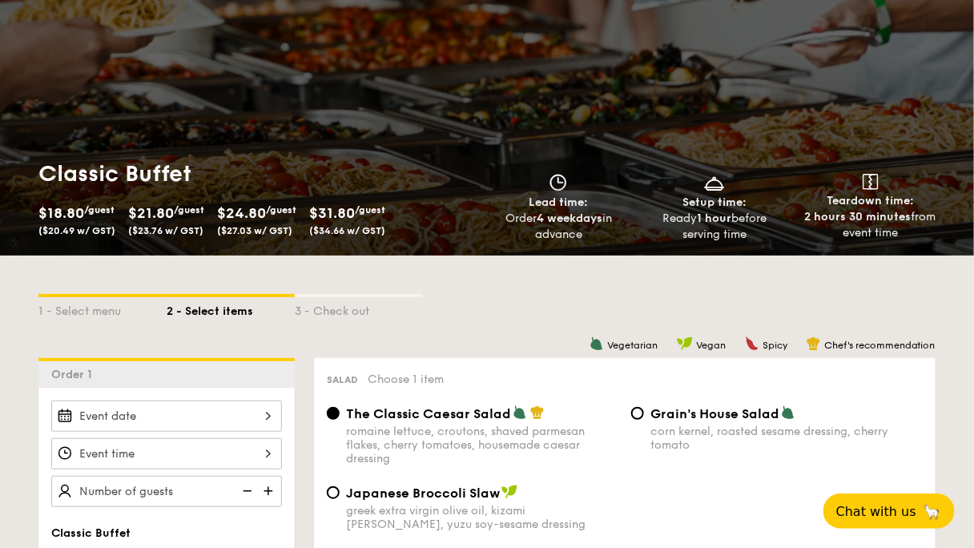
scroll to position [128, 0]
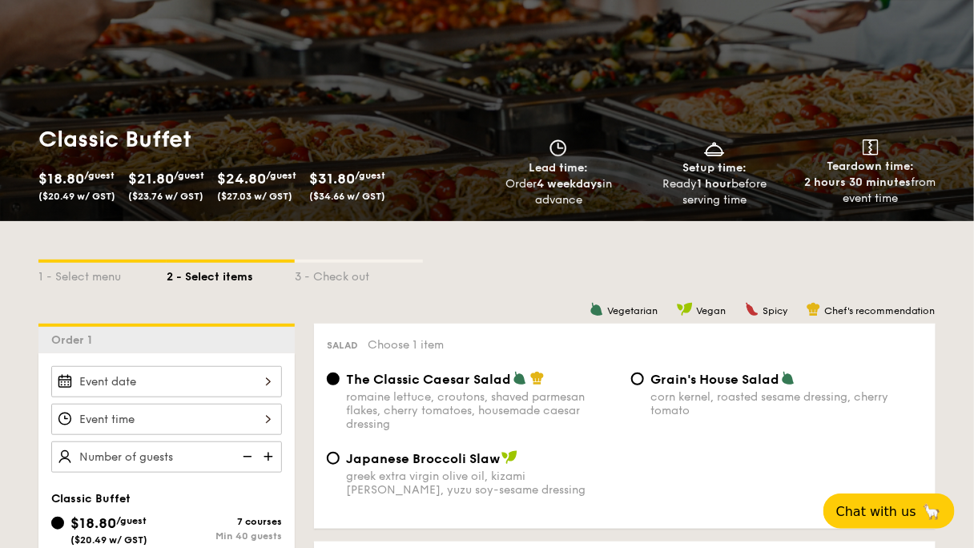
radio input "true"
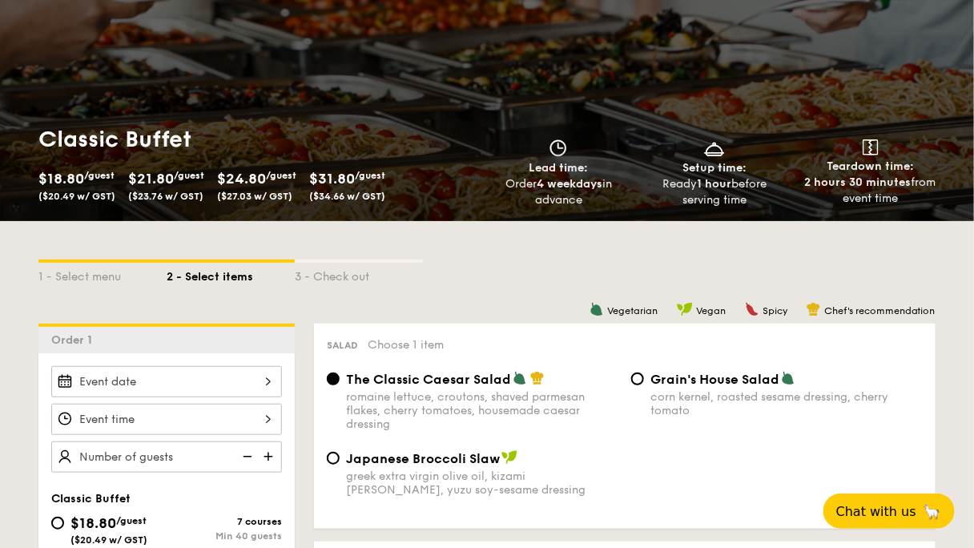
radio input "true"
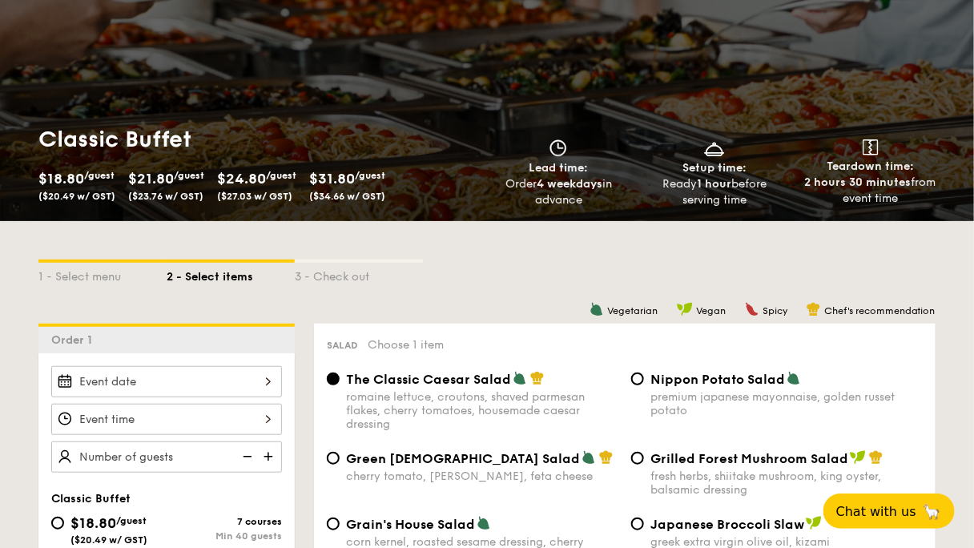
click at [282, 441] on img at bounding box center [270, 456] width 24 height 30
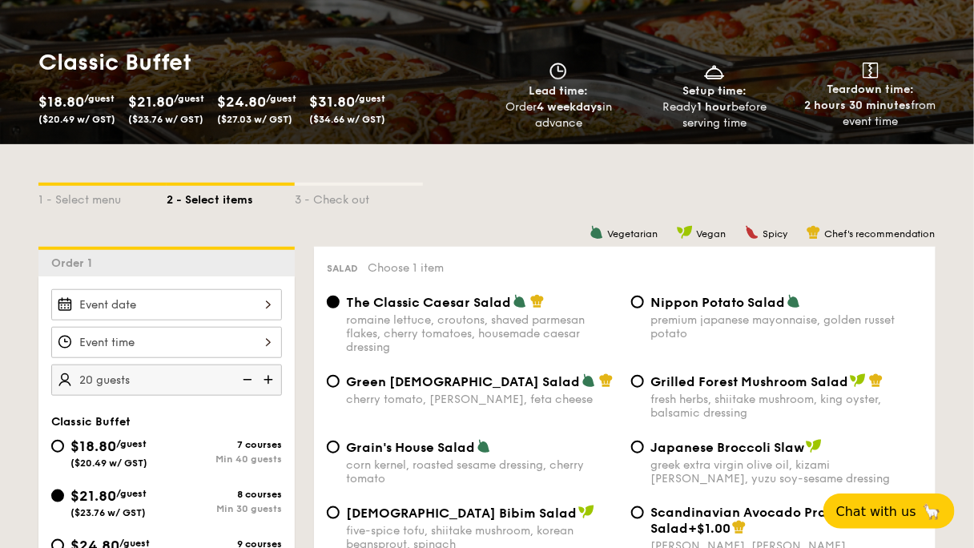
scroll to position [192, 0]
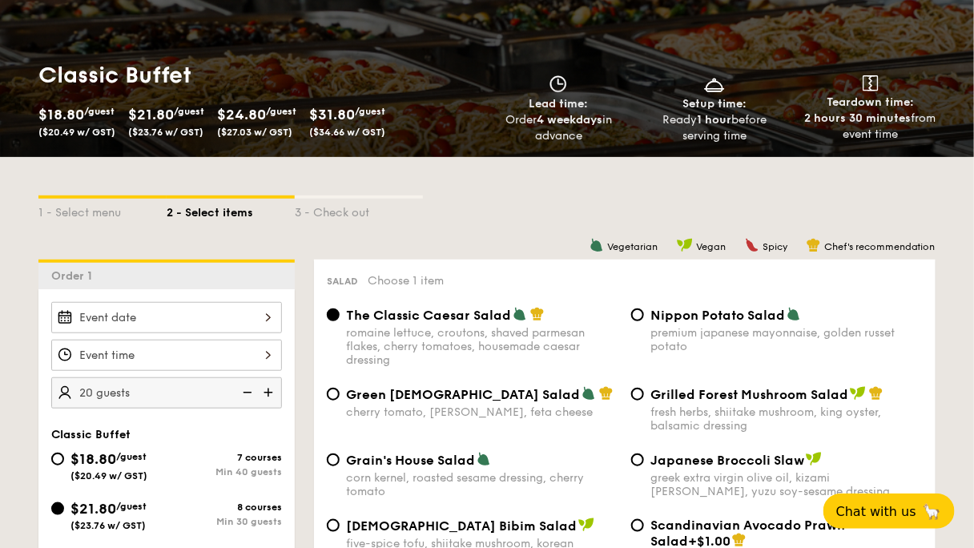
click at [282, 377] on img at bounding box center [270, 392] width 24 height 30
type input "30 guests"
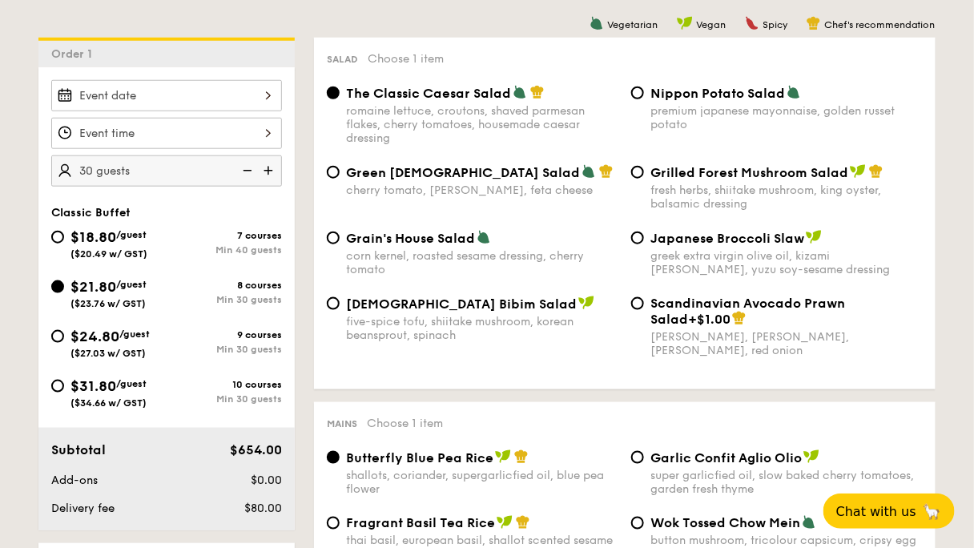
scroll to position [513, 0]
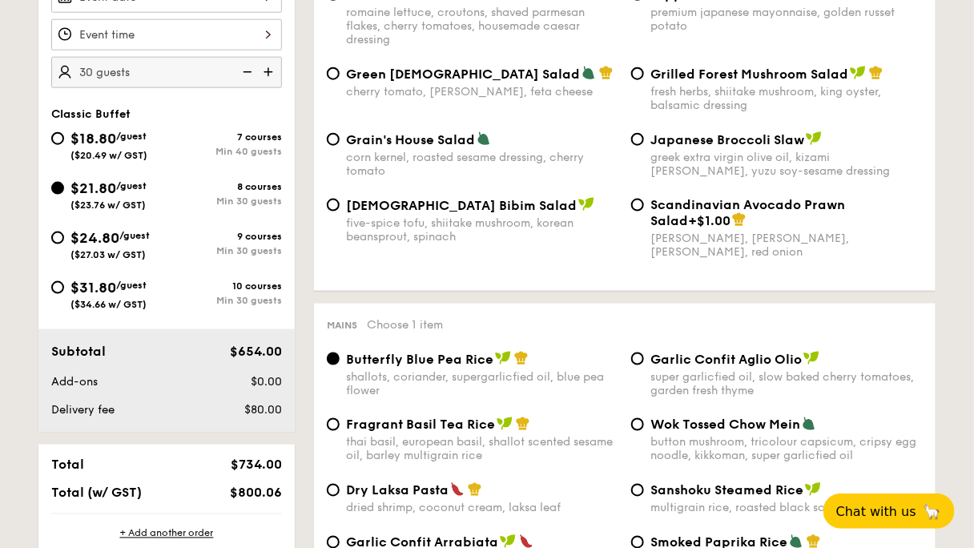
click at [191, 457] on div "Total" at bounding box center [118, 464] width 146 height 15
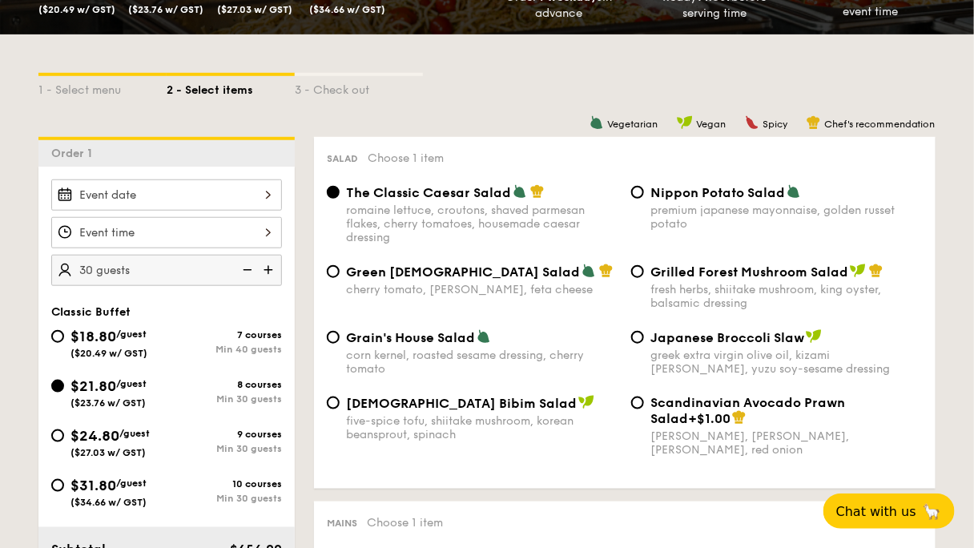
scroll to position [256, 0]
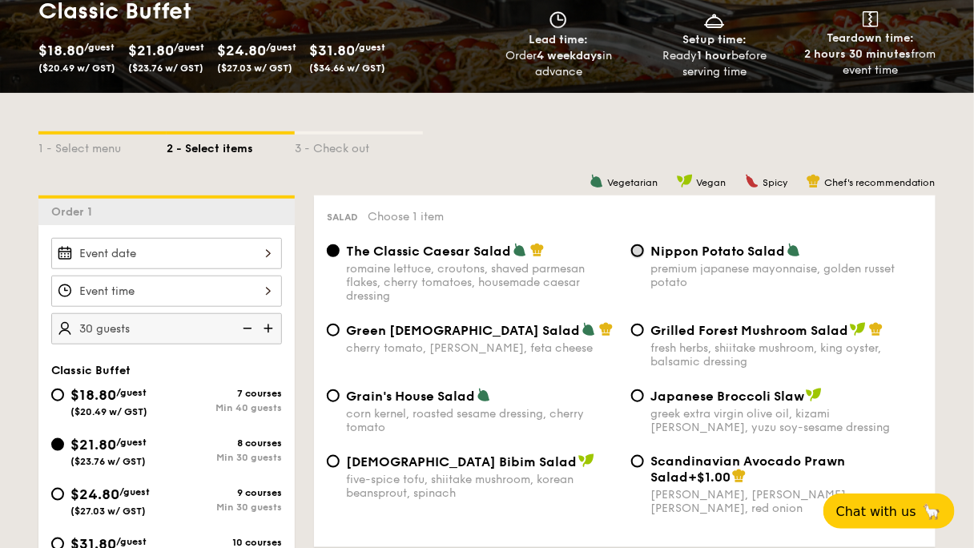
click at [638, 244] on input "Nippon Potato Salad premium japanese mayonnaise, golden russet potato" at bounding box center [637, 250] width 13 height 13
radio input "true"
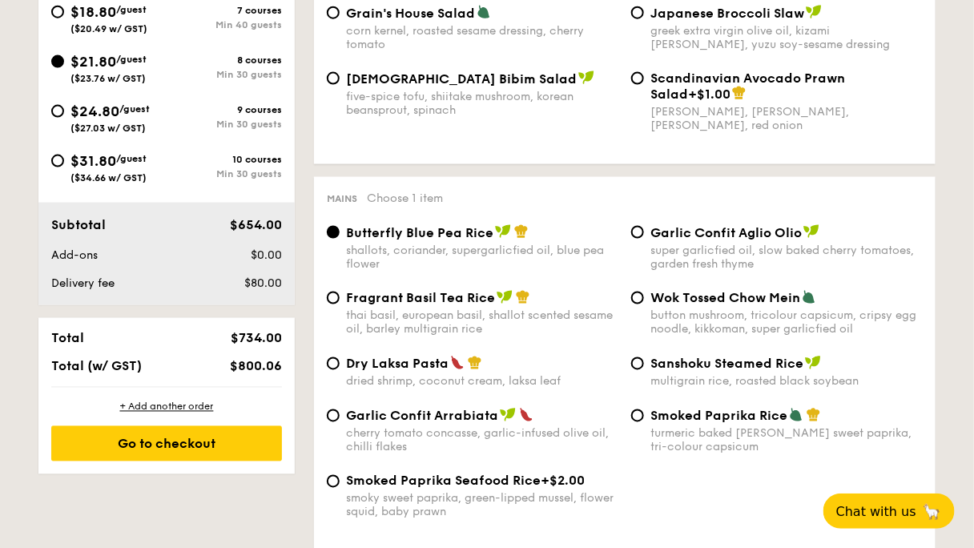
scroll to position [641, 0]
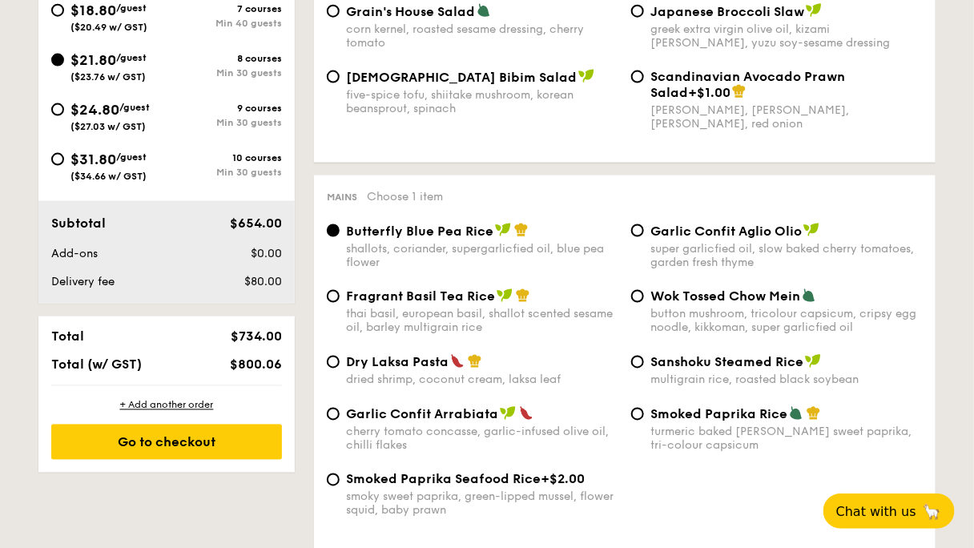
click at [439, 370] on span "Dry Laksa Pasta" at bounding box center [397, 362] width 103 height 15
click at [340, 368] on input "Dry Laksa Pasta dried shrimp, coconut cream, laksa leaf" at bounding box center [333, 362] width 13 height 13
radio input "true"
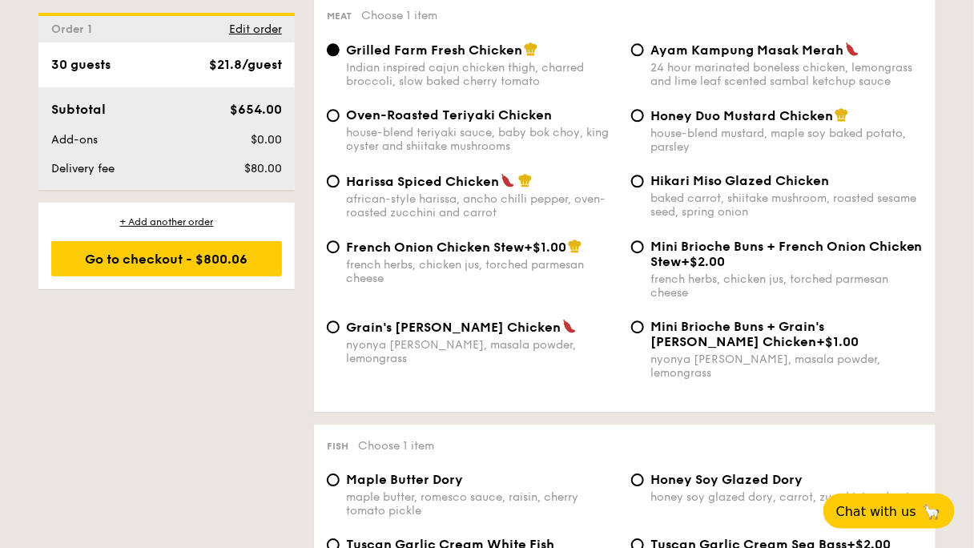
scroll to position [1282, 0]
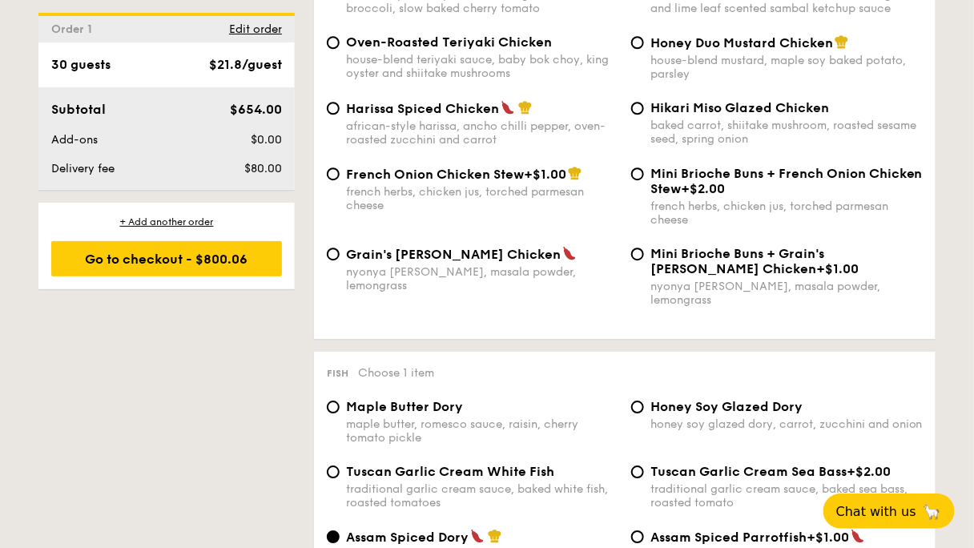
click at [639, 146] on div "Hikari Miso Glazed Chicken baked carrot, shiitake mushroom, roasted sesame seed…" at bounding box center [777, 123] width 304 height 46
click at [638, 115] on input "Hikari Miso Glazed Chicken baked carrot, shiitake mushroom, roasted sesame seed…" at bounding box center [637, 108] width 13 height 13
radio input "true"
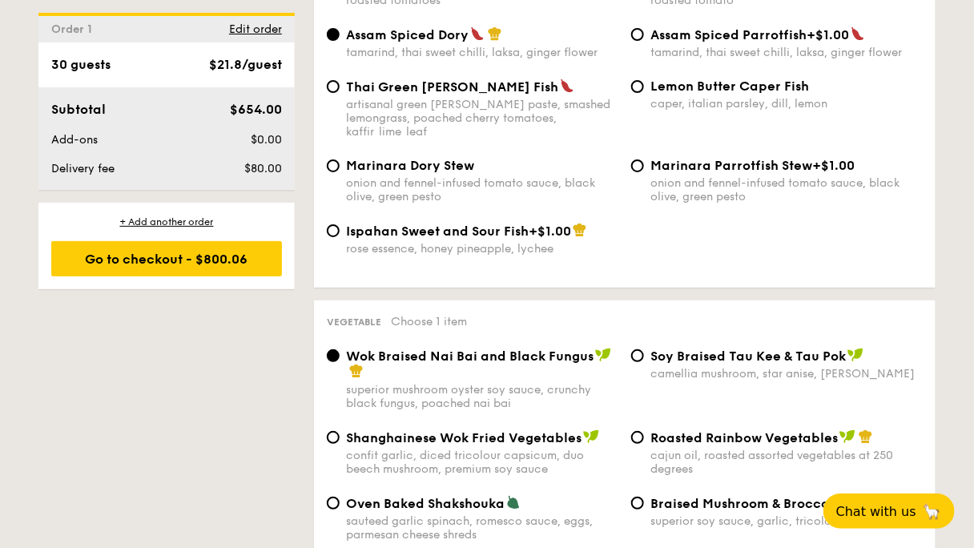
scroll to position [1794, 0]
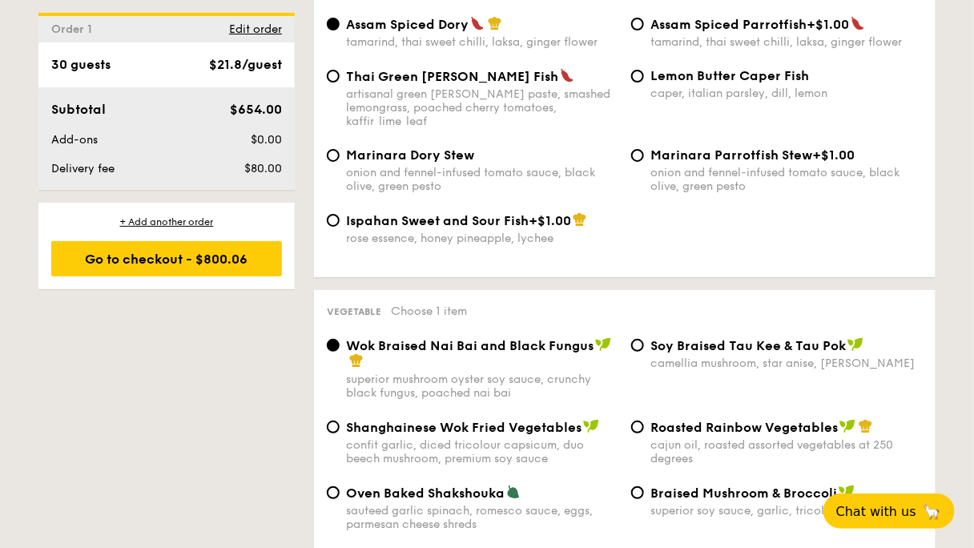
click at [642, 100] on label "Lemon Butter Caper Fish caper, italian parsley, dill, lemon" at bounding box center [777, 92] width 292 height 15
click at [642, 83] on input "Lemon Butter Caper Fish caper, italian parsley, dill, lemon" at bounding box center [637, 76] width 13 height 13
radio input "true"
click at [445, 193] on label "Marinara Dory Stew onion and fennel-infused tomato sauce, black olive, green pe…" at bounding box center [473, 185] width 292 height 15
click at [340, 162] on input "Marinara Dory Stew onion and fennel-infused tomato sauce, black olive, green pe…" at bounding box center [333, 155] width 13 height 13
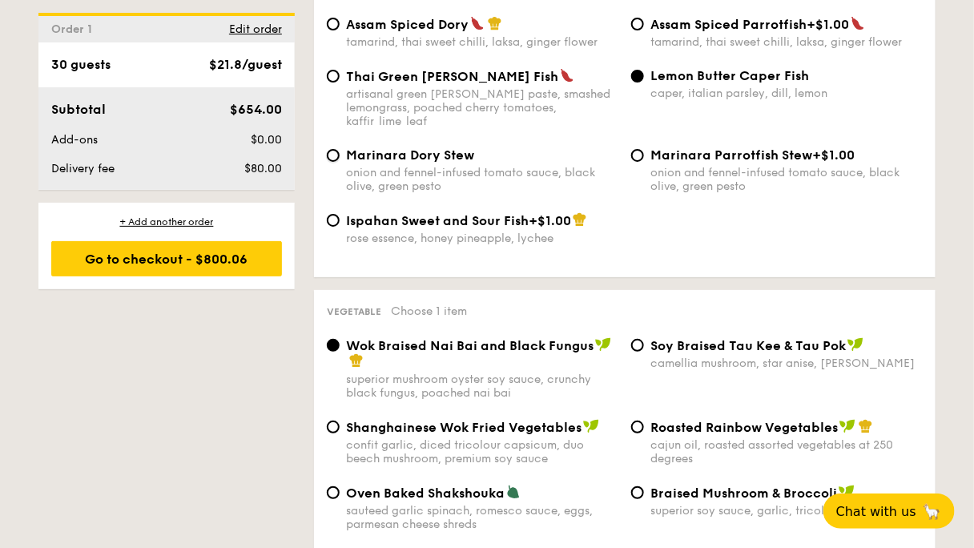
radio input "true"
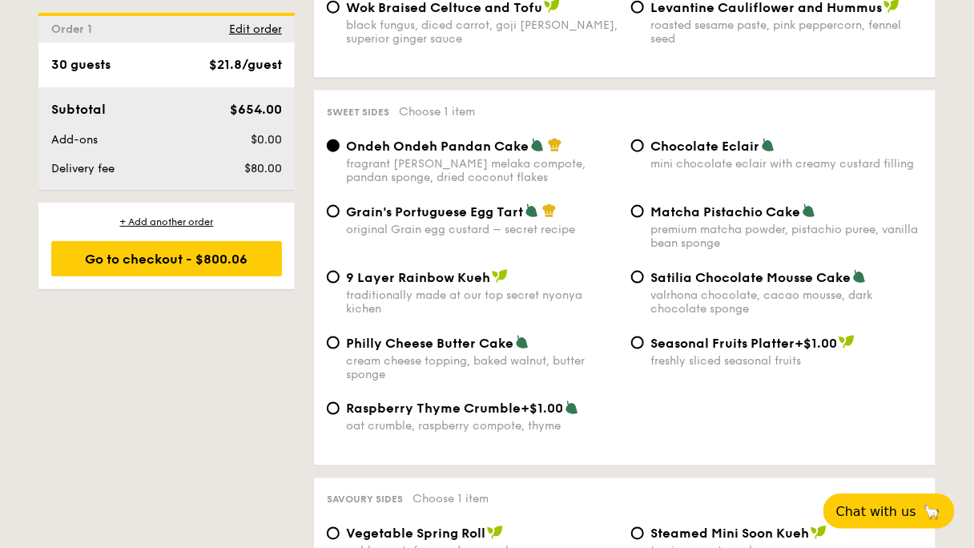
scroll to position [2371, 0]
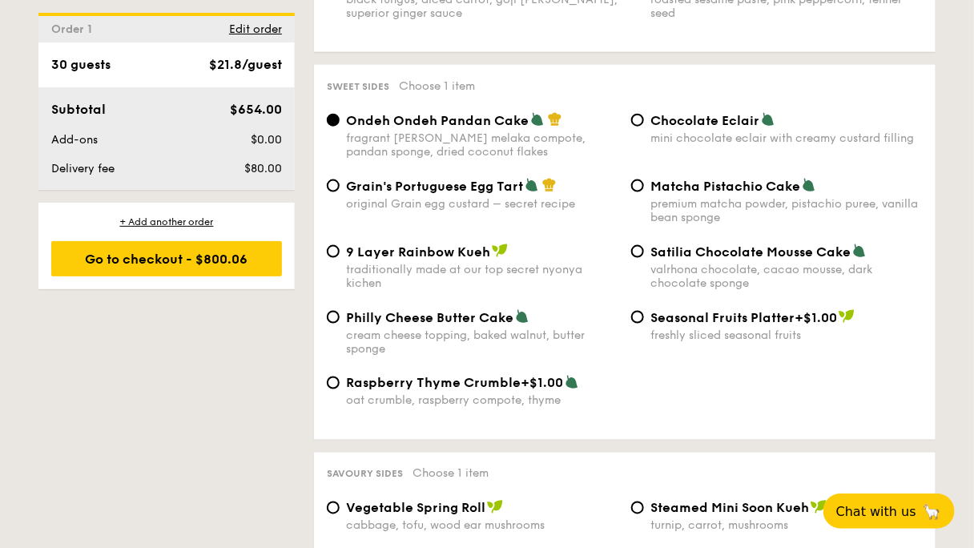
radio input "true"
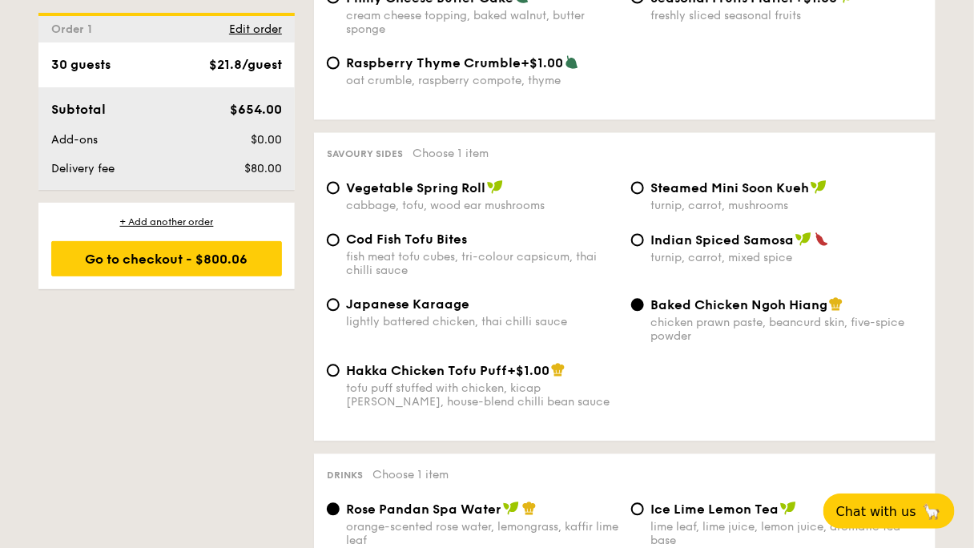
scroll to position [2691, 0]
radio input "true"
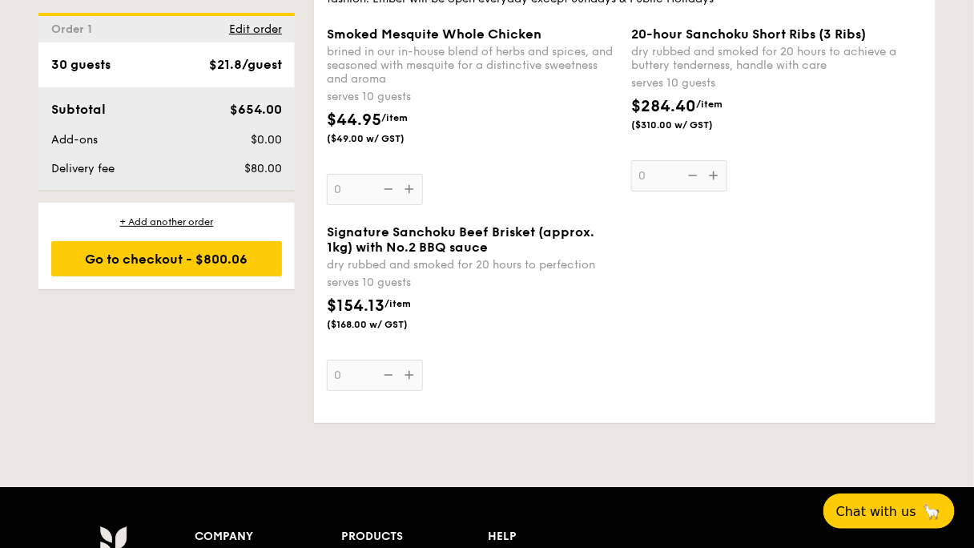
scroll to position [3525, 0]
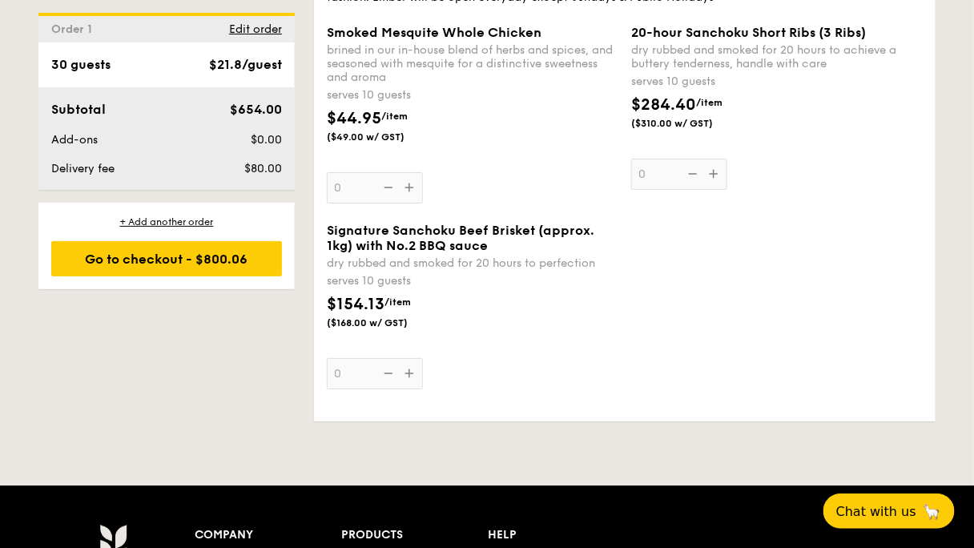
radio input "true"
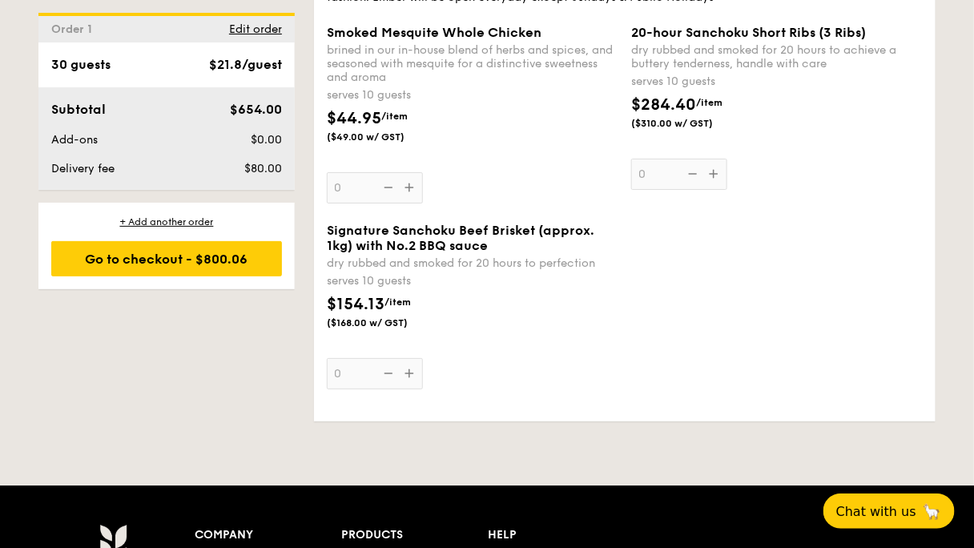
radio input "true"
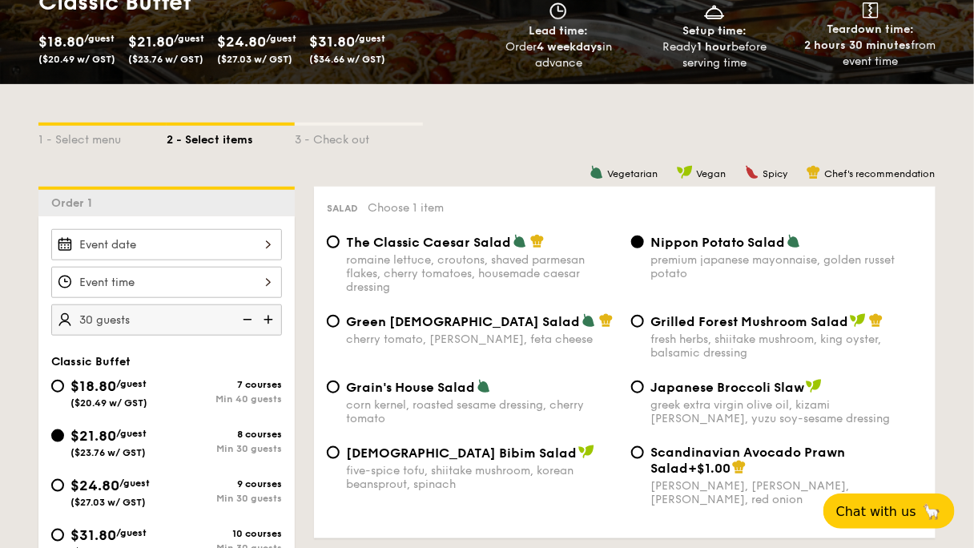
scroll to position [256, 0]
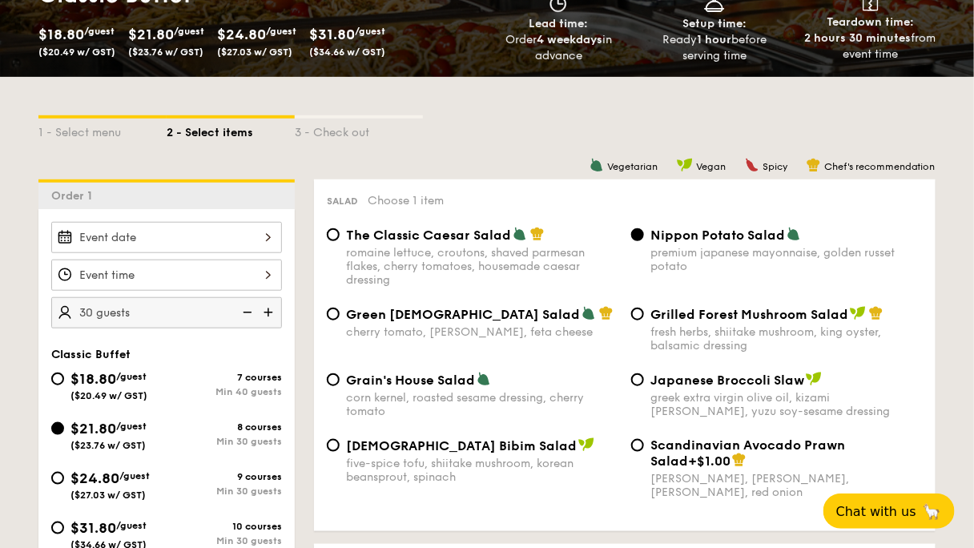
scroll to position [320, 0]
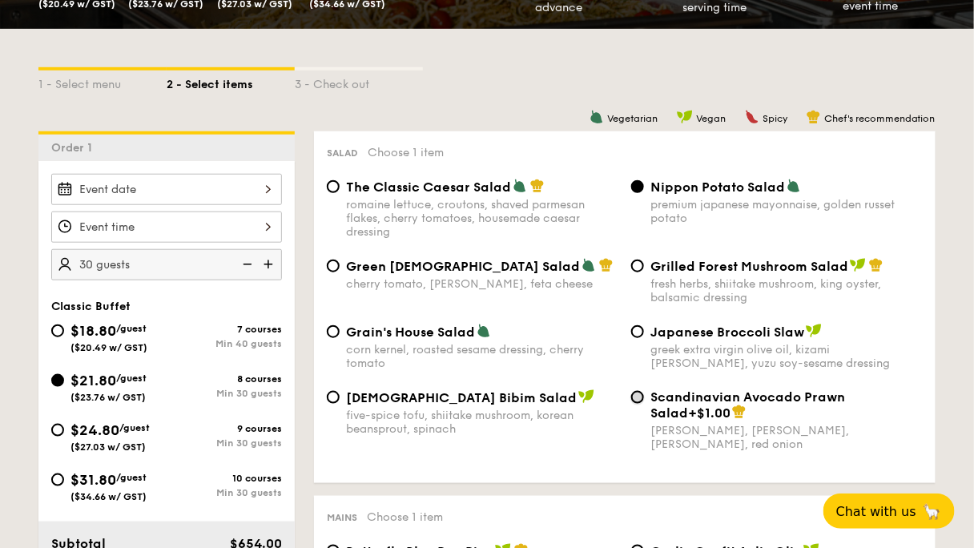
click at [635, 404] on input "Scandinavian Avocado Prawn Salad +$1.00 virgin mary dressing, dijon mustard, ar…" at bounding box center [637, 397] width 13 height 13
radio input "true"
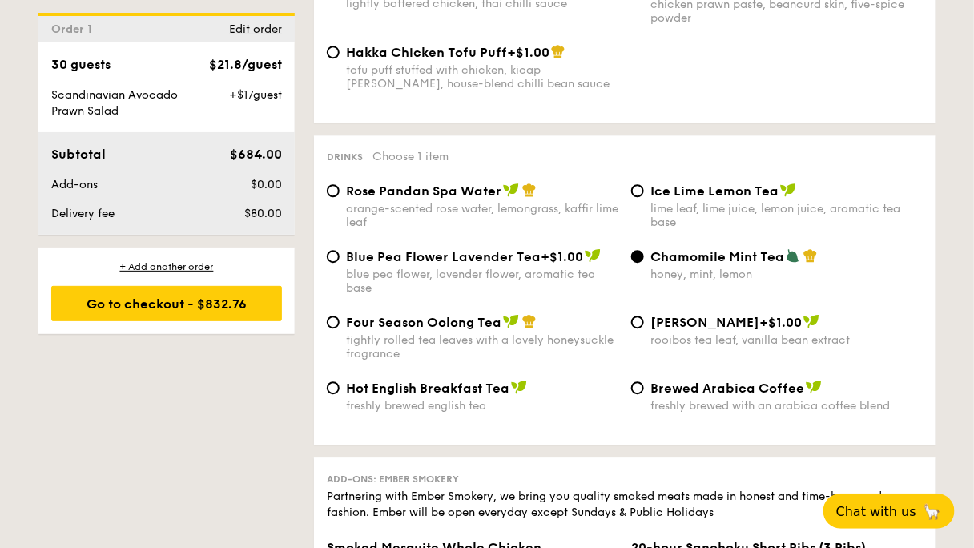
scroll to position [3012, 0]
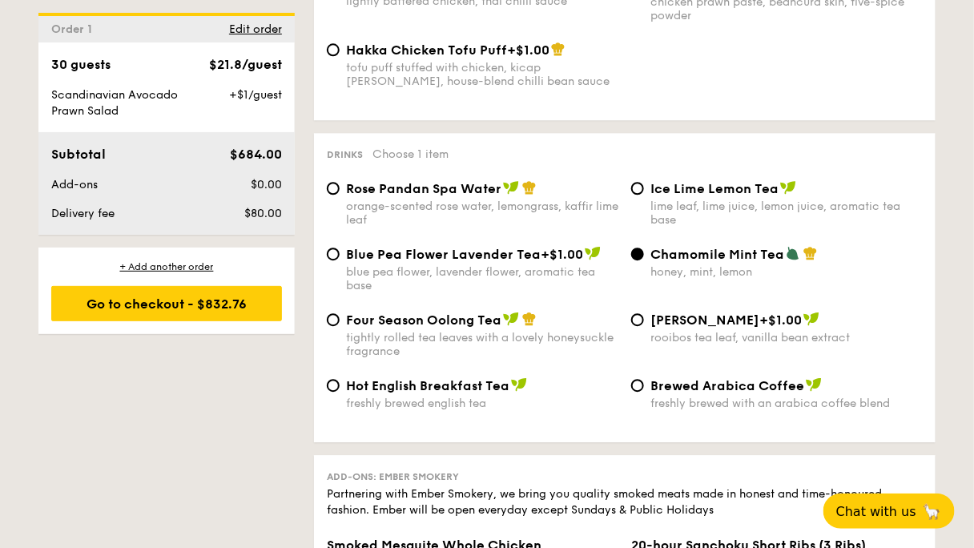
radio input "true"
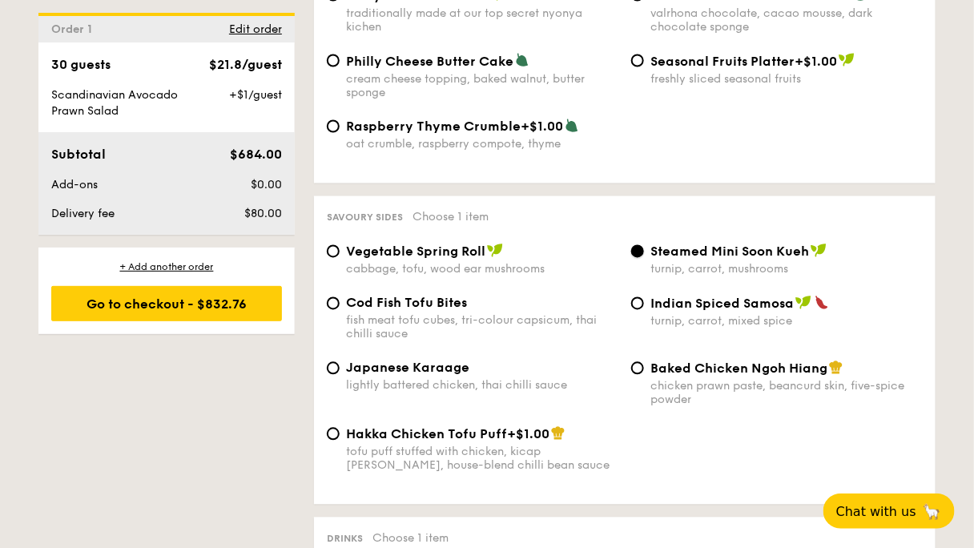
scroll to position [2691, 0]
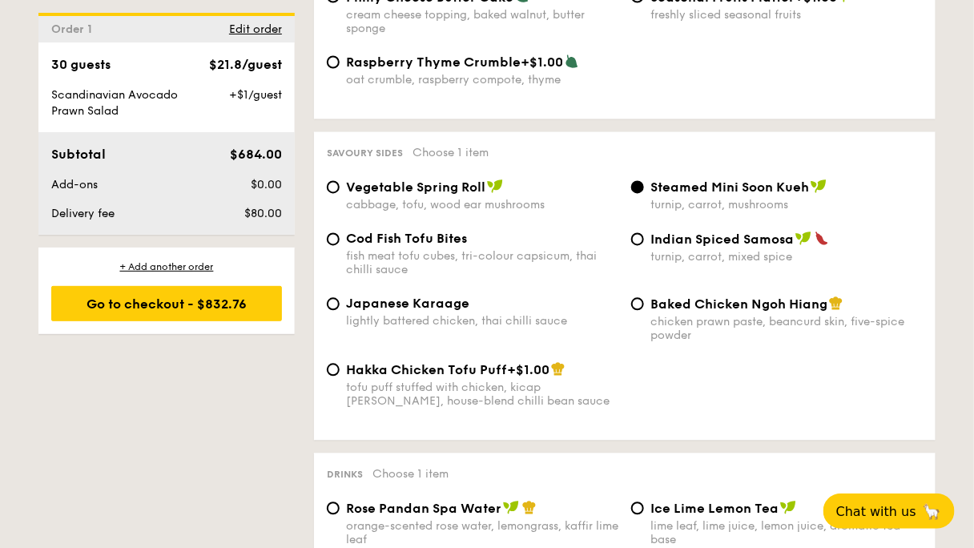
radio input "true"
click at [751, 107] on div "Raspberry Thyme Crumble +$1.00 oat crumble, raspberry compote, thyme" at bounding box center [624, 80] width 609 height 52
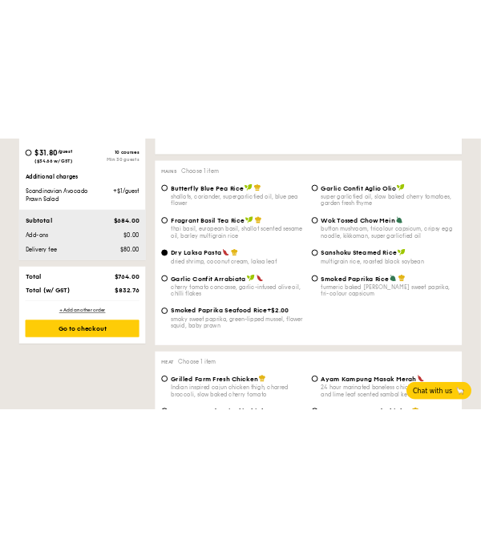
scroll to position [769, 0]
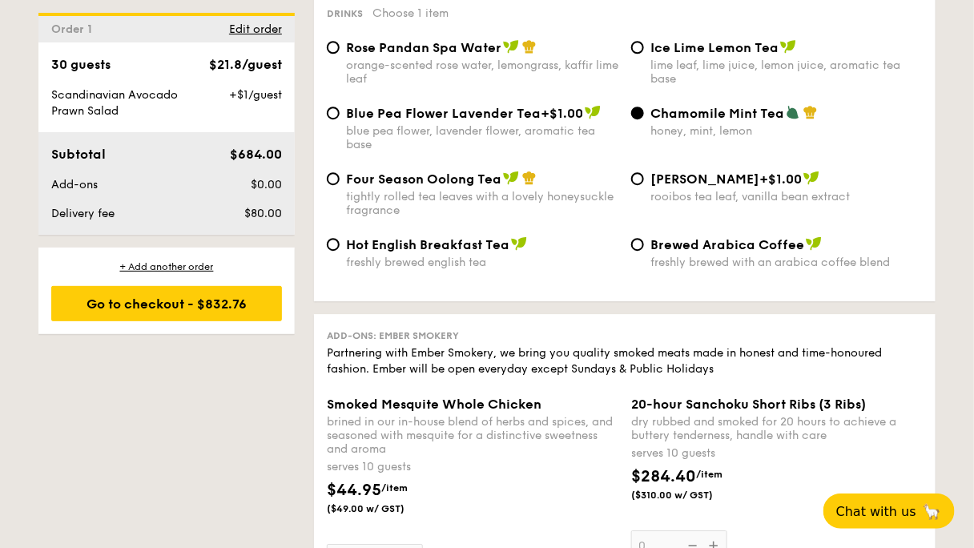
scroll to position [3140, 0]
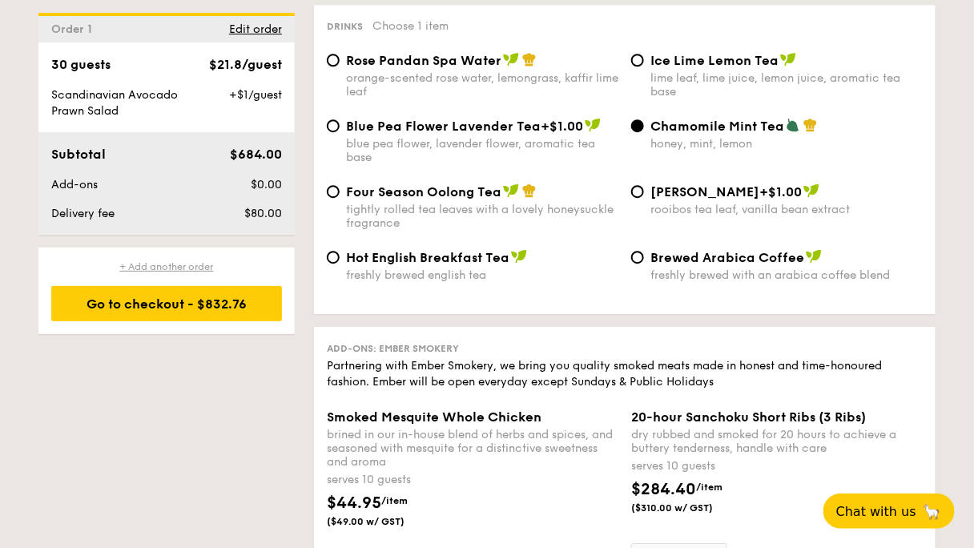
click at [278, 260] on div "+ Add another order" at bounding box center [166, 266] width 231 height 13
radio input "true"
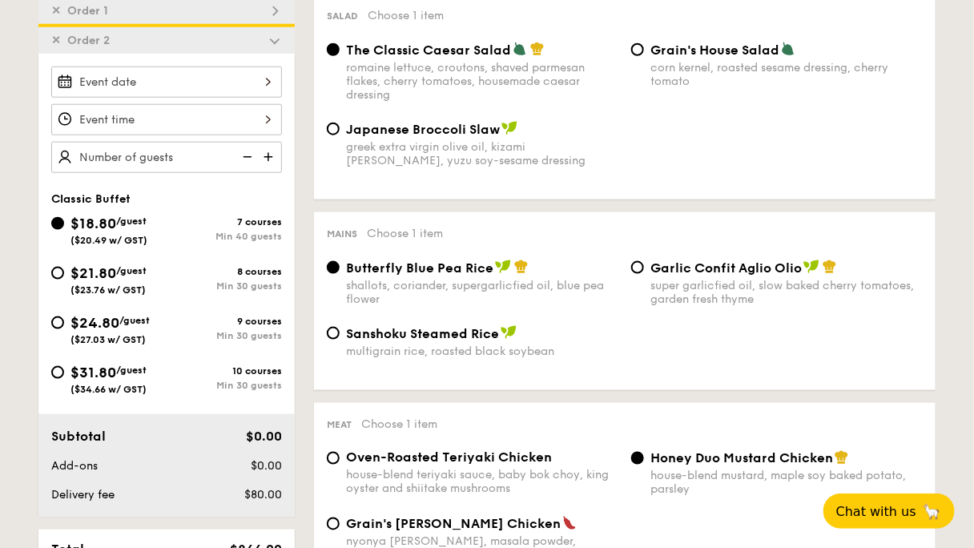
scroll to position [429, 0]
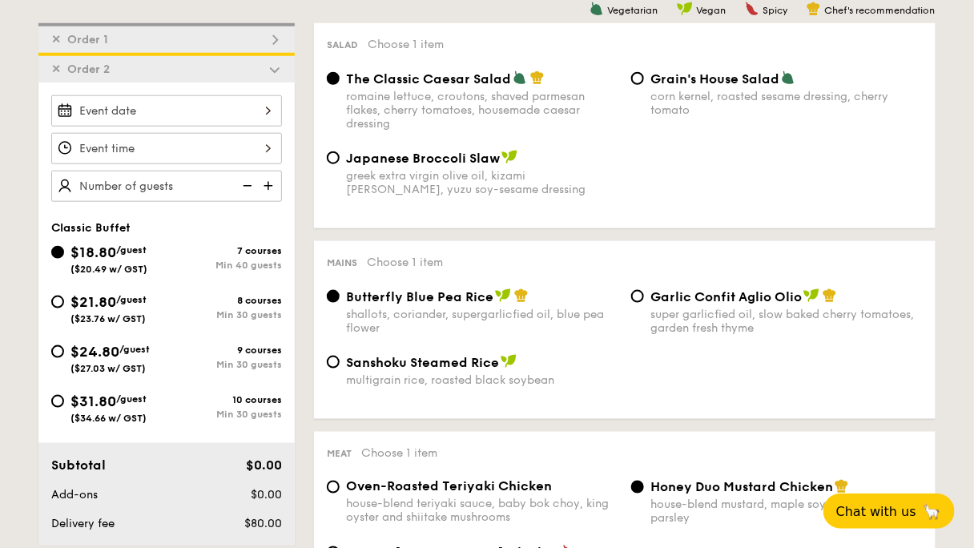
click at [61, 62] on span "✕" at bounding box center [56, 69] width 10 height 14
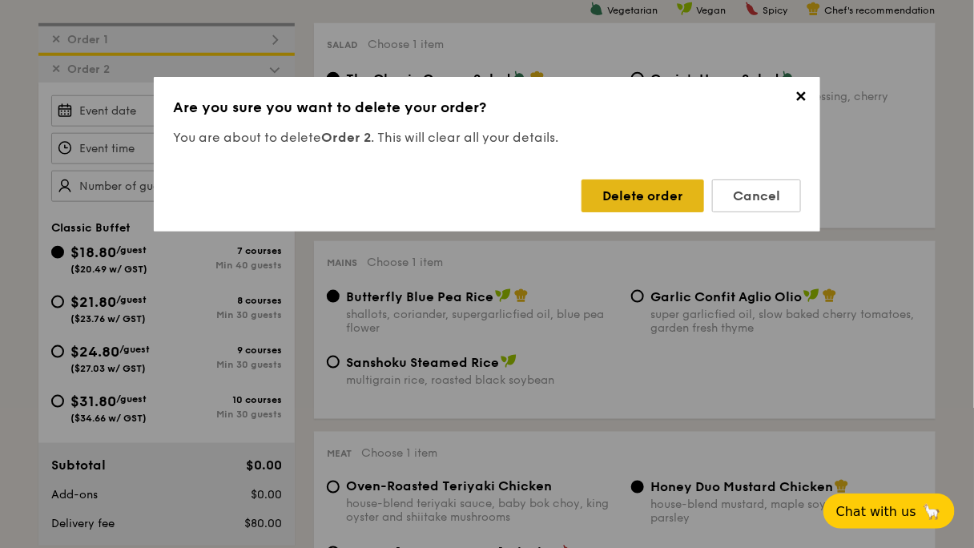
click at [593, 179] on div "Delete order" at bounding box center [643, 195] width 123 height 33
radio input "false"
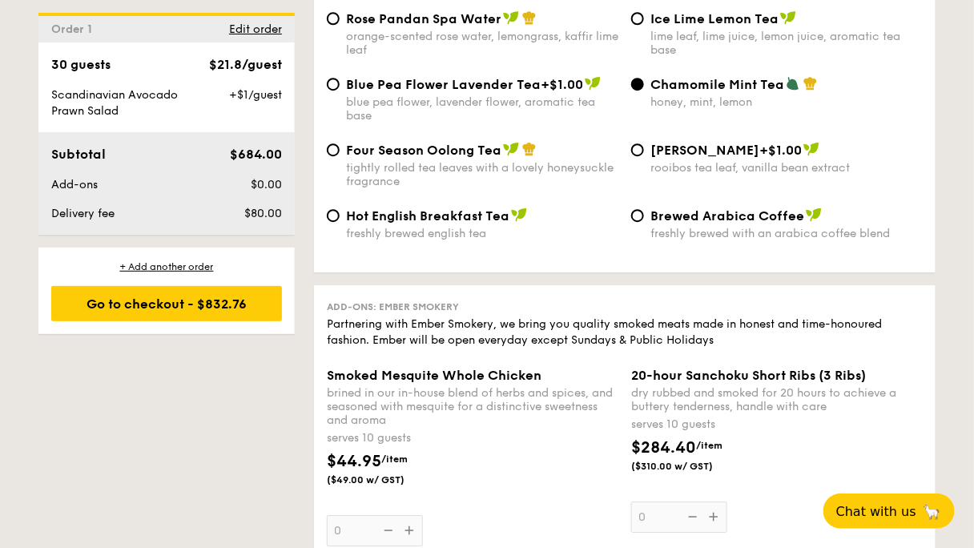
scroll to position [3183, 0]
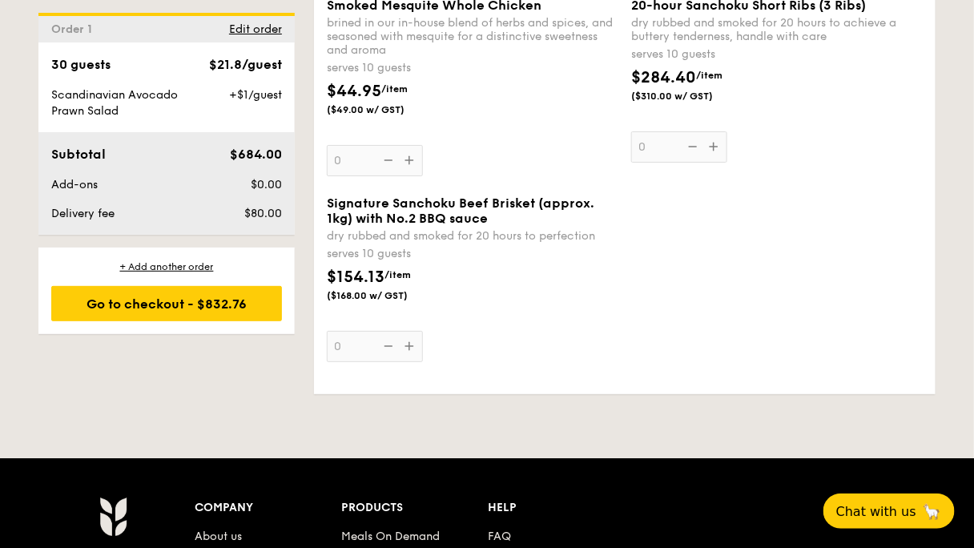
scroll to position [3568, 0]
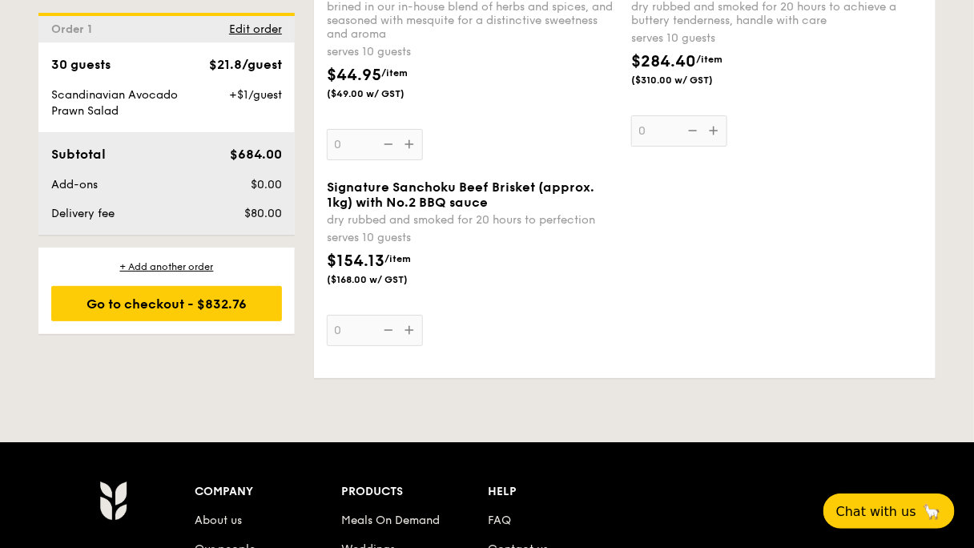
radio input "true"
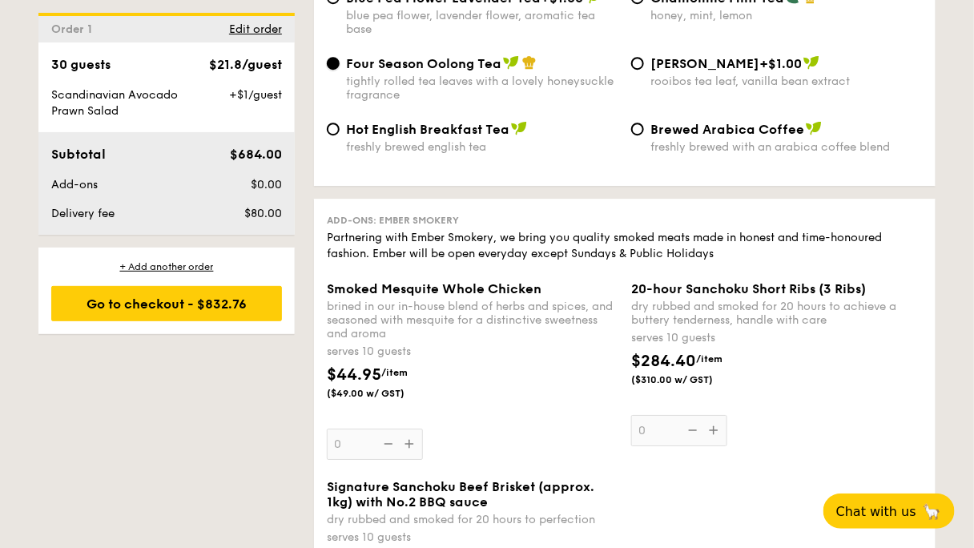
scroll to position [3183, 0]
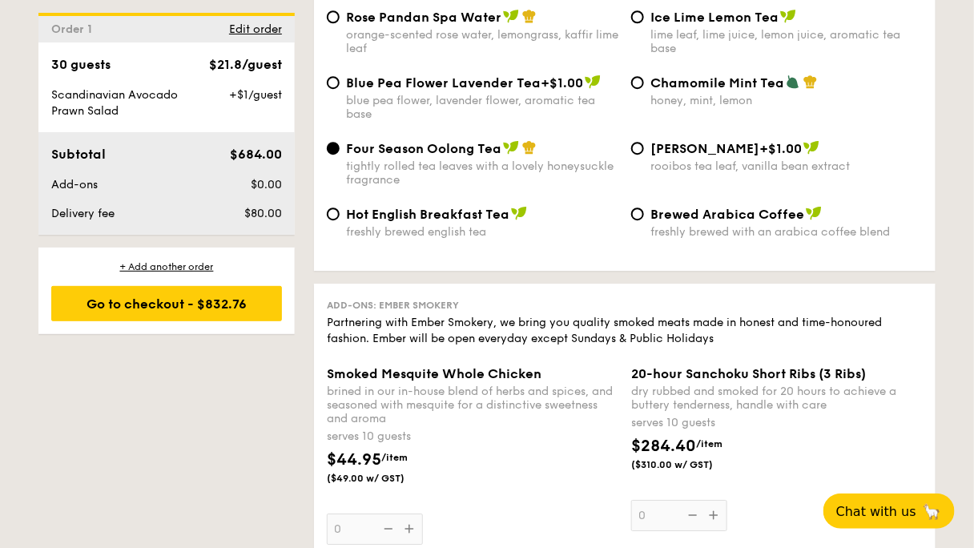
radio input "true"
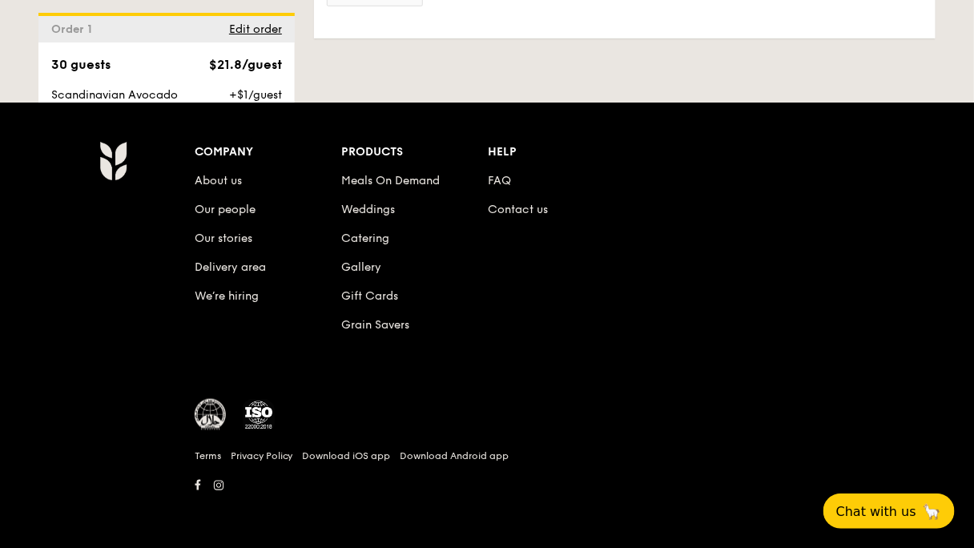
scroll to position [3888, 0]
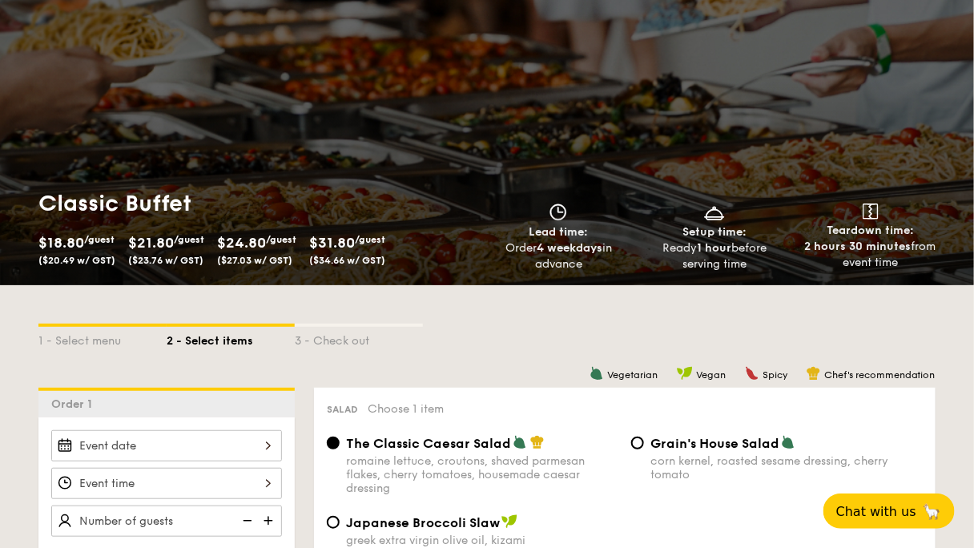
drag, startPoint x: 248, startPoint y: 203, endPoint x: 264, endPoint y: 194, distance: 18.7
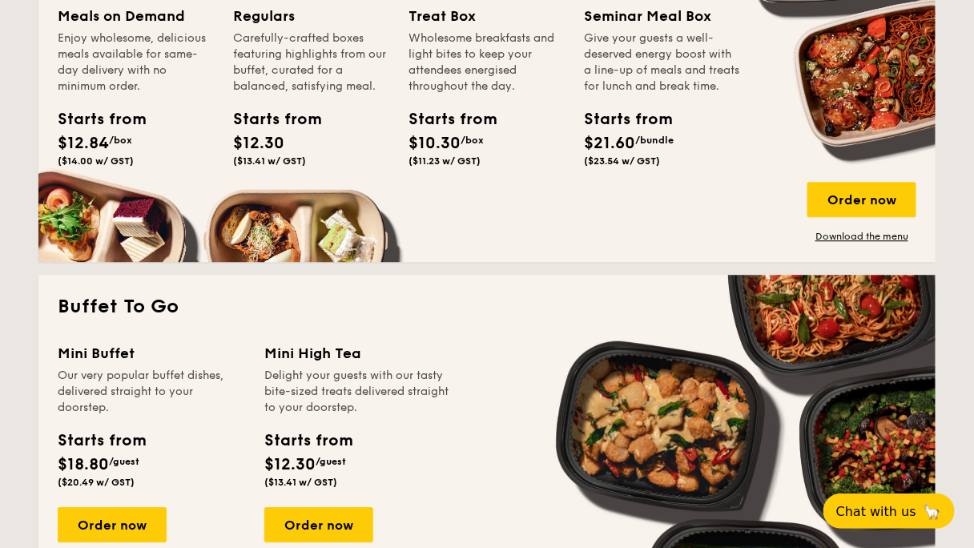
scroll to position [1221, 0]
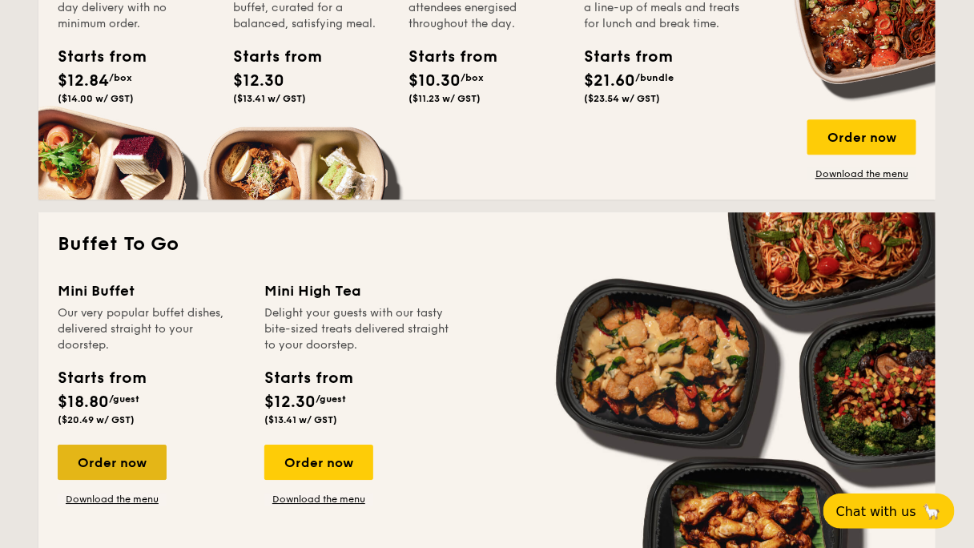
click at [167, 445] on div "Order now" at bounding box center [112, 462] width 109 height 35
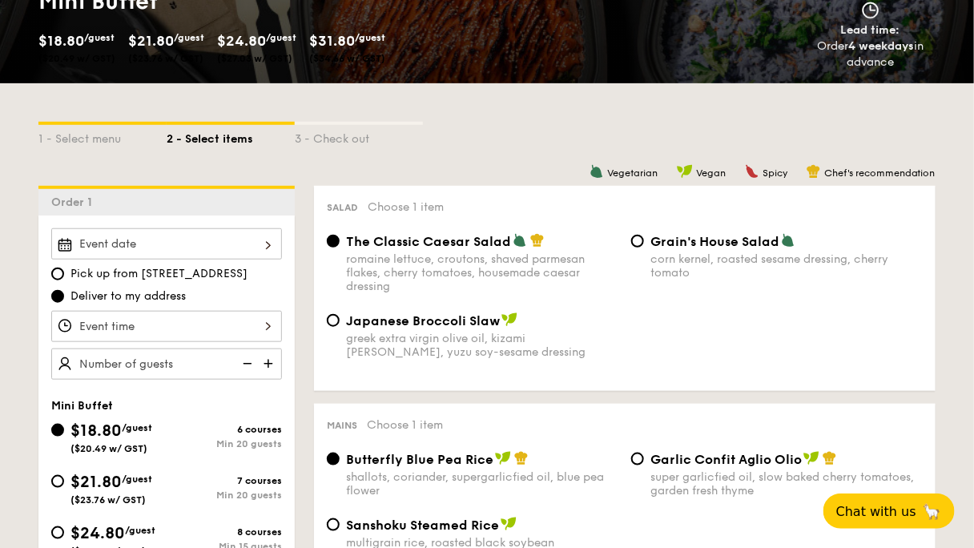
scroll to position [320, 0]
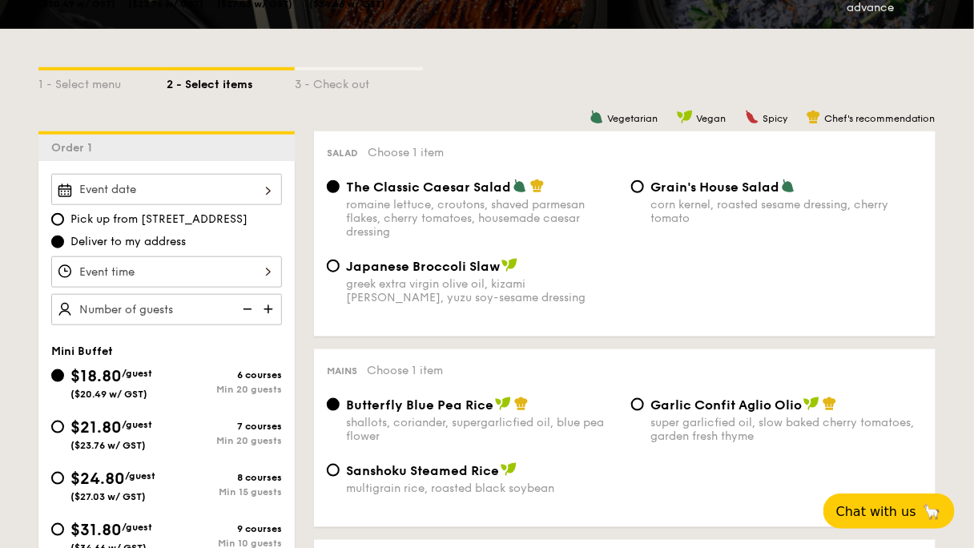
click at [167, 416] on div "$21.80 /guest ($23.76 w/ GST)" at bounding box center [108, 433] width 115 height 35
click at [64, 421] on input "$21.80 /guest ($23.76 w/ GST) 7 courses Min 20 guests" at bounding box center [57, 427] width 13 height 13
radio input "true"
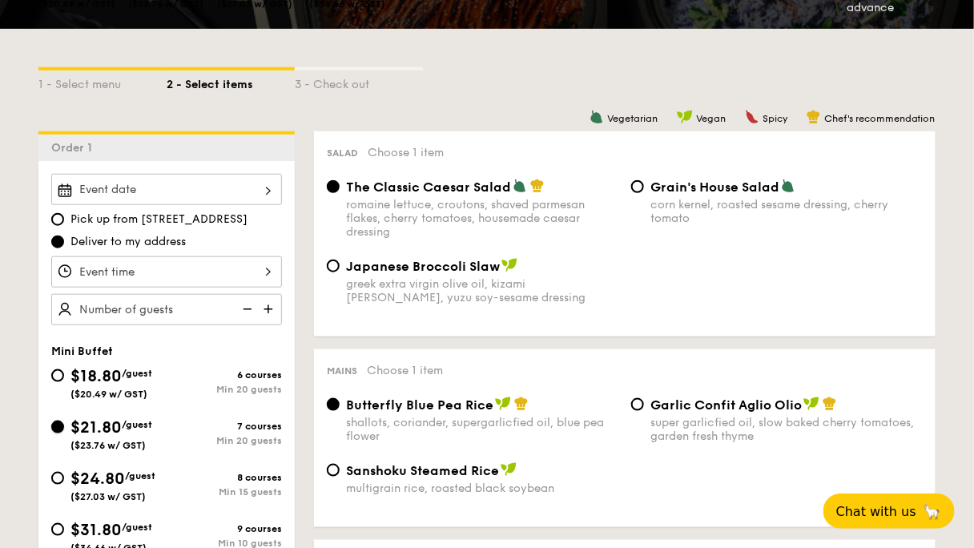
radio input "false"
radio input "true"
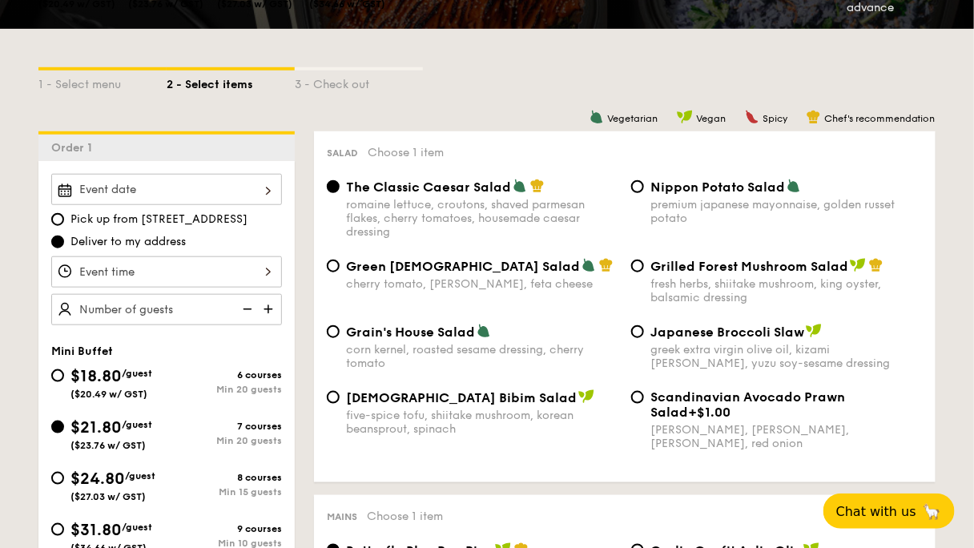
click at [282, 294] on img at bounding box center [270, 309] width 24 height 30
click at [258, 294] on img at bounding box center [246, 309] width 24 height 30
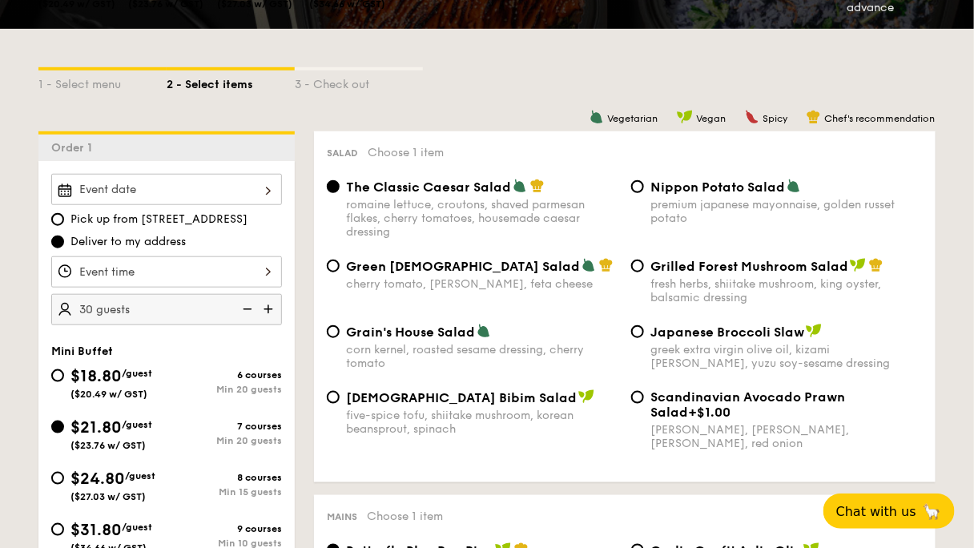
click at [258, 294] on img at bounding box center [246, 309] width 24 height 30
type input "25 guests"
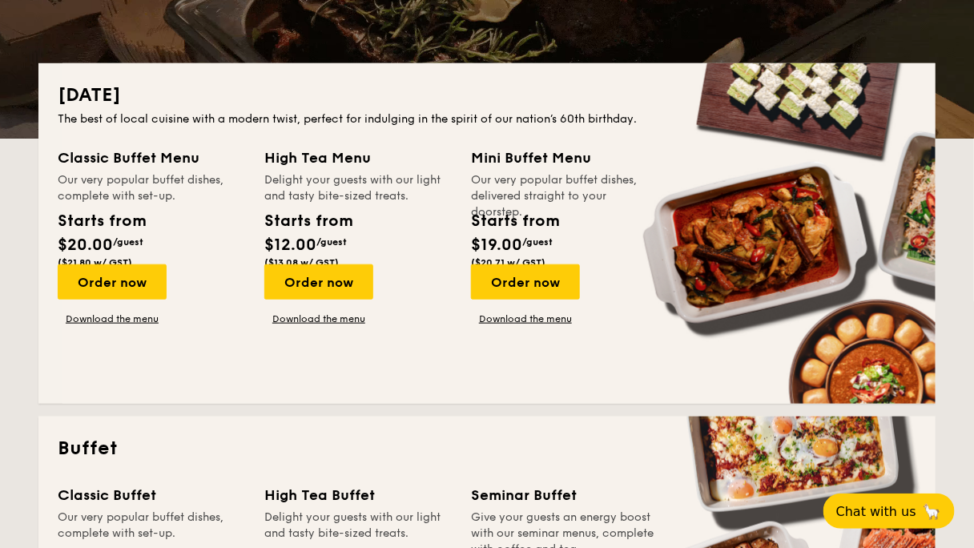
scroll to position [384, 0]
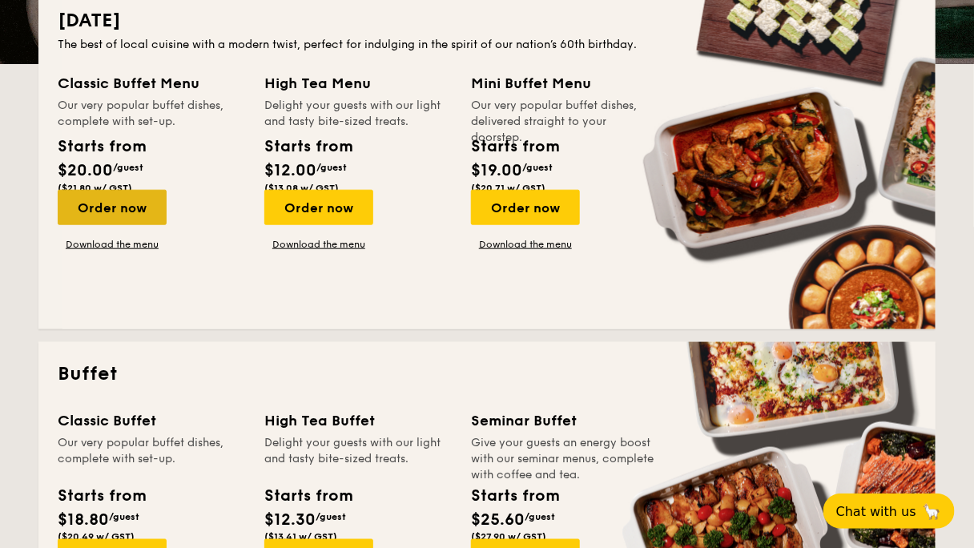
click at [167, 190] on div "Order now" at bounding box center [112, 207] width 109 height 35
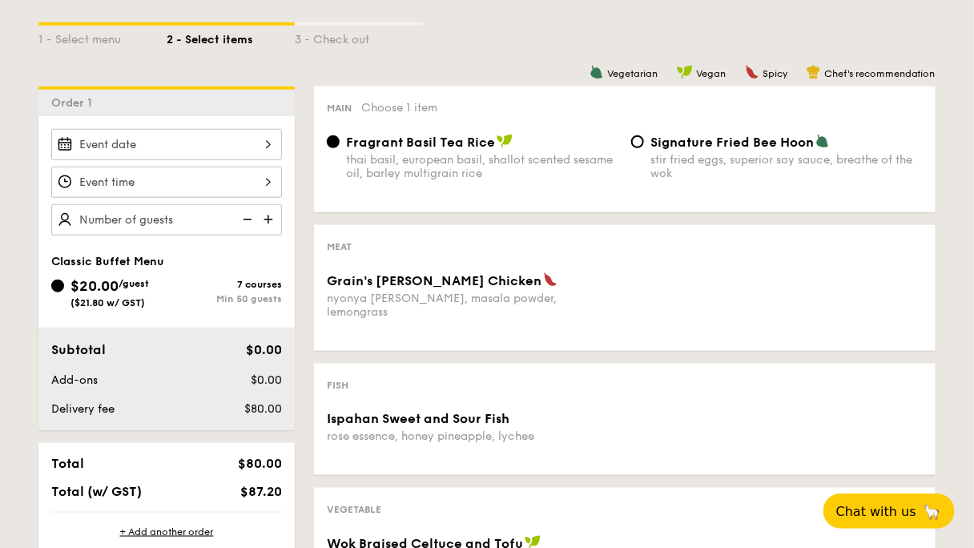
scroll to position [384, 0]
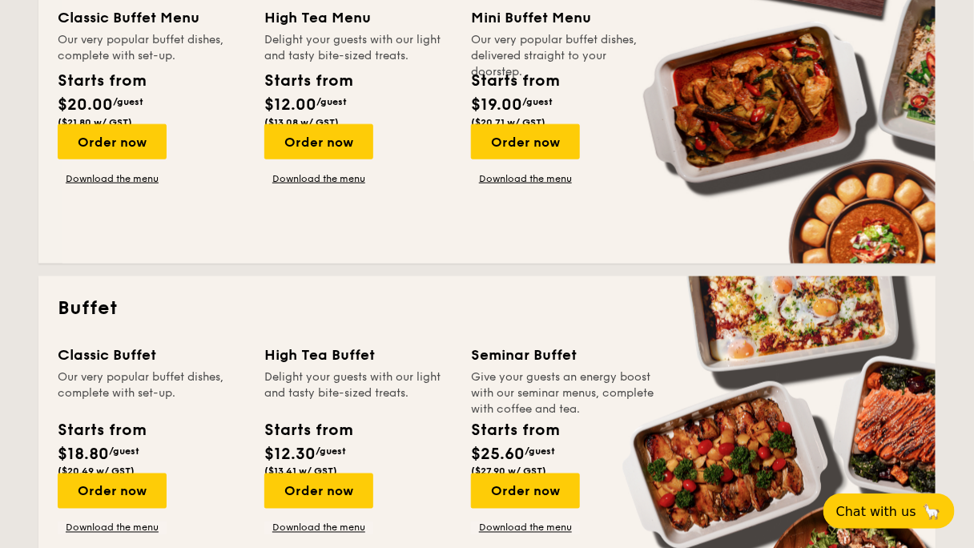
scroll to position [384, 0]
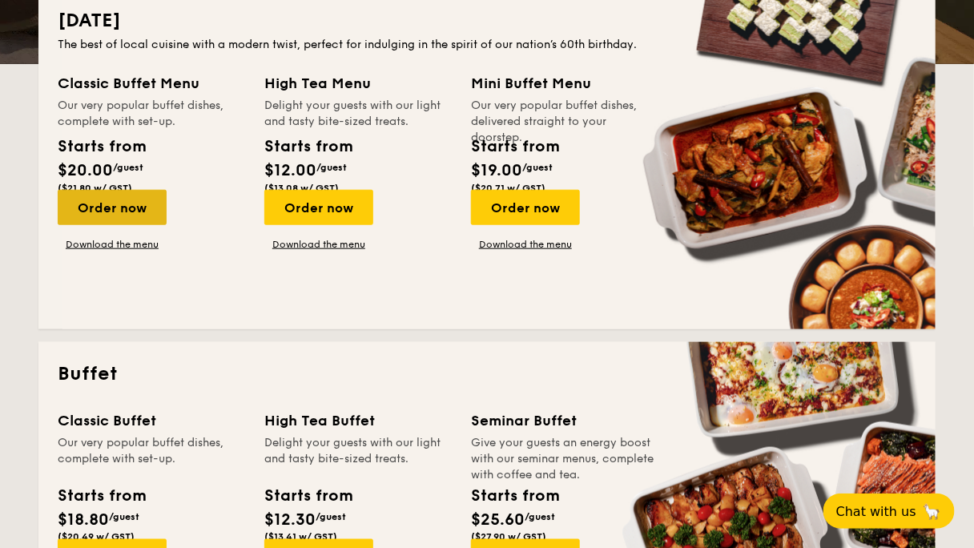
click at [167, 190] on div "Order now" at bounding box center [112, 207] width 109 height 35
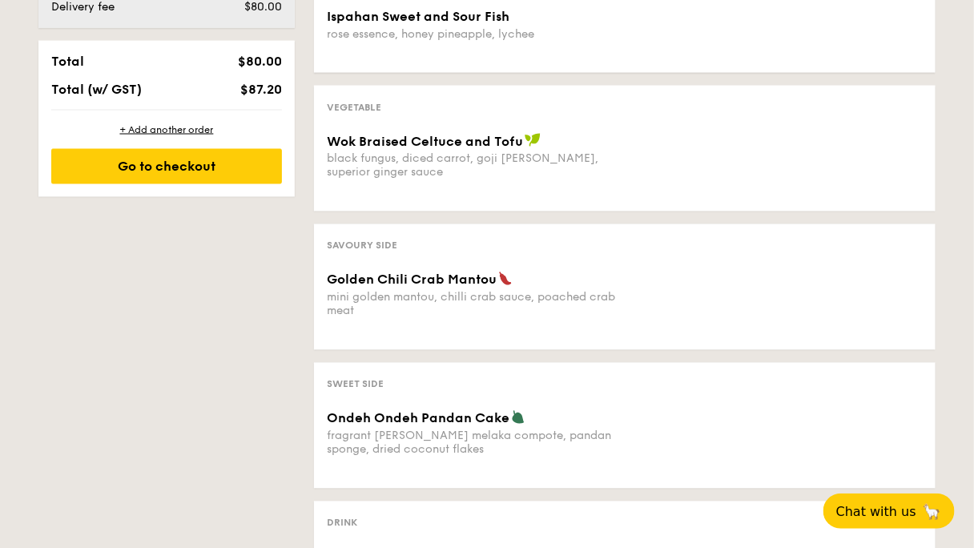
scroll to position [769, 0]
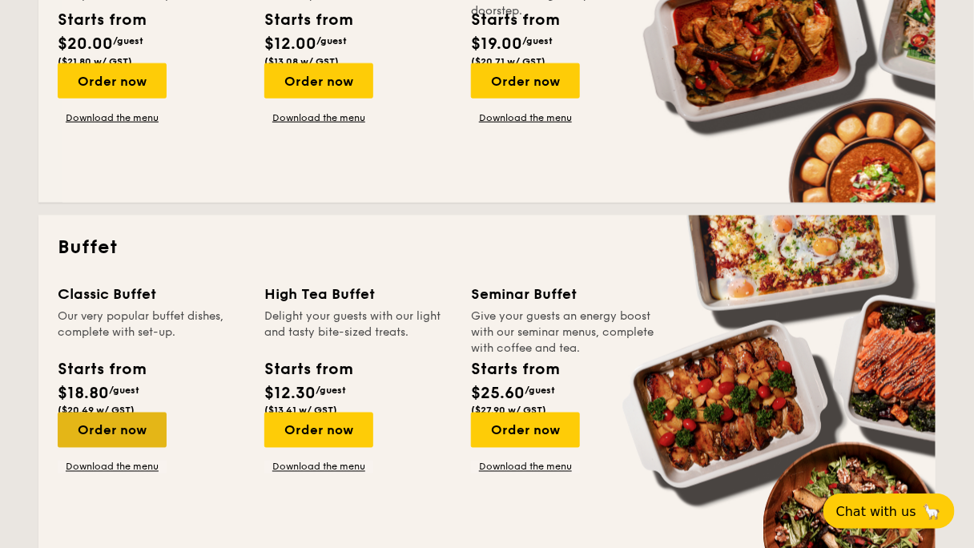
scroll to position [513, 0]
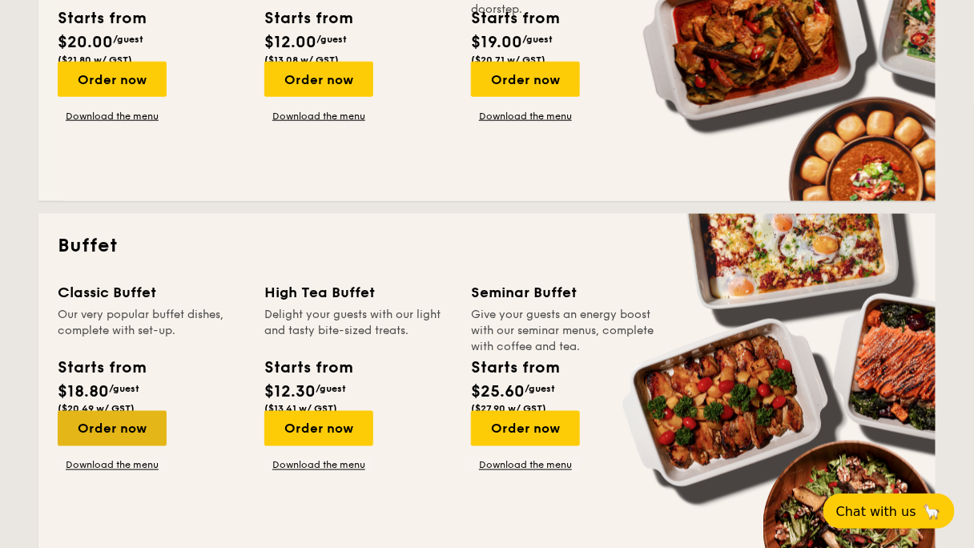
click at [167, 411] on div "Order now" at bounding box center [112, 428] width 109 height 35
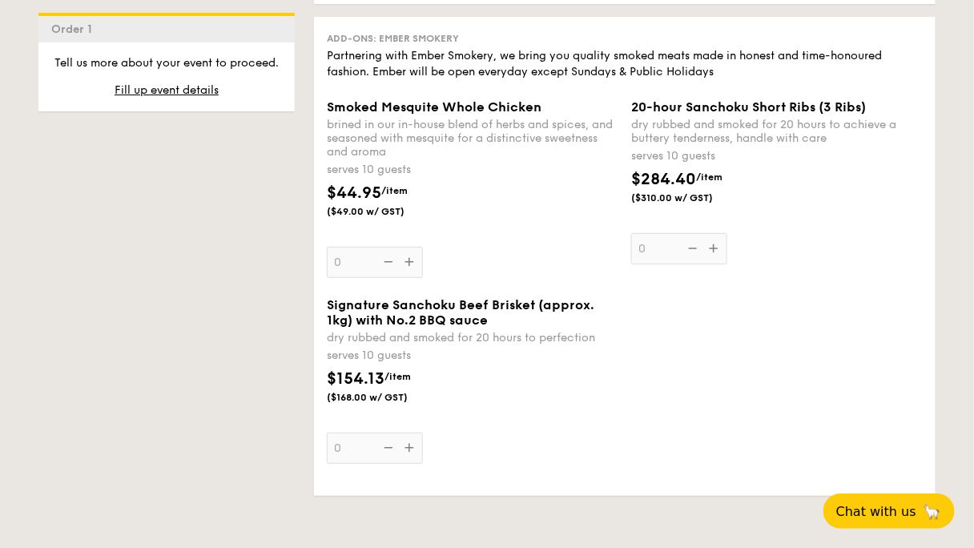
scroll to position [1700, 0]
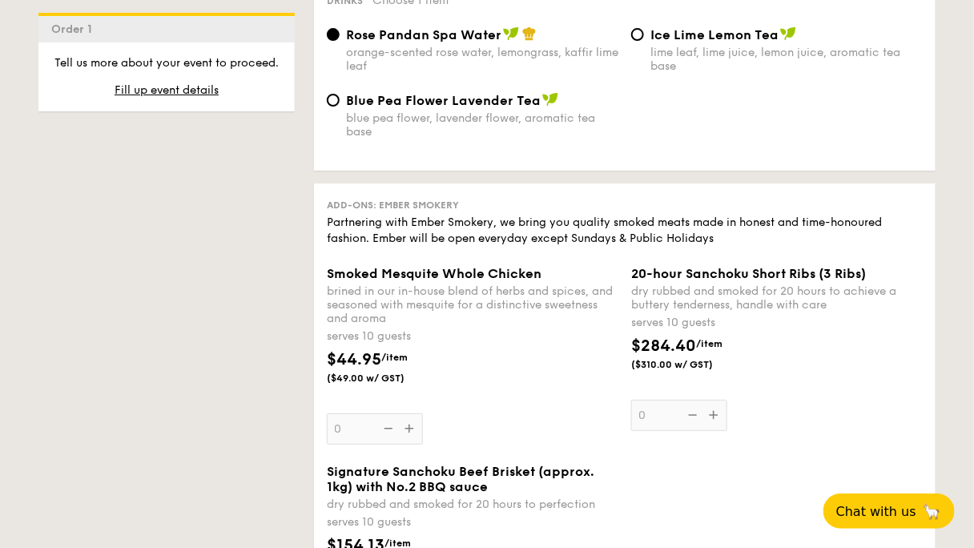
click at [763, 281] on span "20-hour Sanchoku Short Ribs (3 Ribs)" at bounding box center [748, 273] width 235 height 15
click at [727, 400] on input "0" at bounding box center [679, 415] width 96 height 31
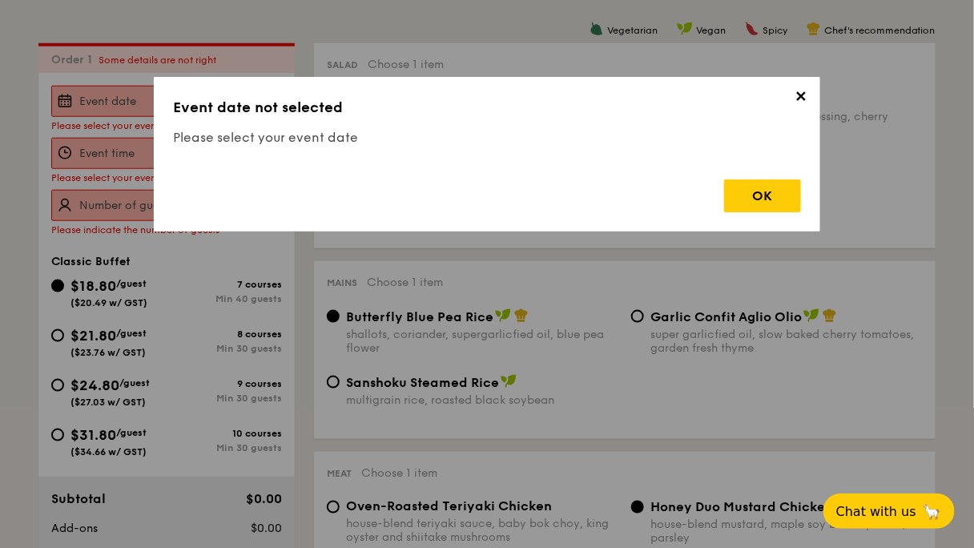
scroll to position [402, 0]
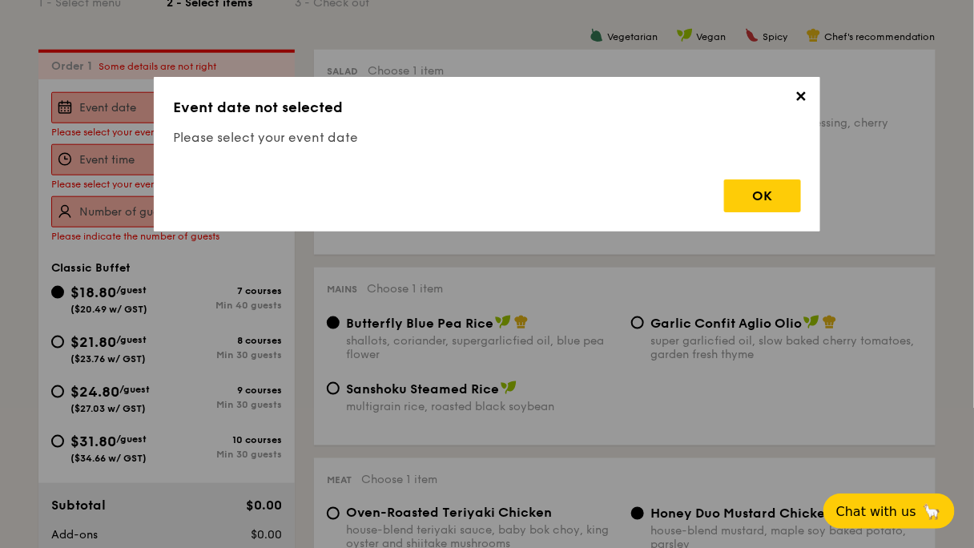
click at [790, 88] on span "✕" at bounding box center [801, 99] width 22 height 22
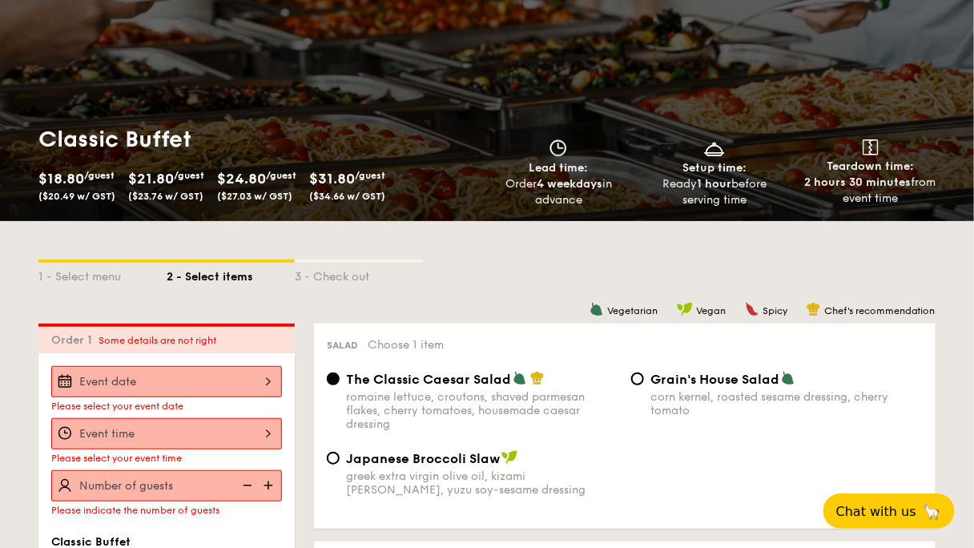
scroll to position [192, 0]
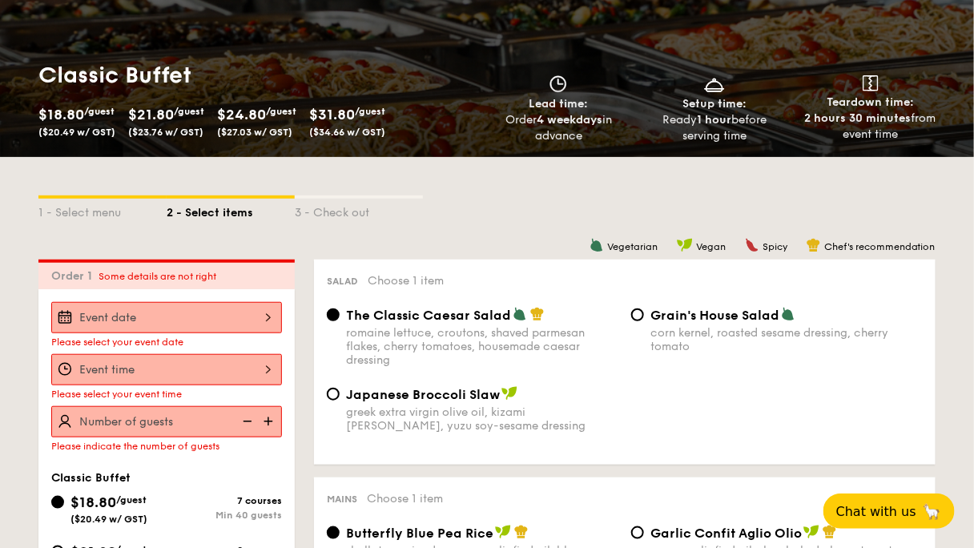
click at [282, 406] on img at bounding box center [270, 421] width 24 height 30
type input "40 guests"
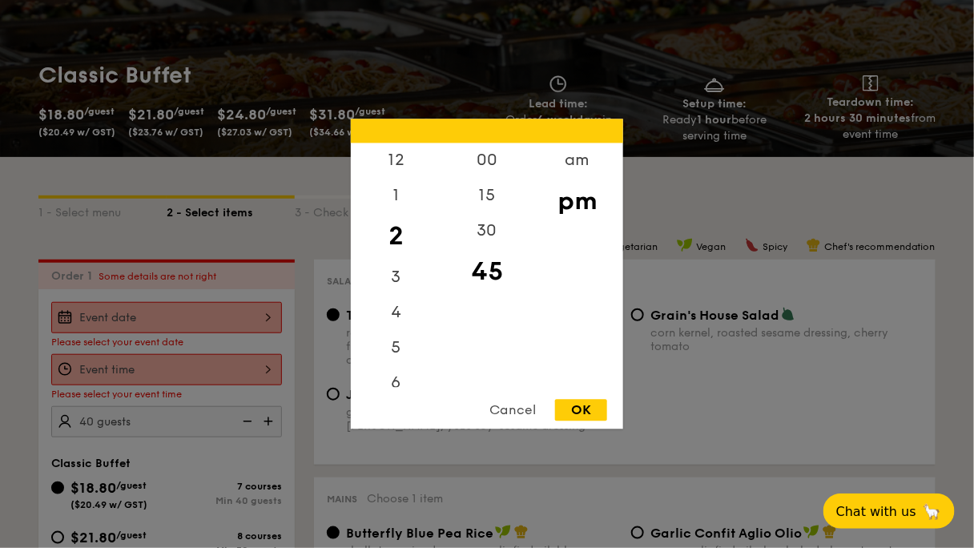
click at [282, 354] on div "12 1 2 3 4 5 6 7 8 9 10 11 00 15 30 45 am pm Cancel OK" at bounding box center [166, 369] width 231 height 31
click at [590, 413] on div "OK" at bounding box center [581, 411] width 52 height 22
type input "2:45PM"
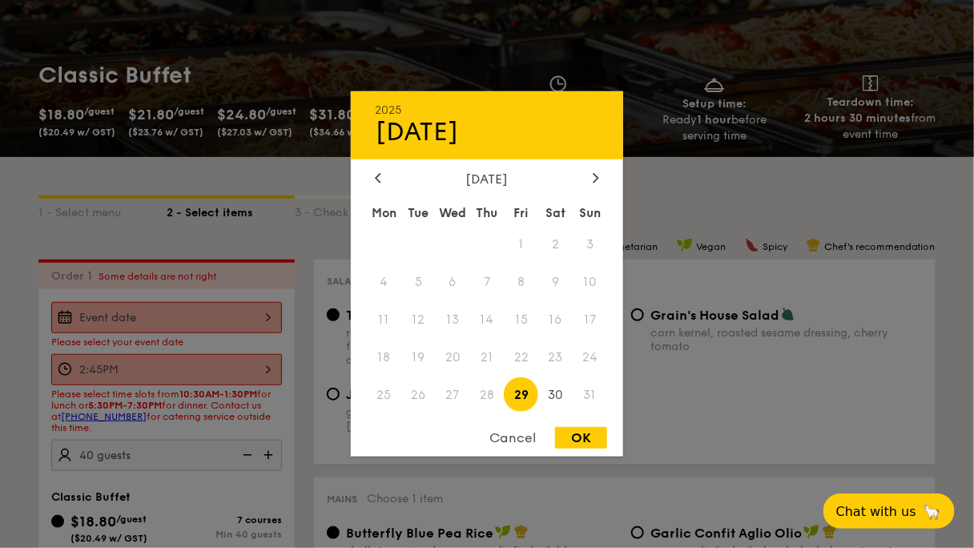
click at [282, 302] on div "2025 Aug [DATE] Tue Wed Thu Fri Sat Sun 1 2 3 4 5 6 7 8 9 10 11 12 13 14 15 16 …" at bounding box center [166, 317] width 231 height 31
click at [566, 390] on span "30" at bounding box center [555, 394] width 34 height 34
click at [583, 441] on div "OK" at bounding box center [581, 438] width 52 height 22
type input "[DATE]"
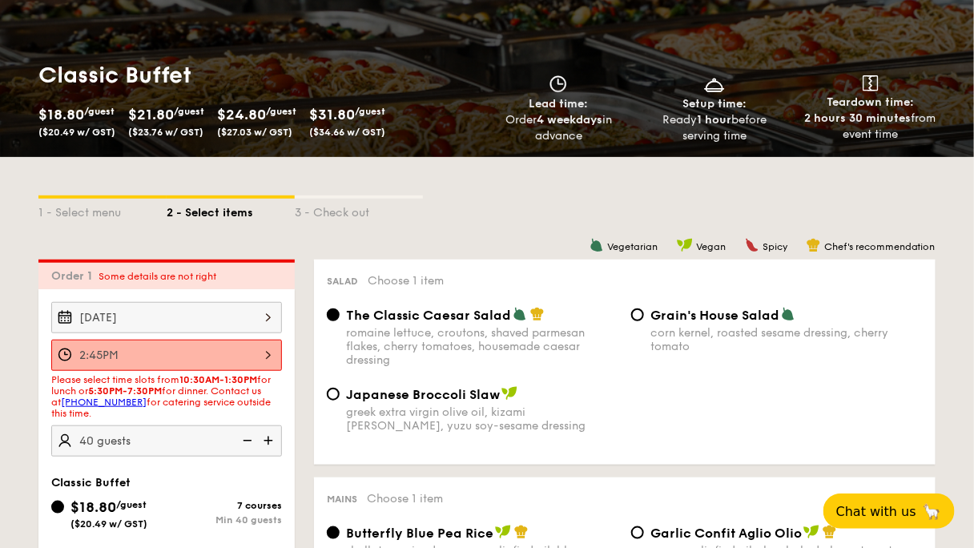
click at [668, 395] on div "Japanese Broccoli Slaw greek extra virgin olive oil, kizami [PERSON_NAME], yuzu…" at bounding box center [624, 419] width 609 height 66
click at [282, 340] on div "2:45PM" at bounding box center [166, 355] width 231 height 31
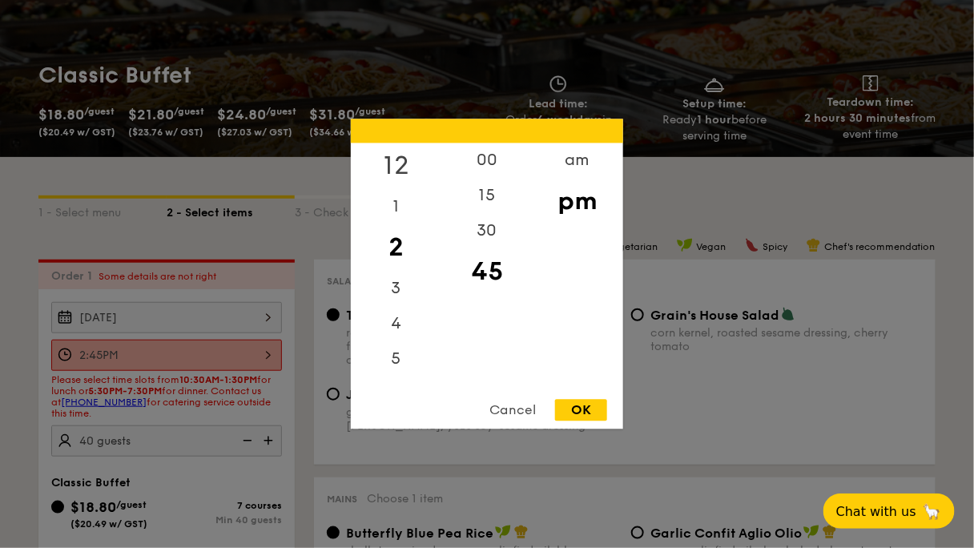
click at [407, 169] on div "12" at bounding box center [396, 166] width 91 height 46
click at [501, 195] on div "15" at bounding box center [486, 202] width 91 height 46
click at [586, 411] on div "OK" at bounding box center [581, 411] width 52 height 22
type input "12:15PM"
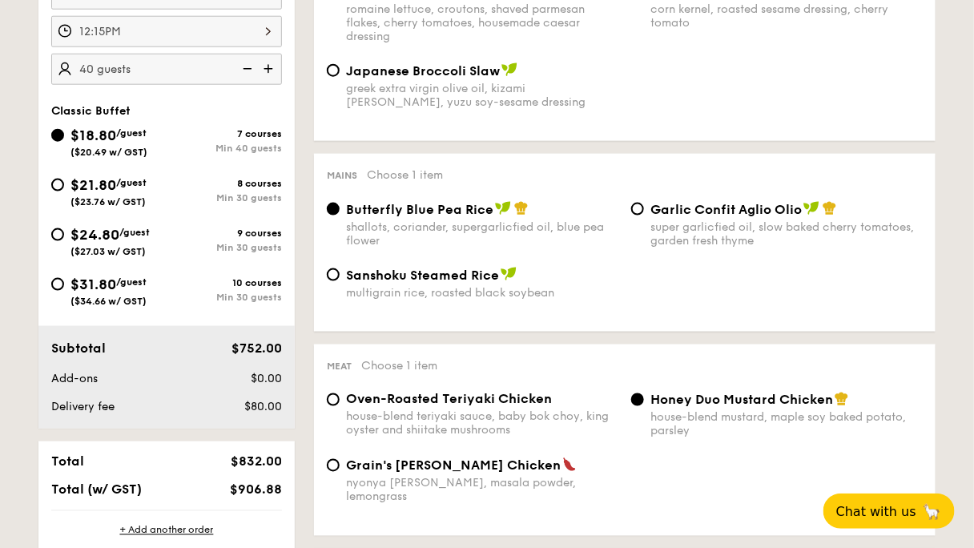
scroll to position [0, 0]
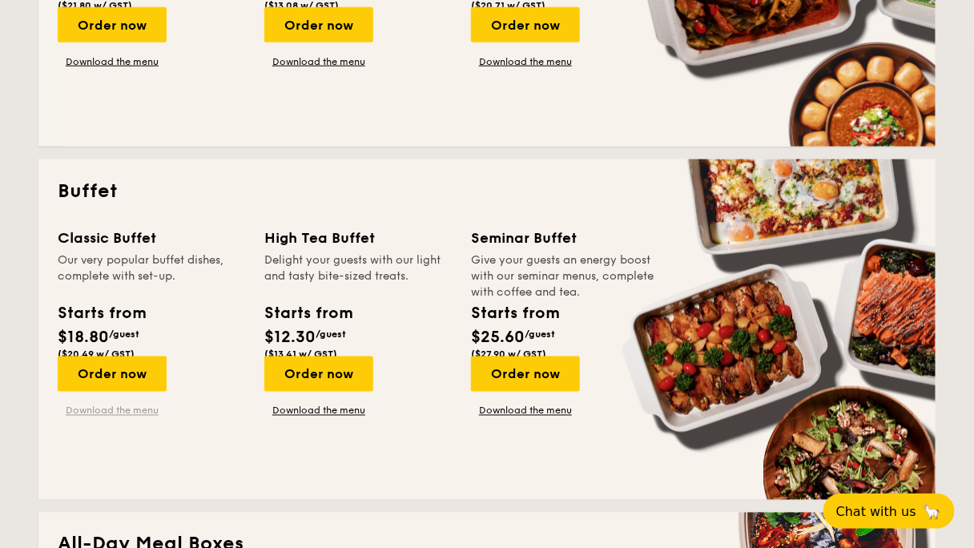
scroll to position [641, 0]
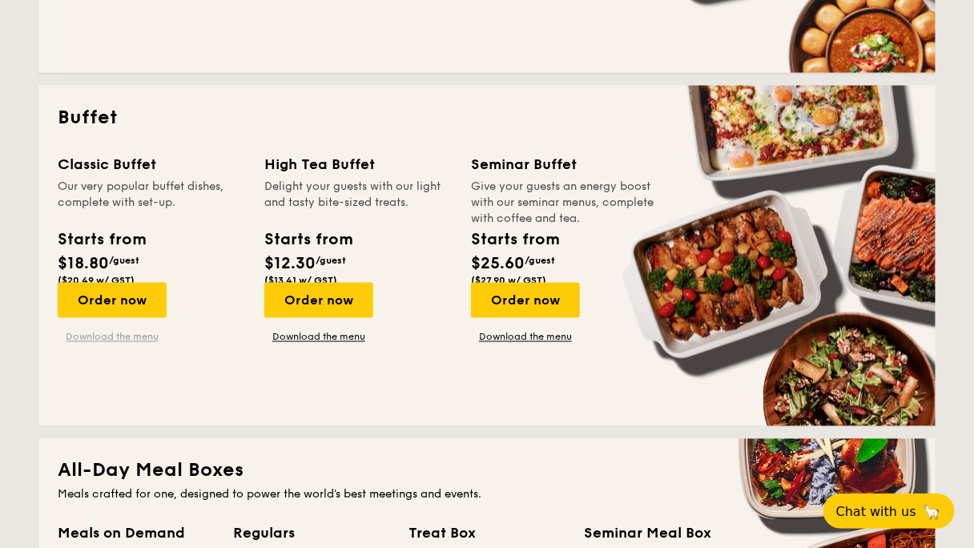
click at [167, 331] on link "Download the menu" at bounding box center [112, 337] width 109 height 13
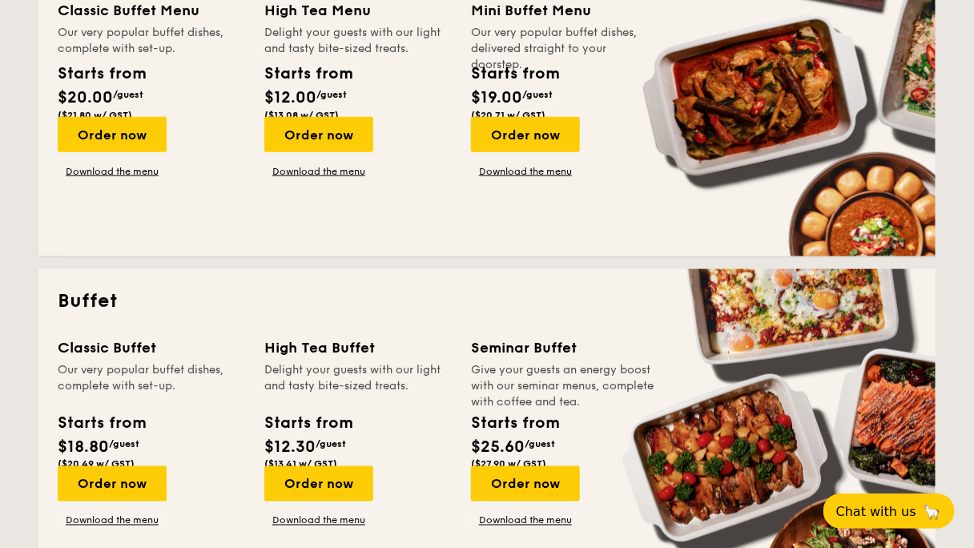
scroll to position [0, 0]
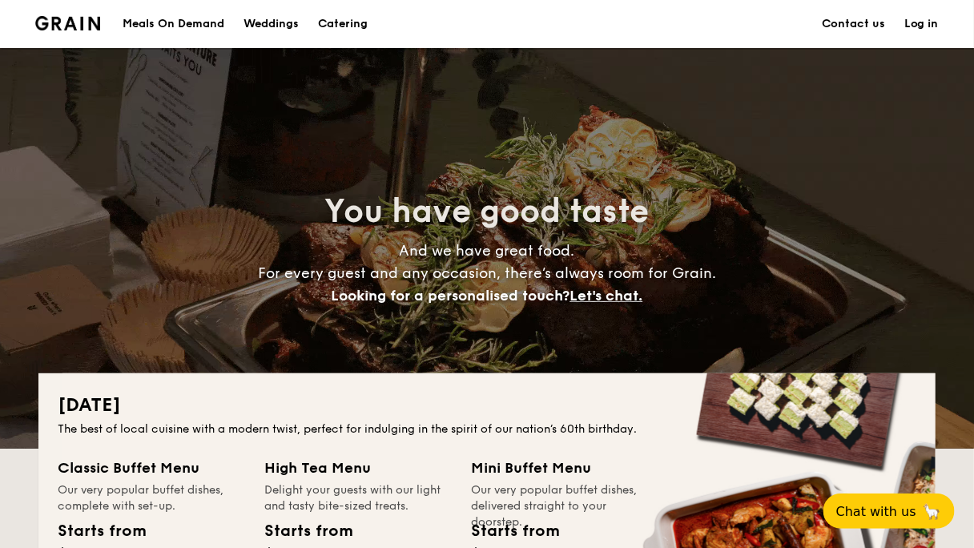
click at [904, 26] on link "Log in" at bounding box center [921, 24] width 34 height 48
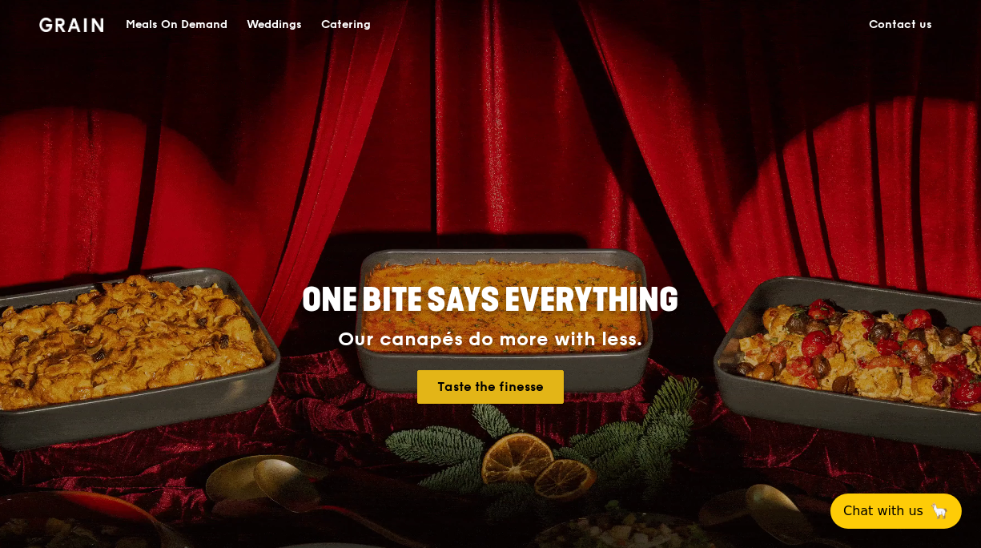
click at [484, 377] on link "Taste the finesse" at bounding box center [490, 387] width 147 height 34
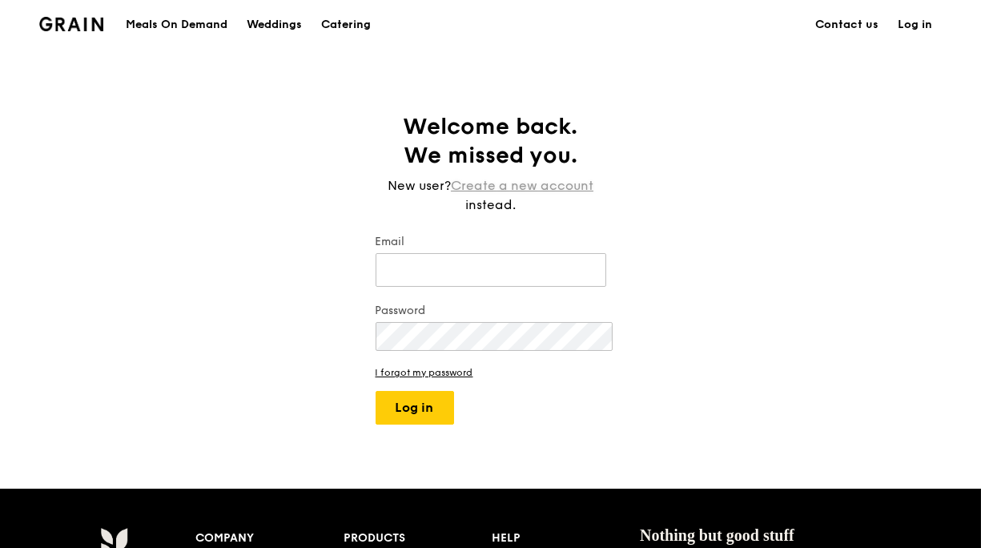
click at [513, 176] on link "Create a new account" at bounding box center [522, 185] width 143 height 19
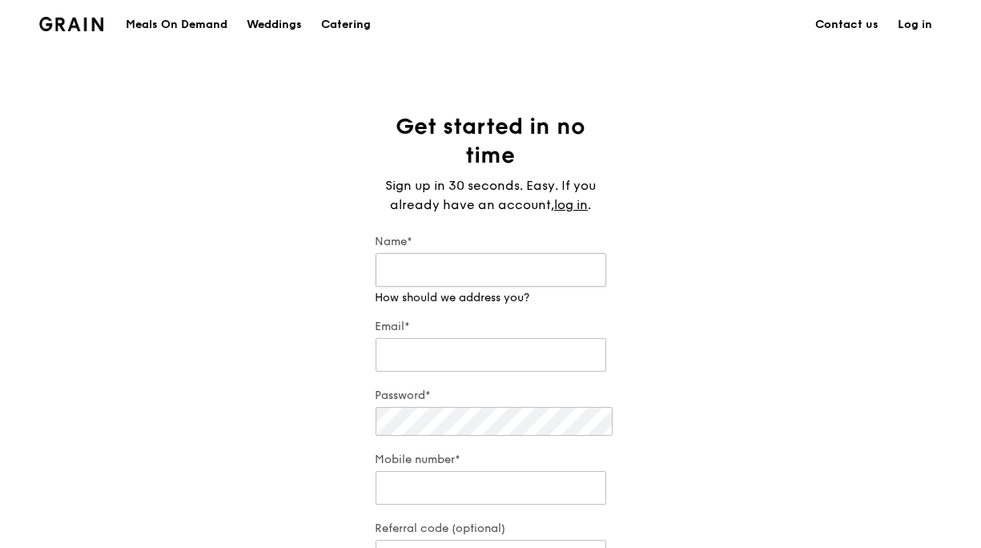
click at [478, 253] on input "Name*" at bounding box center [491, 270] width 231 height 34
type input "Derrick Cadence"
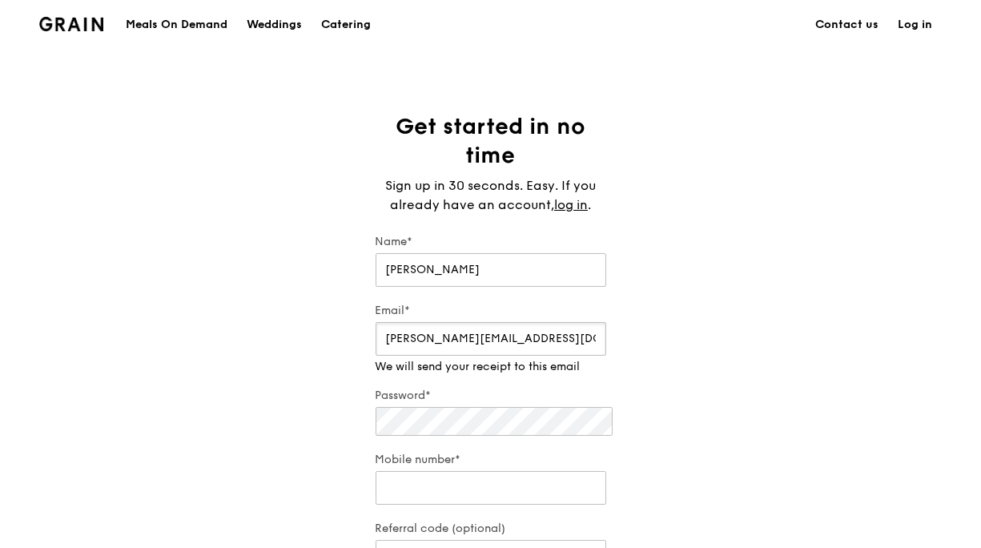
type input "derrick-trumpeter@hotmail.com"
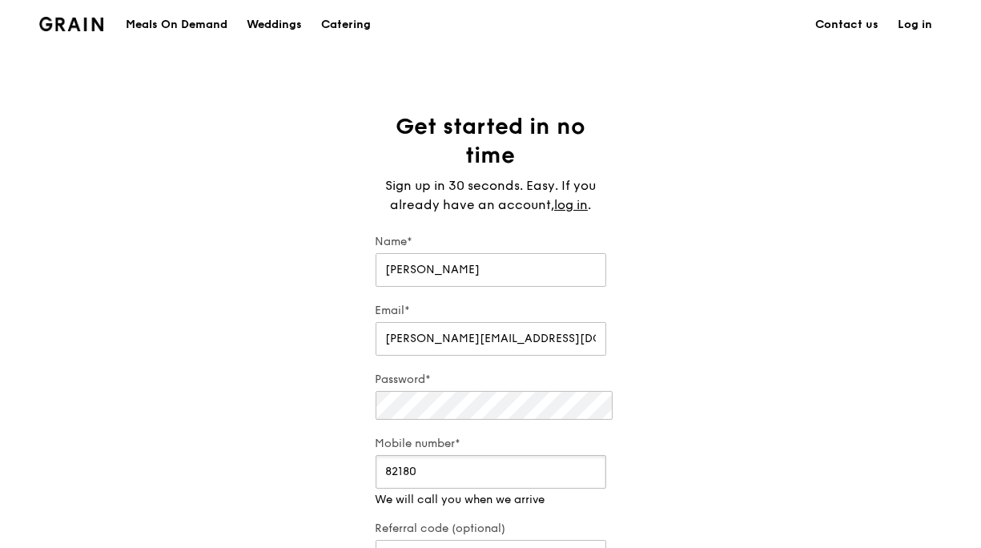
type input "82180381"
click at [763, 413] on div "Get started in no time Sign up in 30 seconds. Easy. If you already have an acco…" at bounding box center [490, 367] width 981 height 511
click at [517, 524] on input "Referral code (optional)" at bounding box center [491, 541] width 231 height 34
click at [438, 524] on input "Referral code (optional)" at bounding box center [491, 541] width 231 height 34
paste input "RF277205"
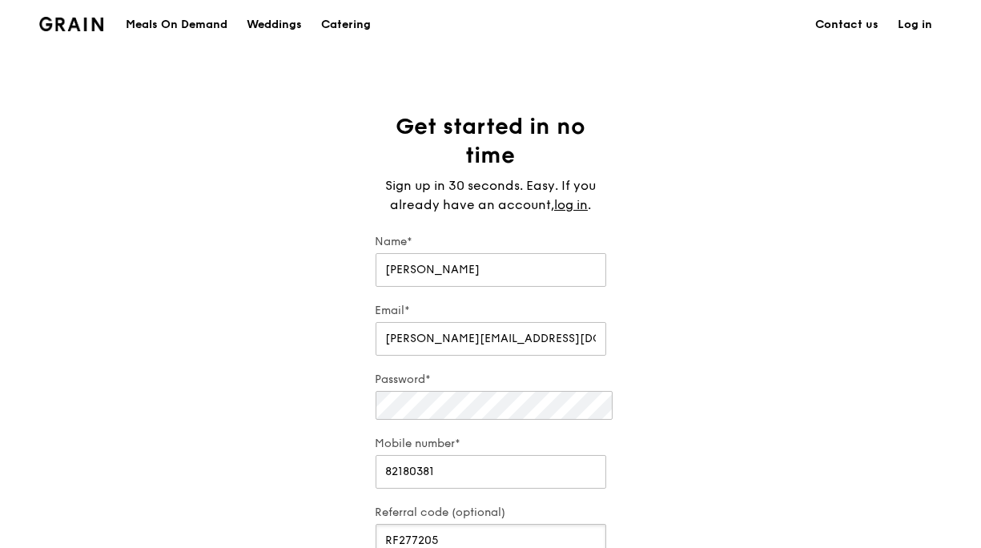
type input "RF277205"
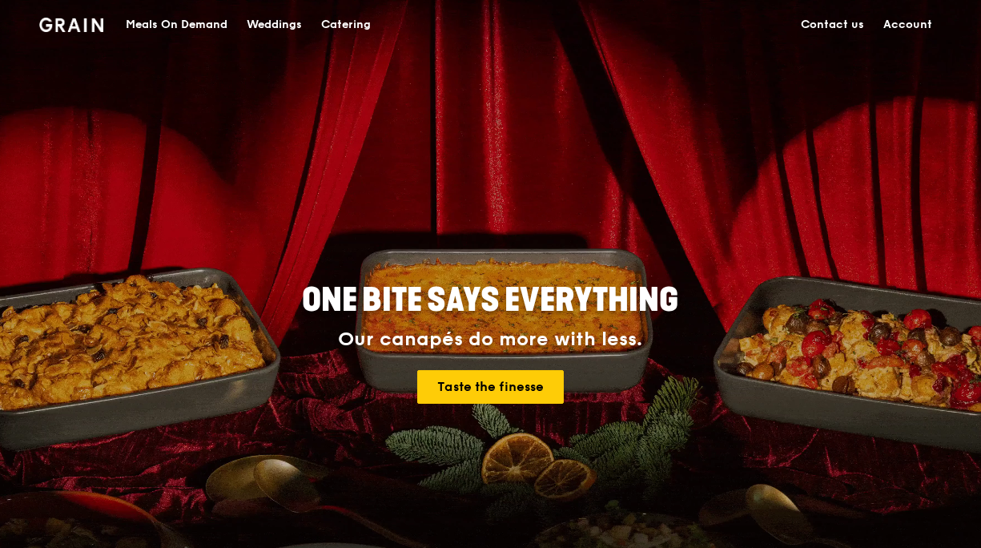
click at [875, 20] on link "Account" at bounding box center [909, 25] width 68 height 48
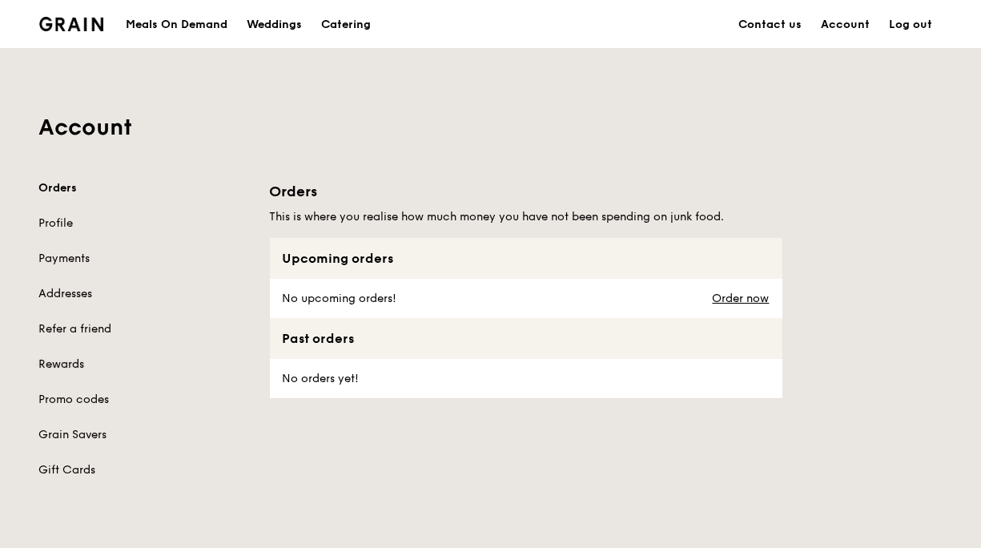
click at [170, 356] on link "Rewards" at bounding box center [144, 364] width 211 height 16
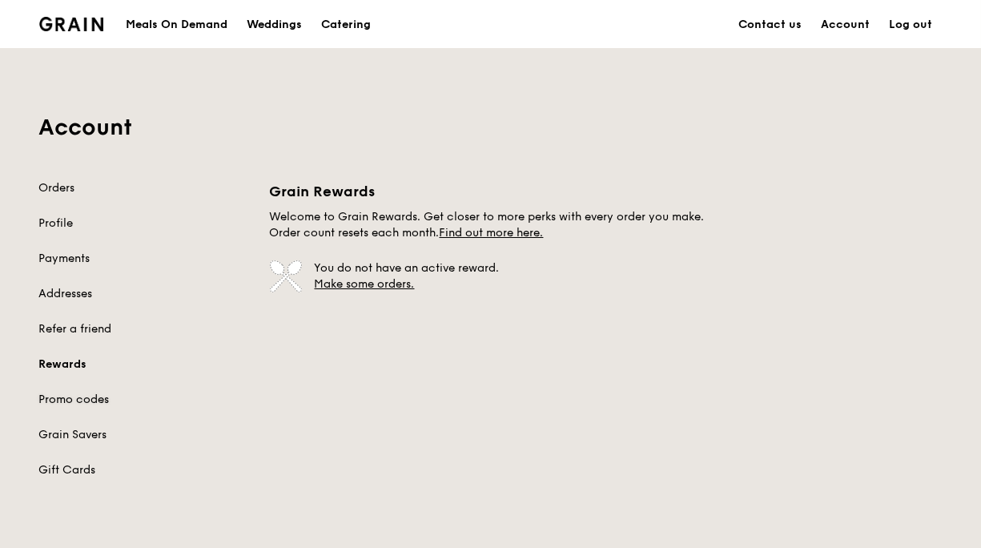
click at [173, 392] on link "Promo codes" at bounding box center [144, 400] width 211 height 16
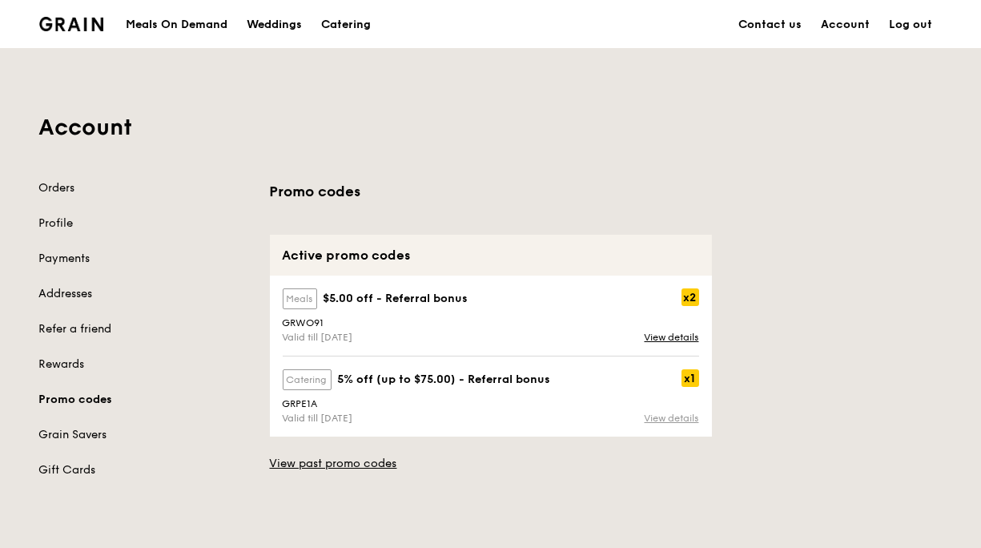
click at [645, 413] on link "View details" at bounding box center [672, 418] width 54 height 11
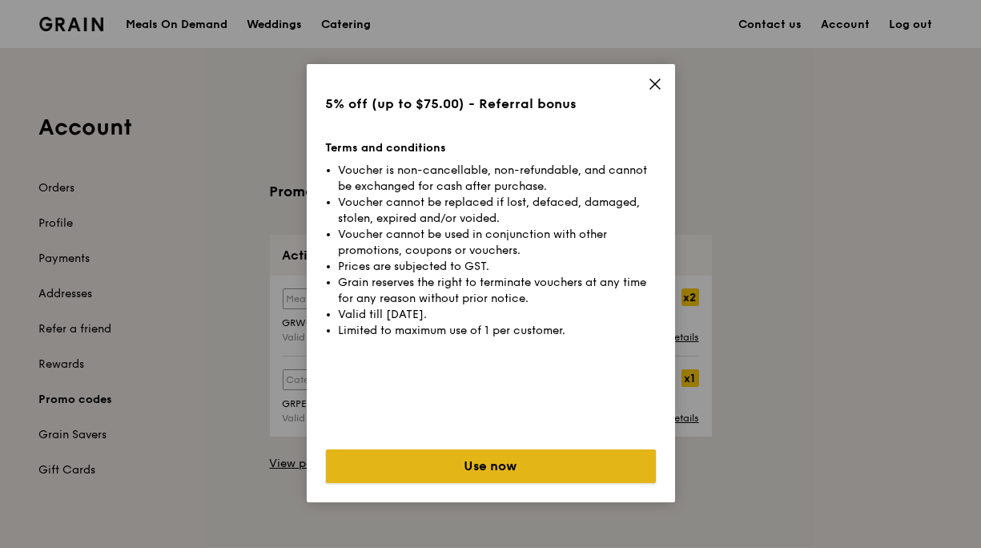
click at [519, 456] on button "Use now" at bounding box center [491, 466] width 330 height 34
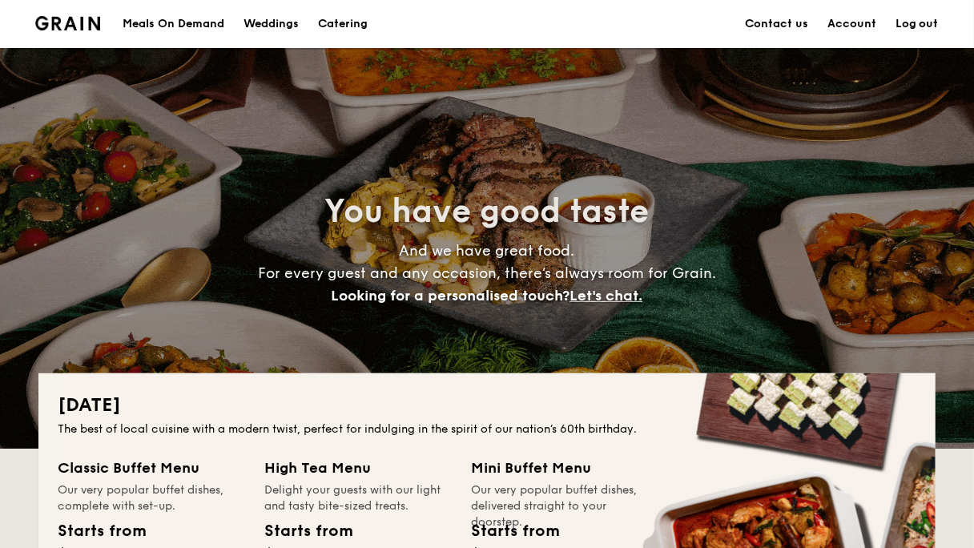
click at [827, 27] on link "Account" at bounding box center [851, 24] width 49 height 48
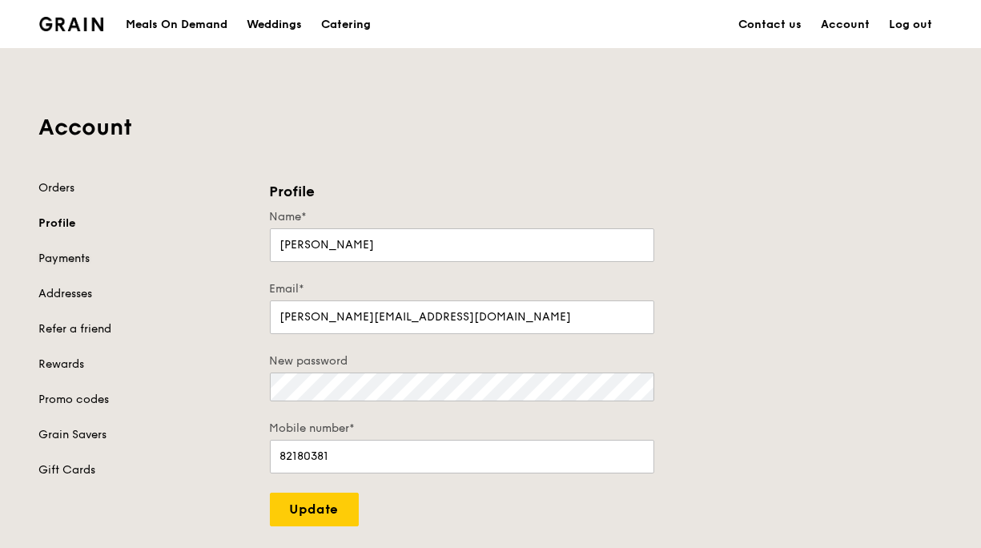
click at [186, 251] on link "Payments" at bounding box center [144, 259] width 211 height 16
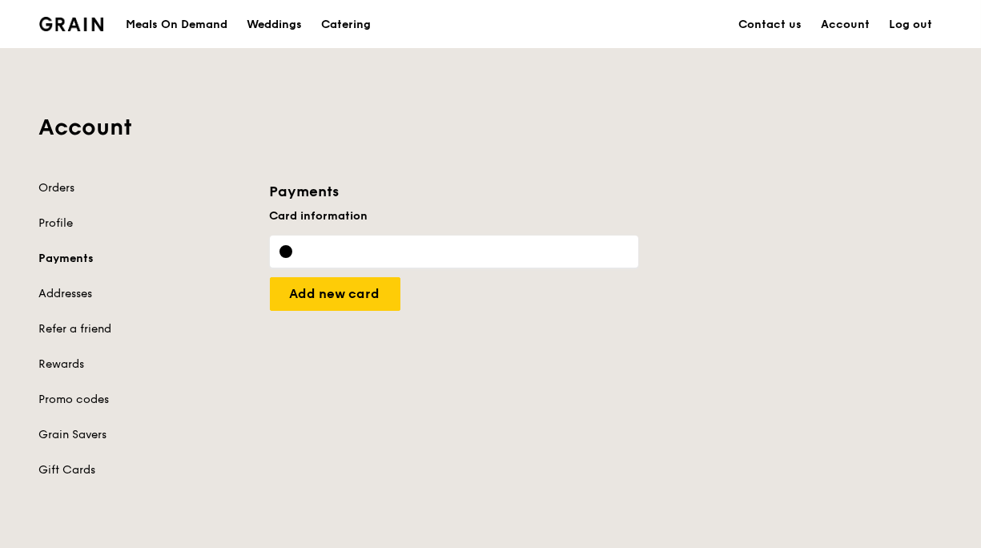
click at [174, 223] on div "Orders Profile Payments Addresses Refer a friend Rewards Promo codes Grain Save…" at bounding box center [144, 329] width 211 height 298
click at [169, 286] on link "Addresses" at bounding box center [144, 294] width 211 height 16
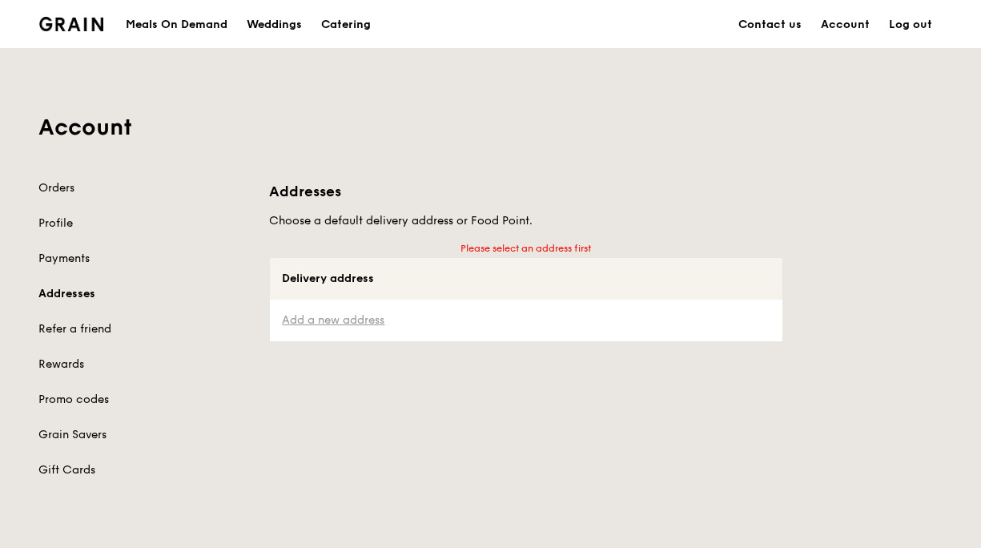
click at [375, 312] on link "Add a new address" at bounding box center [526, 320] width 487 height 16
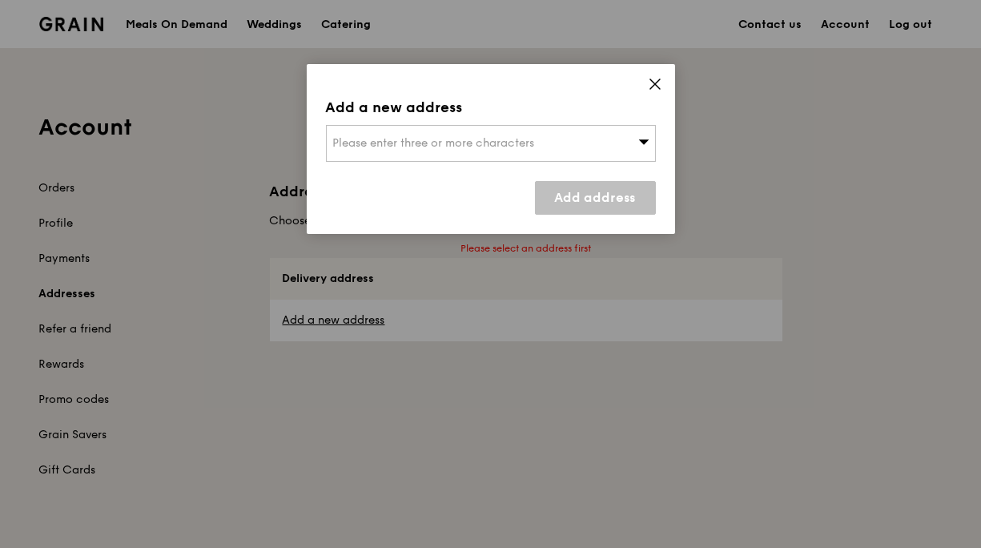
click at [475, 136] on span "Please enter three or more characters" at bounding box center [434, 143] width 202 height 14
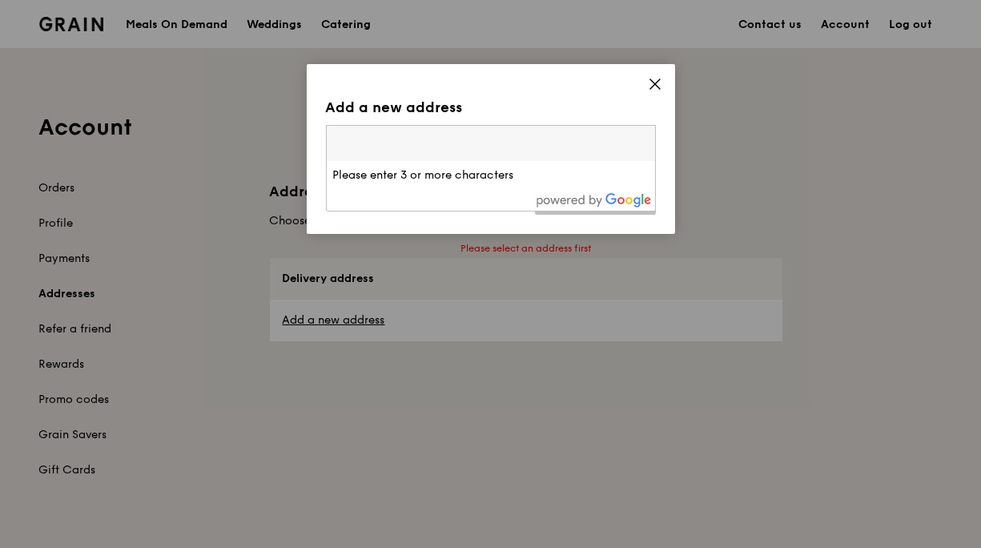
click at [475, 126] on input "search" at bounding box center [491, 143] width 328 height 35
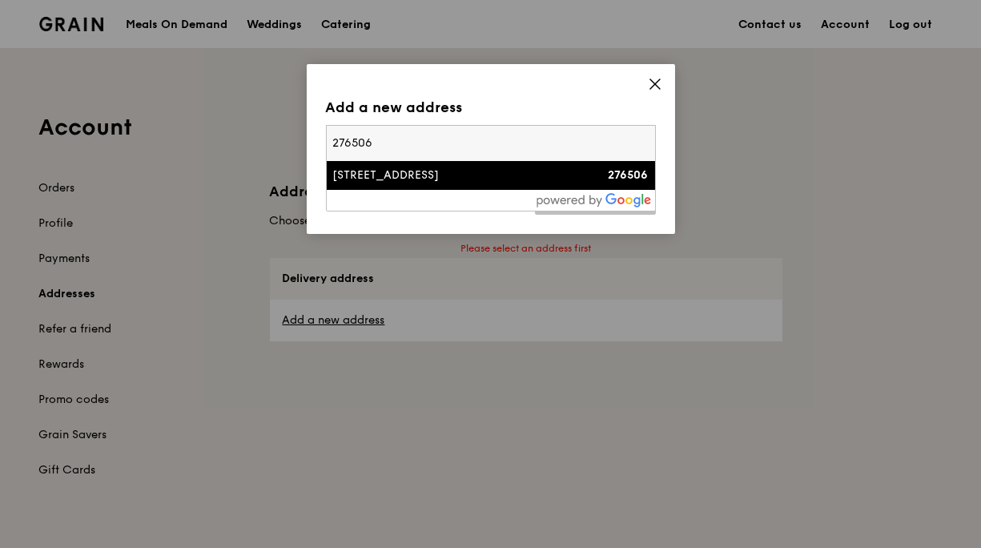
type input "276506"
click at [456, 167] on div "[STREET_ADDRESS]" at bounding box center [451, 175] width 237 height 16
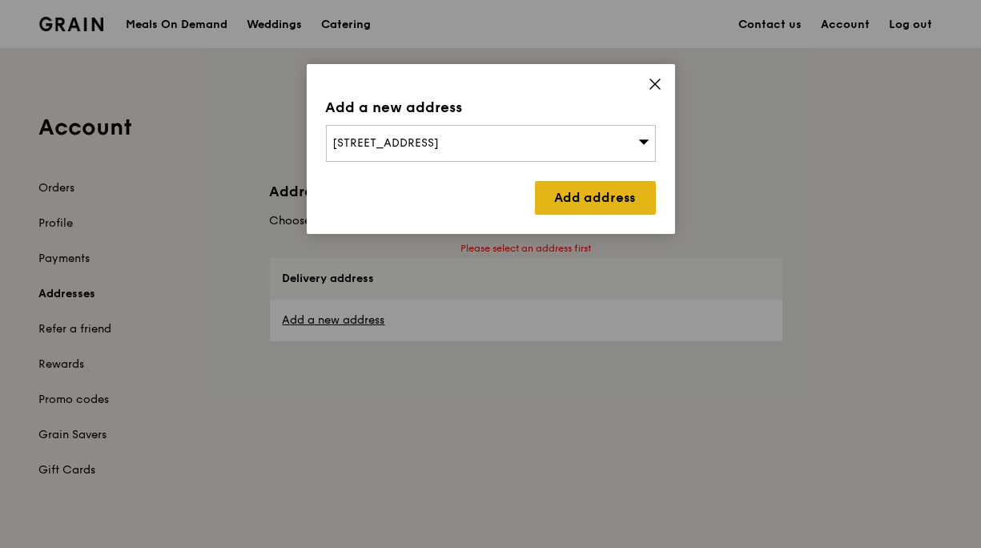
click at [613, 181] on link "Add address" at bounding box center [595, 198] width 121 height 34
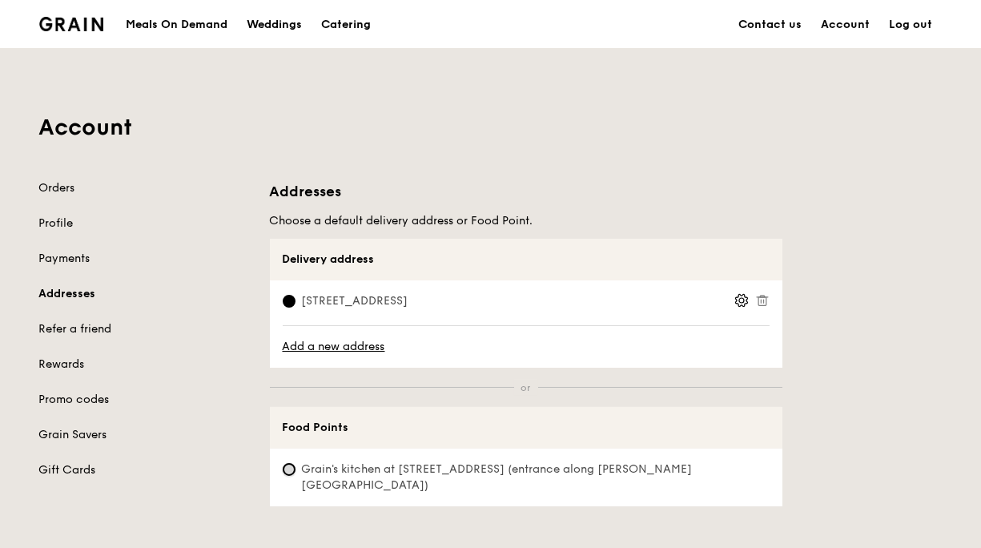
click at [296, 463] on input "Grain's kitchen at 5 Burn Road #05-01 (entrance along Harrison Road) 9.2km away" at bounding box center [289, 469] width 13 height 13
radio input "true"
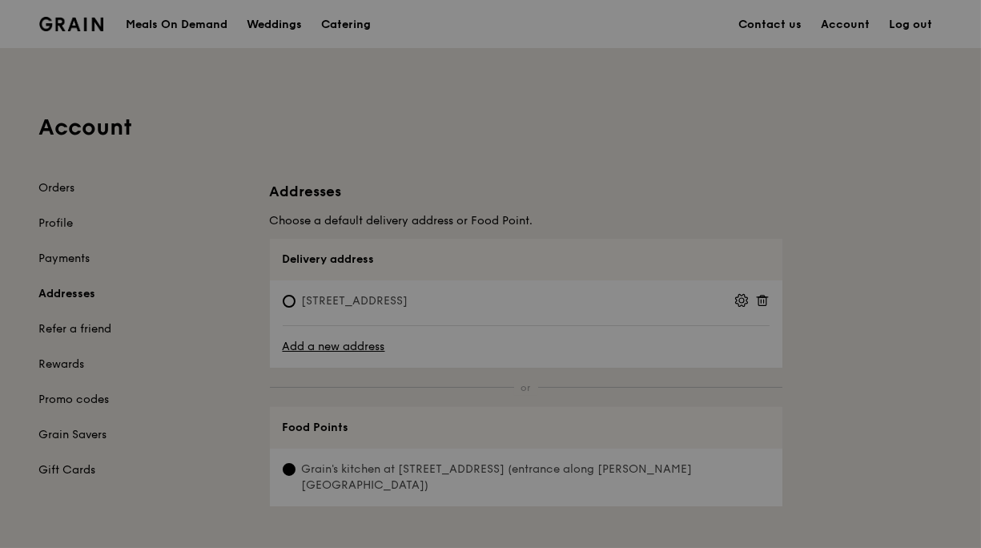
click at [342, 236] on div at bounding box center [490, 274] width 981 height 548
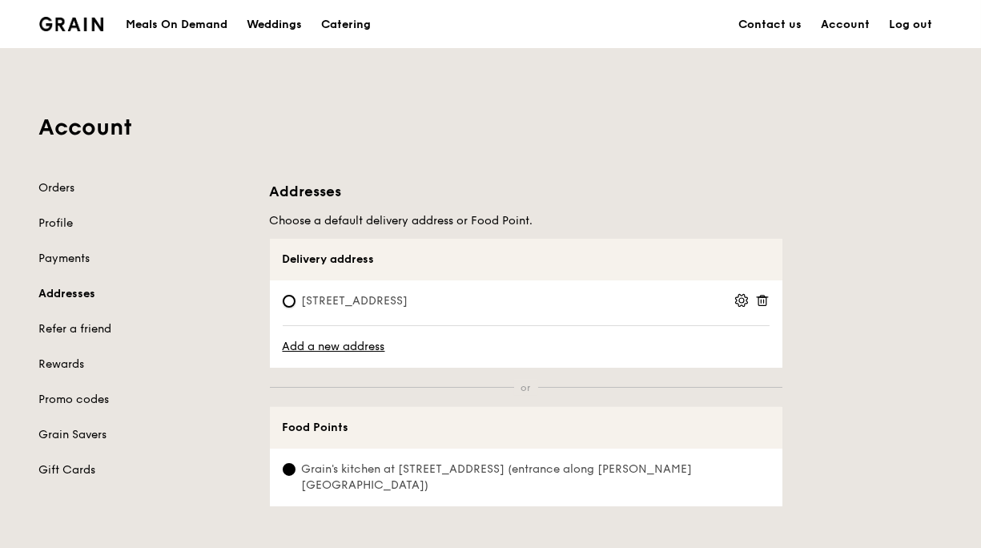
click at [296, 295] on input "108E Sixth Avenue, 276506" at bounding box center [289, 301] width 13 height 13
radio input "true"
click at [196, 392] on link "Promo codes" at bounding box center [144, 400] width 211 height 16
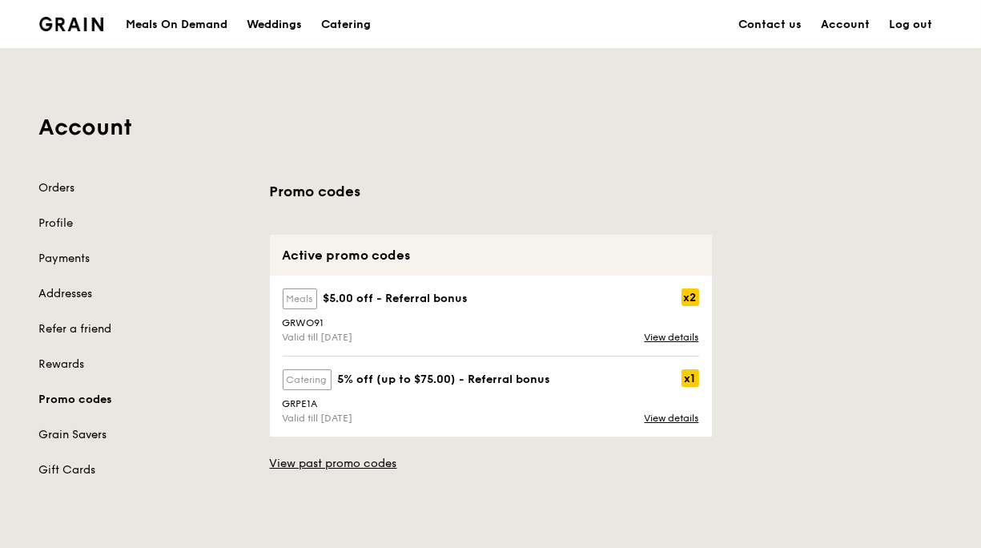
click at [188, 427] on link "Grain Savers" at bounding box center [144, 435] width 211 height 16
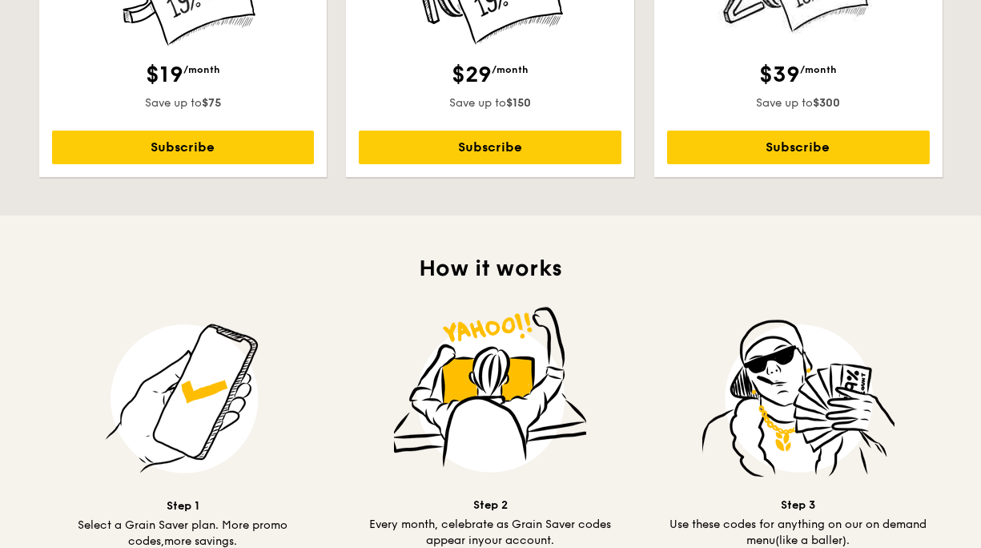
scroll to position [897, 0]
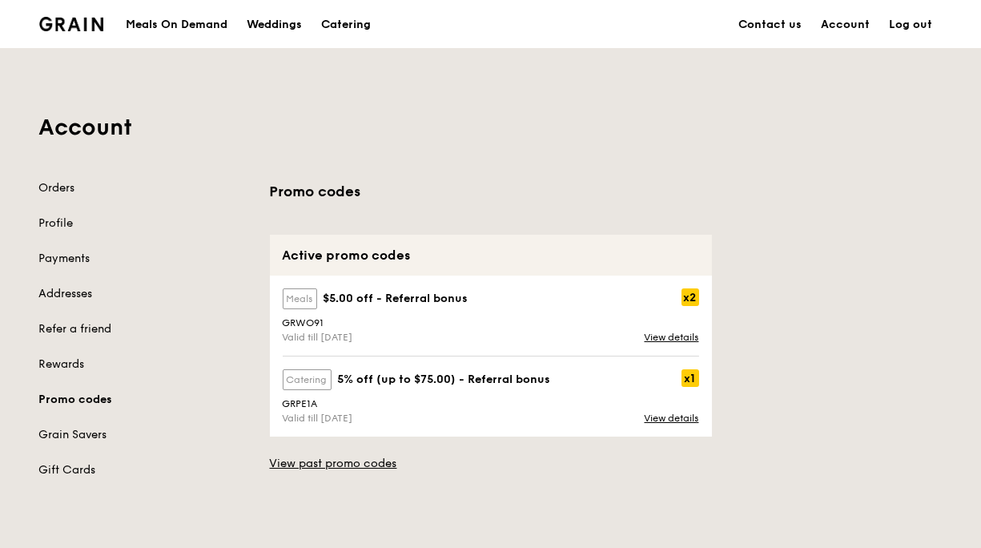
click at [332, 369] on label "catering" at bounding box center [307, 379] width 49 height 21
click at [645, 413] on link "View details" at bounding box center [672, 418] width 54 height 11
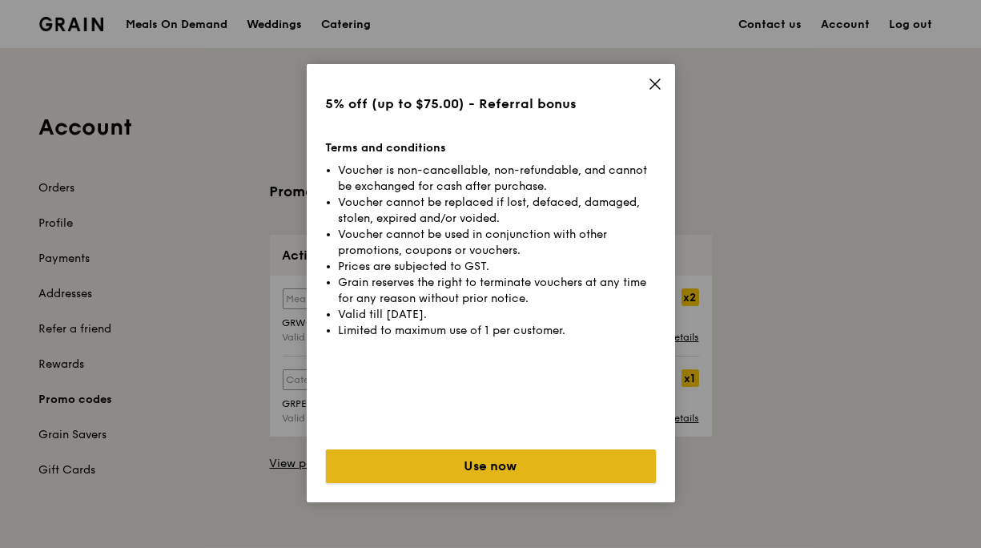
click at [512, 460] on button "Use now" at bounding box center [491, 466] width 330 height 34
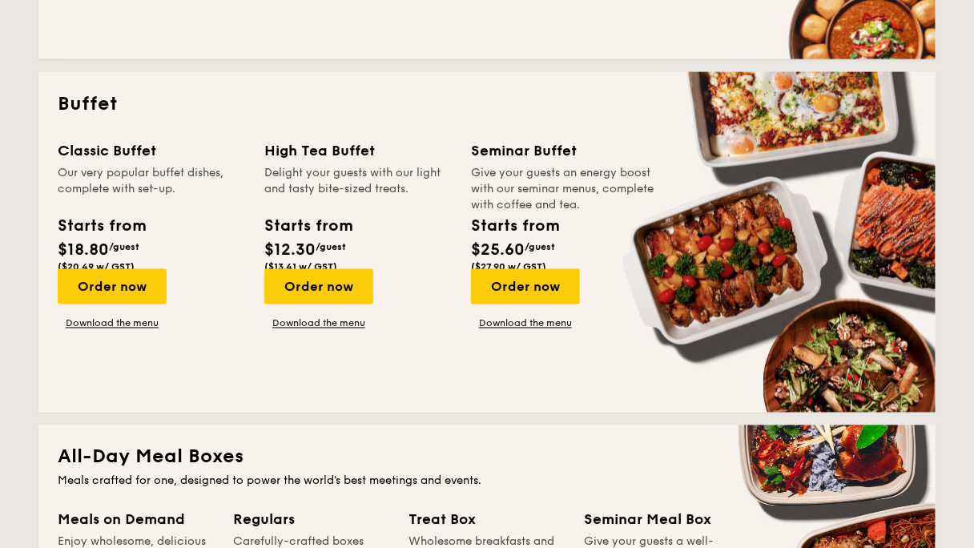
scroll to position [769, 0]
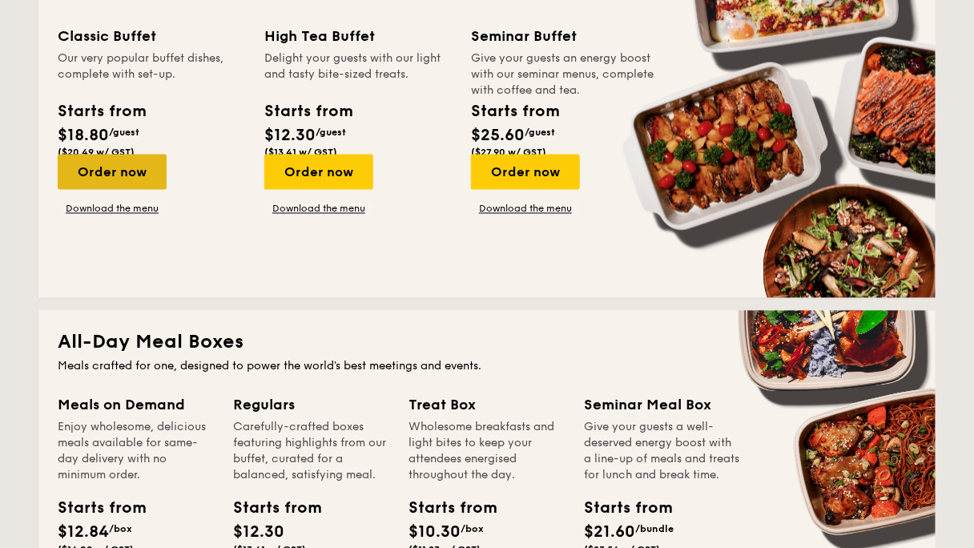
click at [167, 155] on div "Order now" at bounding box center [112, 172] width 109 height 35
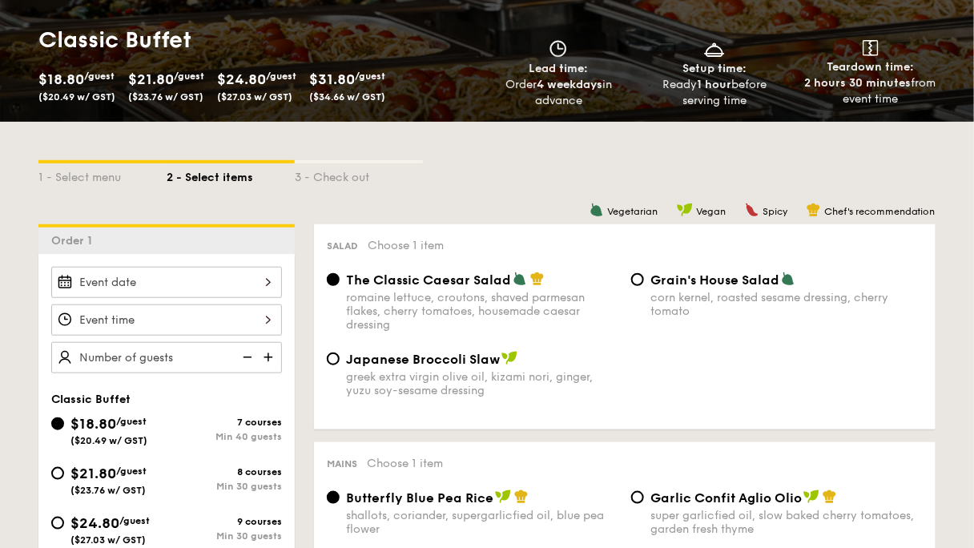
scroll to position [320, 0]
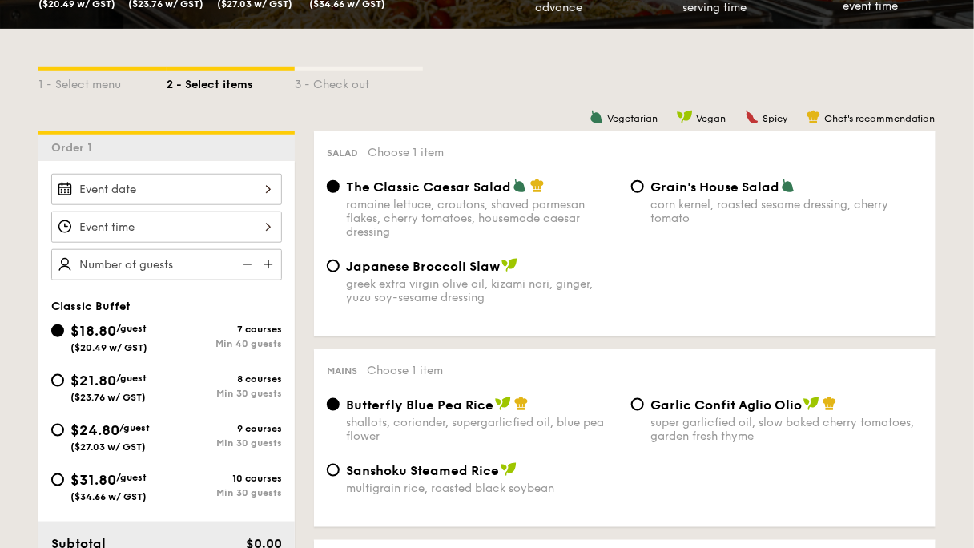
click at [282, 174] on div at bounding box center [166, 189] width 231 height 31
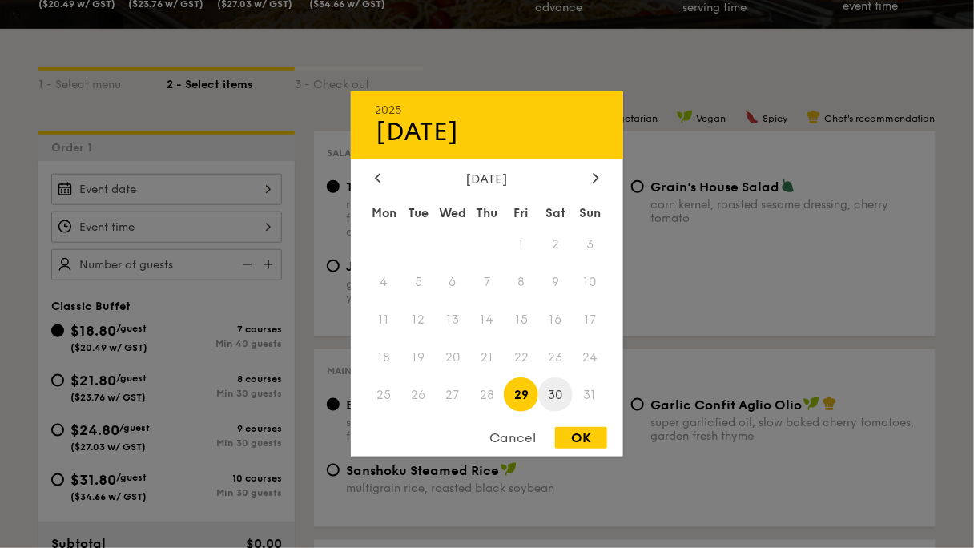
click at [554, 399] on span "30" at bounding box center [555, 394] width 34 height 34
click at [599, 446] on div "Cancel OK" at bounding box center [487, 442] width 272 height 30
click at [586, 433] on div "OK" at bounding box center [581, 438] width 52 height 22
type input "[DATE]"
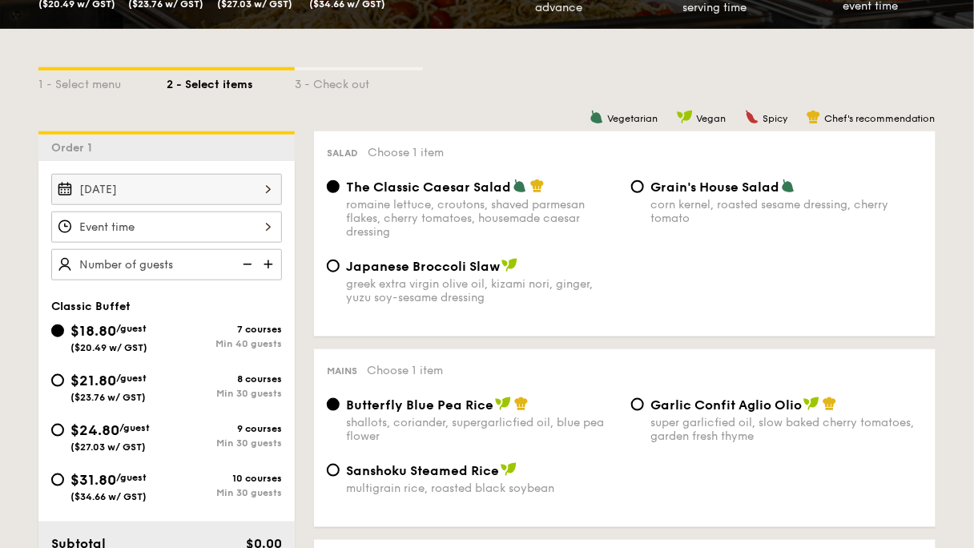
click at [282, 249] on img at bounding box center [270, 264] width 24 height 30
type input "50 guests"
click at [147, 372] on span "/guest" at bounding box center [131, 377] width 30 height 11
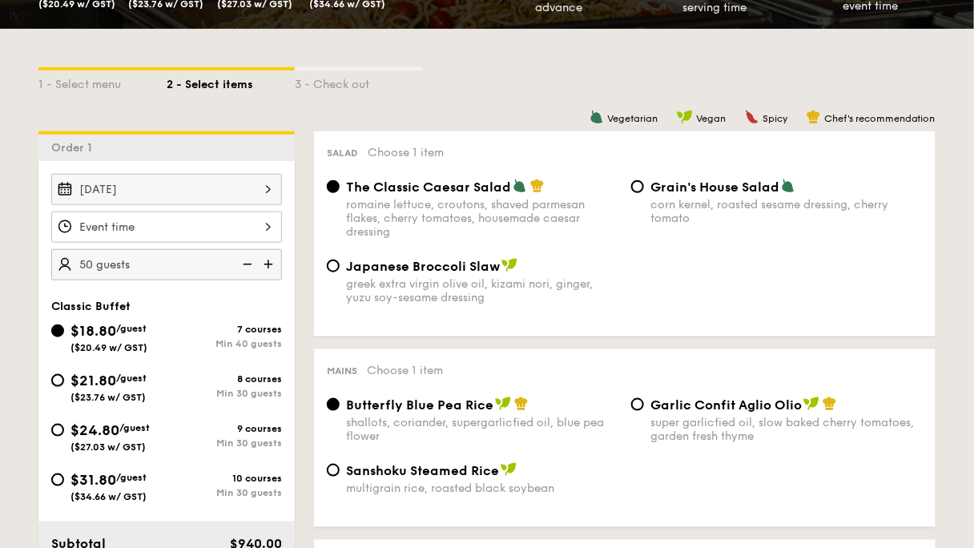
click at [64, 374] on input "$21.80 /guest ($23.76 w/ GST) 8 courses Min 30 guests" at bounding box center [57, 380] width 13 height 13
radio input "true"
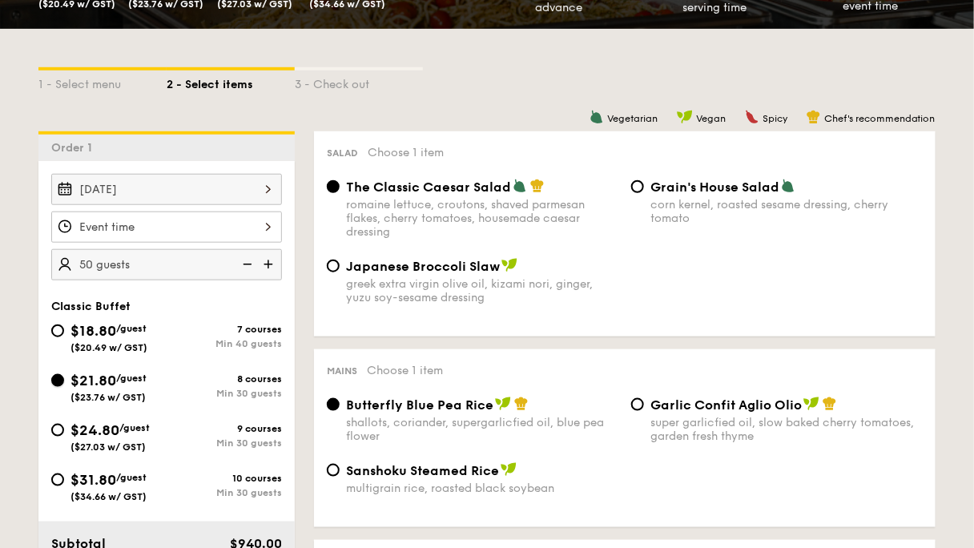
radio input "true"
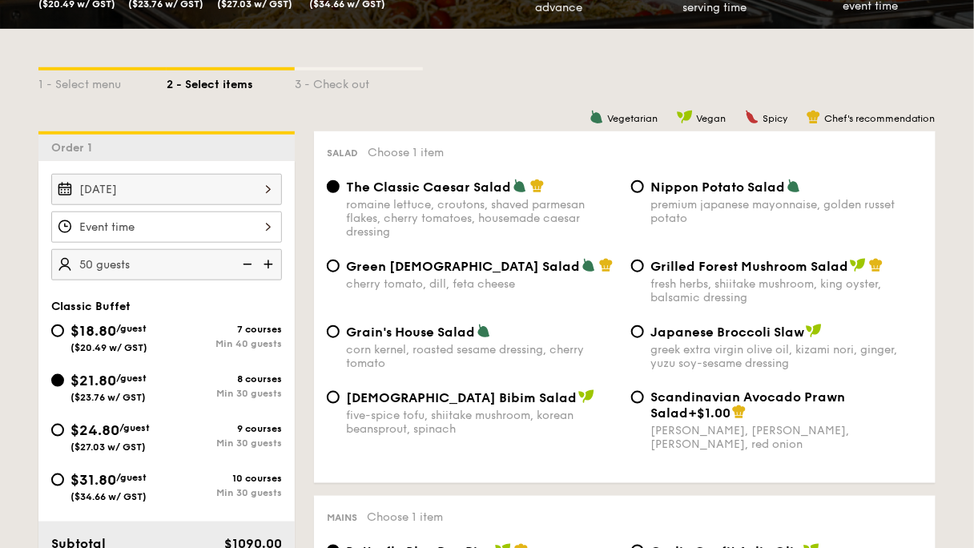
click at [258, 249] on img at bounding box center [246, 264] width 24 height 30
type input "30 guests"
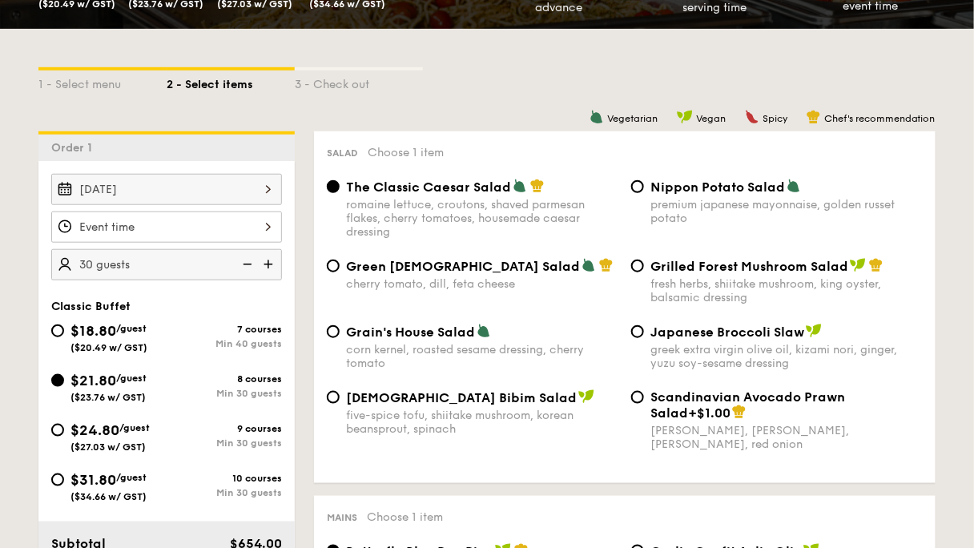
click at [282, 211] on div at bounding box center [166, 226] width 231 height 31
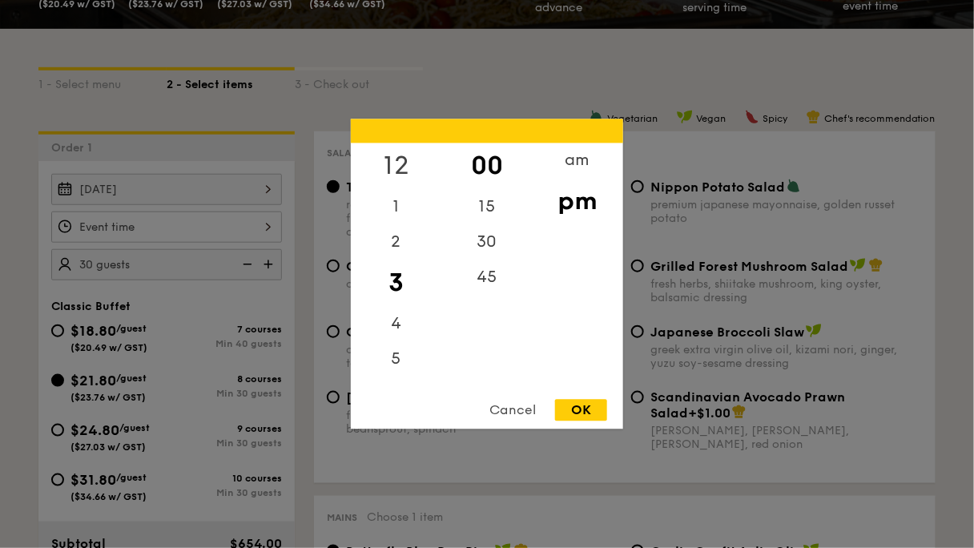
click at [402, 163] on div "12" at bounding box center [396, 166] width 91 height 46
click at [482, 288] on div "45" at bounding box center [486, 283] width 91 height 46
click at [496, 226] on div "30" at bounding box center [486, 237] width 91 height 46
click at [594, 413] on div "OK" at bounding box center [581, 411] width 52 height 22
type input "12:30PM"
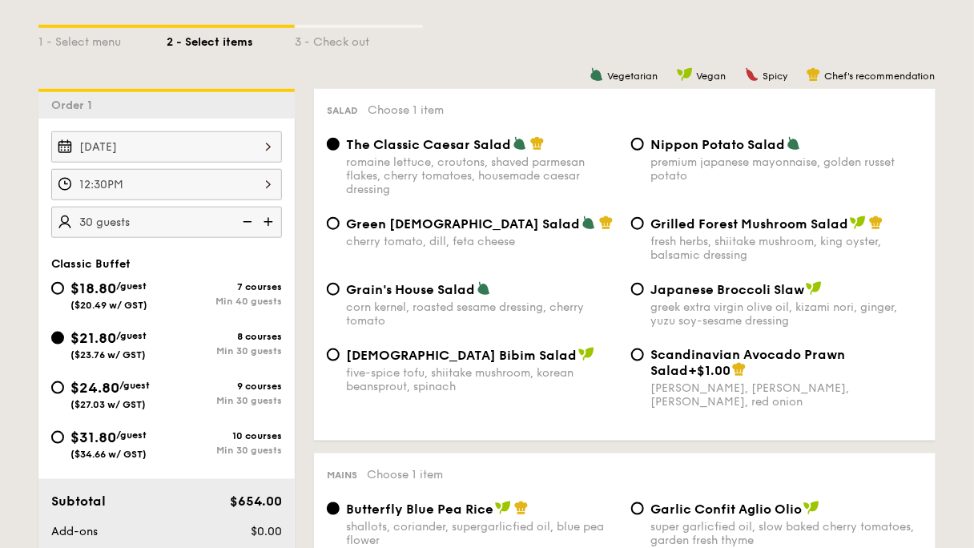
scroll to position [384, 0]
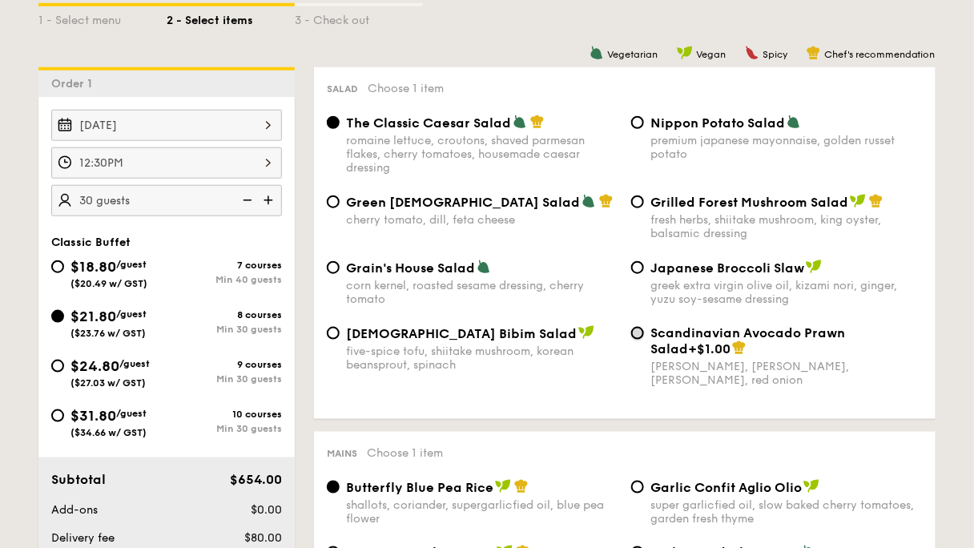
click at [637, 340] on input "Scandinavian Avocado Prawn Salad +$1.00 virgin [PERSON_NAME] dressing, dijon mu…" at bounding box center [637, 333] width 13 height 13
radio input "true"
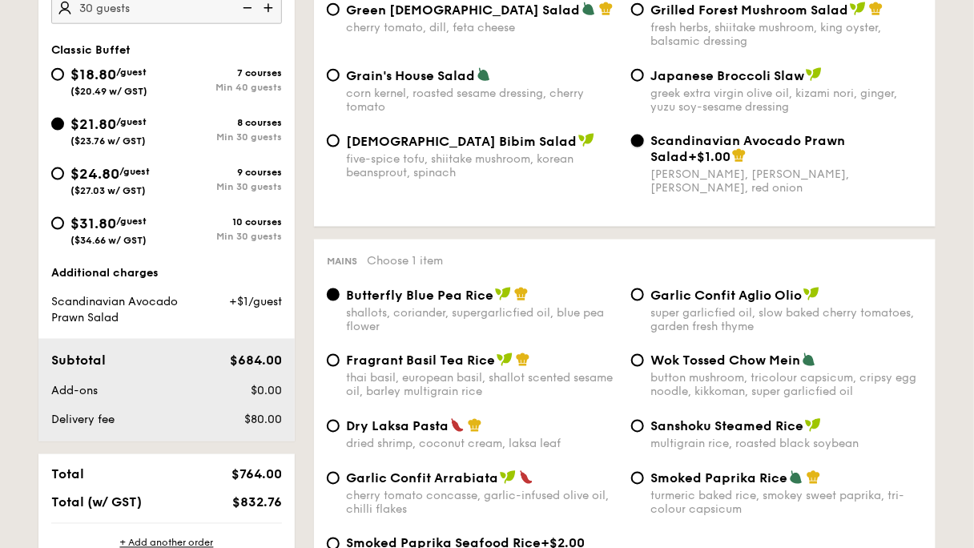
scroll to position [769, 0]
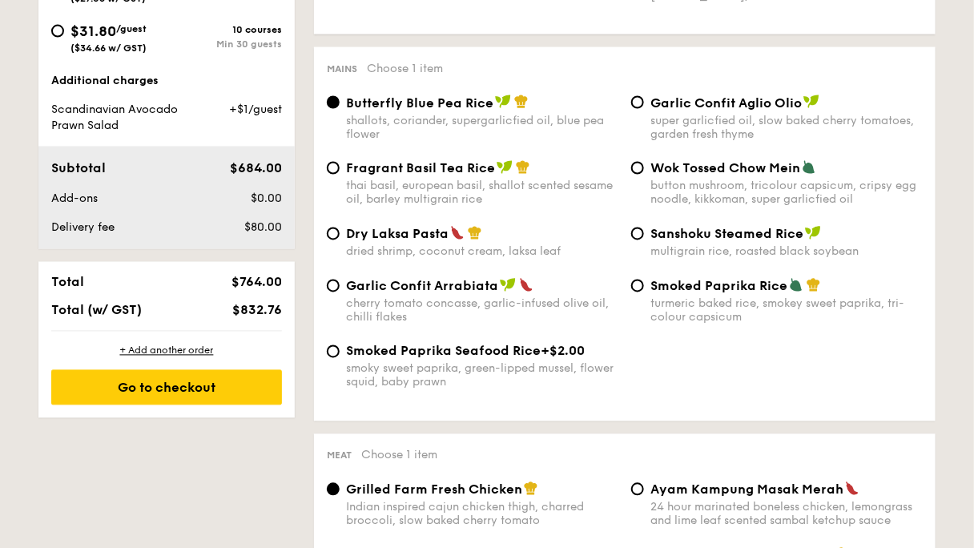
click at [435, 242] on span "Dry Laksa Pasta" at bounding box center [397, 234] width 103 height 15
click at [340, 240] on input "Dry Laksa Pasta dried shrimp, coconut cream, laksa leaf" at bounding box center [333, 233] width 13 height 13
radio input "true"
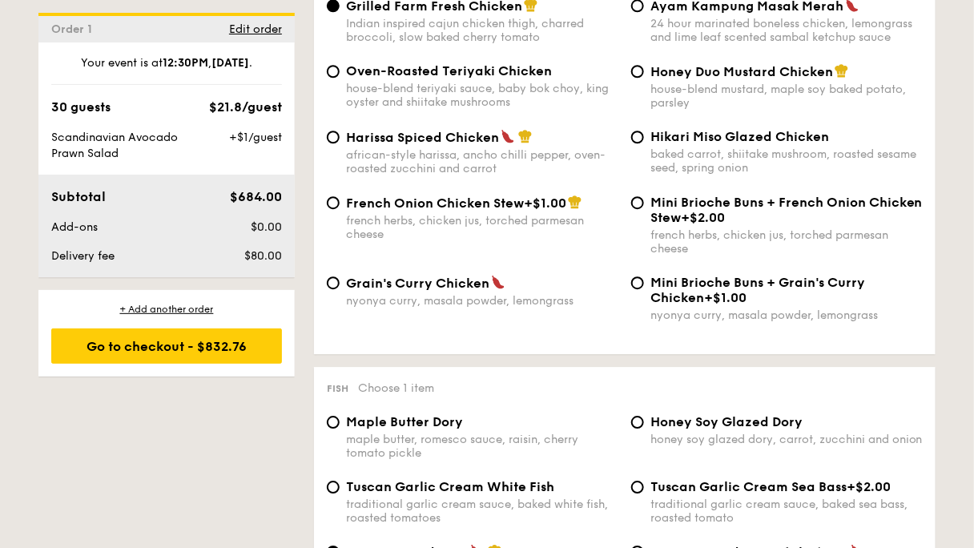
scroll to position [1282, 0]
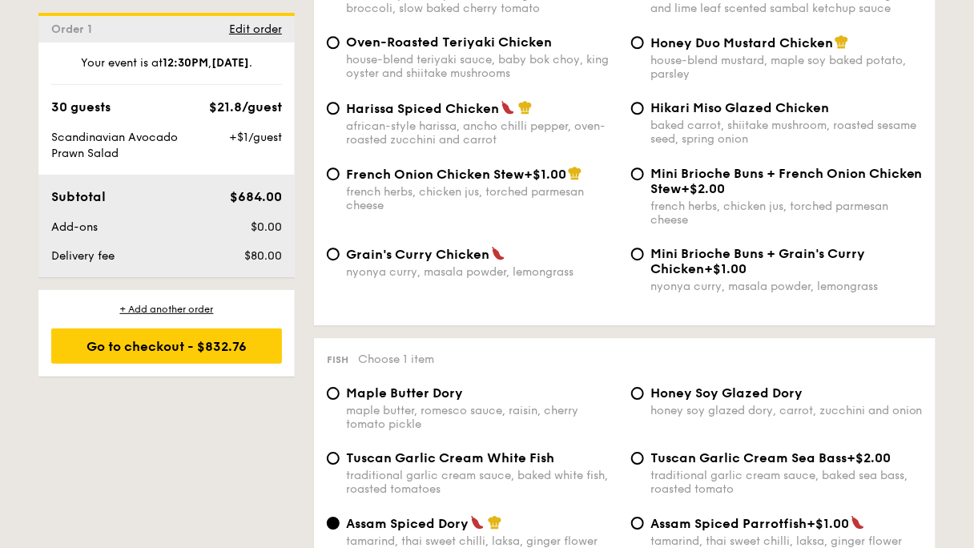
click at [650, 115] on span "Hikari Miso Glazed Chicken" at bounding box center [739, 107] width 179 height 15
click at [638, 115] on input "Hikari Miso Glazed Chicken baked carrot, shiitake mushroom, roasted sesame seed…" at bounding box center [637, 108] width 13 height 13
radio input "true"
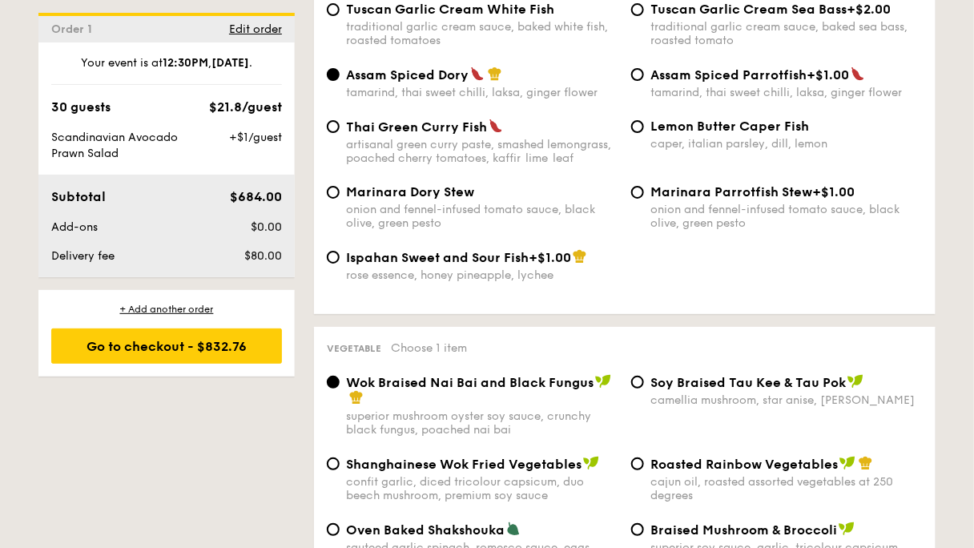
scroll to position [1858, 0]
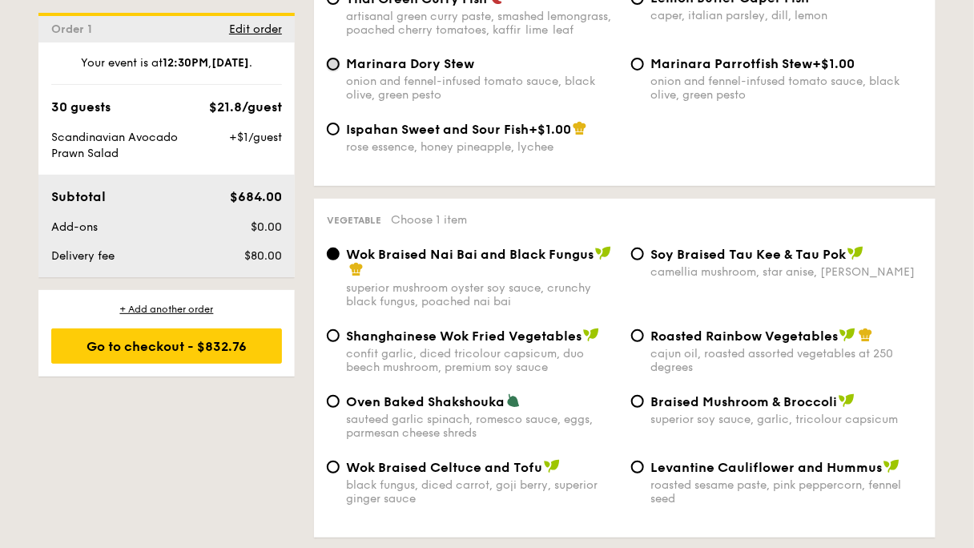
click at [340, 70] on input "Marinara Dory Stew onion and fennel-infused tomato sauce, black olive, green pe…" at bounding box center [333, 64] width 13 height 13
radio input "true"
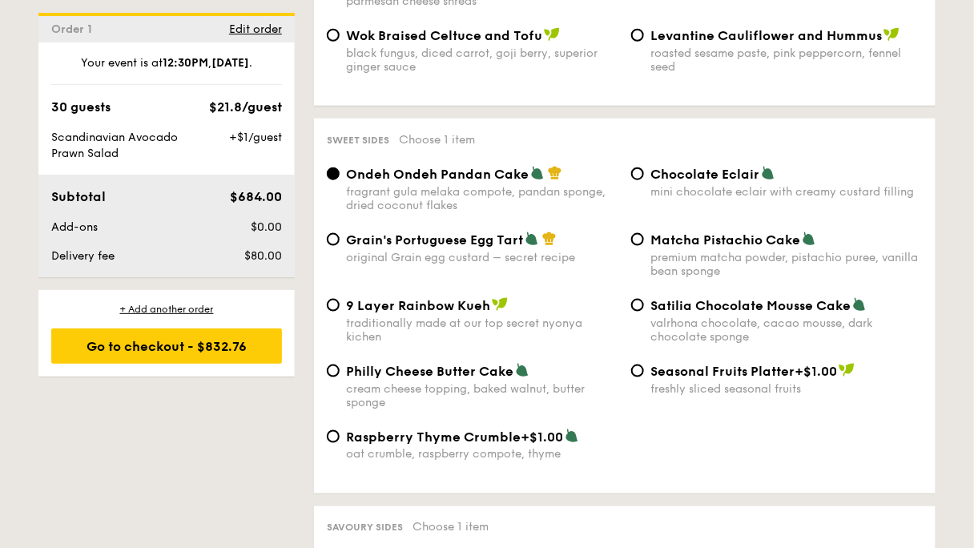
scroll to position [2307, 0]
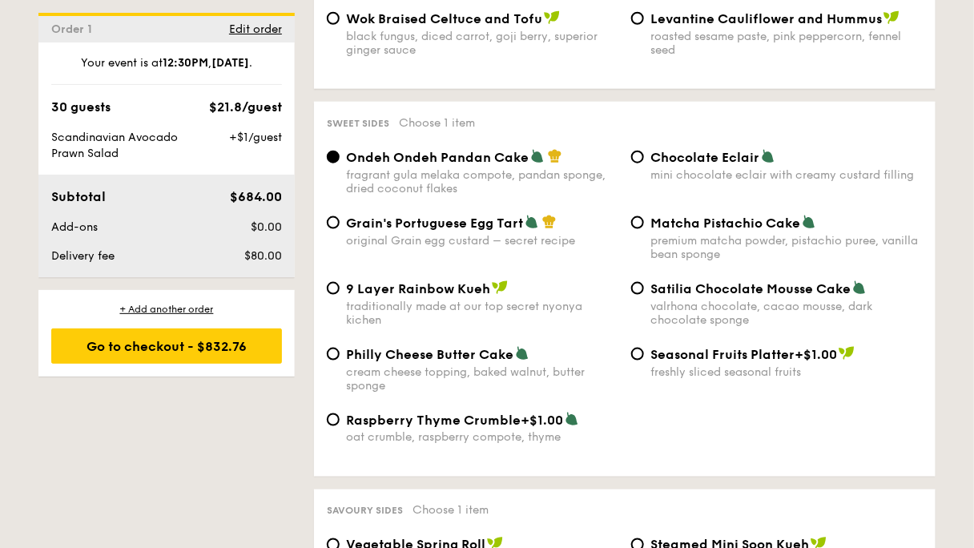
radio input "true"
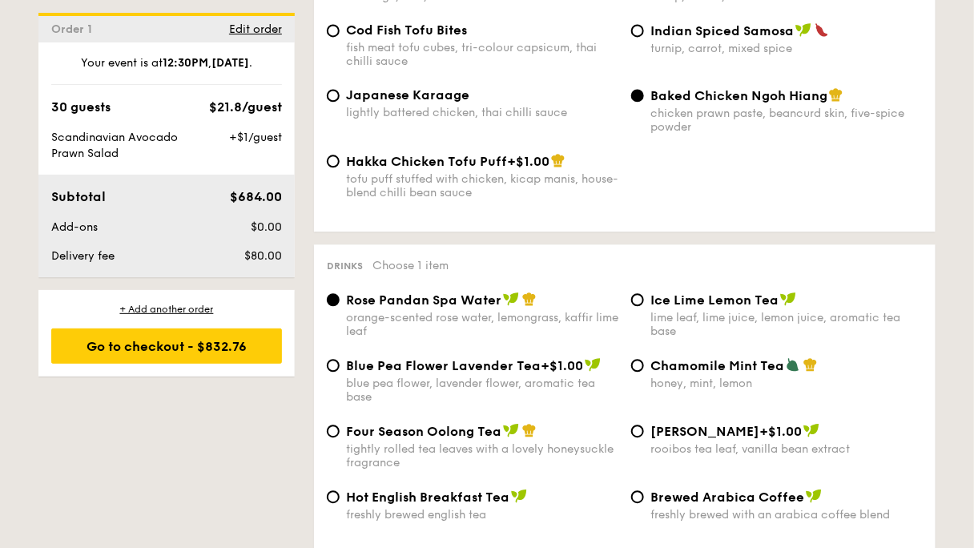
scroll to position [2820, 0]
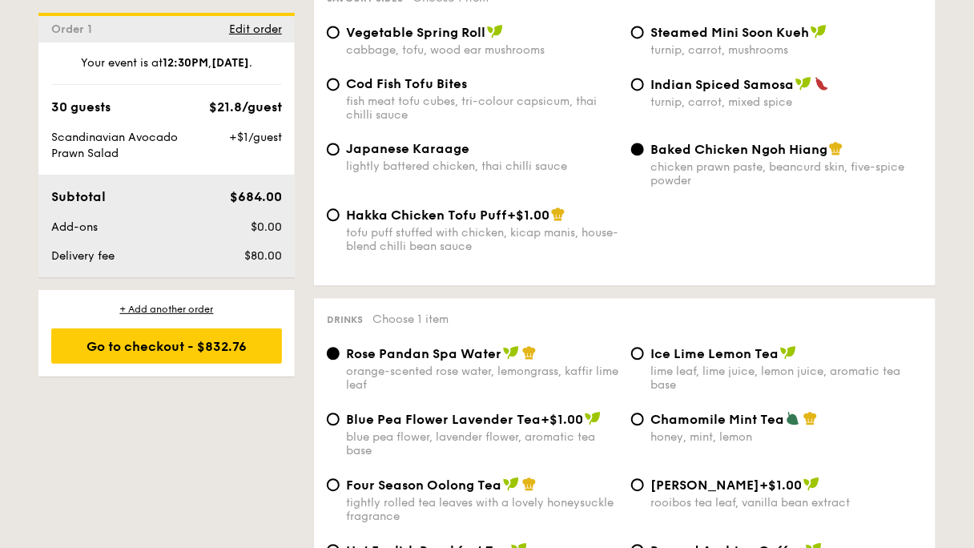
radio input "true"
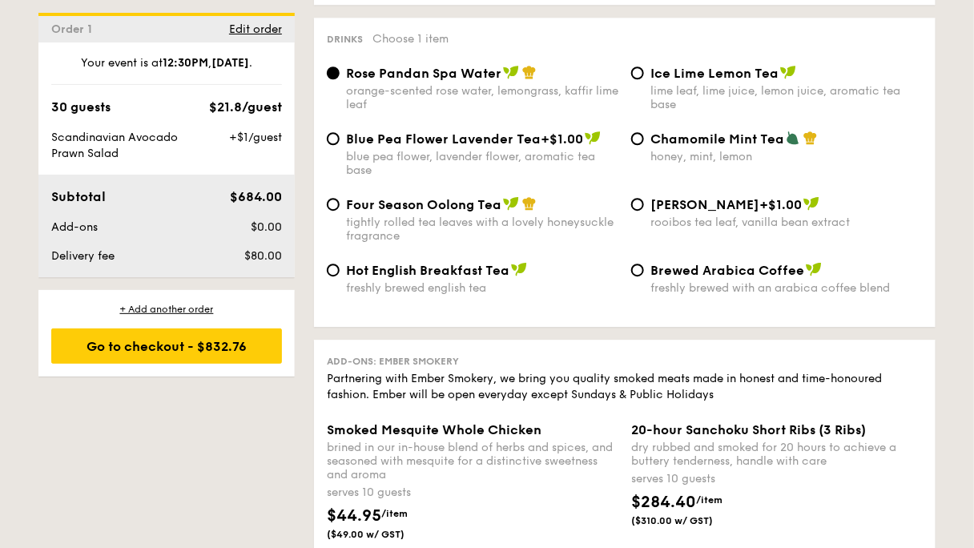
scroll to position [3140, 0]
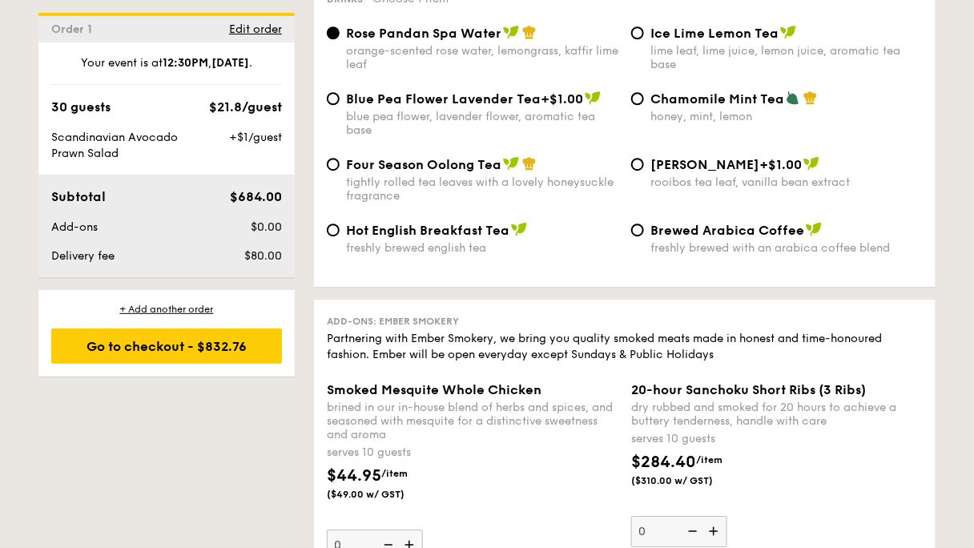
radio input "true"
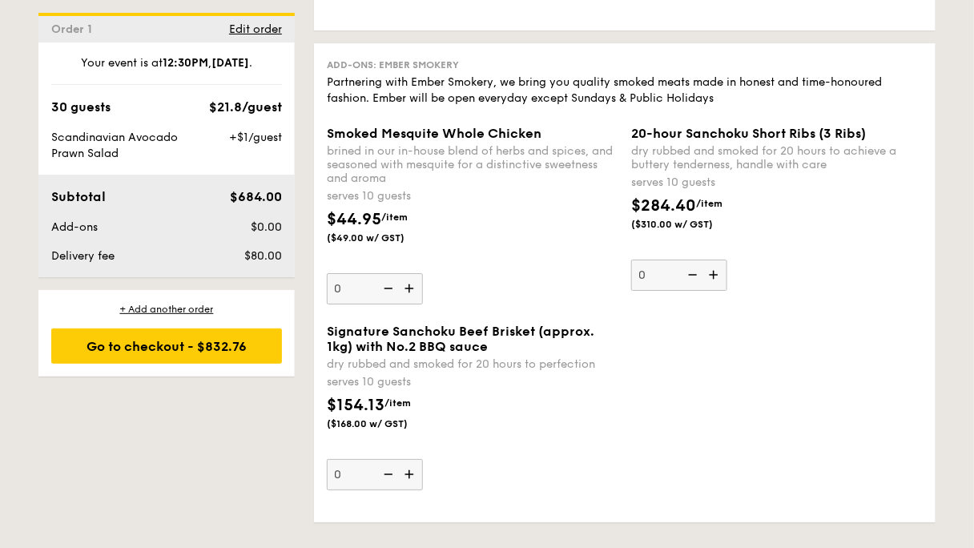
scroll to position [3525, 0]
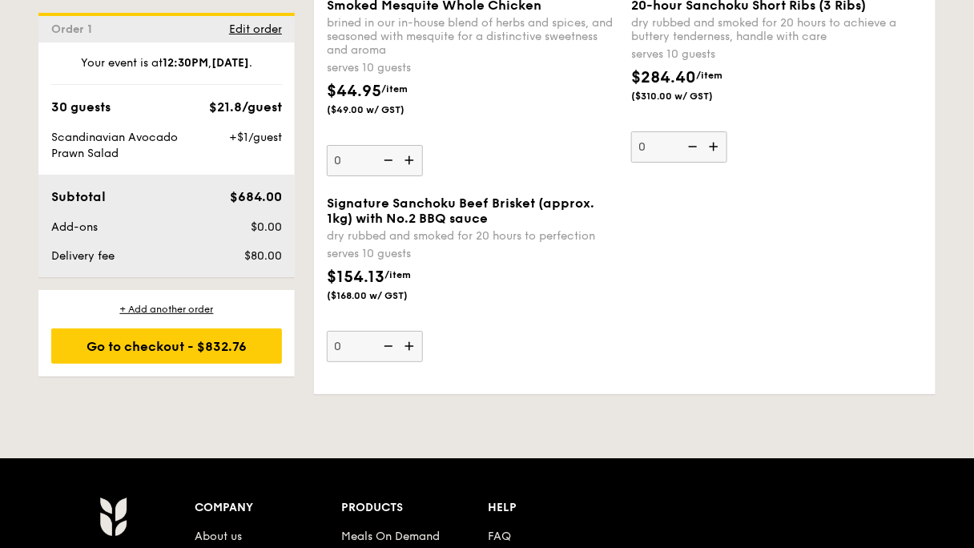
radio input "true"
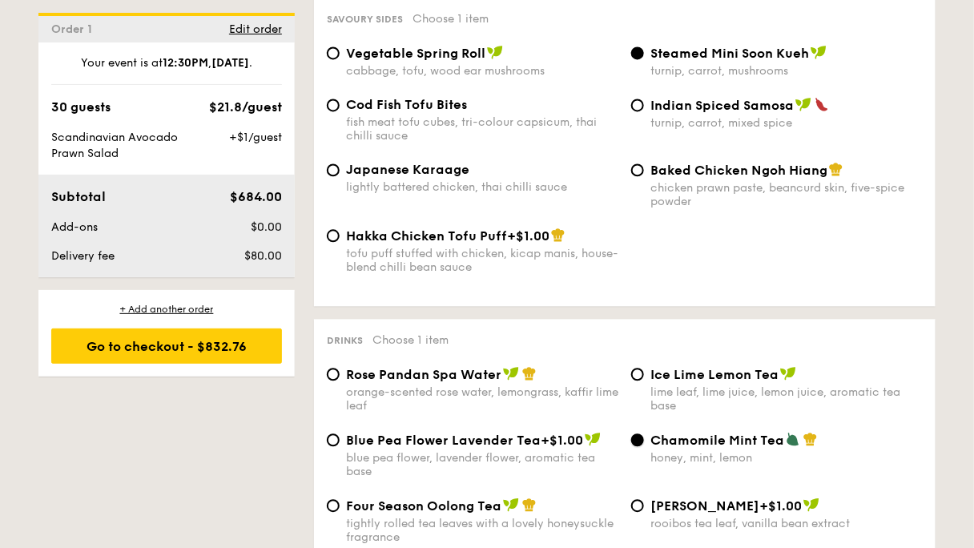
scroll to position [2735, 0]
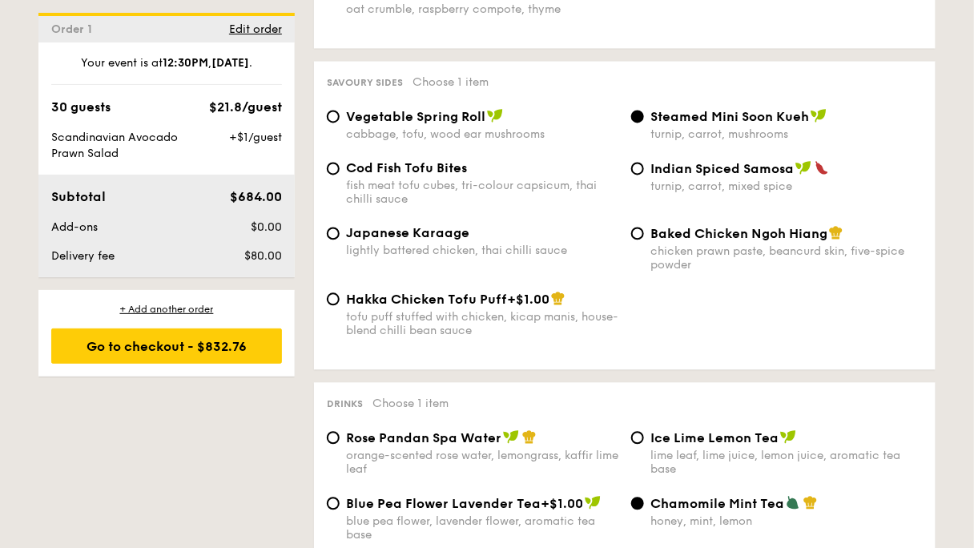
click at [729, 36] on div "Raspberry Thyme Crumble +$1.00 oat crumble, raspberry compote, thyme" at bounding box center [624, 10] width 609 height 52
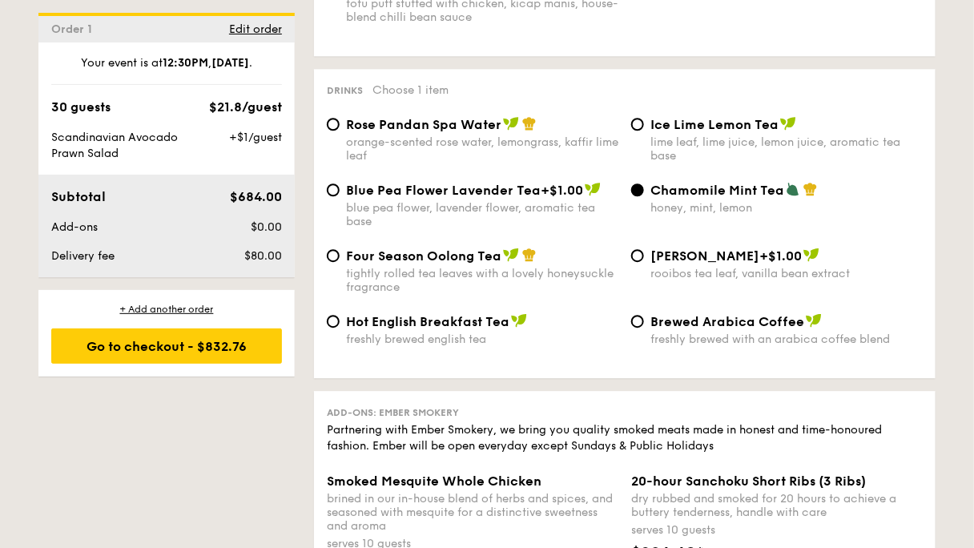
scroll to position [3183, 0]
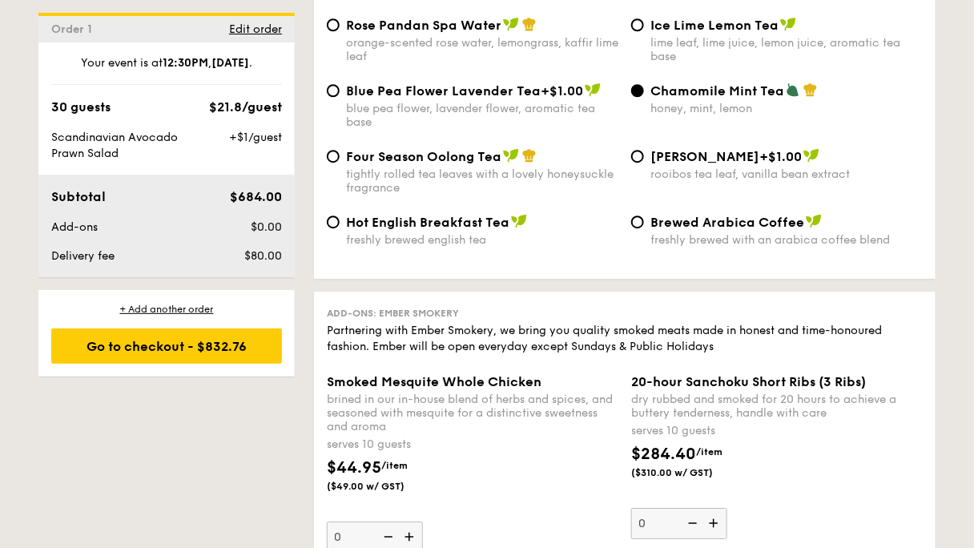
scroll to position [3119, 0]
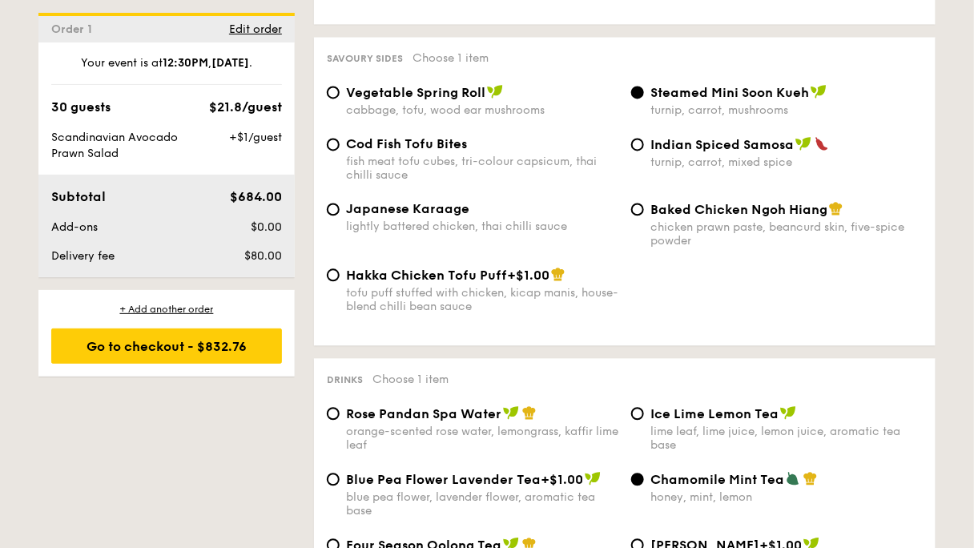
scroll to position [2735, 0]
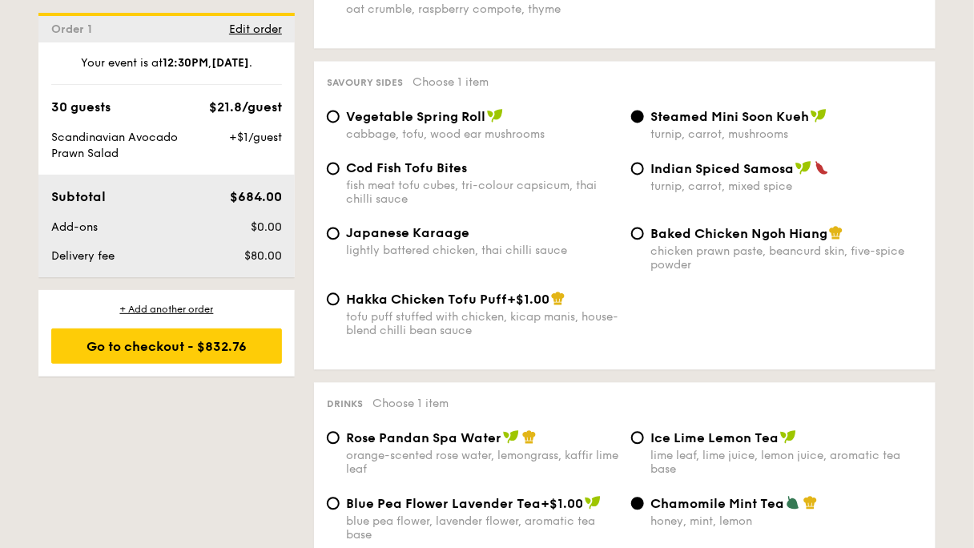
drag, startPoint x: 431, startPoint y: 337, endPoint x: 563, endPoint y: 343, distance: 132.3
copy span "Philly Cheese Butter Cake"
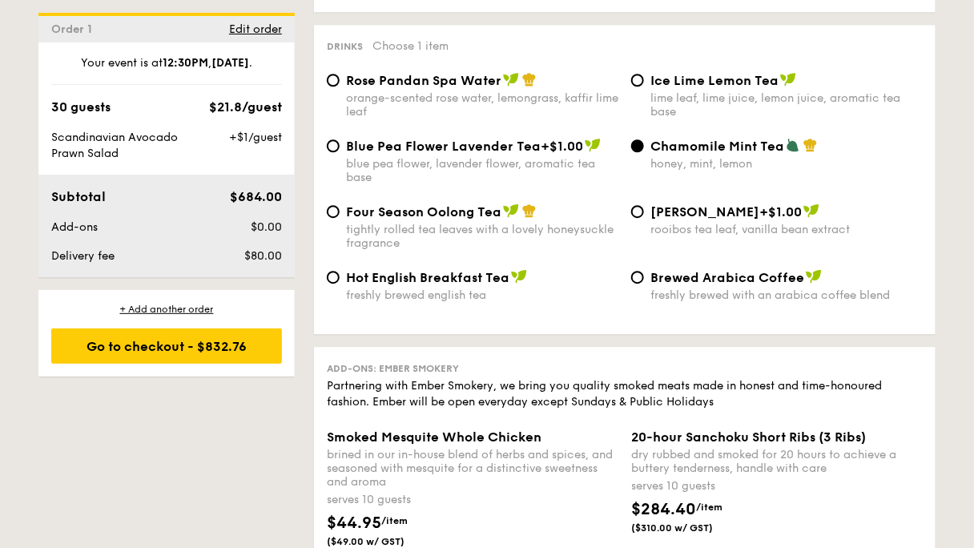
scroll to position [3119, 0]
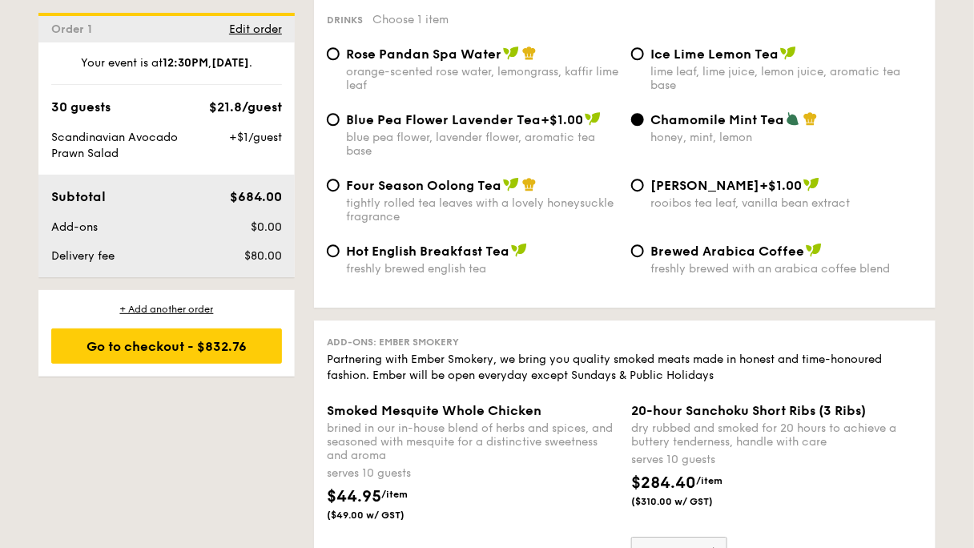
radio input "true"
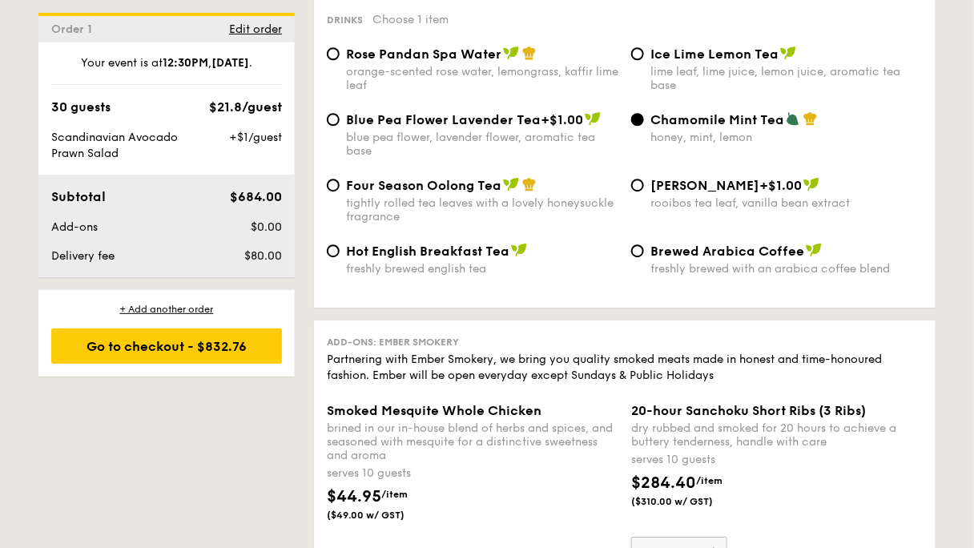
radio input "true"
drag, startPoint x: 444, startPoint y: 153, endPoint x: 484, endPoint y: 149, distance: 40.3
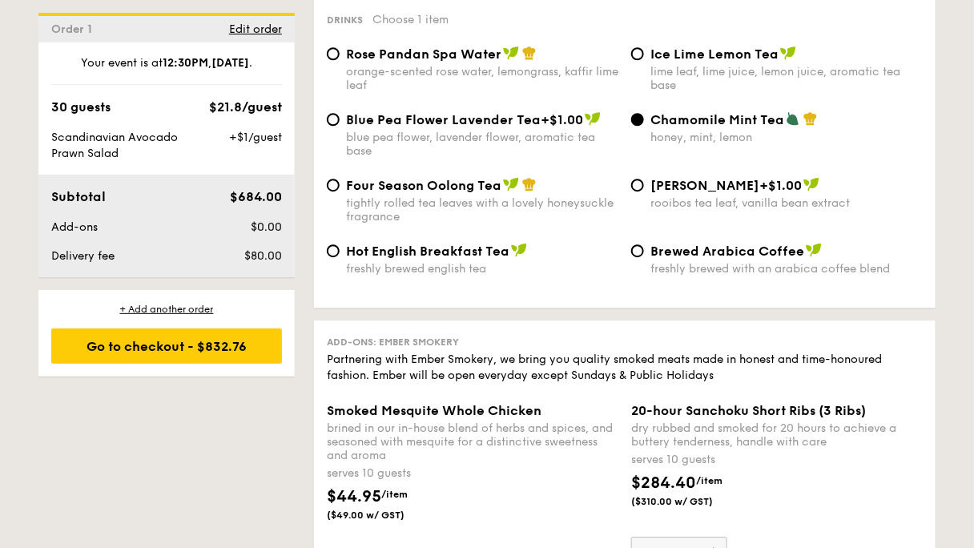
radio input "true"
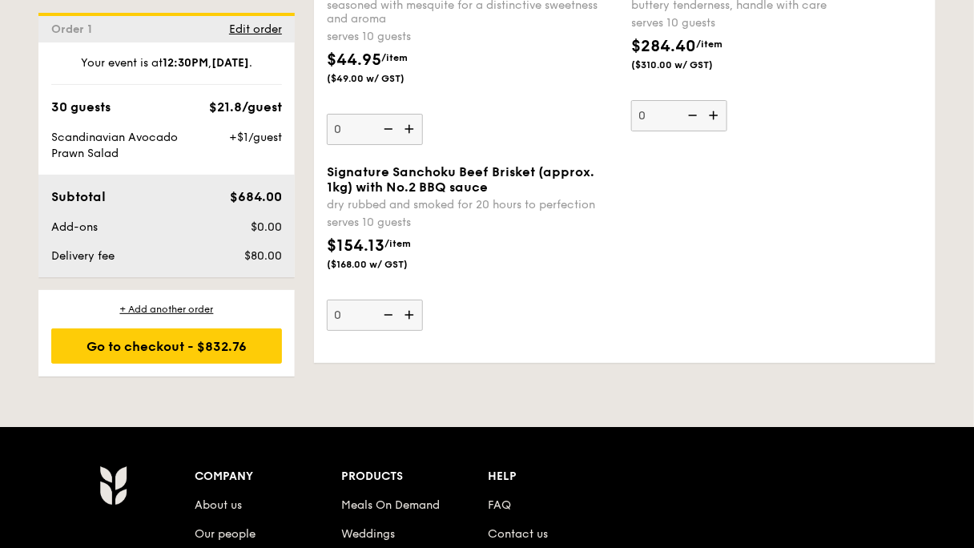
scroll to position [3504, 0]
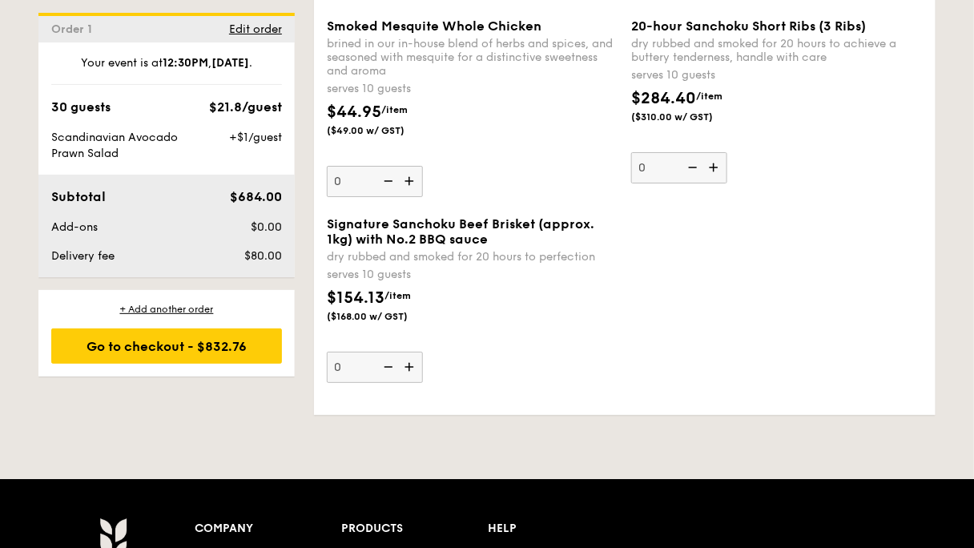
radio input "true"
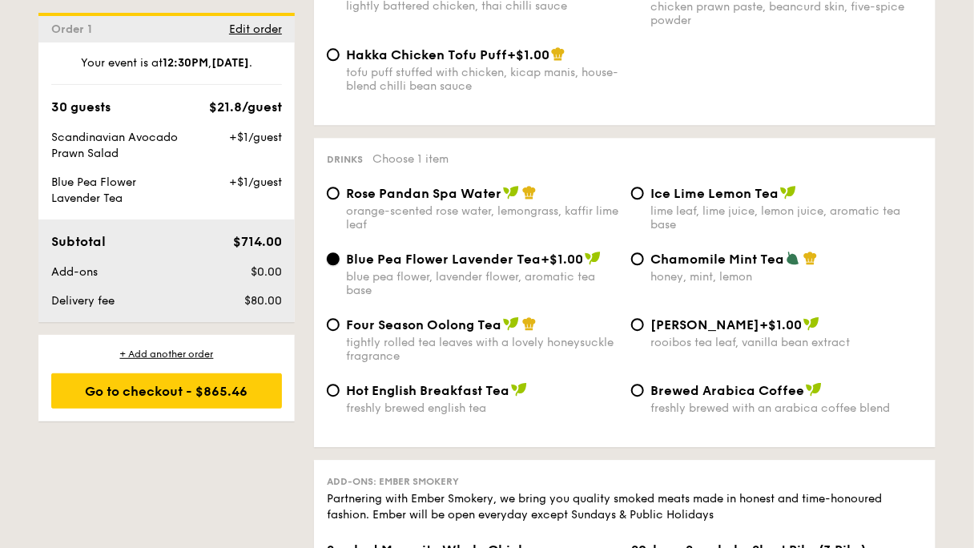
scroll to position [3076, 0]
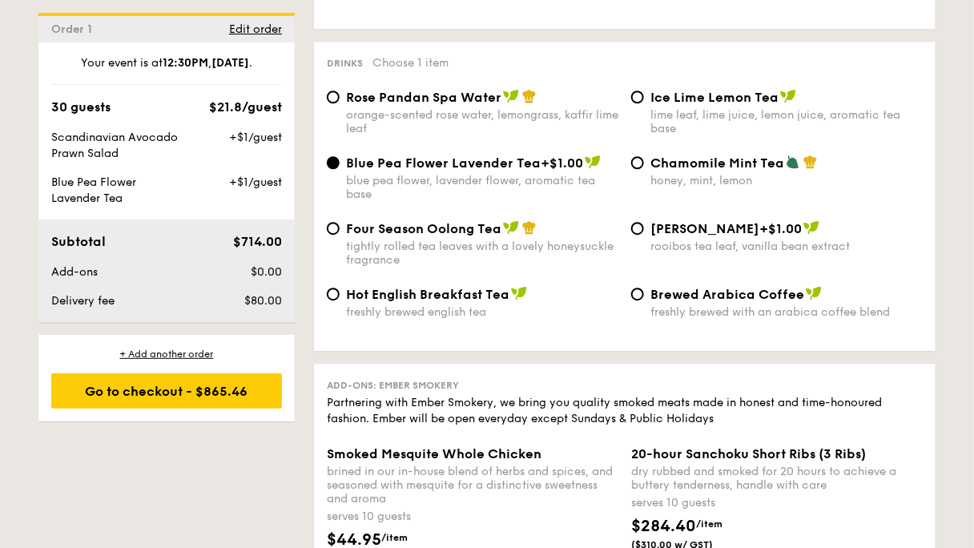
radio input "true"
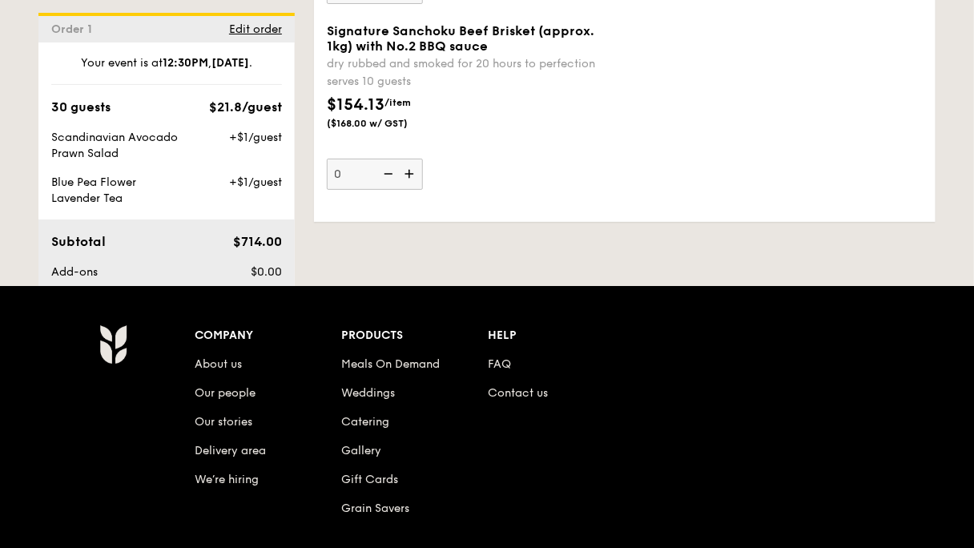
scroll to position [3845, 0]
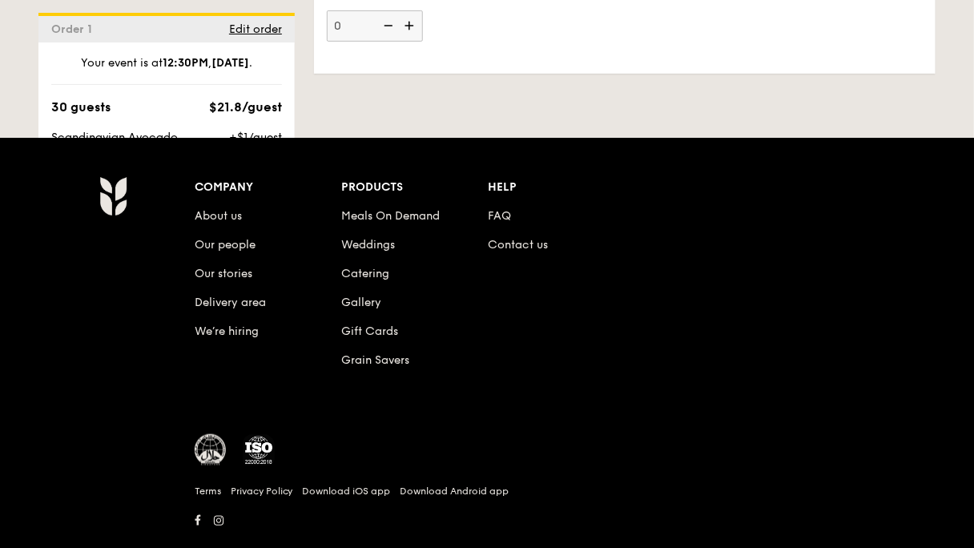
click at [282, 373] on div "Go to checkout - $865.46" at bounding box center [166, 390] width 231 height 35
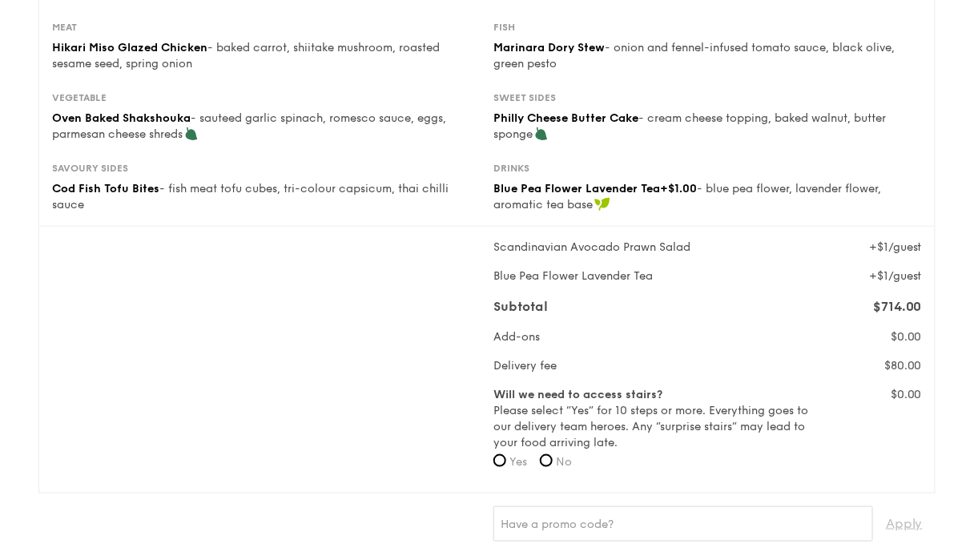
scroll to position [320, 0]
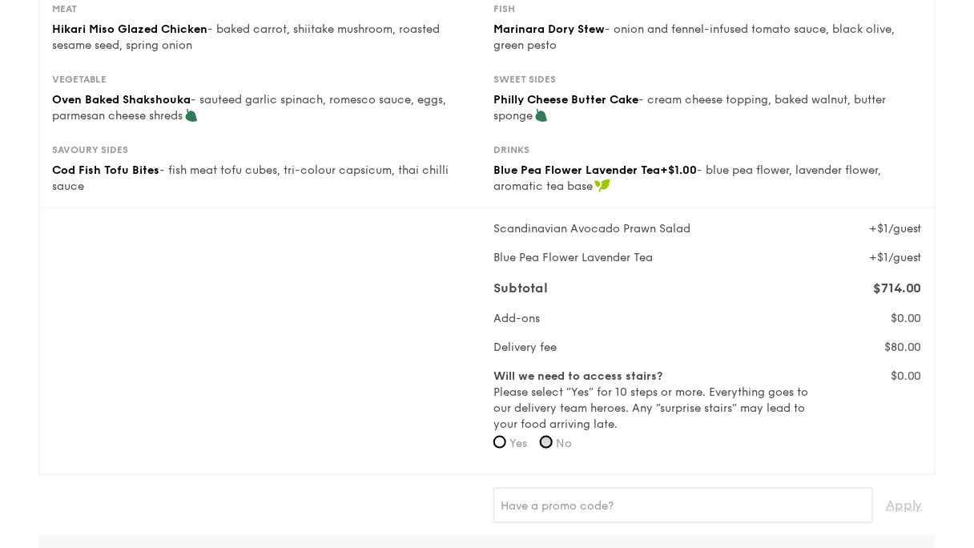
click at [545, 436] on input "No" at bounding box center [546, 442] width 13 height 13
radio input "true"
click at [642, 488] on input "text" at bounding box center [683, 505] width 380 height 35
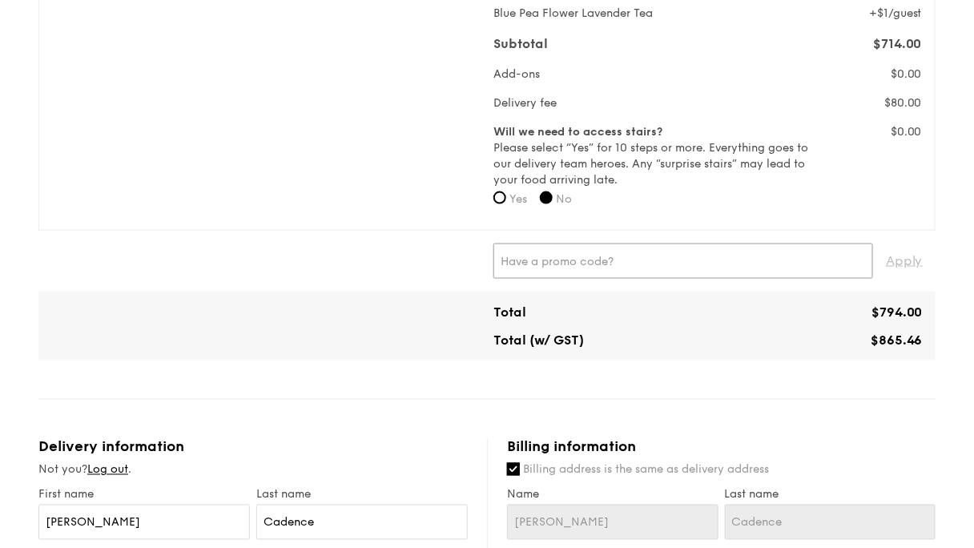
scroll to position [505, 0]
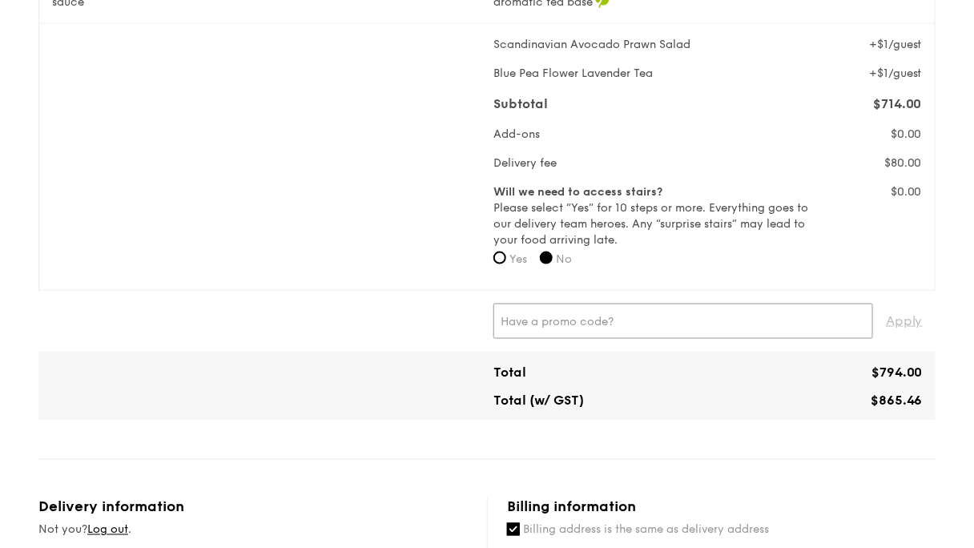
click at [567, 304] on input "text" at bounding box center [683, 321] width 380 height 35
paste input "GRPE1A"
type input "GRPE1A"
click at [886, 304] on span "Apply" at bounding box center [904, 321] width 37 height 35
click at [553, 304] on span "✕" at bounding box center [558, 321] width 10 height 35
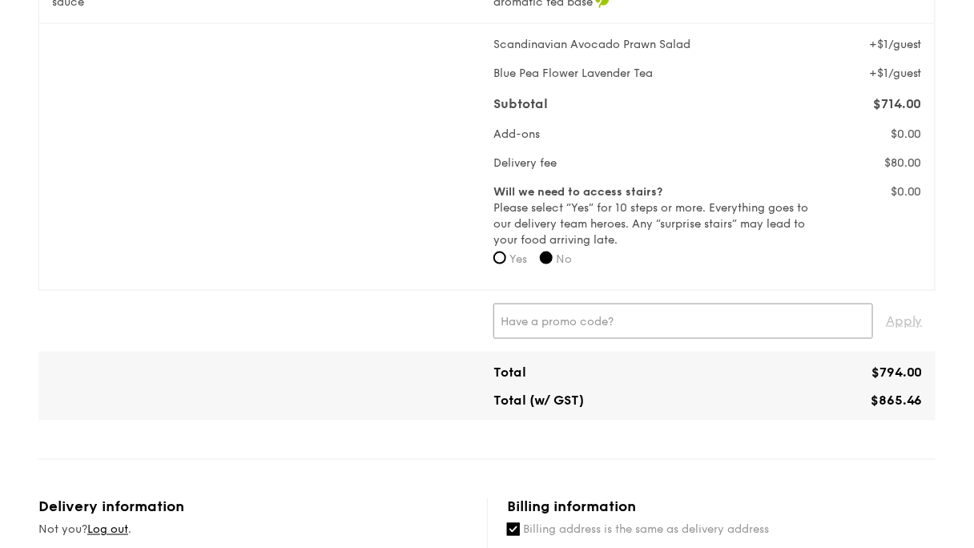
click at [543, 304] on input "text" at bounding box center [683, 321] width 380 height 35
paste input "TRUEXGRAIN"
click at [886, 304] on span "Apply" at bounding box center [904, 321] width 37 height 35
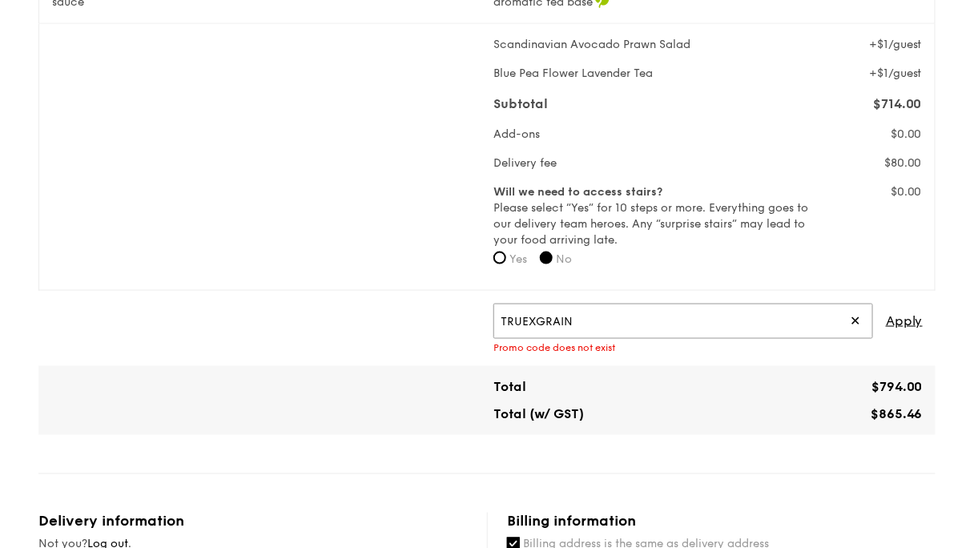
click at [606, 304] on input "TRUEXGRAIN" at bounding box center [683, 321] width 380 height 35
paste input "text"
type input "TRUEXGRAIN"
click at [886, 304] on span "Apply" at bounding box center [904, 321] width 37 height 35
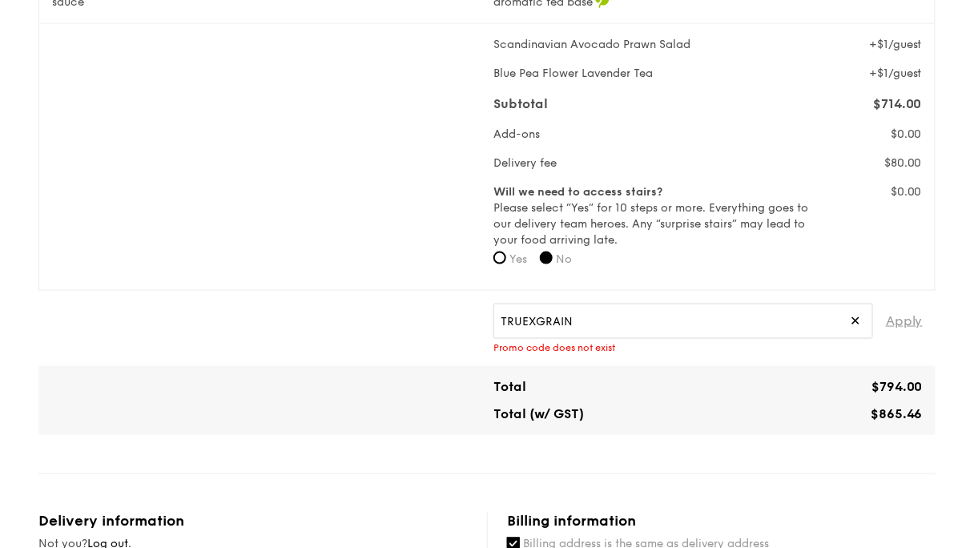
click at [886, 304] on span "Apply" at bounding box center [904, 321] width 37 height 35
click at [765, 304] on input "TRUEXGRAIN" at bounding box center [683, 321] width 380 height 35
click at [850, 304] on span "✕" at bounding box center [855, 321] width 10 height 35
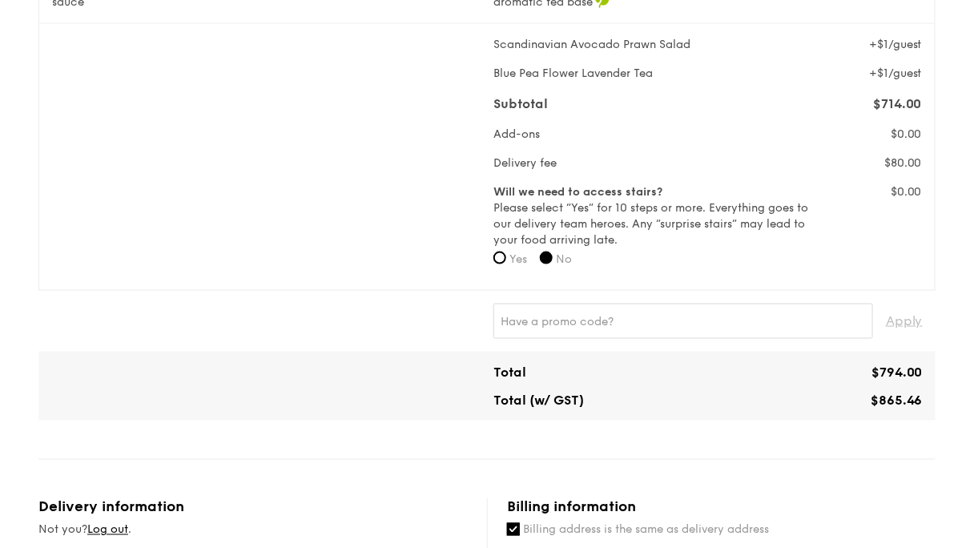
click at [671, 291] on div "Apply" at bounding box center [486, 321] width 897 height 61
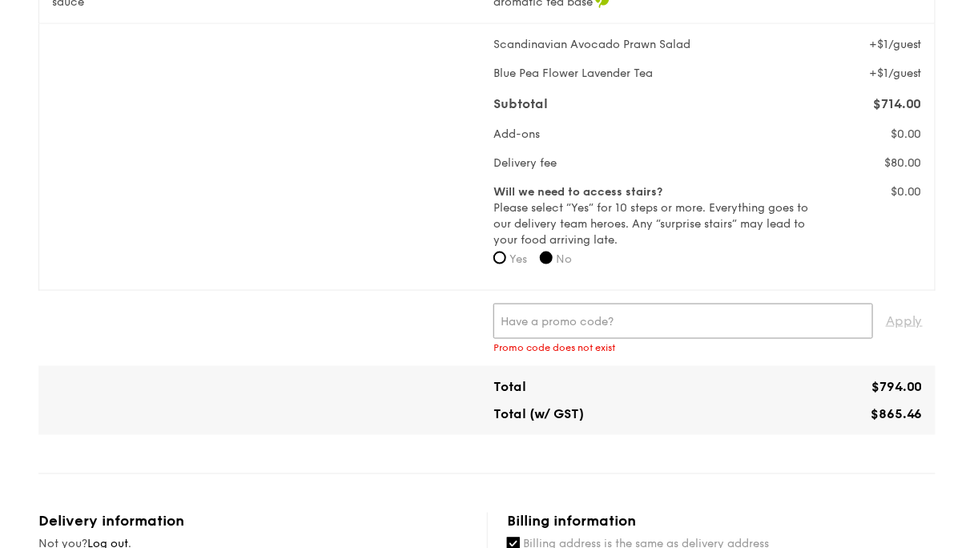
click at [574, 304] on input "text" at bounding box center [683, 321] width 380 height 35
paste input "GRPE1A"
type input "GRPE1A"
click at [886, 304] on span "Apply" at bounding box center [904, 321] width 37 height 35
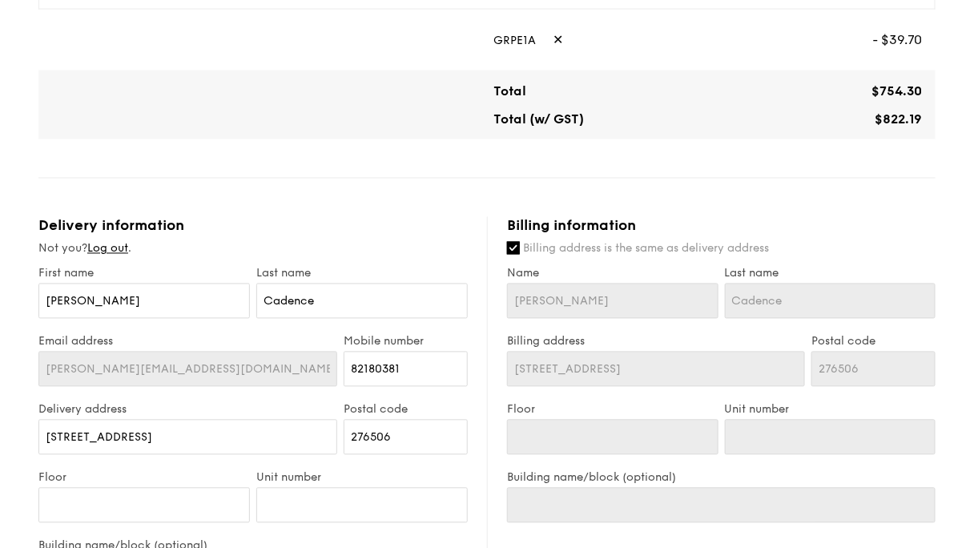
scroll to position [897, 0]
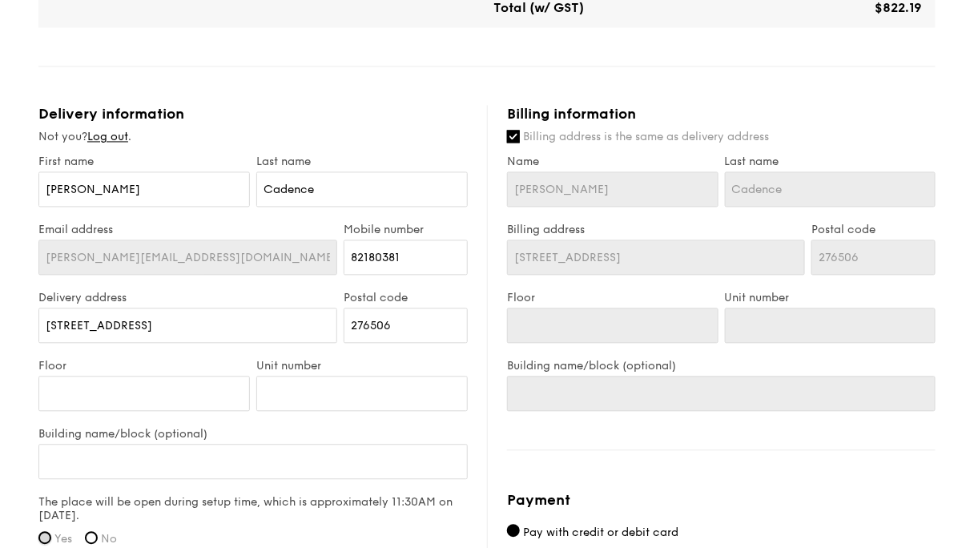
click at [51, 532] on input "Yes" at bounding box center [44, 538] width 13 height 13
radio input "true"
click at [400, 496] on div "The place will be open during setup time, which is approximately 11:30AM on Aug…" at bounding box center [252, 526] width 429 height 60
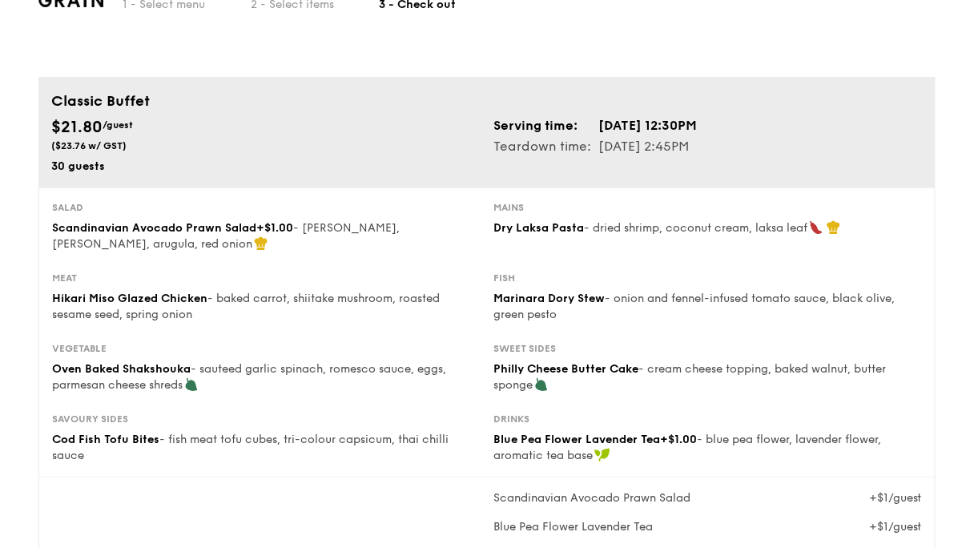
scroll to position [0, 0]
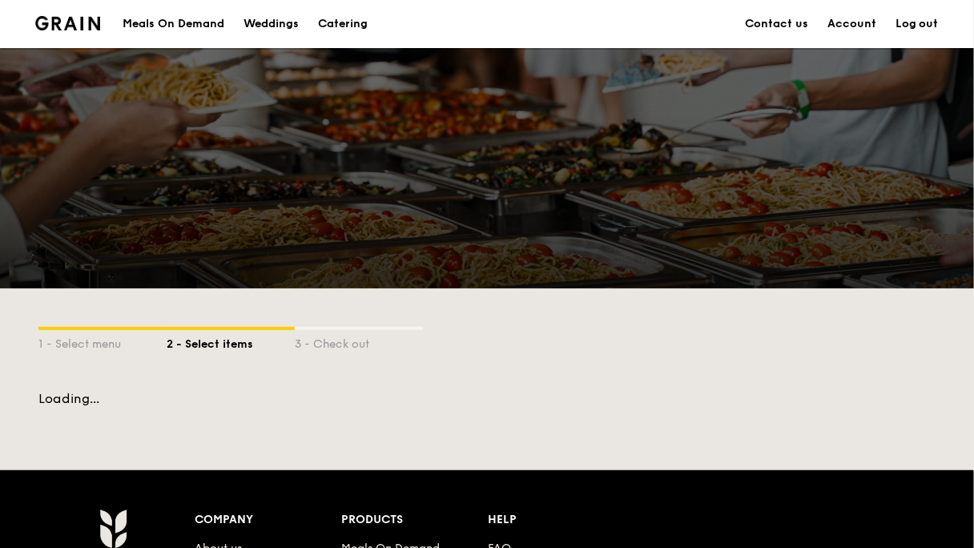
scroll to position [201, 0]
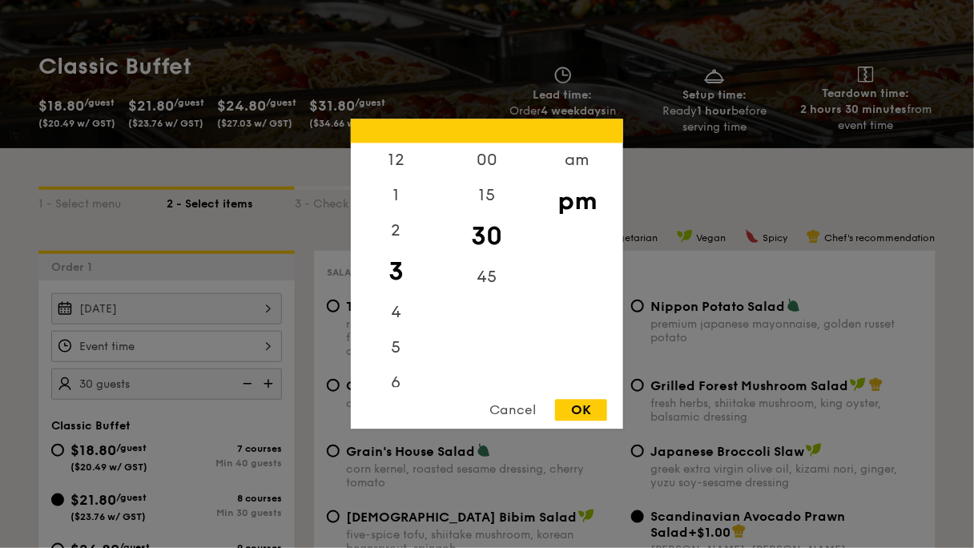
click at [282, 331] on div "12 1 2 3 4 5 6 7 8 9 10 11 00 15 30 45 am pm Cancel OK" at bounding box center [166, 346] width 231 height 31
click at [489, 280] on div "45" at bounding box center [486, 283] width 91 height 46
click at [395, 162] on div "12" at bounding box center [396, 166] width 91 height 46
click at [570, 412] on div "OK" at bounding box center [581, 411] width 52 height 22
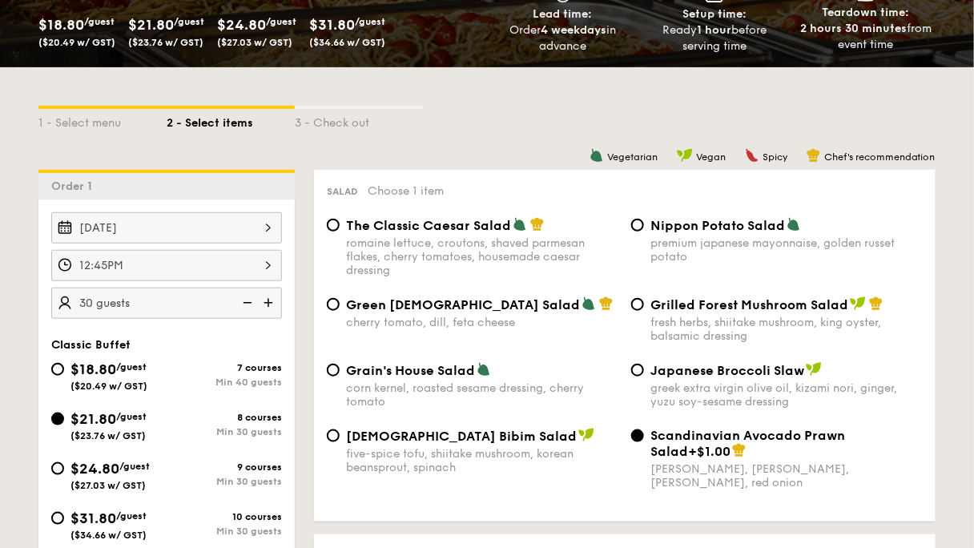
scroll to position [265, 0]
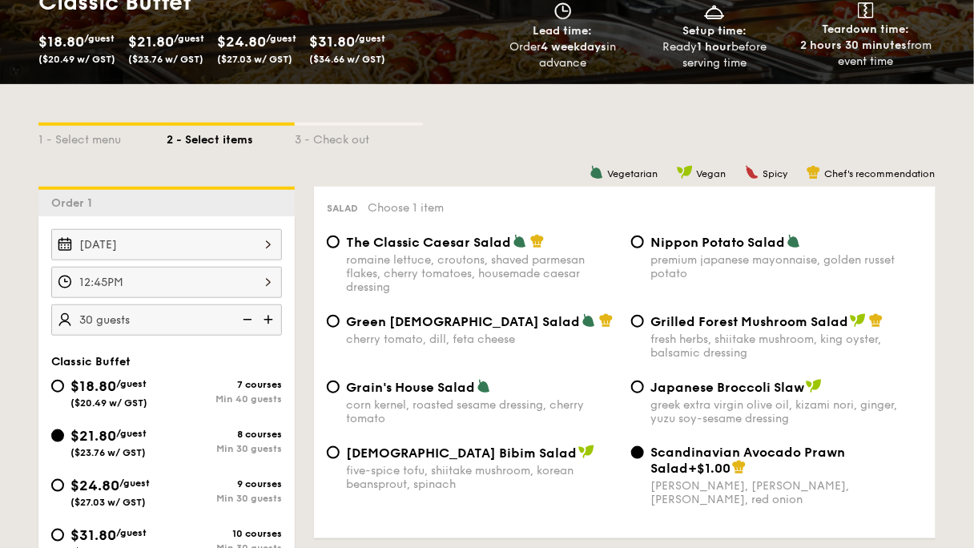
click at [282, 267] on div "12:45PM" at bounding box center [166, 282] width 231 height 31
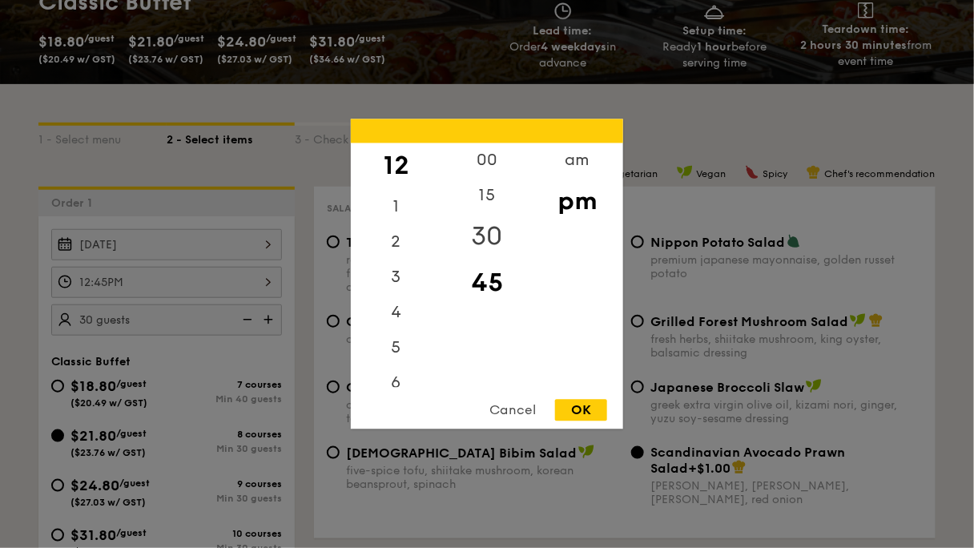
click at [496, 236] on div "30" at bounding box center [486, 237] width 91 height 46
click at [576, 407] on div "OK" at bounding box center [581, 411] width 52 height 22
type input "12:30PM"
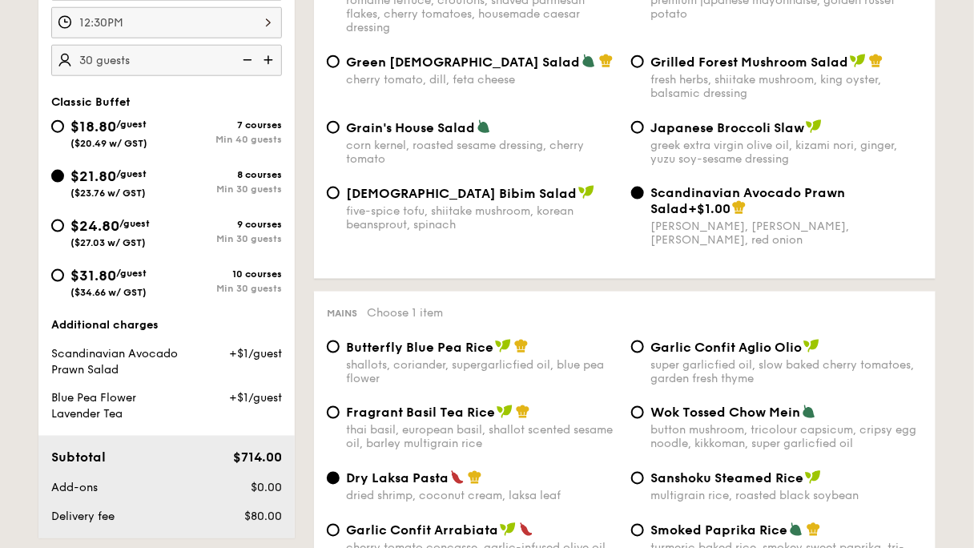
scroll to position [586, 0]
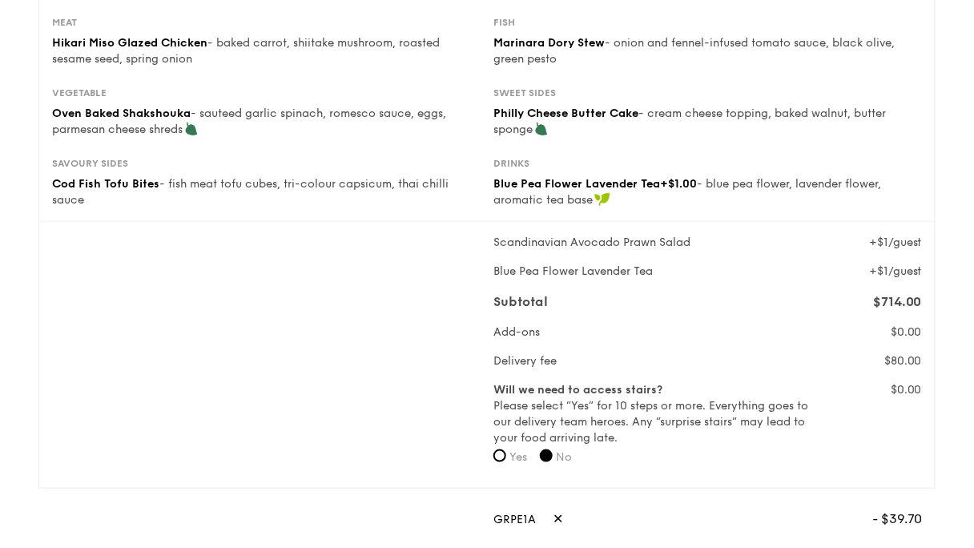
scroll to position [64, 0]
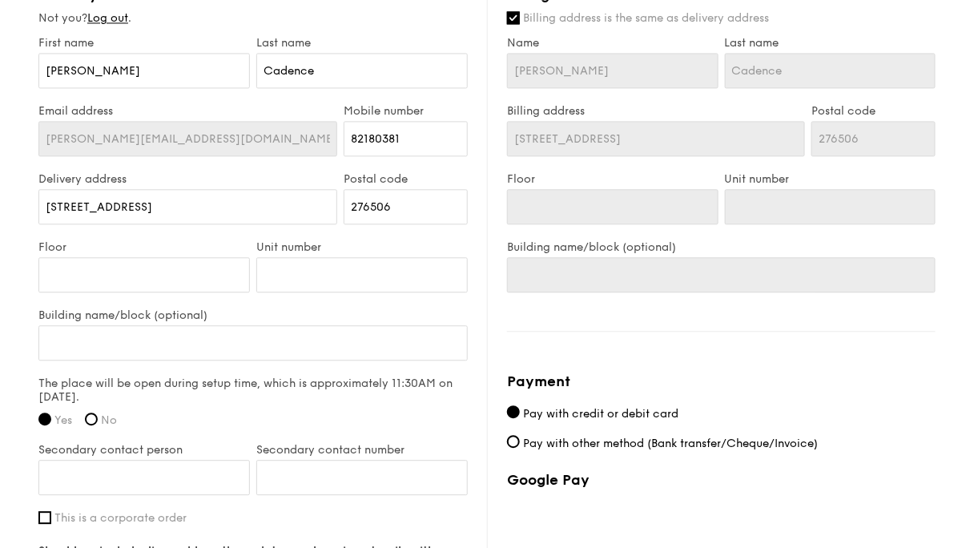
scroll to position [1017, 0]
click at [250, 459] on input "Secondary contact person" at bounding box center [143, 476] width 211 height 35
type input "e"
type input "E"
type input "Regina Choy"
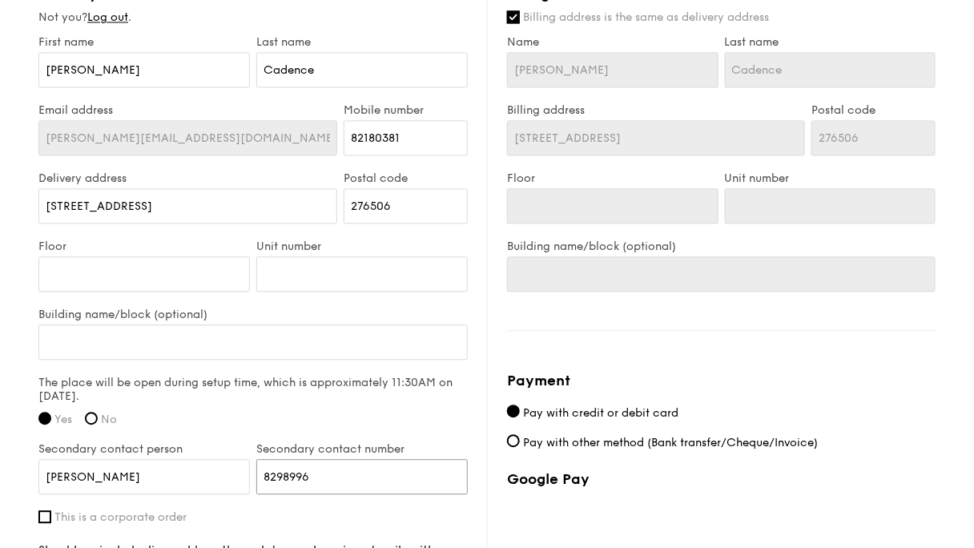
click at [348, 459] on input "8298996" at bounding box center [361, 476] width 211 height 35
type input "82989996"
radio input "true"
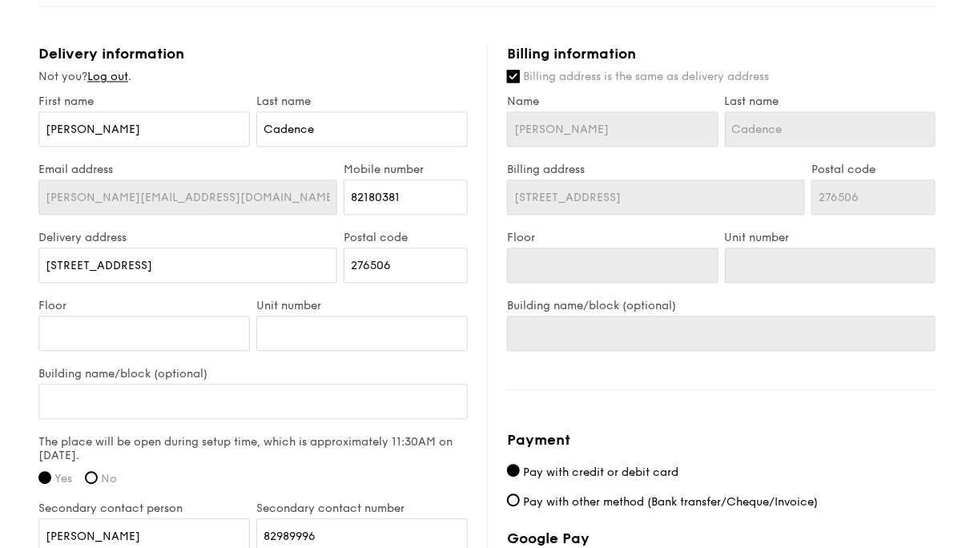
scroll to position [1017, 0]
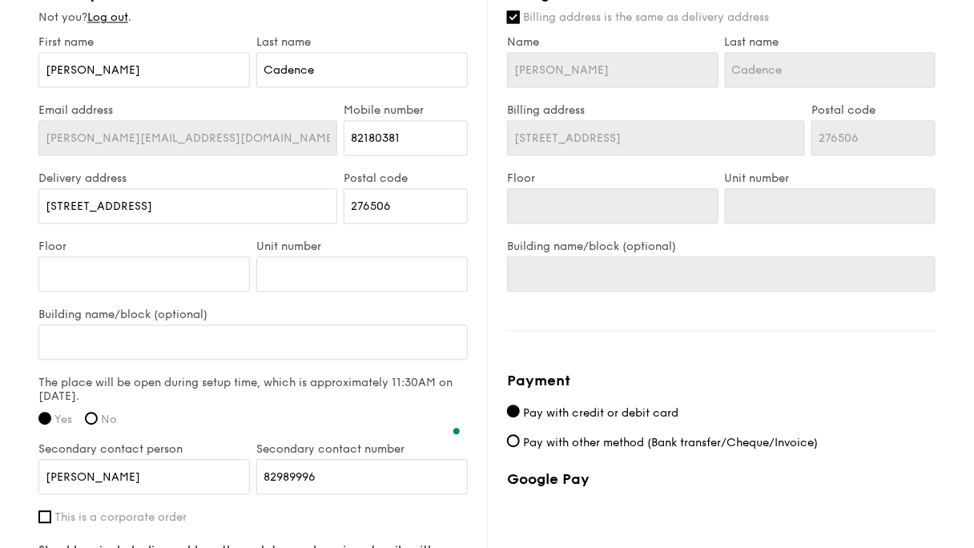
type textarea "W"
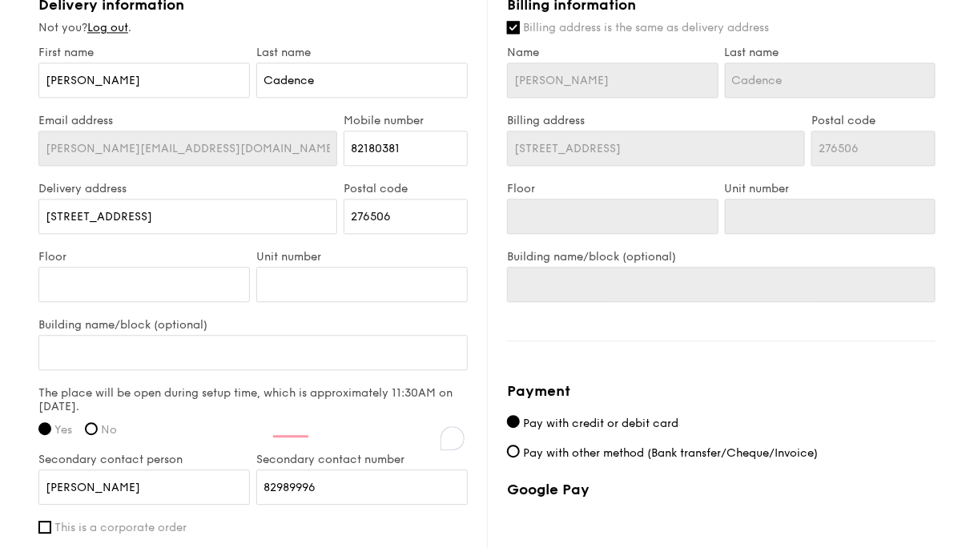
scroll to position [1017, 0]
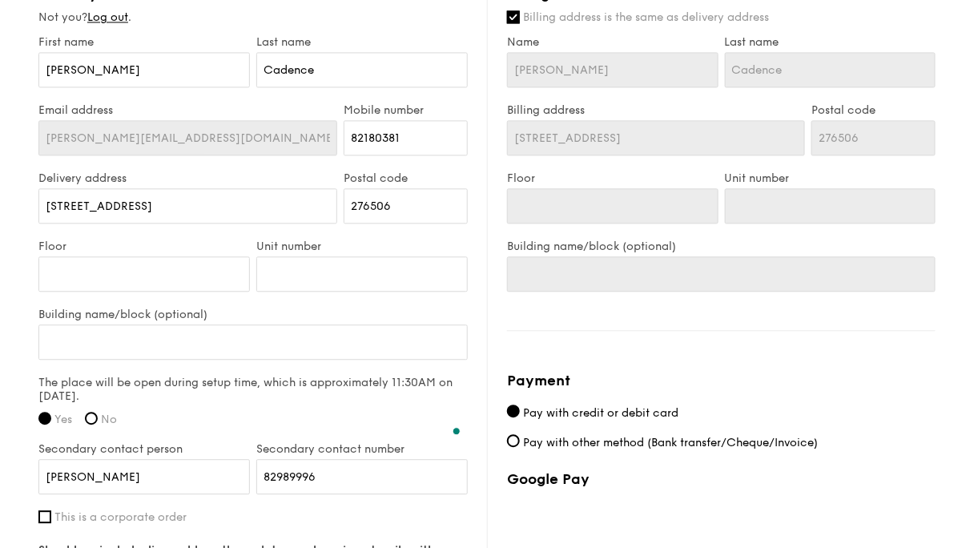
scroll to position [7, 0]
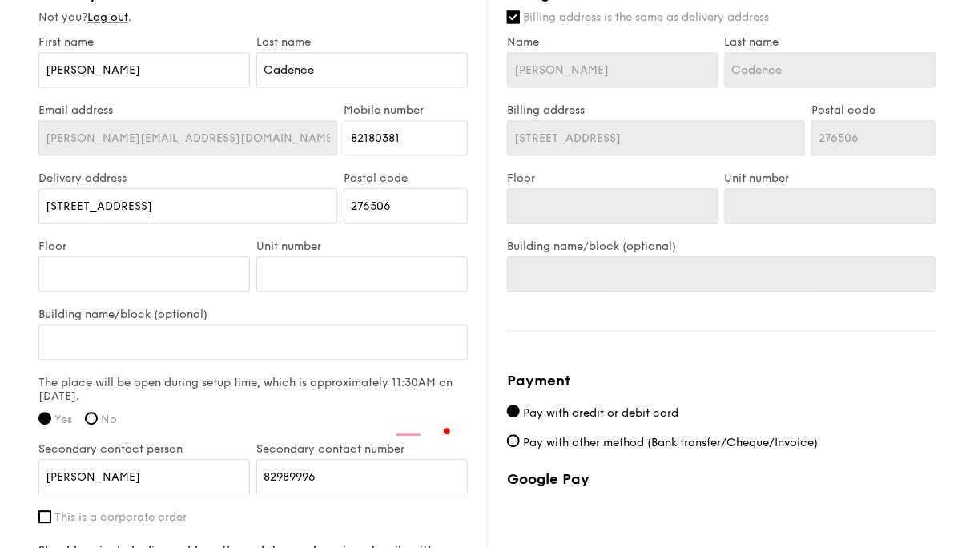
scroll to position [15, 0]
drag, startPoint x: 224, startPoint y: 424, endPoint x: 394, endPoint y: 462, distance: 174.1
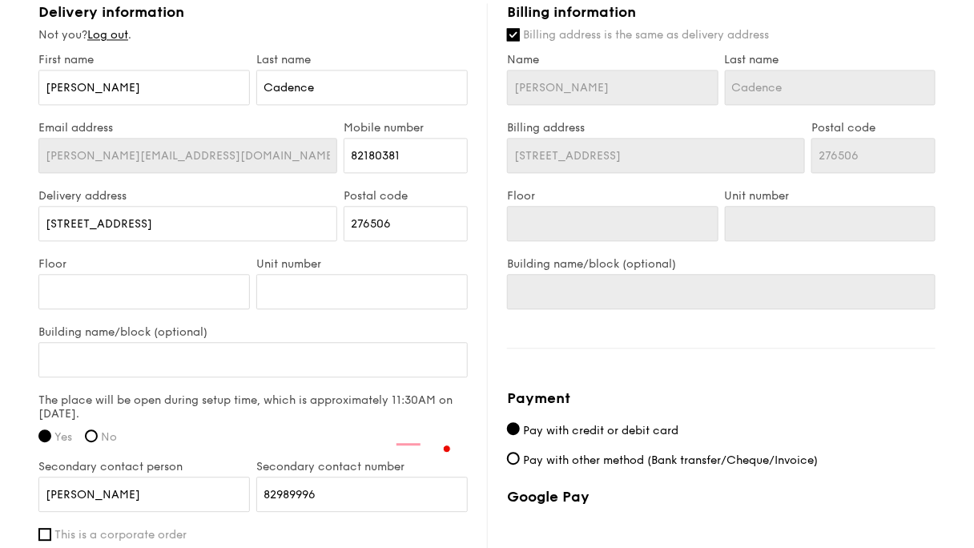
scroll to position [1017, 0]
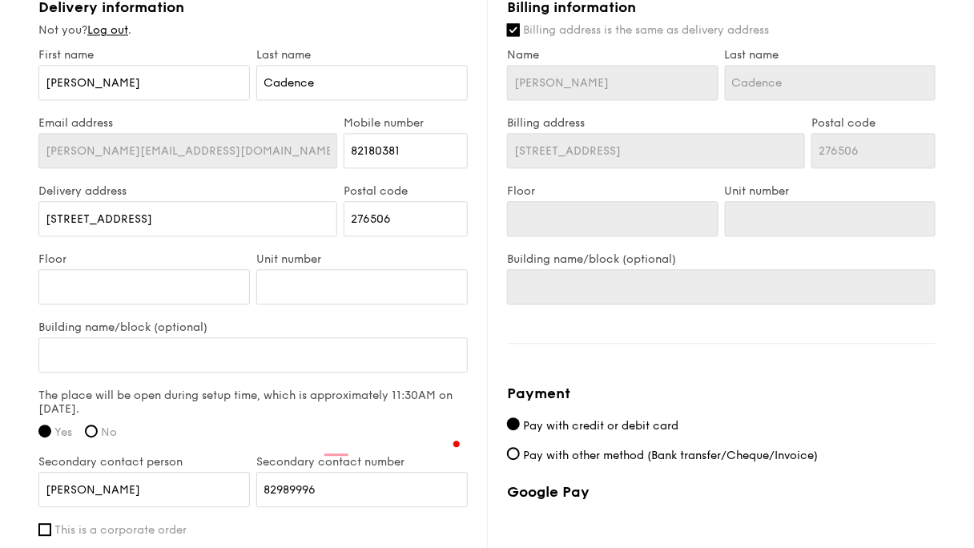
scroll to position [1017, 0]
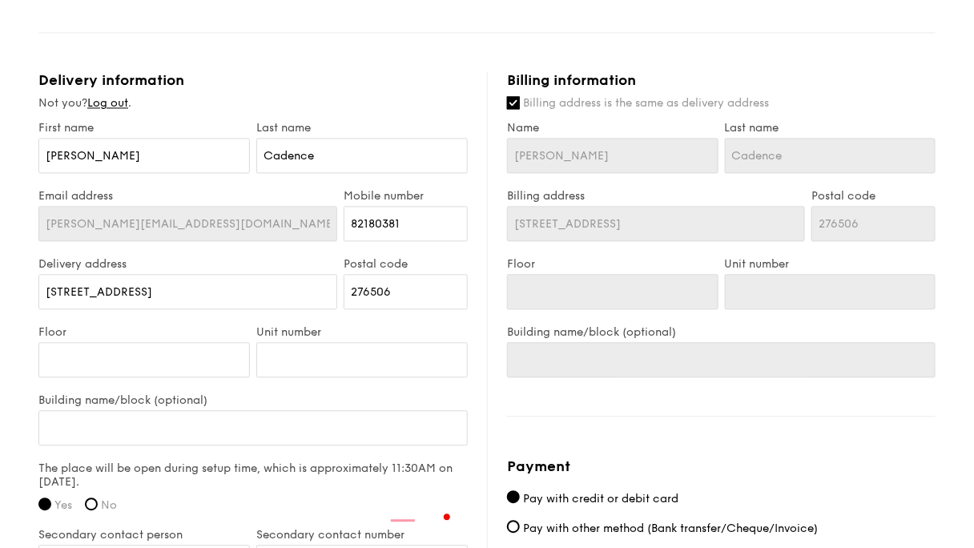
scroll to position [953, 0]
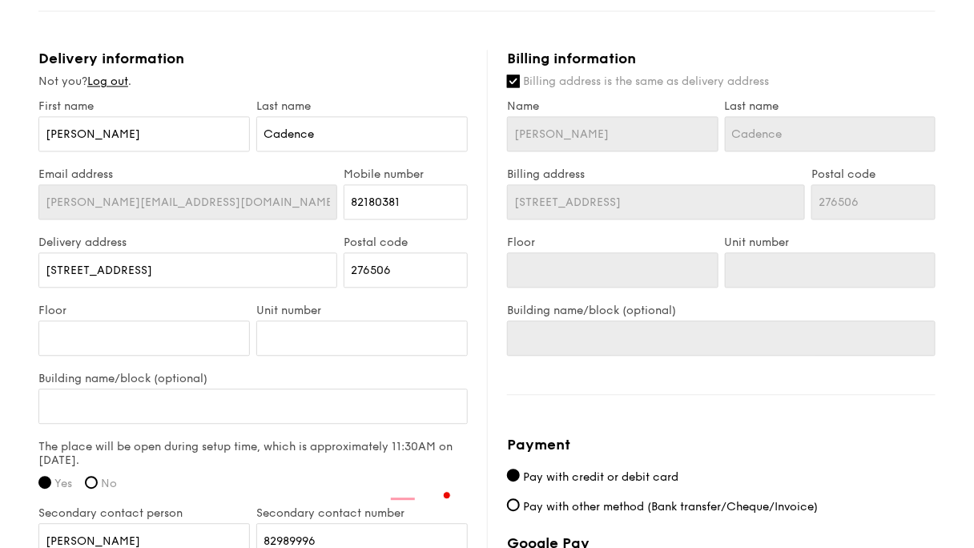
type textarea "Please have a POC reach out to me via WhatsApp. Your team may also park & unloa…"
drag, startPoint x: 224, startPoint y: 276, endPoint x: 0, endPoint y: 238, distance: 227.4
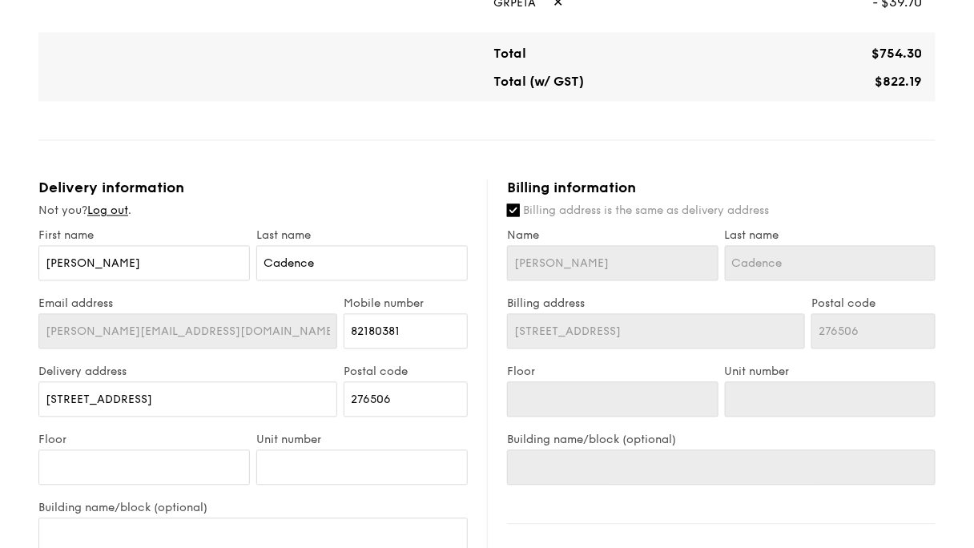
scroll to position [825, 0]
type input "Regina Choy"
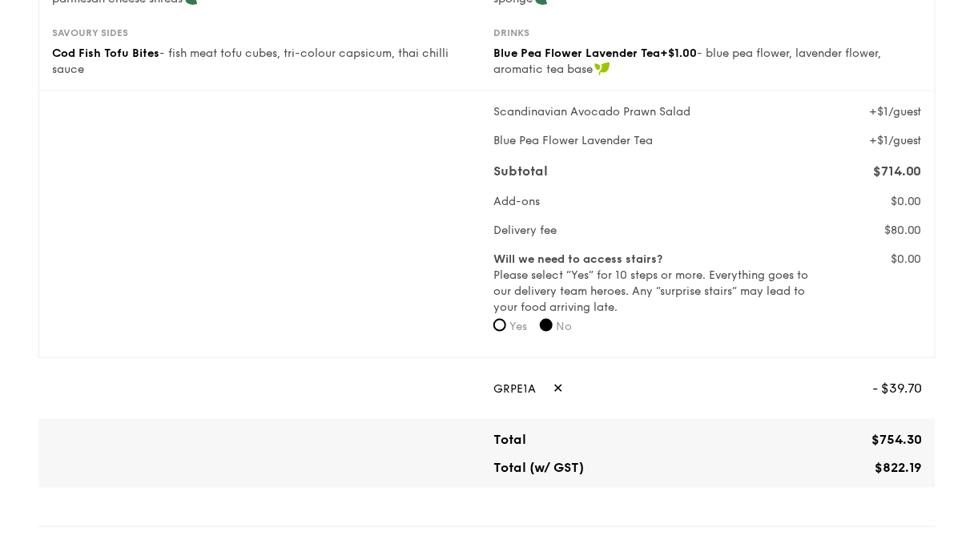
scroll to position [1017, 0]
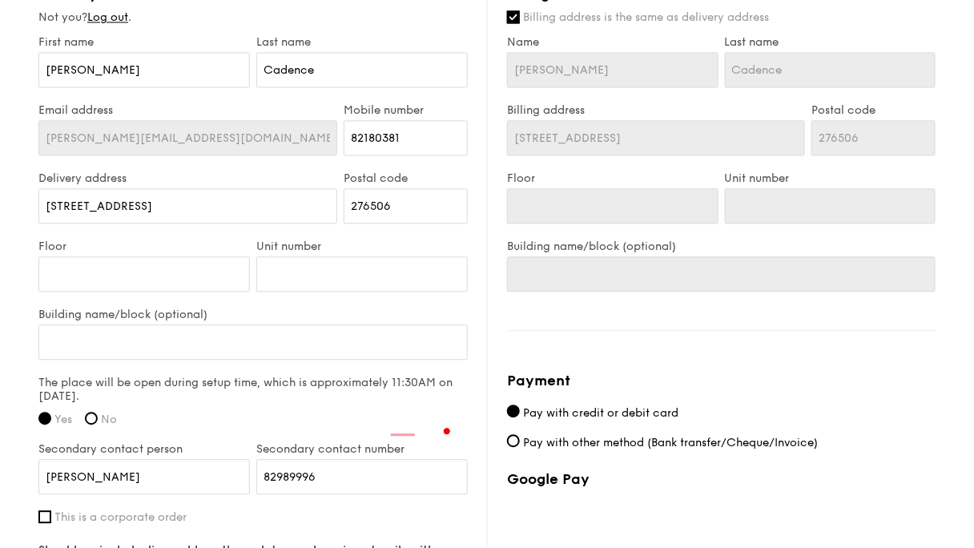
click at [607, 436] on span "Pay with other method (Bank transfer/Cheque/Invoice)" at bounding box center [670, 443] width 295 height 14
click at [520, 434] on input "Pay with other method (Bank transfer/Cheque/Invoice)" at bounding box center [513, 440] width 13 height 13
radio input "true"
click at [586, 406] on span "Pay with credit or debit card" at bounding box center [600, 413] width 155 height 14
click at [520, 405] on input "Pay with credit or debit card" at bounding box center [513, 411] width 13 height 13
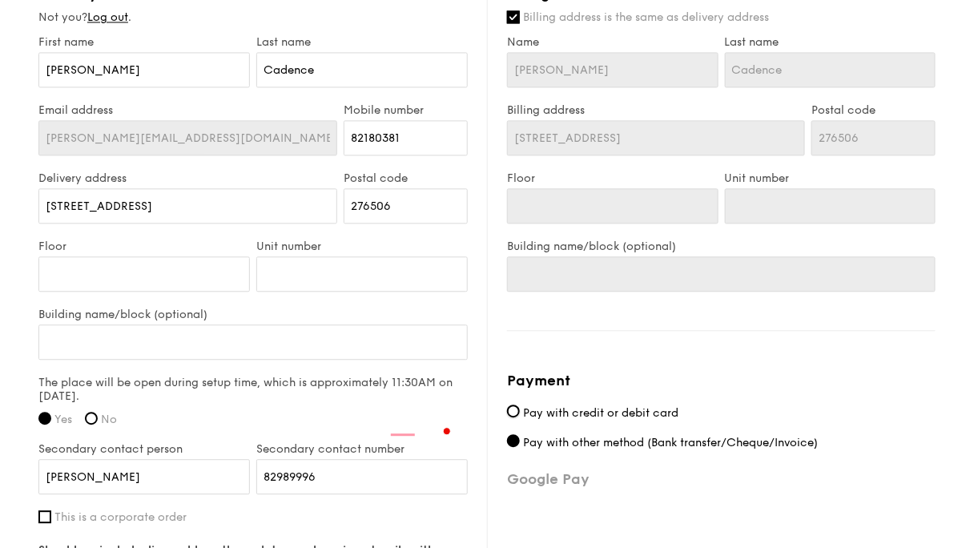
radio input "true"
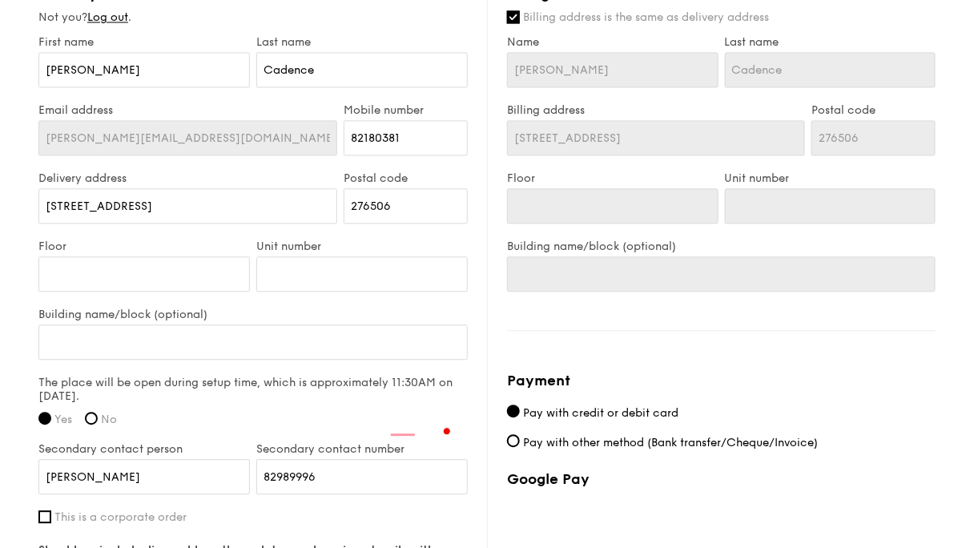
scroll to position [32, 0]
type textarea "Please have a POC reach out to me via WhatsApp. Your team may park & unload rig…"
click at [51, 510] on input "This is a corporate order" at bounding box center [44, 516] width 13 height 13
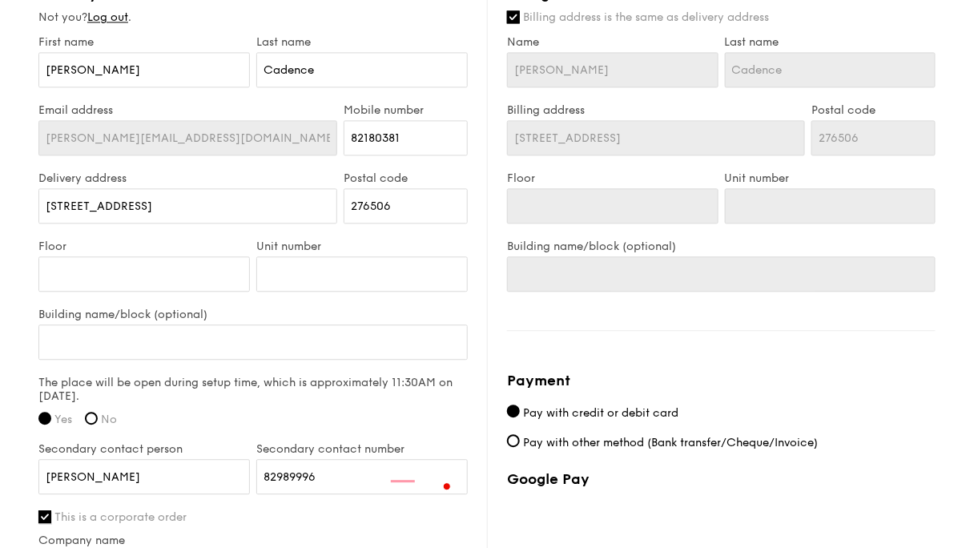
click at [51, 510] on input "This is a corporate order" at bounding box center [44, 516] width 13 height 13
checkbox input "false"
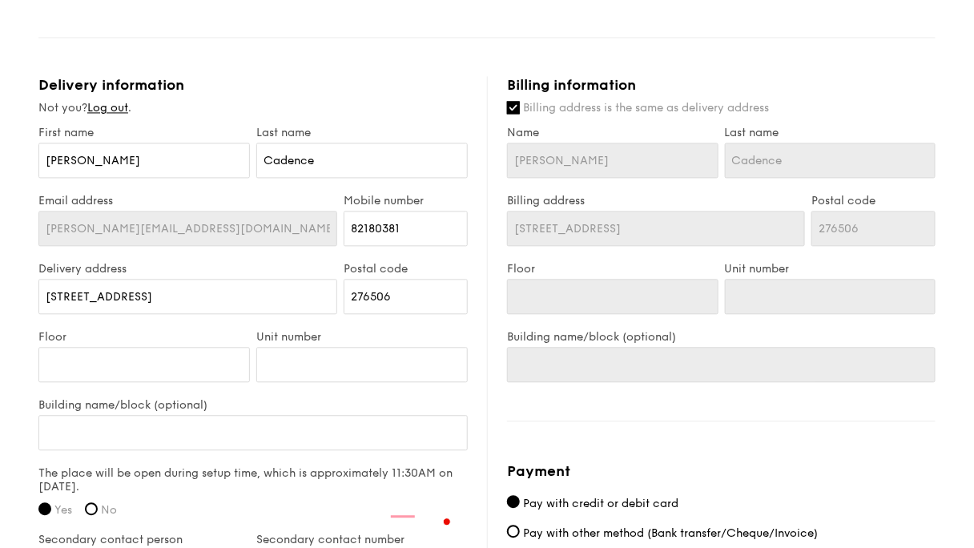
scroll to position [1017, 0]
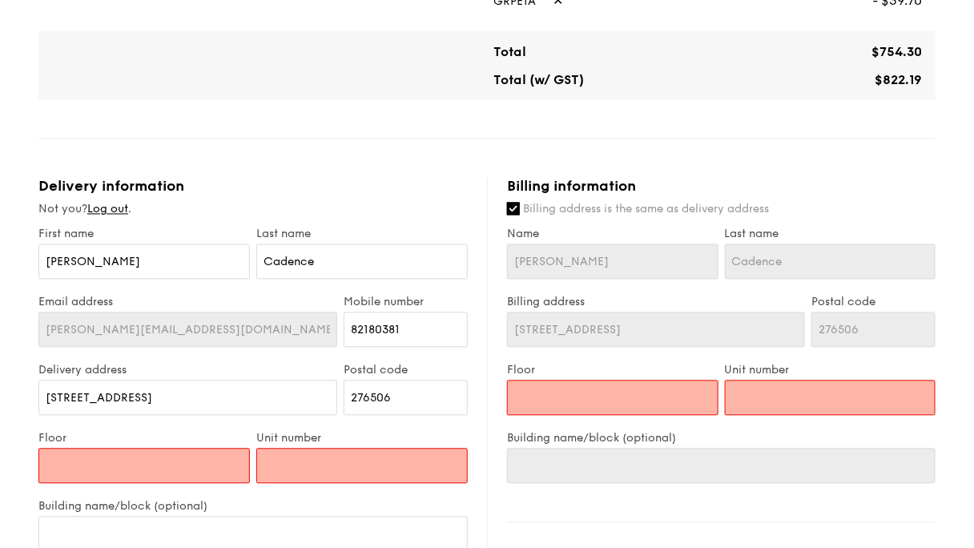
click at [220, 449] on input "Floor" at bounding box center [143, 466] width 211 height 35
type input "1"
type input "10"
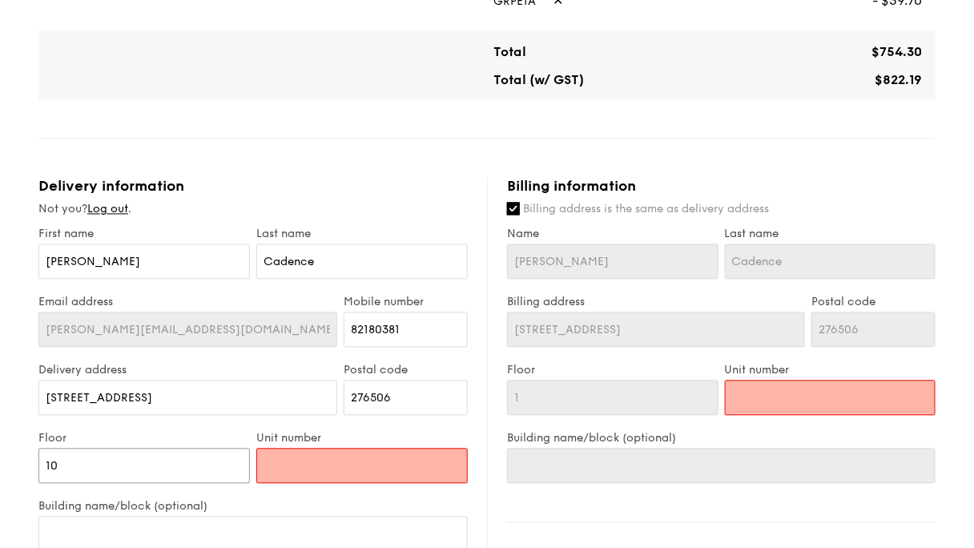
type input "10"
type input "108"
type input "10"
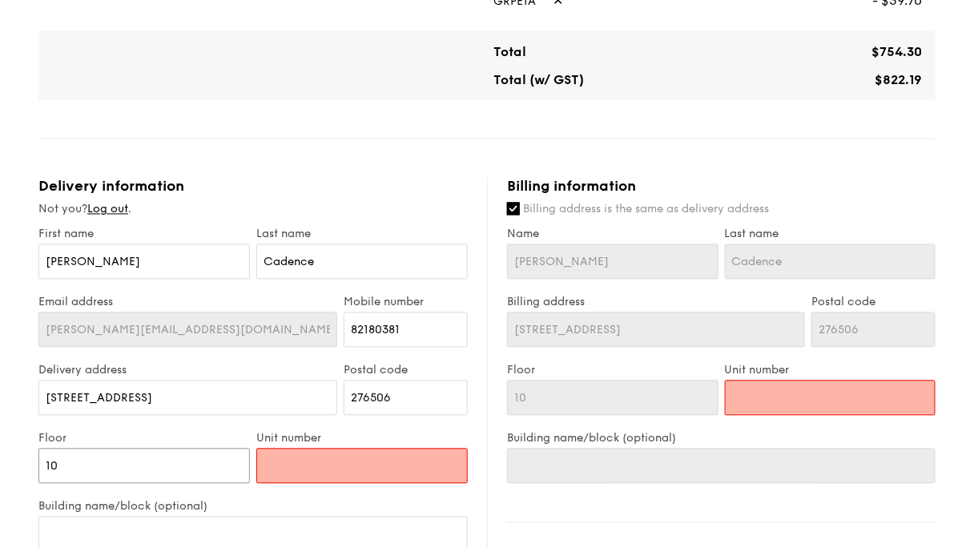
type input "1"
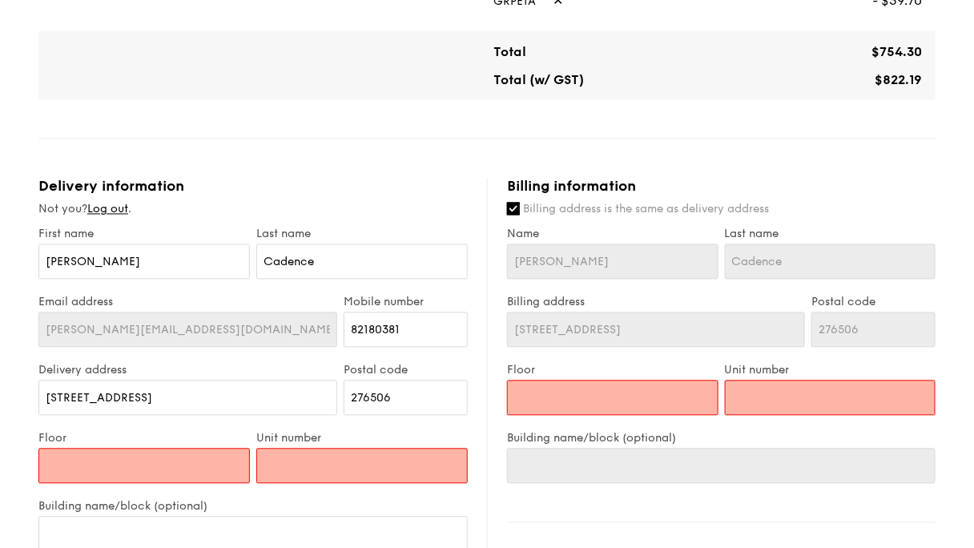
type input "0"
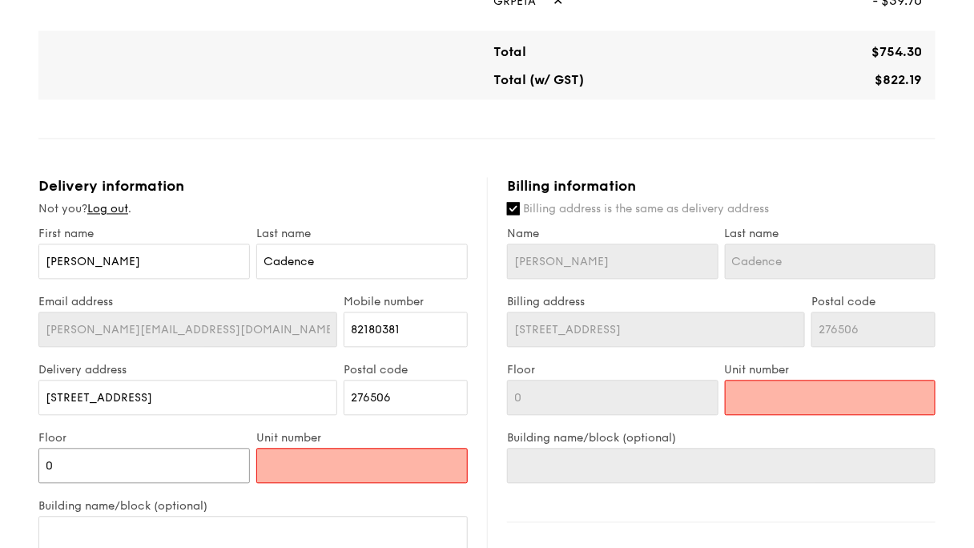
type input "01"
type input "10"
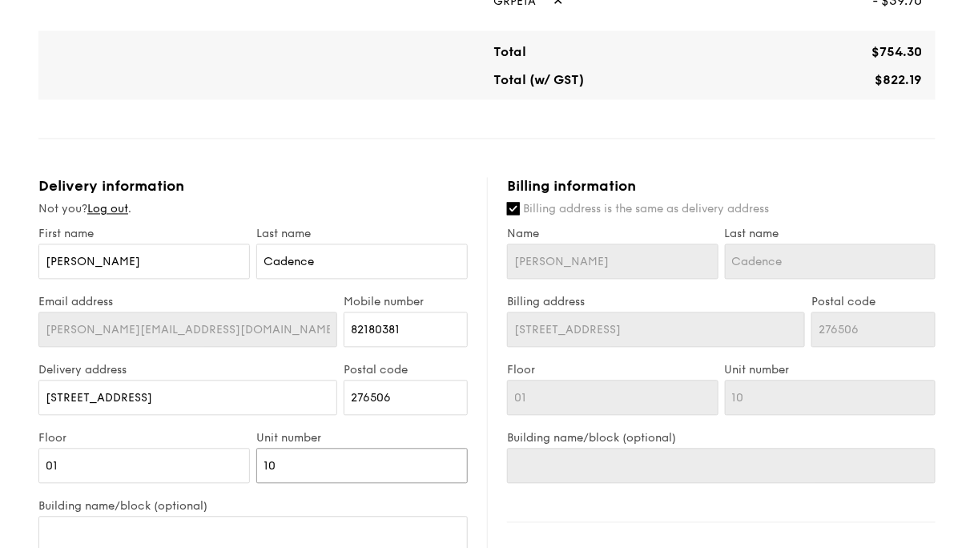
type input "108"
type input "108E"
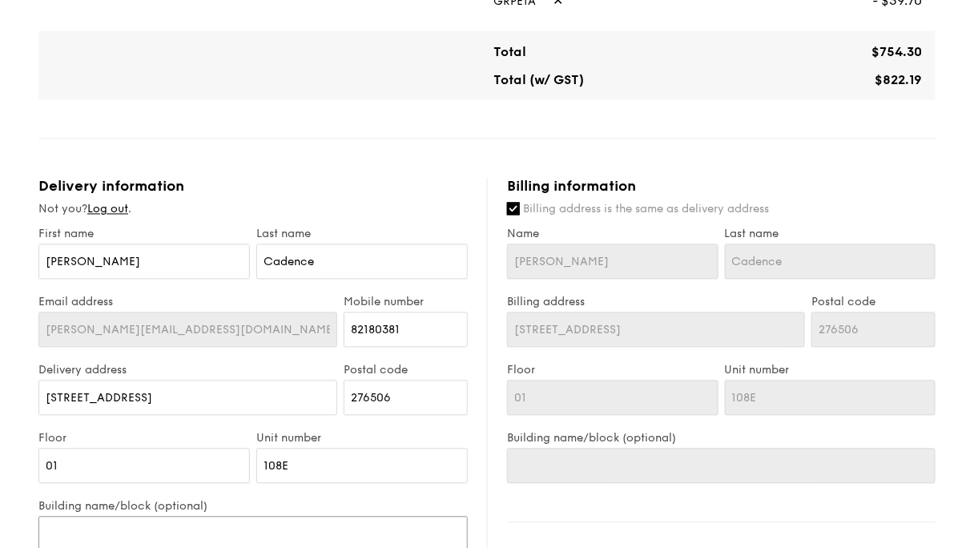
click at [237, 517] on input "Building name/block (optional)" at bounding box center [252, 534] width 429 height 35
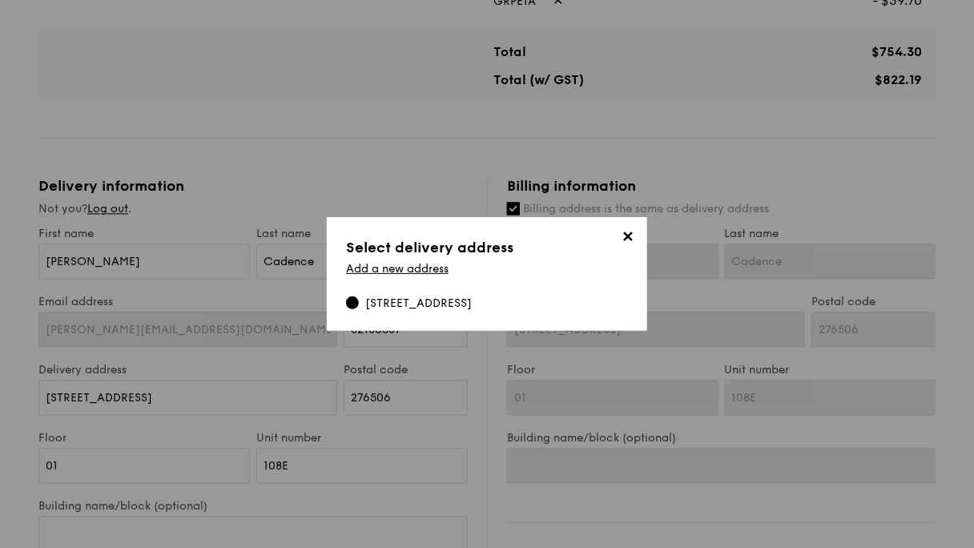
click at [365, 296] on div "108E Sixth Avenue, 276506" at bounding box center [418, 304] width 107 height 16
click at [358, 296] on input "108E Sixth Avenue, 276506" at bounding box center [352, 302] width 13 height 13
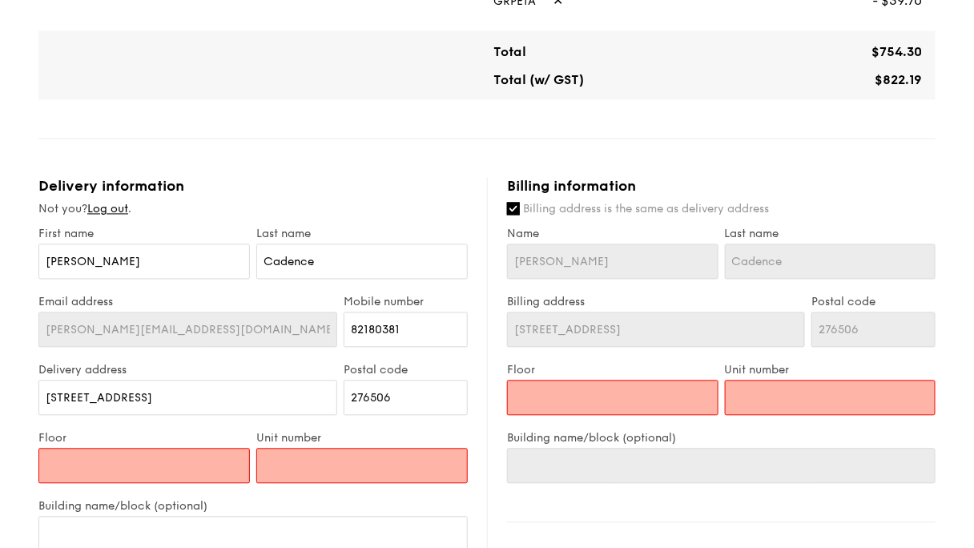
click at [250, 449] on input "Floor" at bounding box center [143, 466] width 211 height 35
click at [271, 517] on input "Building name/block (optional)" at bounding box center [252, 534] width 429 height 35
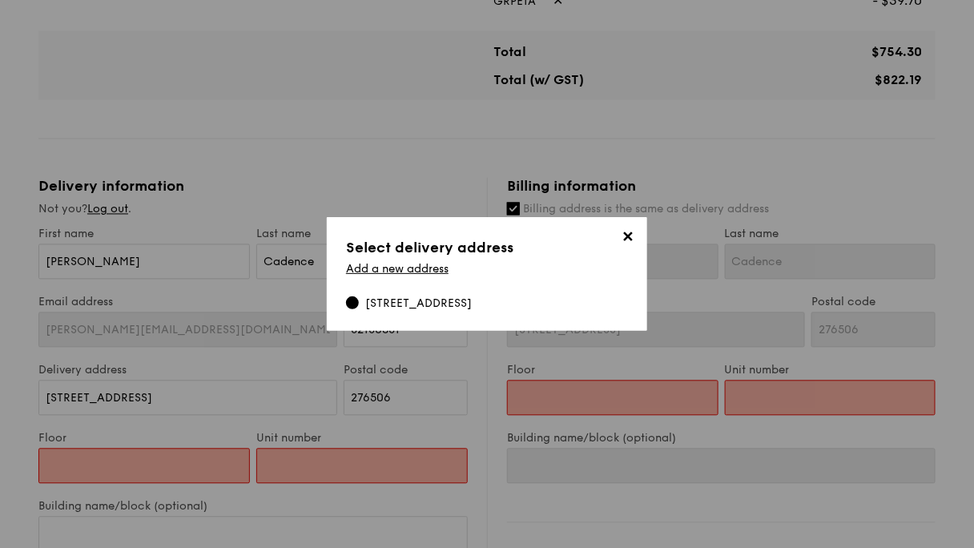
click at [628, 251] on span "✕" at bounding box center [628, 239] width 22 height 22
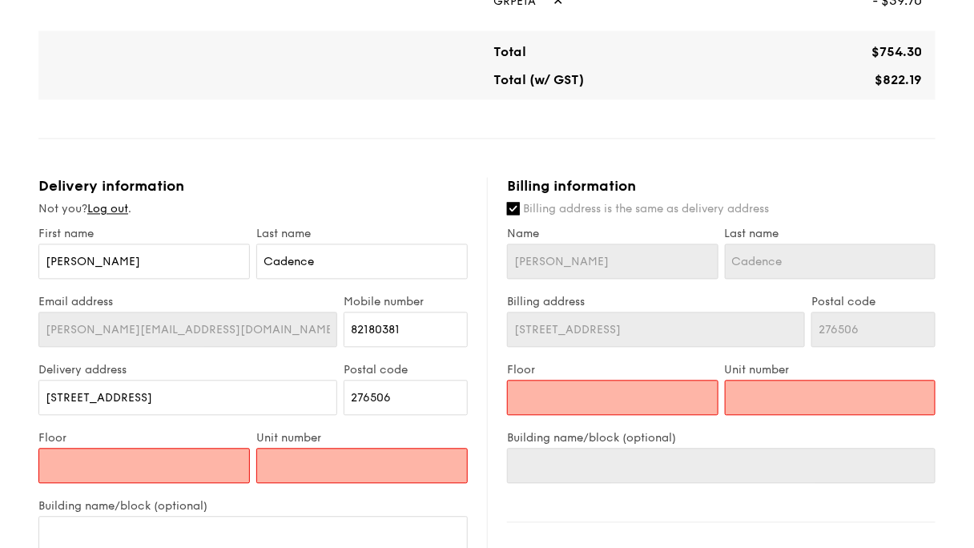
click at [243, 449] on input "Floor" at bounding box center [143, 466] width 211 height 35
type input "01"
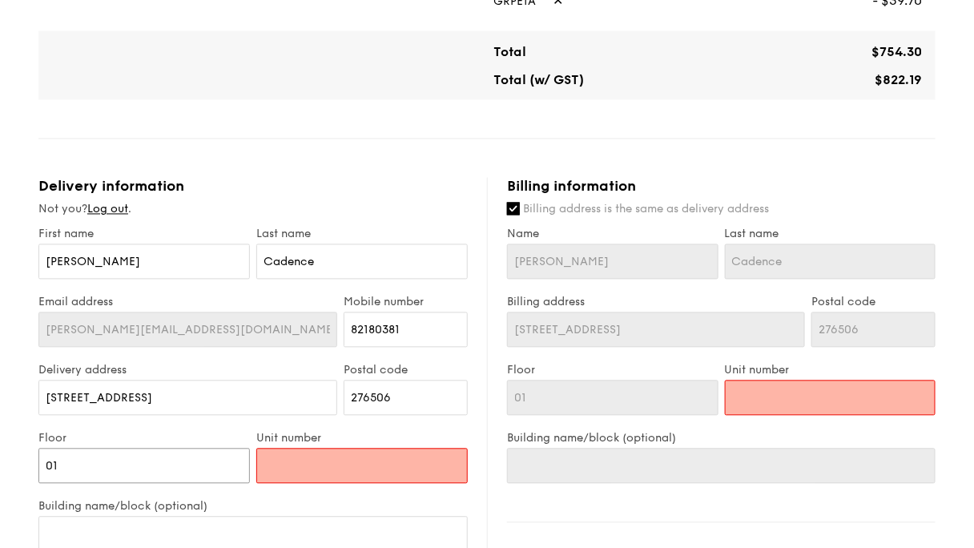
type input "01"
type input "10"
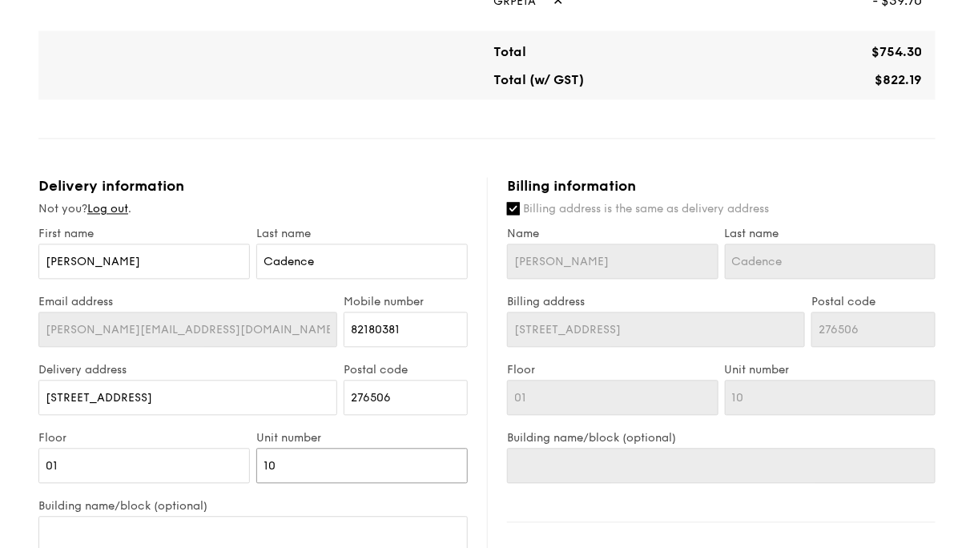
type input "108"
type input "108e"
type input "108"
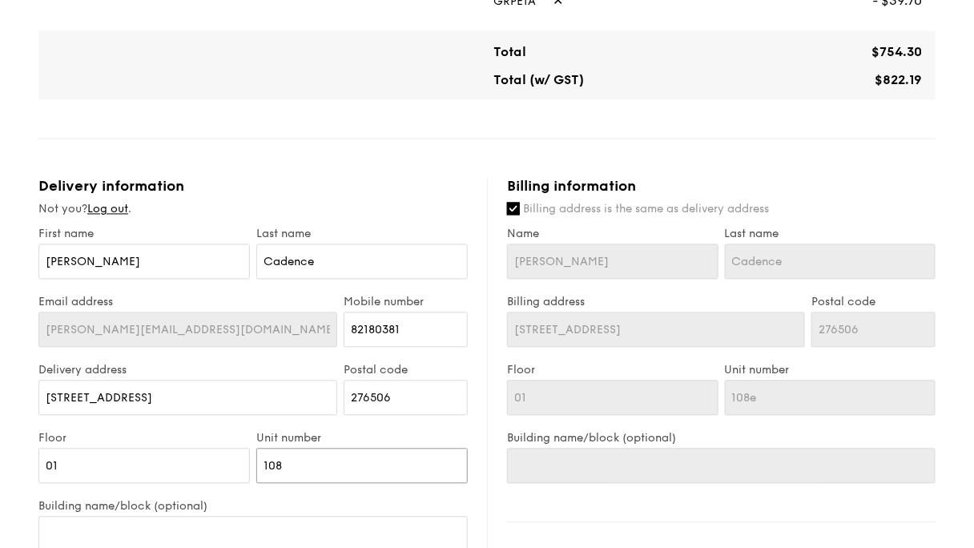
type input "108"
type input "108E"
click at [250, 449] on input "01" at bounding box center [143, 466] width 211 height 35
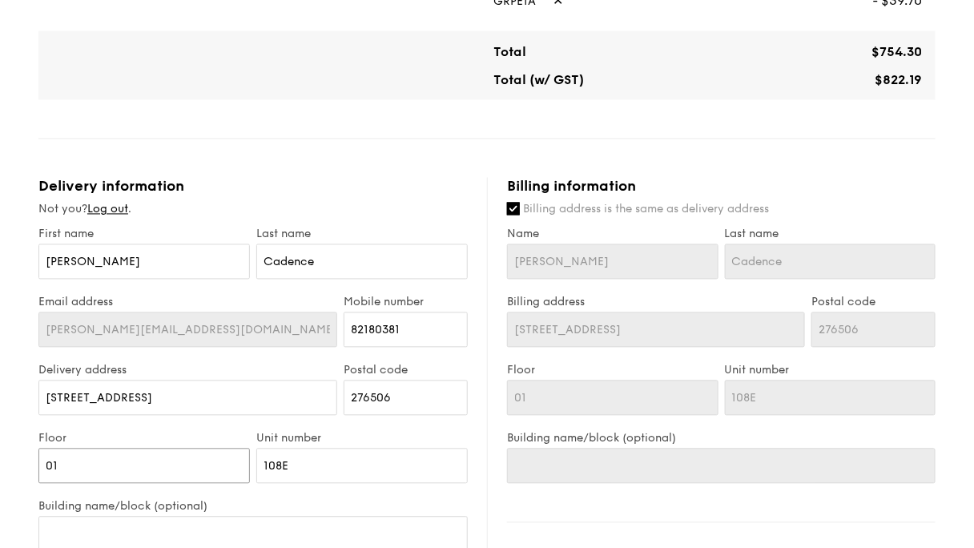
type input "0"
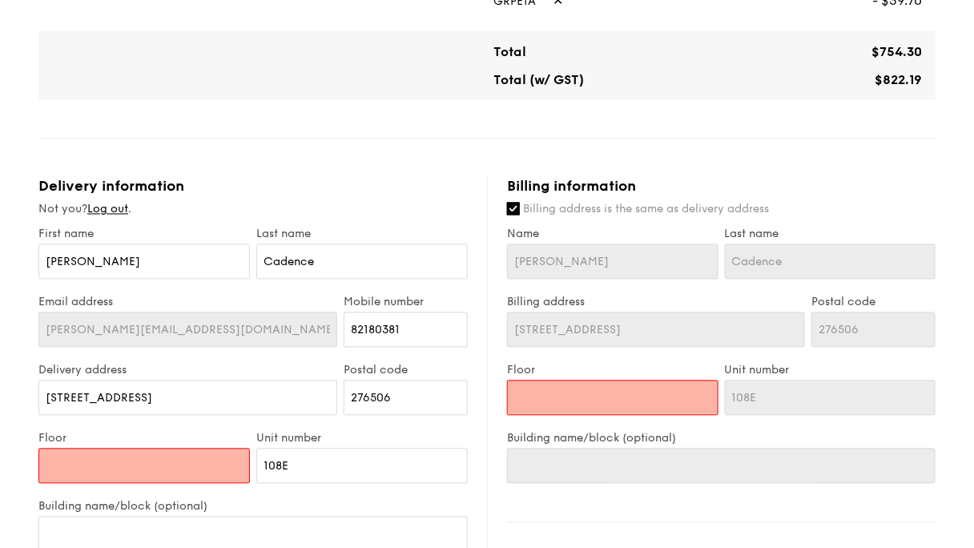
click at [590, 380] on input "Floor" at bounding box center [612, 397] width 211 height 35
click at [588, 380] on input "Floor" at bounding box center [612, 397] width 211 height 35
click at [595, 380] on input "Floor" at bounding box center [612, 397] width 211 height 35
click at [151, 432] on label "Floor" at bounding box center [143, 439] width 211 height 14
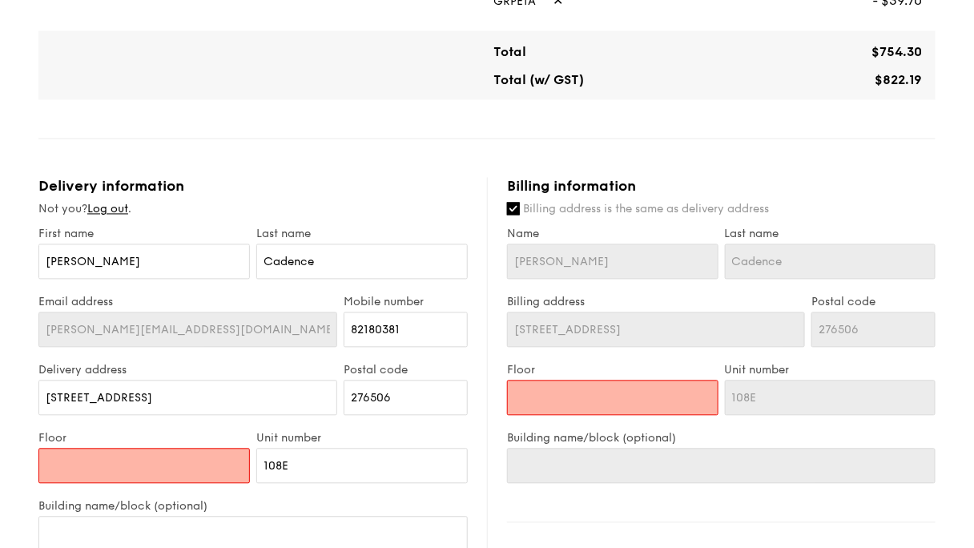
click at [151, 449] on input "Floor" at bounding box center [143, 466] width 211 height 35
click at [175, 449] on input "Floor" at bounding box center [143, 466] width 211 height 35
type input "0"
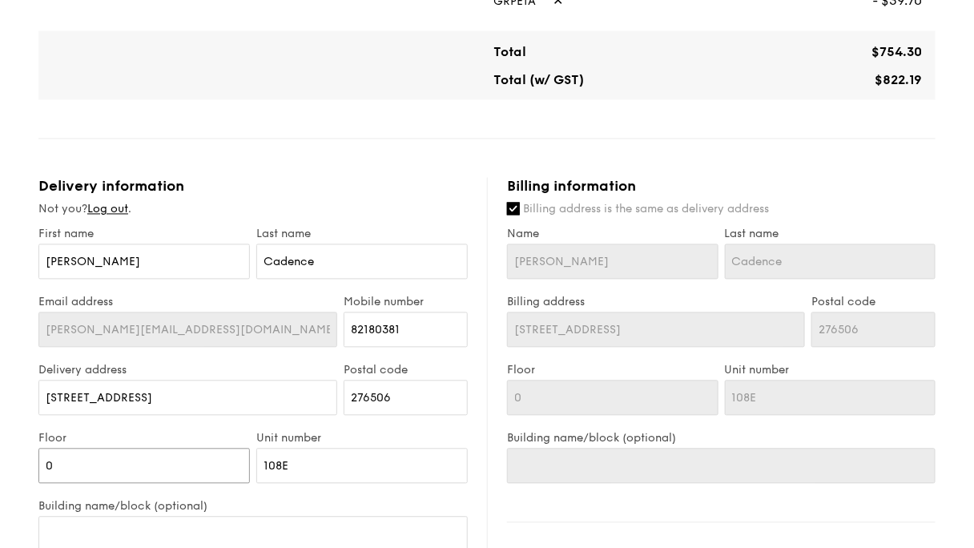
type input "01"
click at [43, 282] on div "1 - Select menu 2 - Select items 3 - Check out Classic Buffet $21.80 /guest ($2…" at bounding box center [487, 82] width 974 height 1814
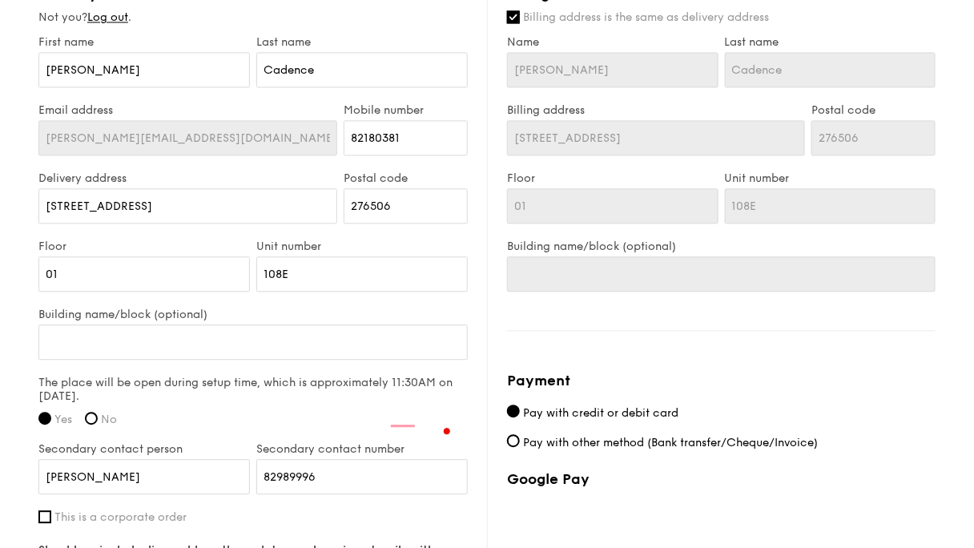
drag, startPoint x: 437, startPoint y: 419, endPoint x: 107, endPoint y: 411, distance: 330.1
type textarea "Please have a POC reach out to me via WhatsApp. Your team may park & unload rig…"
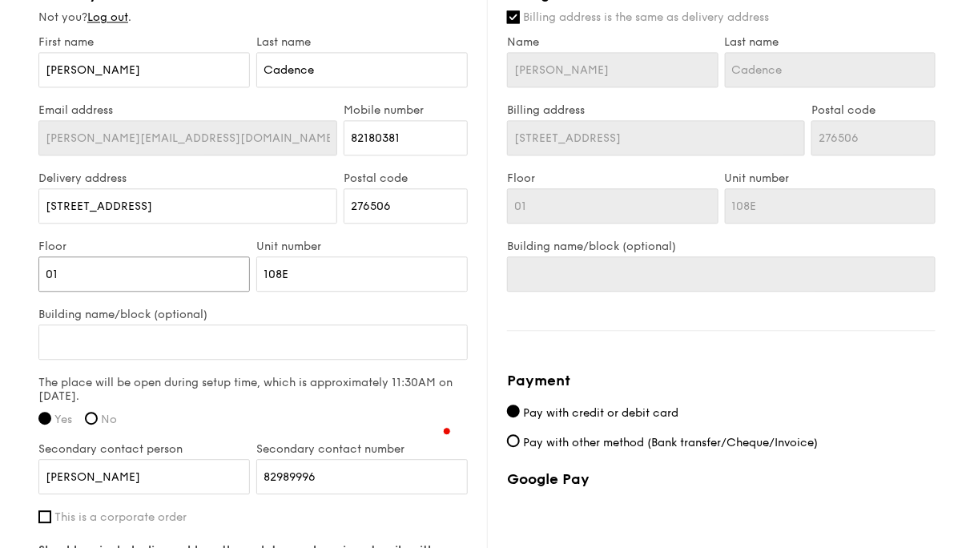
click at [227, 256] on input "01" at bounding box center [143, 273] width 211 height 35
type input "0"
type input "00"
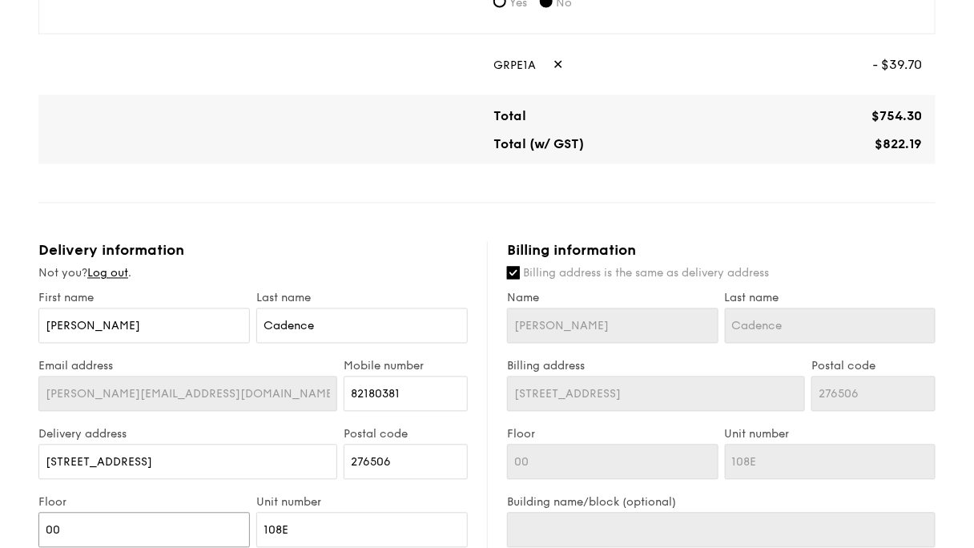
click at [218, 513] on input "00" at bounding box center [143, 530] width 211 height 35
type input "0"
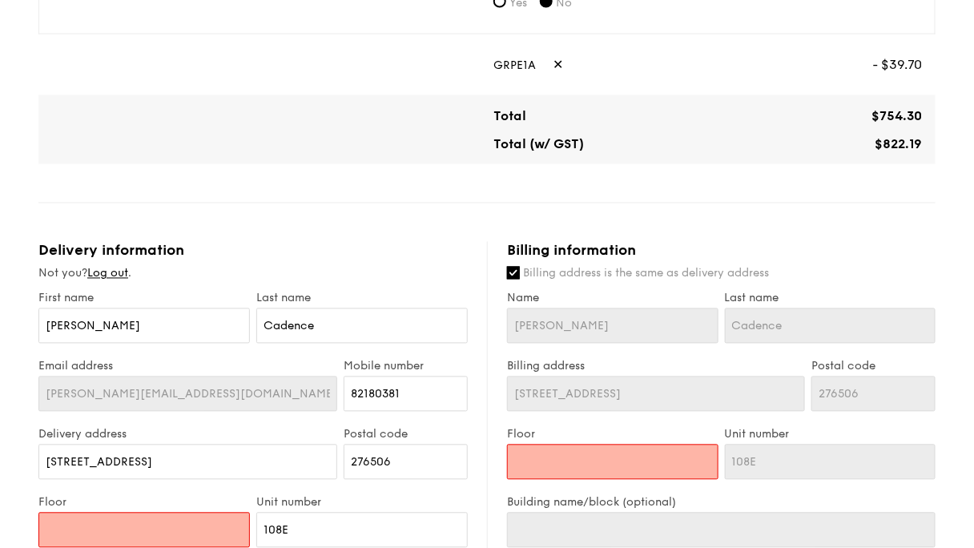
type input "-"
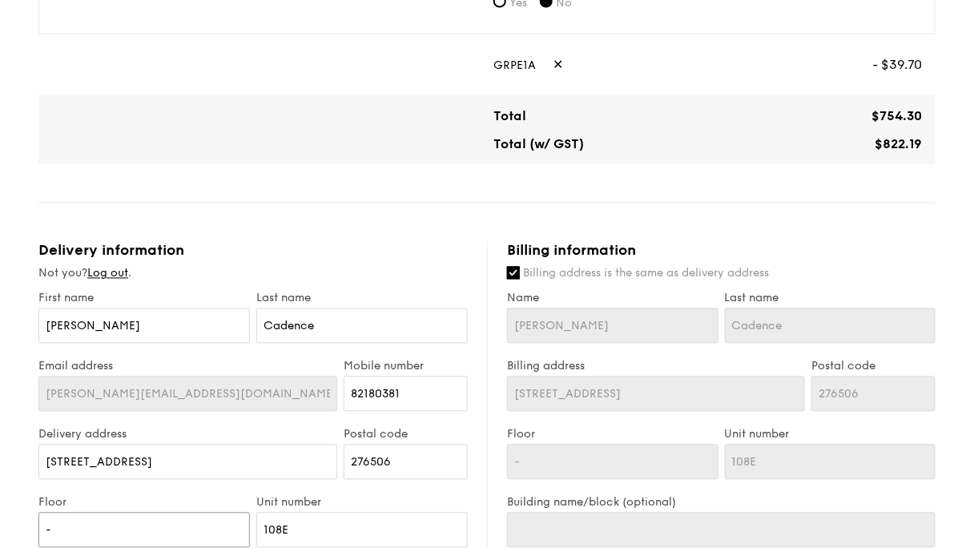
type input "-"
click at [30, 280] on div "1 - Select menu 2 - Select items 3 - Check out Classic Buffet $21.80 /guest ($2…" at bounding box center [487, 146] width 974 height 1814
click at [393, 513] on input "108E" at bounding box center [361, 530] width 211 height 35
click at [83, 265] on div "1 - Select menu 2 - Select items 3 - Check out Classic Buffet $21.80 /guest ($2…" at bounding box center [487, 146] width 974 height 1814
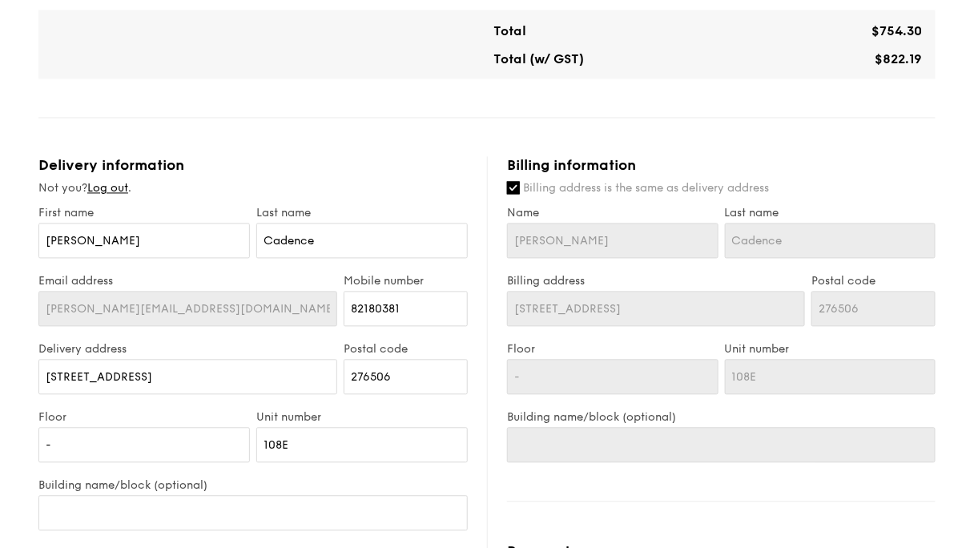
scroll to position [1017, 0]
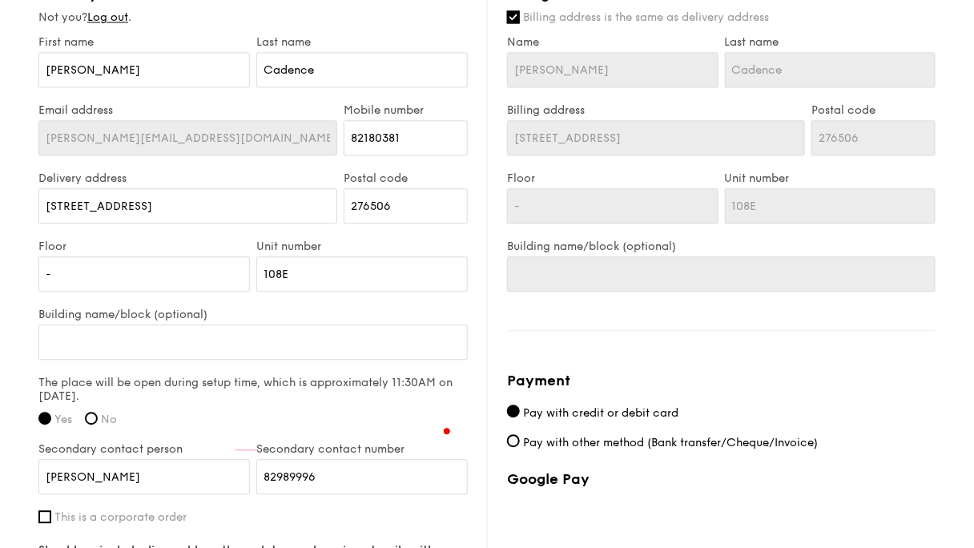
type textarea "Please have a POC reach out to me via WhatsApp. Your team may park & unload rig…"
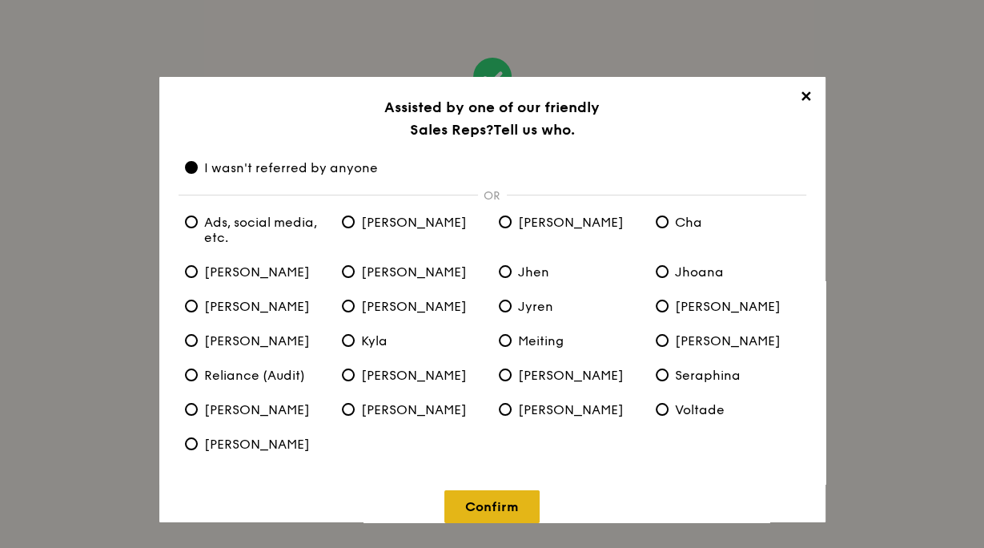
click at [497, 490] on link "Confirm" at bounding box center [492, 506] width 95 height 33
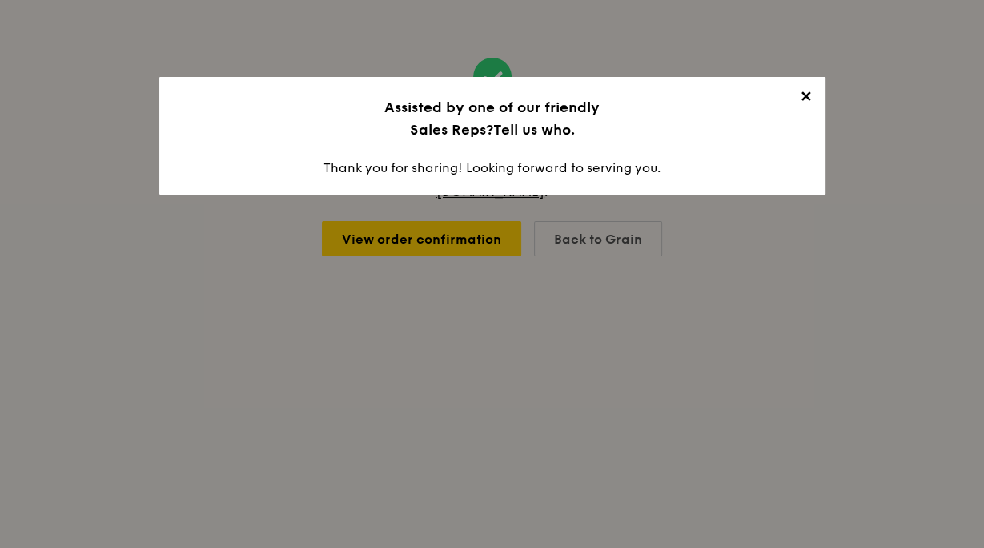
click at [795, 88] on span "✕" at bounding box center [806, 99] width 22 height 22
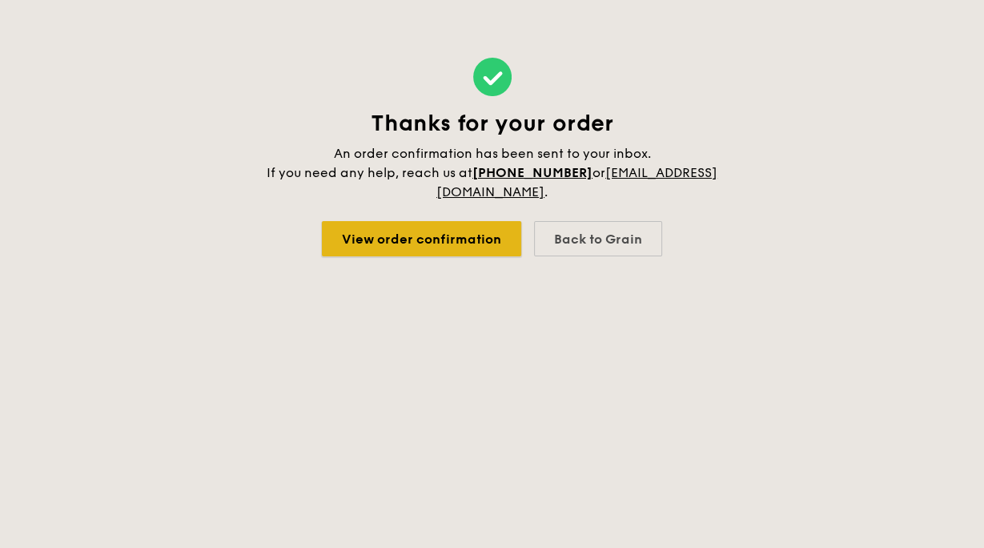
click at [436, 221] on link "View order confirmation" at bounding box center [421, 238] width 199 height 35
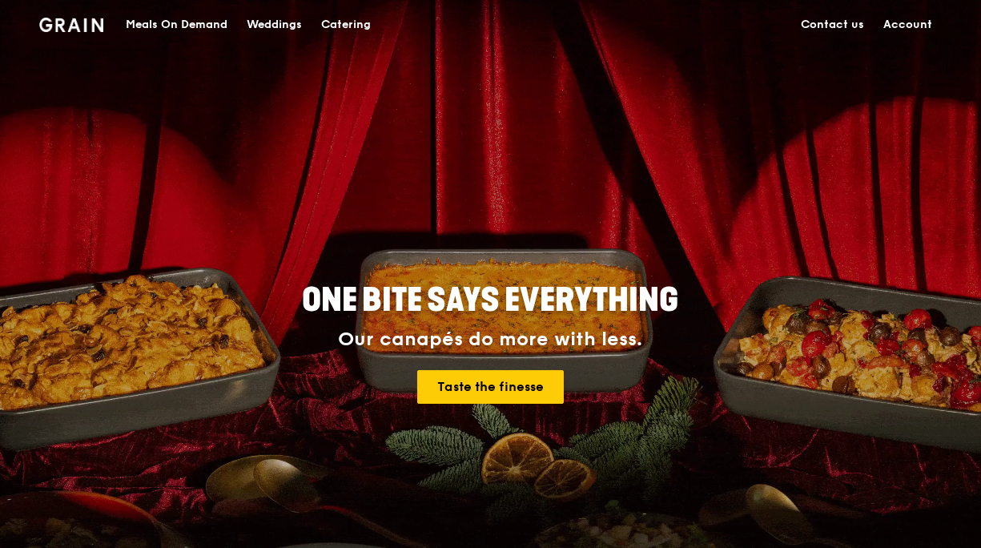
click at [875, 22] on link "Account" at bounding box center [909, 25] width 68 height 48
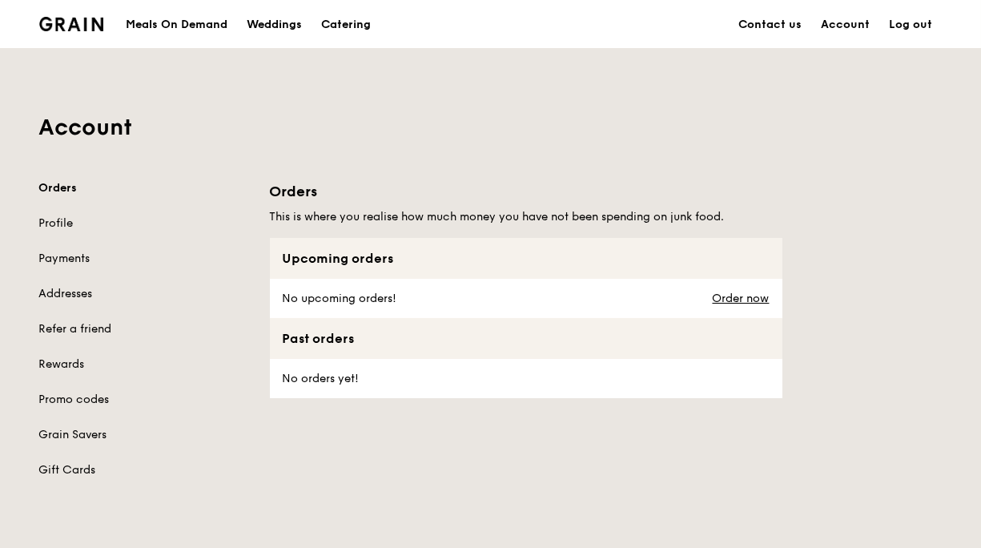
click at [171, 304] on div "Orders Profile Payments Addresses Refer a friend Rewards Promo codes Grain Save…" at bounding box center [144, 329] width 211 height 298
click at [171, 392] on link "Promo codes" at bounding box center [144, 400] width 211 height 16
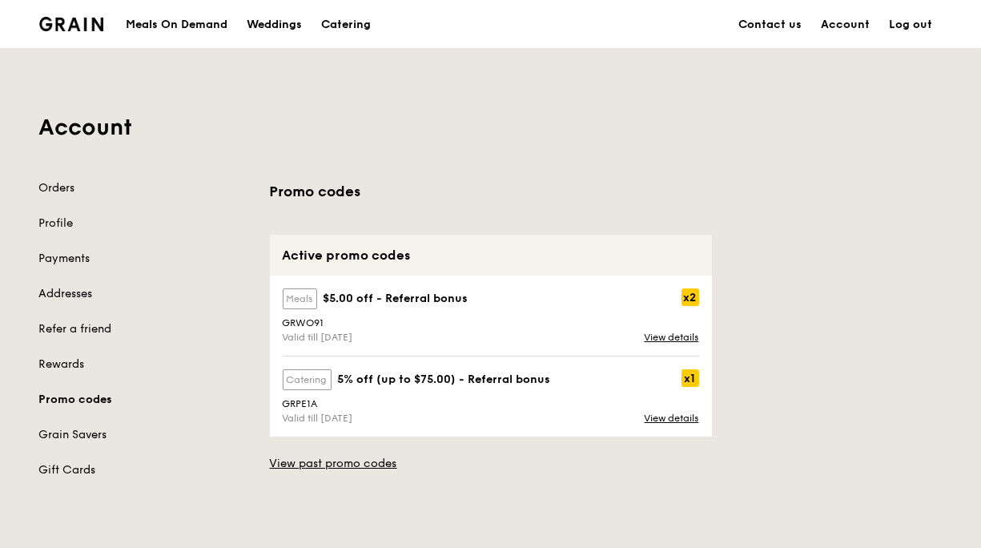
drag, startPoint x: 364, startPoint y: 324, endPoint x: 334, endPoint y: 317, distance: 30.3
click at [334, 398] on div "GRPE1A" at bounding box center [491, 403] width 436 height 11
copy div "GRPE1A"
click at [347, 398] on div "GRPE1A" at bounding box center [491, 403] width 436 height 11
drag, startPoint x: 347, startPoint y: 320, endPoint x: 401, endPoint y: 347, distance: 59.8
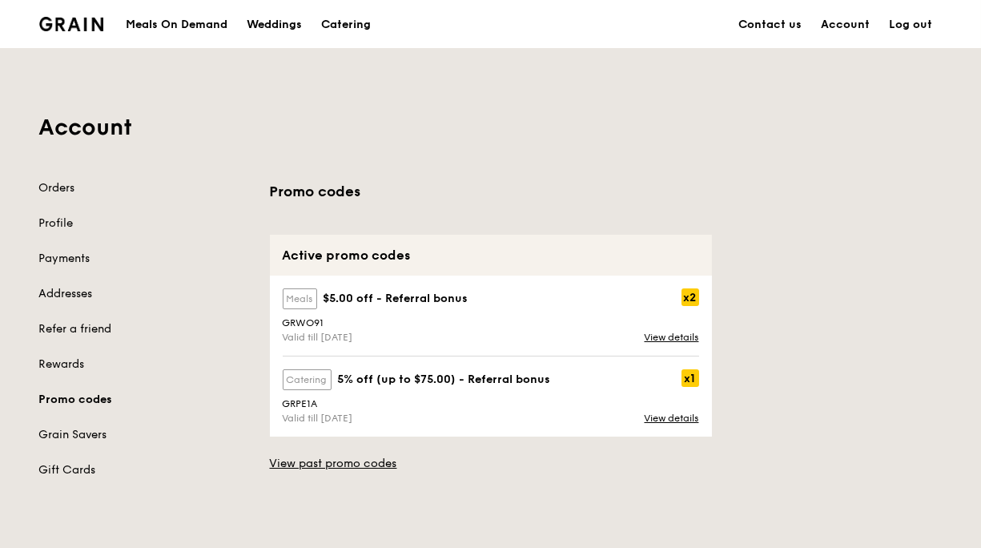
click at [401, 356] on div "catering 5% off (up to $75.00) - Referral bonus x1 GRPE1A Valid till [DATE] Vie…" at bounding box center [491, 396] width 436 height 80
click at [348, 398] on div "GRPE1A" at bounding box center [491, 403] width 436 height 11
copy div "GRPE1A"
click at [389, 456] on link "View past promo codes" at bounding box center [491, 464] width 442 height 16
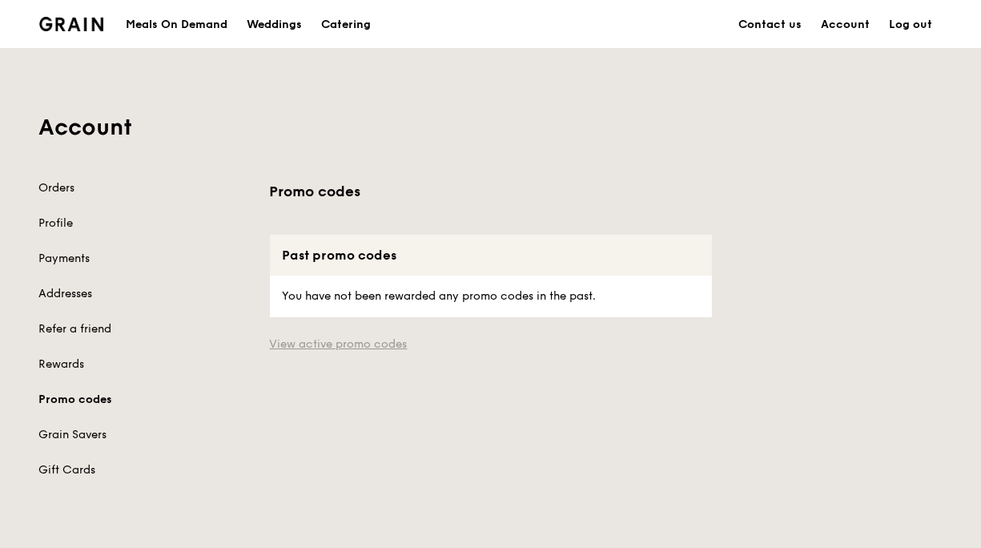
click at [389, 336] on link "View active promo codes" at bounding box center [491, 344] width 442 height 16
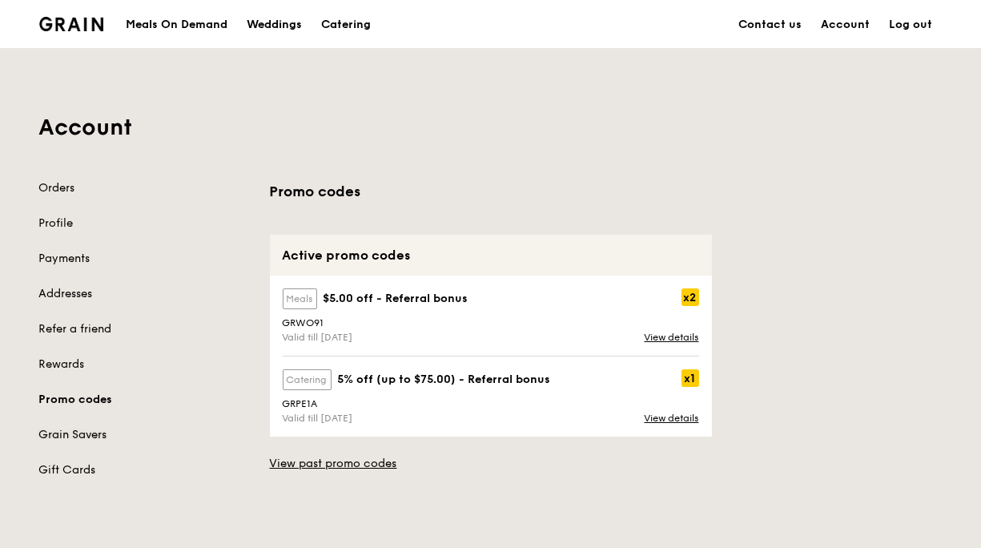
click at [185, 427] on link "Grain Savers" at bounding box center [144, 435] width 211 height 16
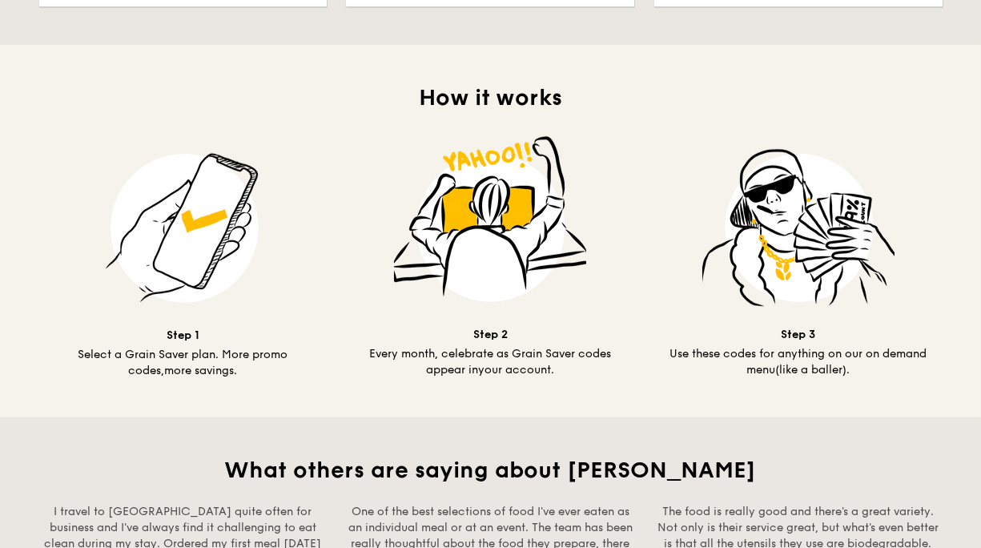
scroll to position [1089, 0]
